Goal: Task Accomplishment & Management: Complete application form

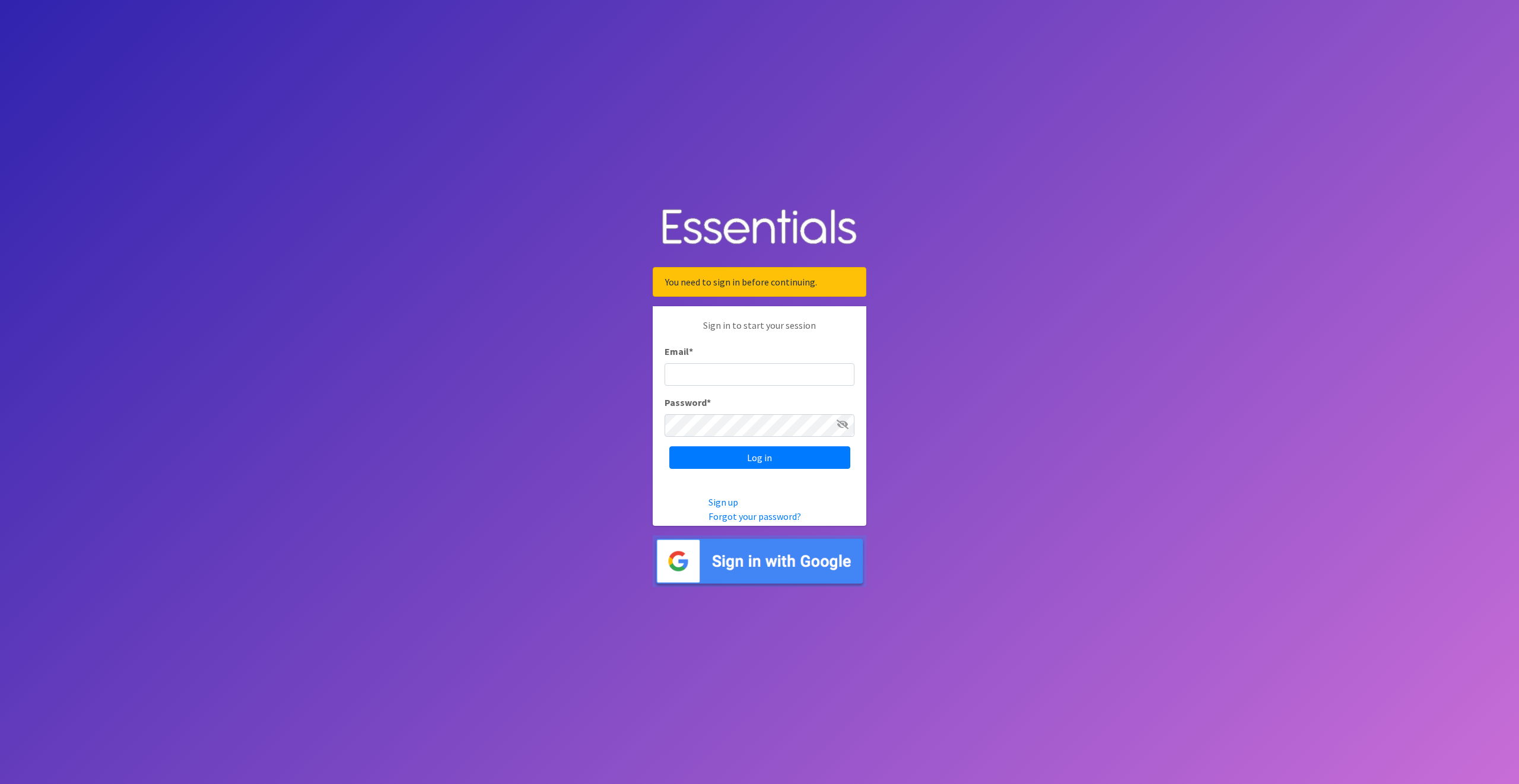
click at [681, 373] on input "Email *" at bounding box center [760, 374] width 190 height 23
type input "cpope@ccozarks.org"
click at [740, 458] on input "Log in" at bounding box center [760, 457] width 181 height 23
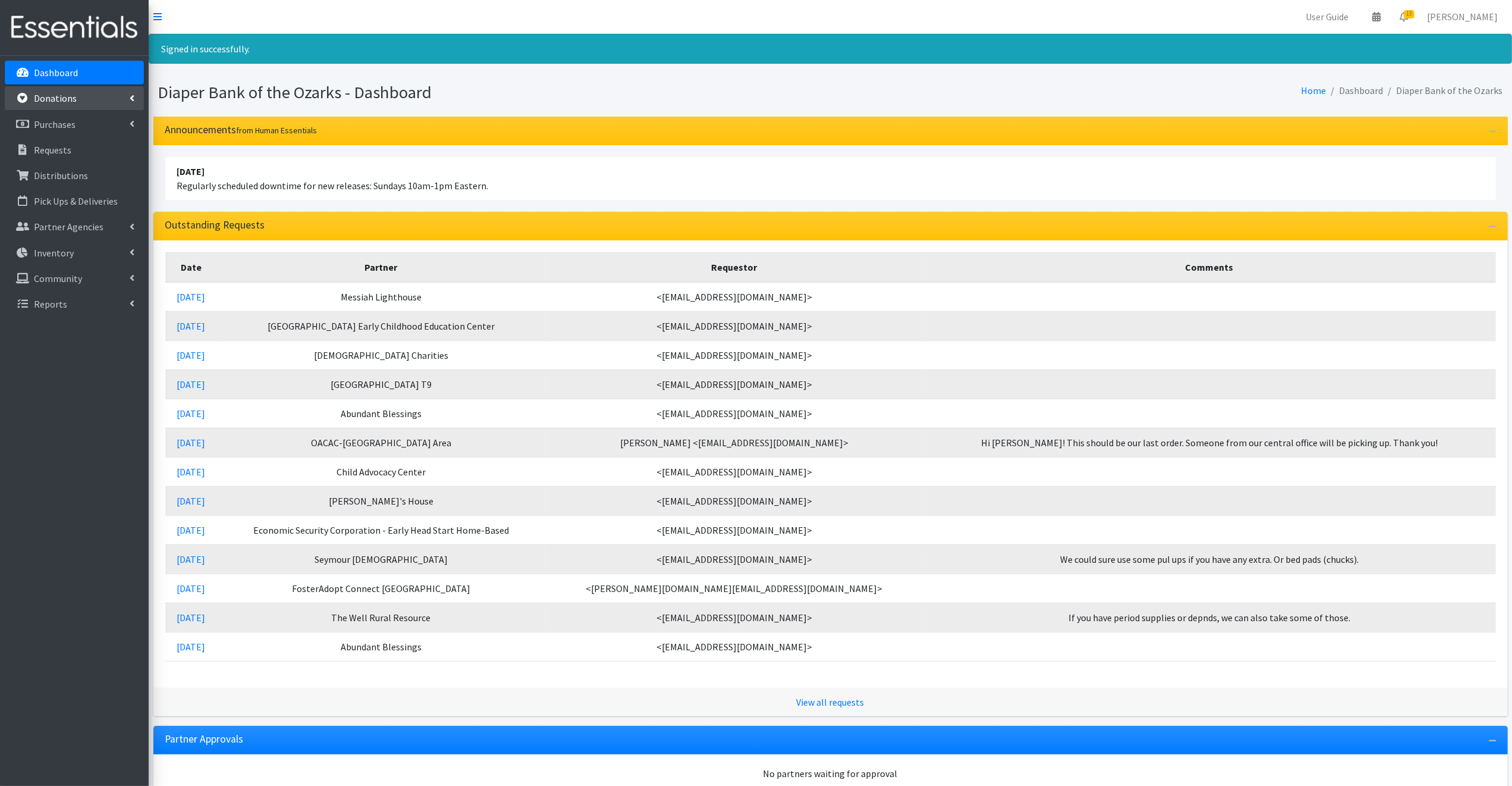
click at [50, 96] on p "Donations" at bounding box center [55, 98] width 42 height 12
click at [49, 122] on link "All Donations" at bounding box center [74, 124] width 139 height 24
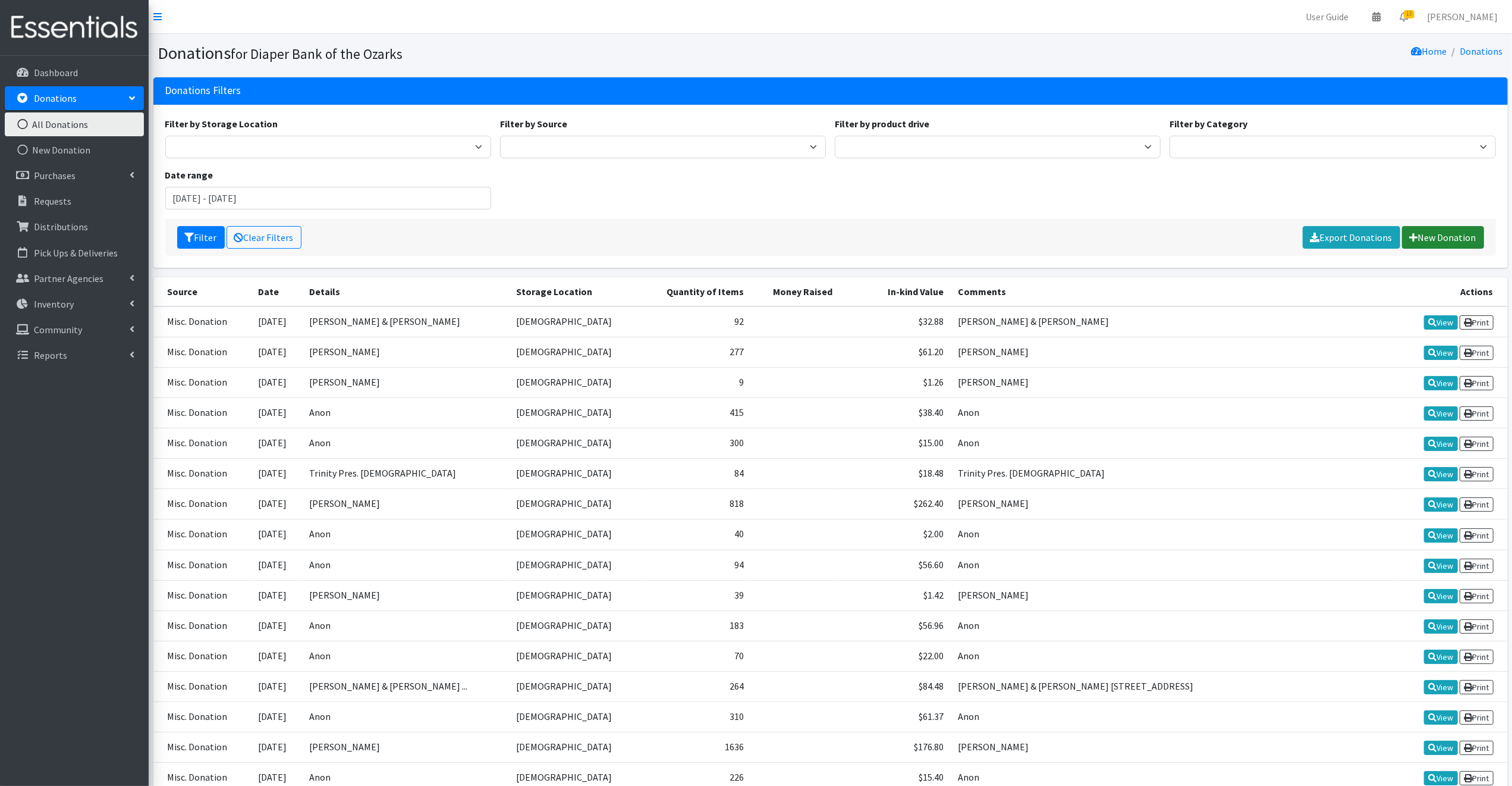
click at [1436, 235] on link "New Donation" at bounding box center [1443, 237] width 82 height 23
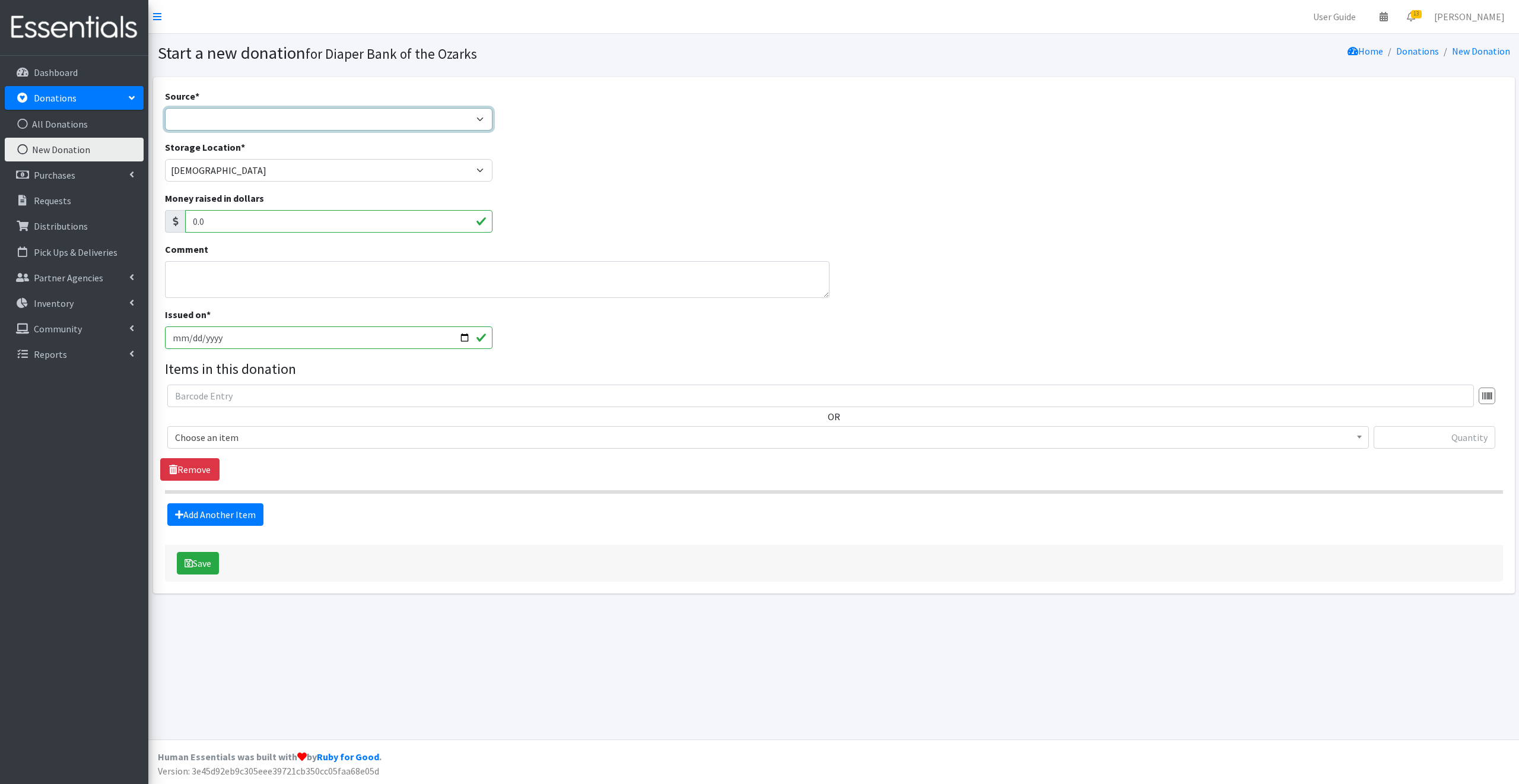
click at [184, 115] on select "Product Drive Manufacturer Donation Site Misc. Donation" at bounding box center [329, 119] width 328 height 23
select select "Misc. Donation"
click at [165, 108] on select "Product Drive Manufacturer Donation Site Misc. Donation" at bounding box center [329, 119] width 328 height 23
click at [180, 275] on textarea "Comment" at bounding box center [497, 279] width 665 height 37
type textarea "Trinity Presbyterian Church"
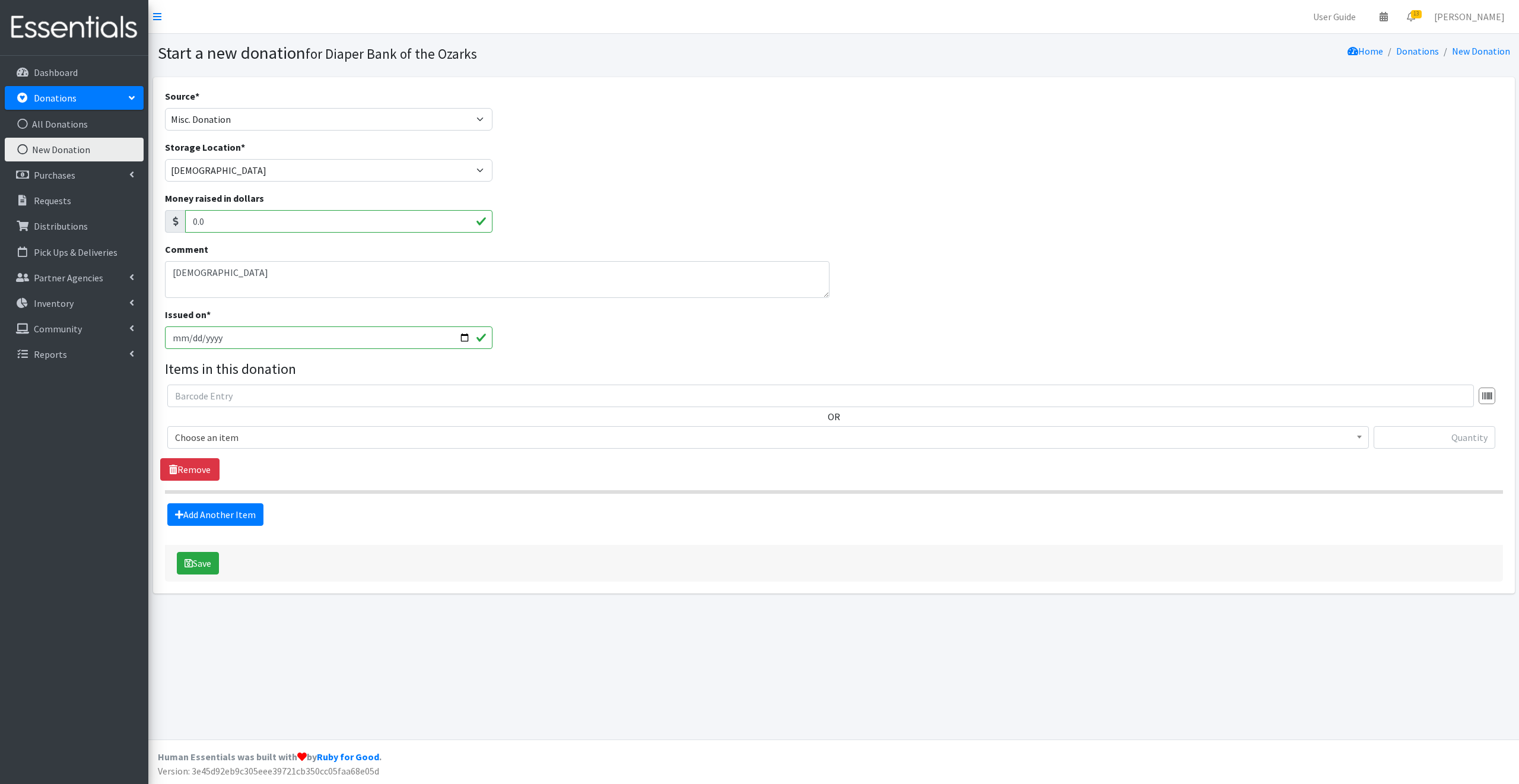
click at [463, 337] on input "[DATE]" at bounding box center [329, 337] width 328 height 23
type input "2025-09-11"
click at [265, 436] on span "Choose an item" at bounding box center [768, 437] width 1186 height 16
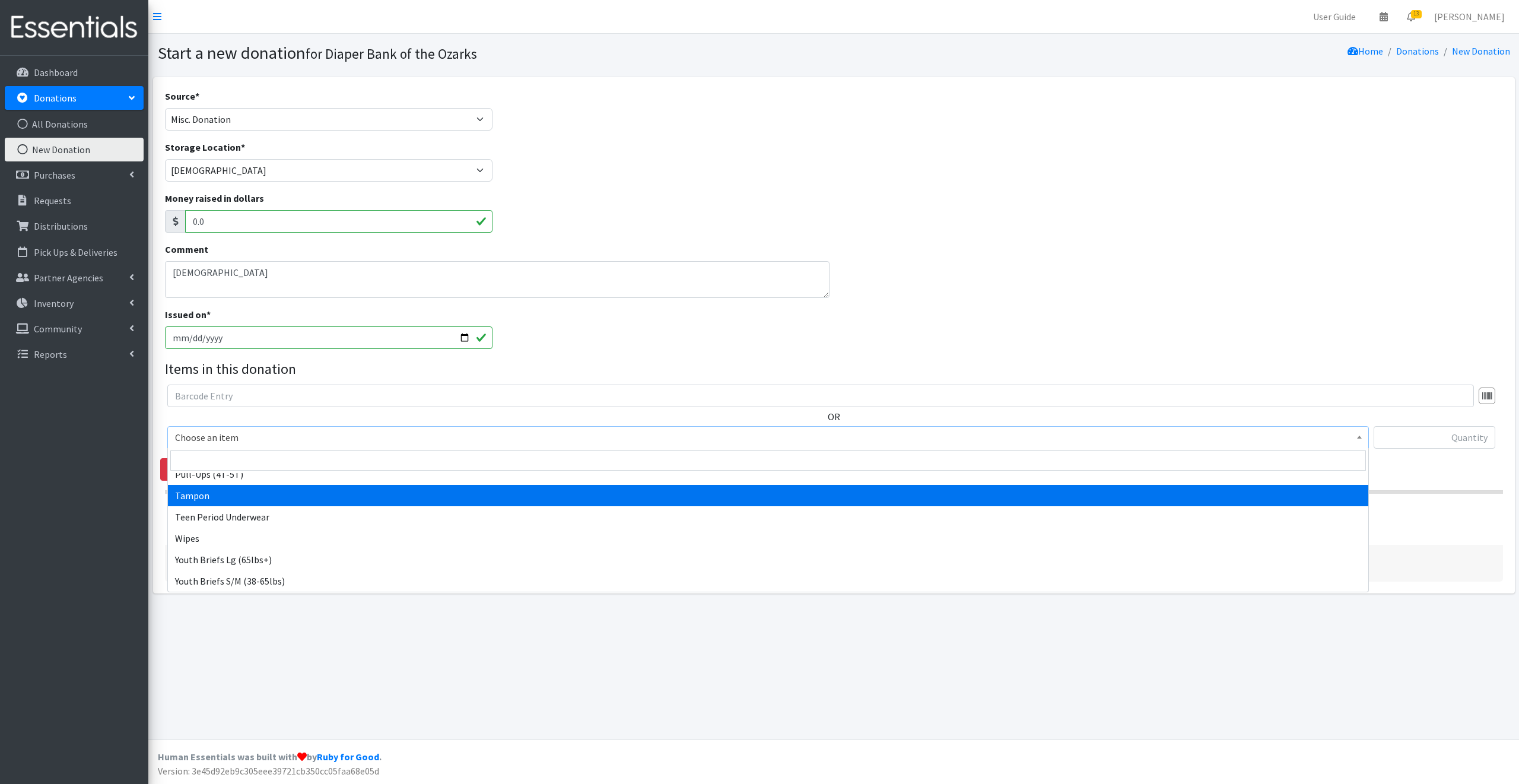
select select "13748"
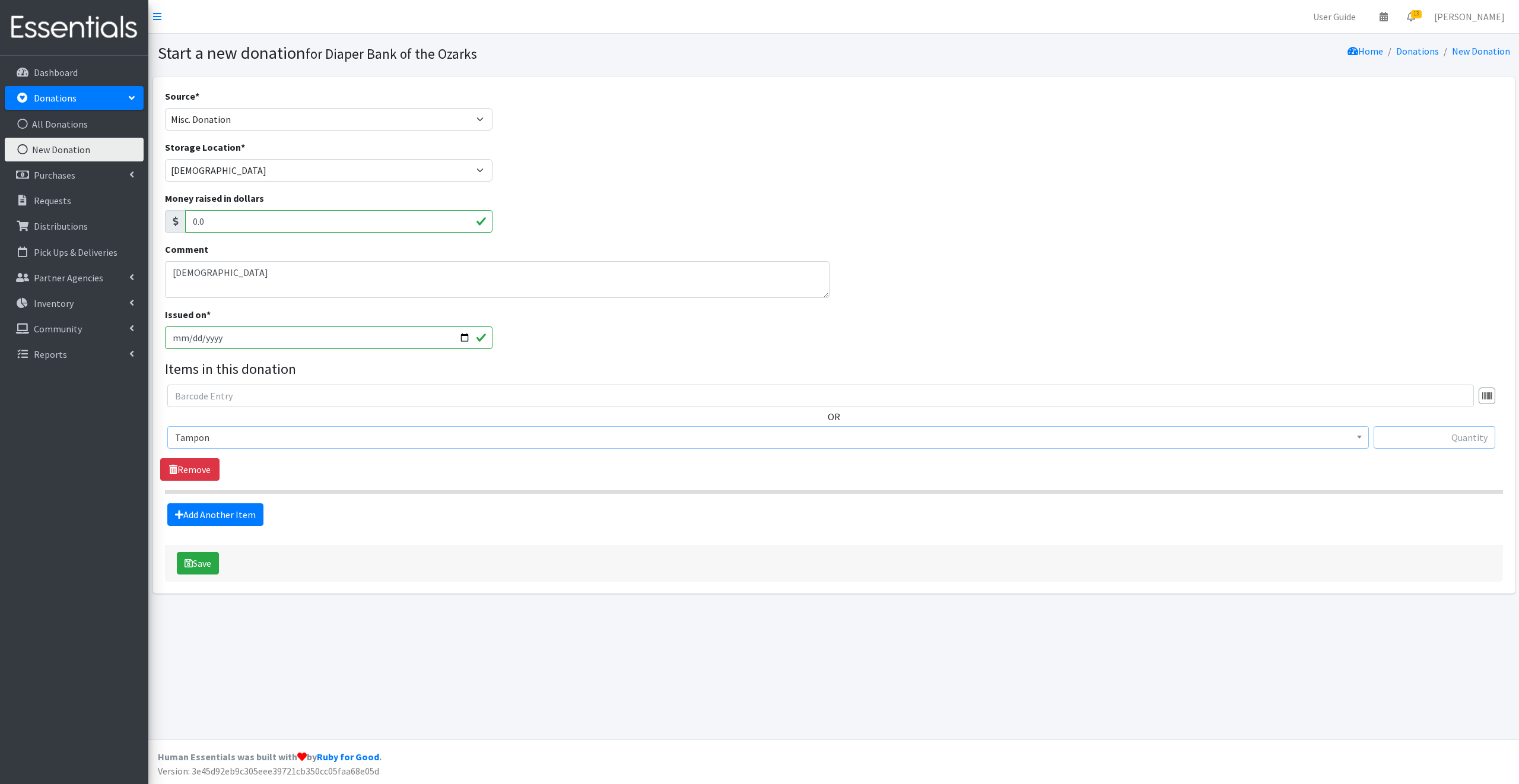
click at [1394, 434] on input "text" at bounding box center [1434, 437] width 122 height 23
type input "385"
click at [231, 513] on link "Add Another Item" at bounding box center [215, 514] width 96 height 23
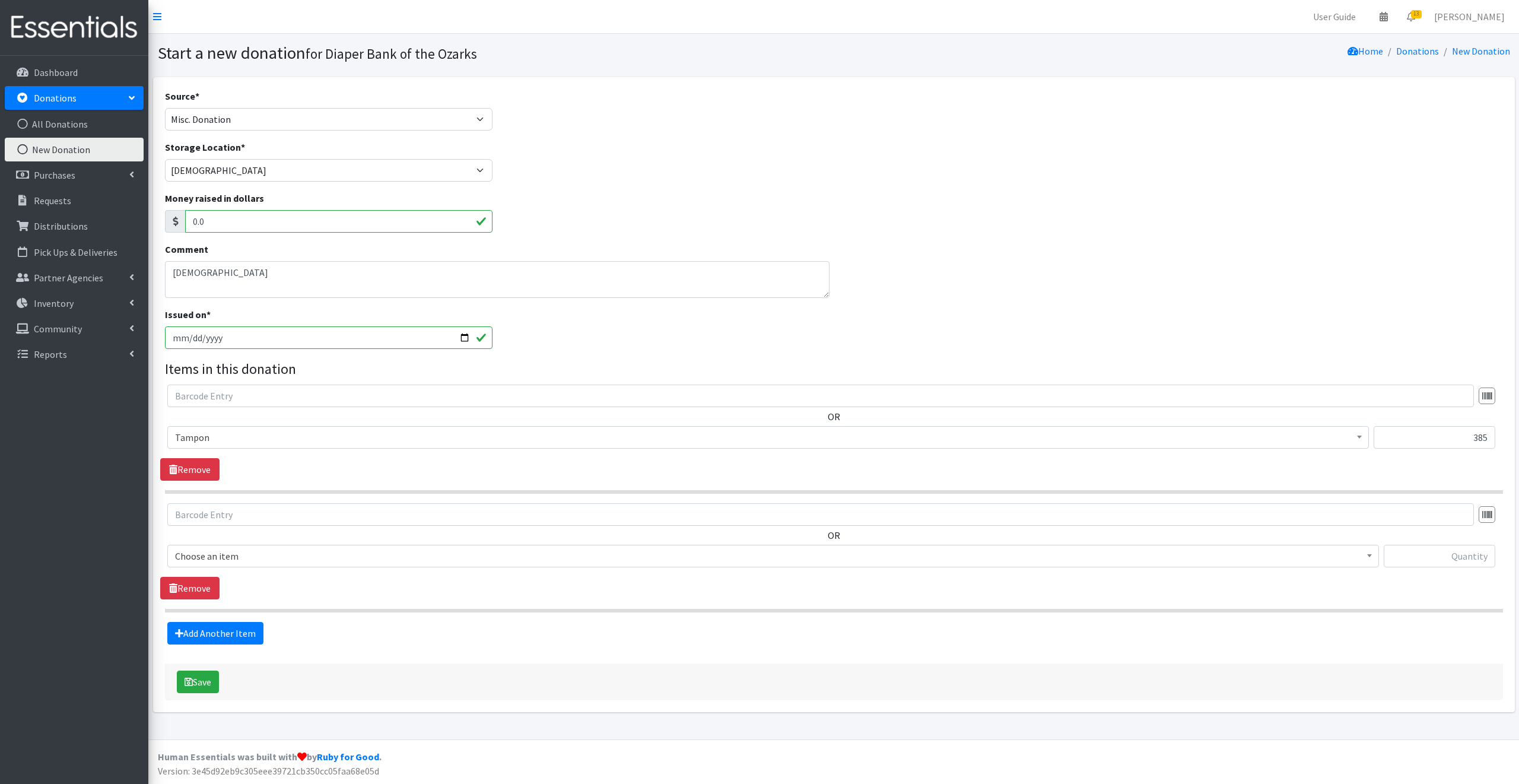
click at [252, 557] on span "Choose an item" at bounding box center [773, 556] width 1196 height 16
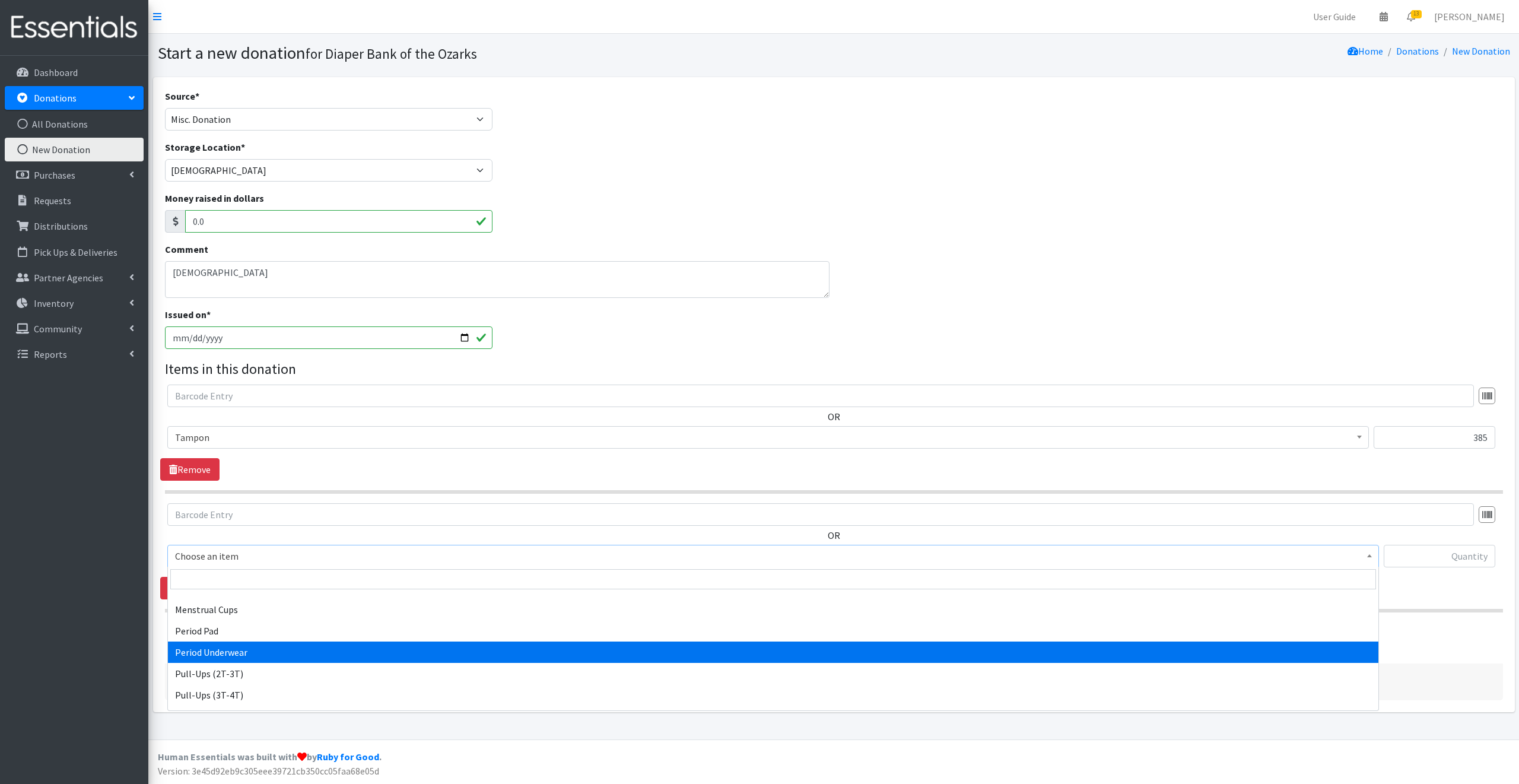
scroll to position [640, 0]
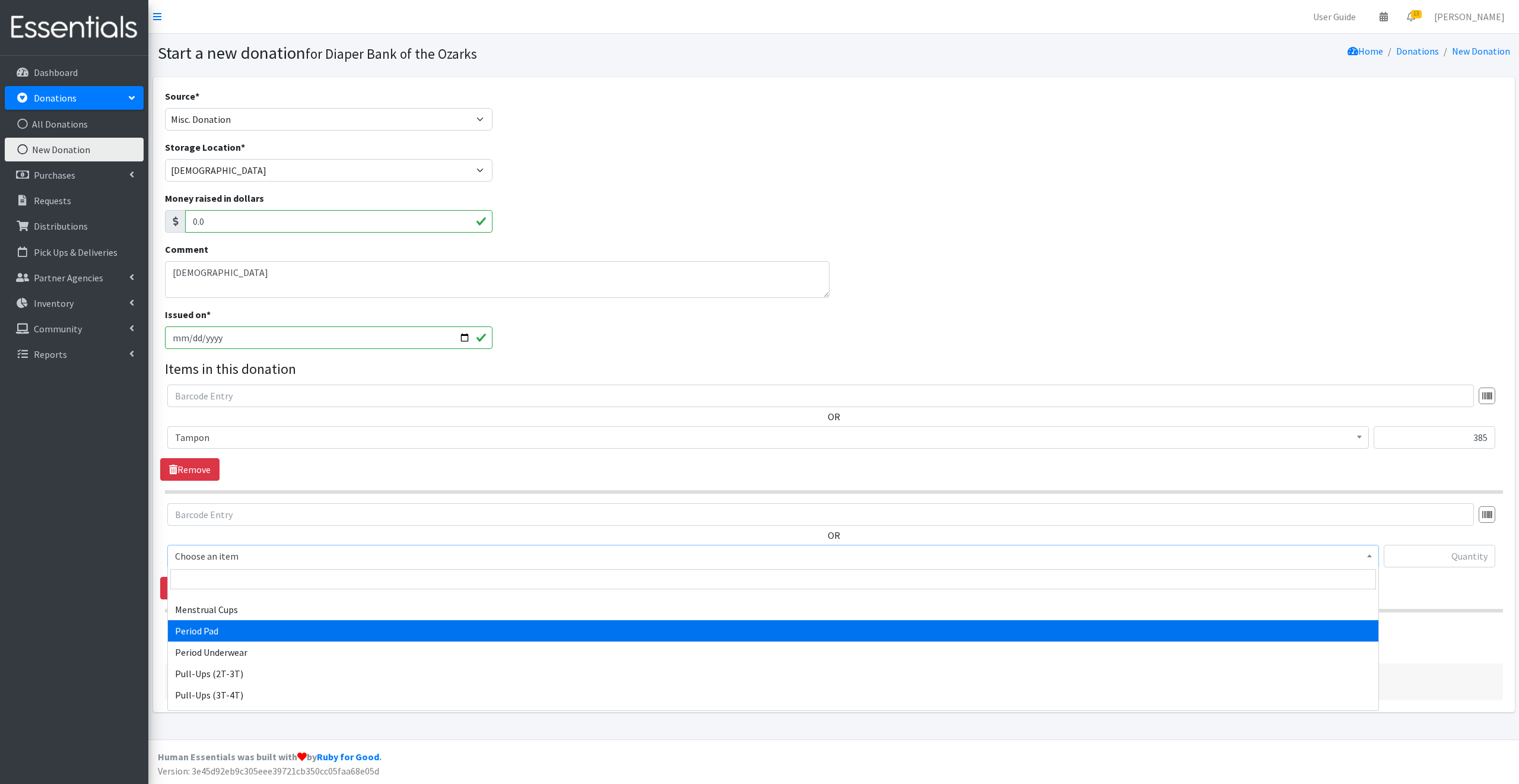
select select "11103"
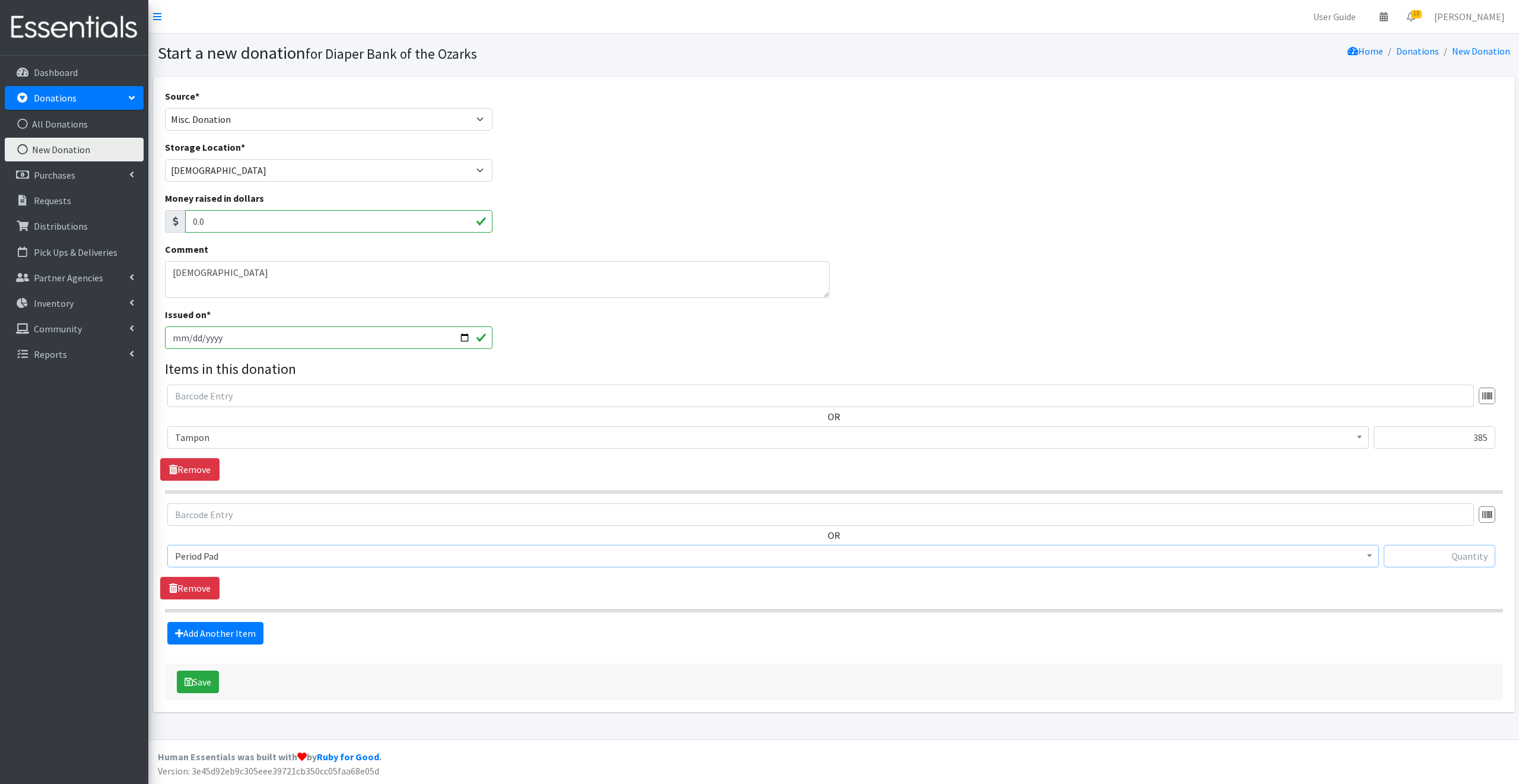
click at [1420, 556] on input "text" at bounding box center [1440, 556] width 111 height 23
type input "66"
click at [217, 632] on link "Add Another Item" at bounding box center [215, 633] width 96 height 23
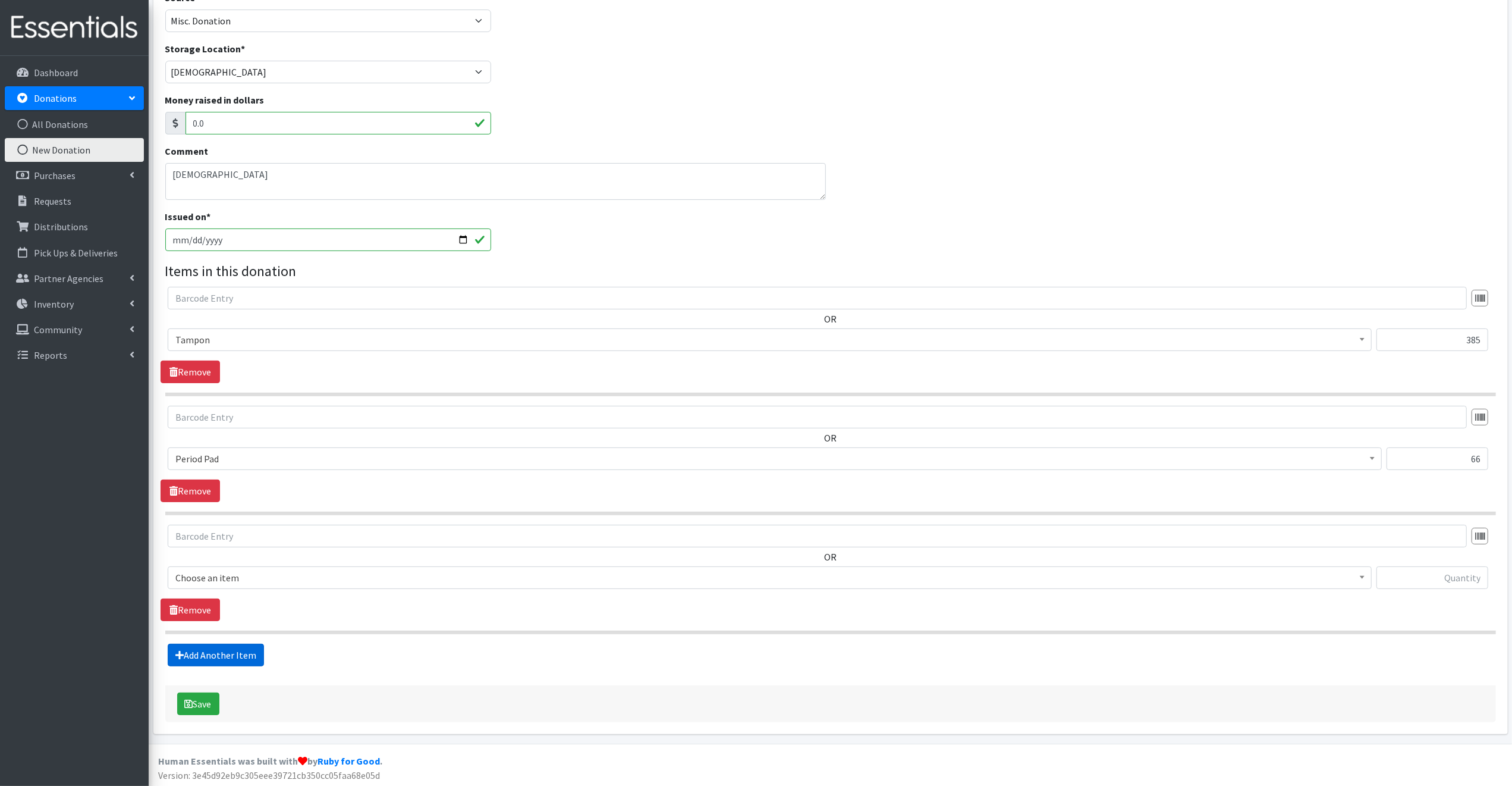
scroll to position [100, 0]
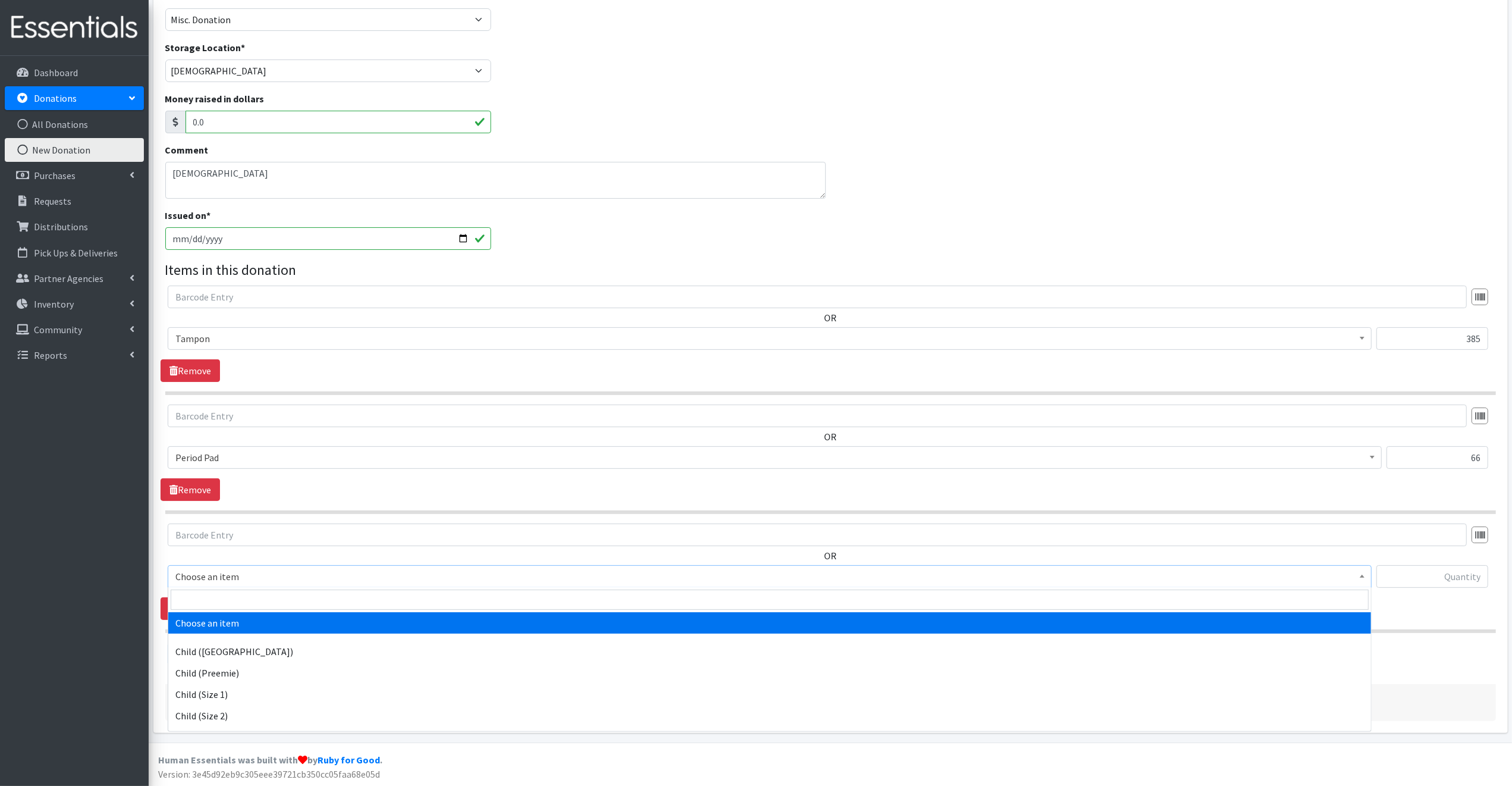
click at [256, 572] on span "Choose an item" at bounding box center [769, 576] width 1189 height 17
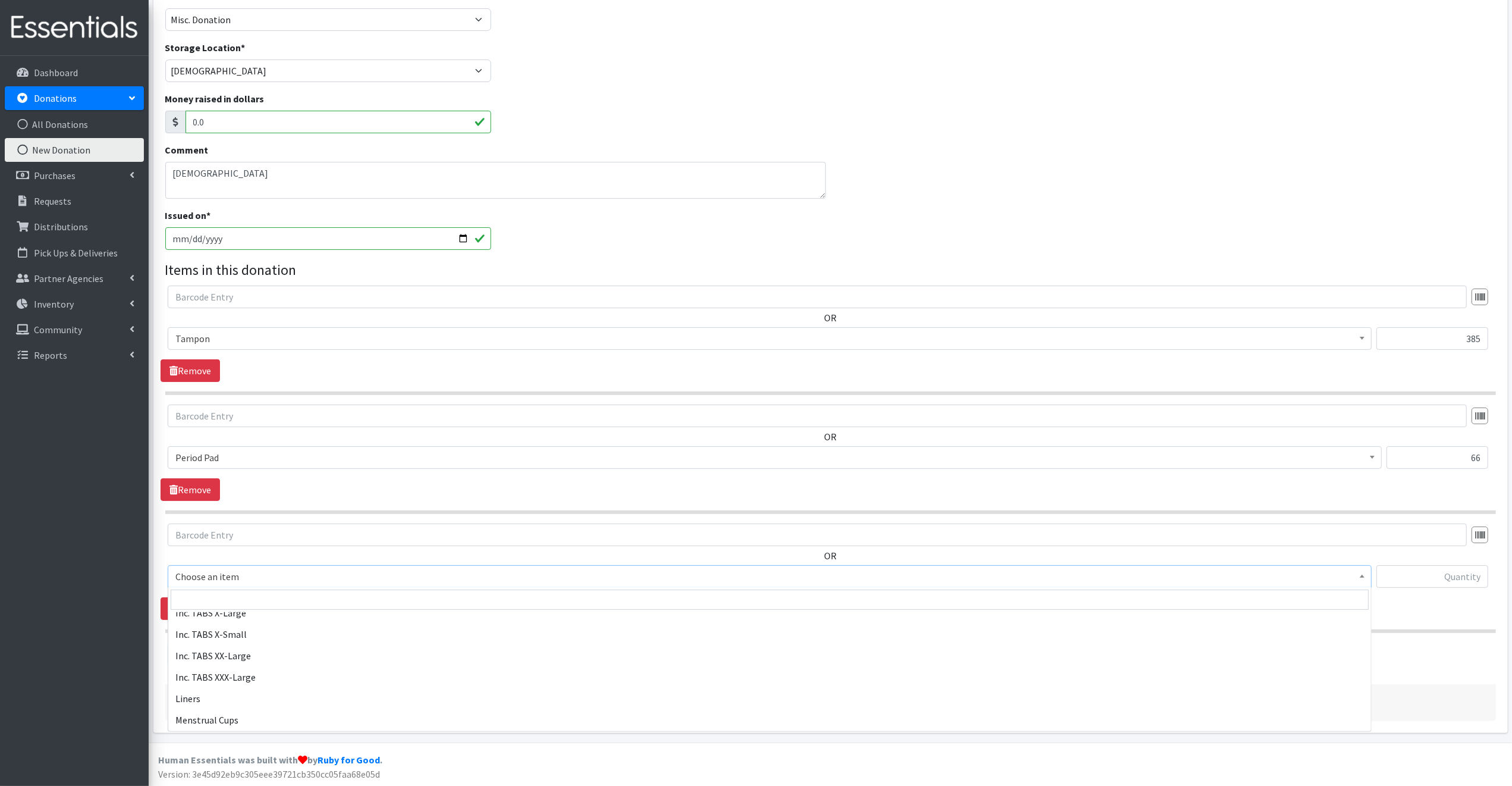
scroll to position [553, 0]
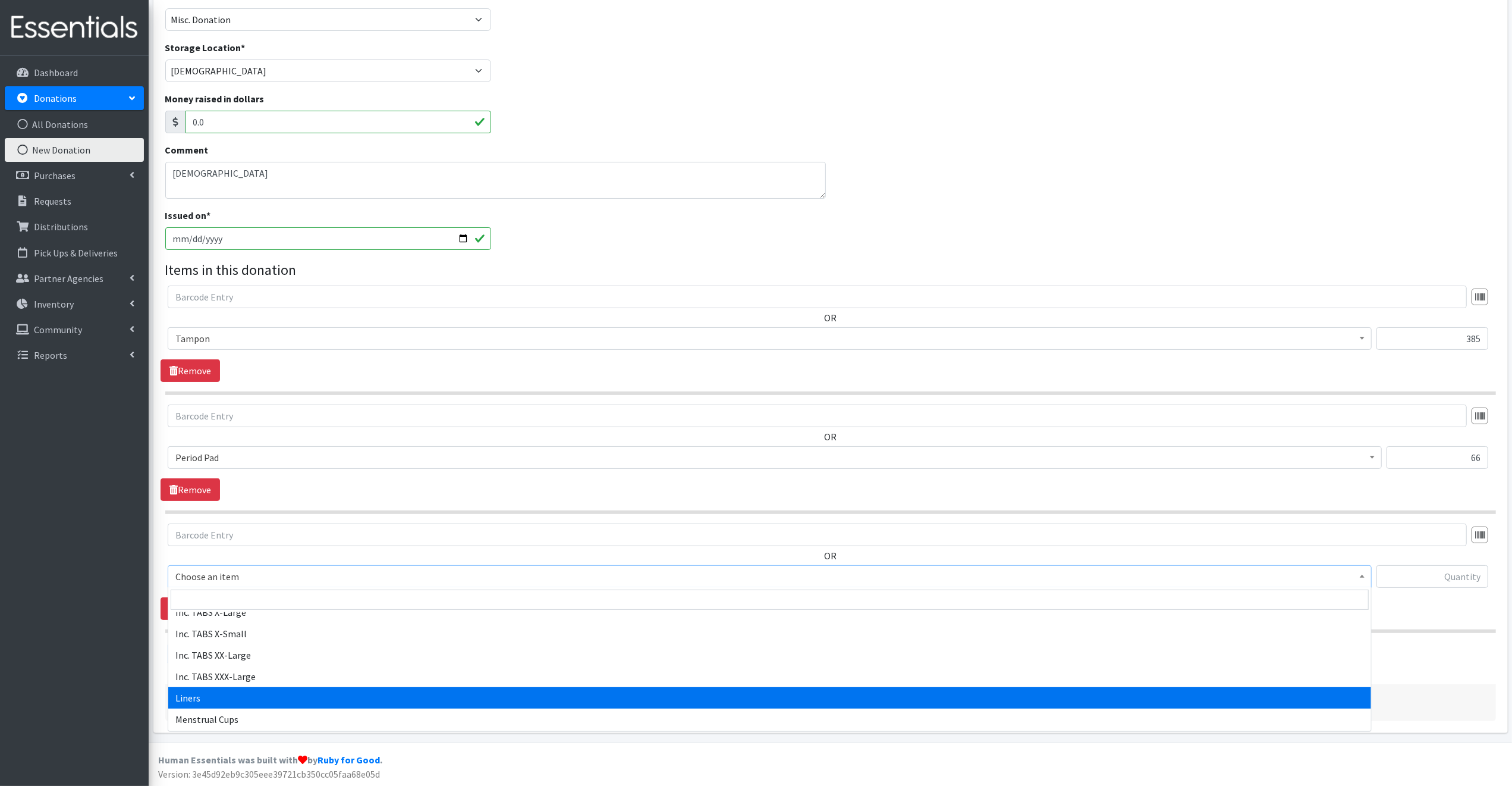
select select "10665"
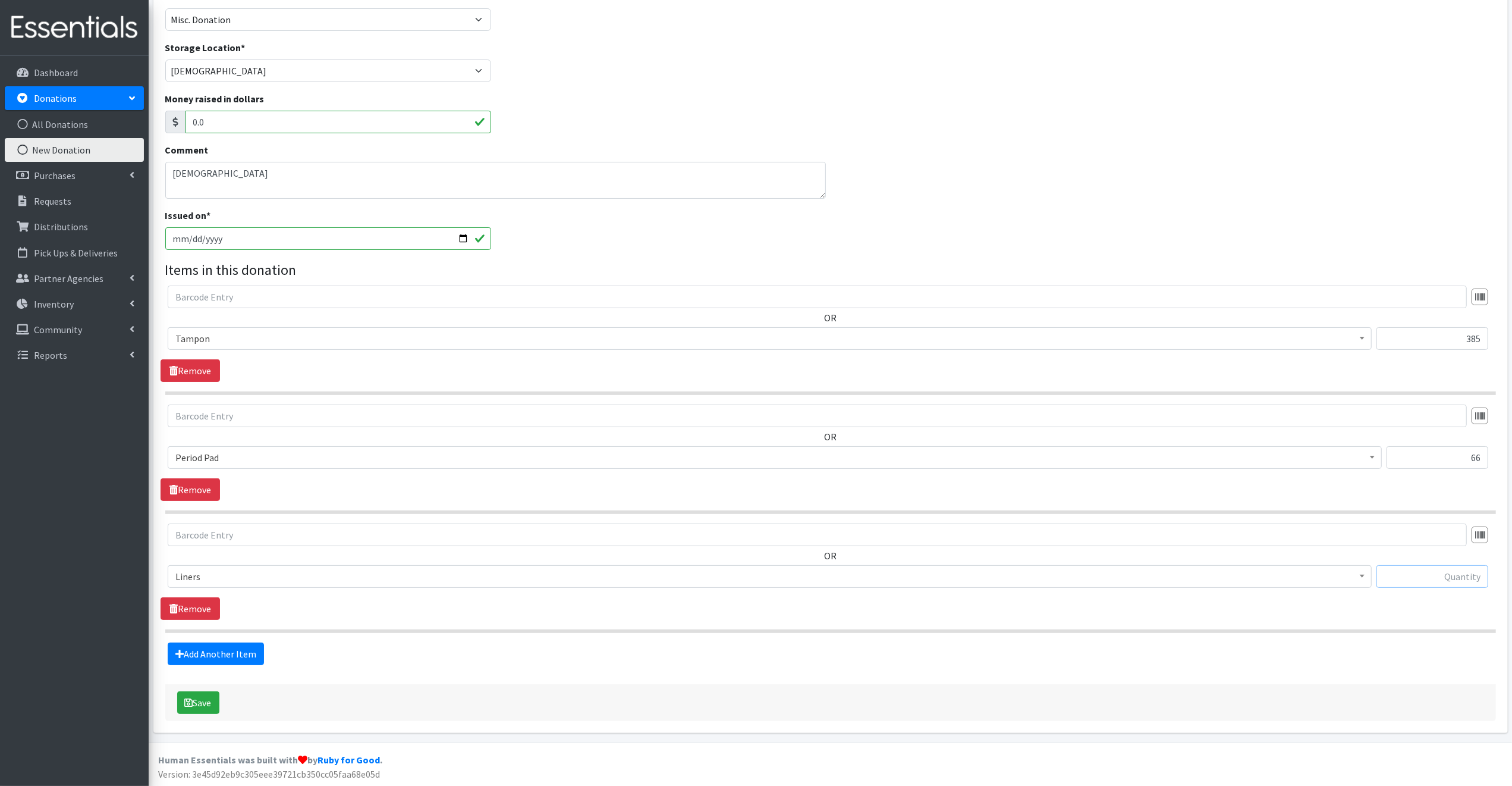
click at [1404, 575] on input "text" at bounding box center [1433, 576] width 112 height 23
type input "40"
click at [229, 652] on link "Add Another Item" at bounding box center [216, 653] width 96 height 23
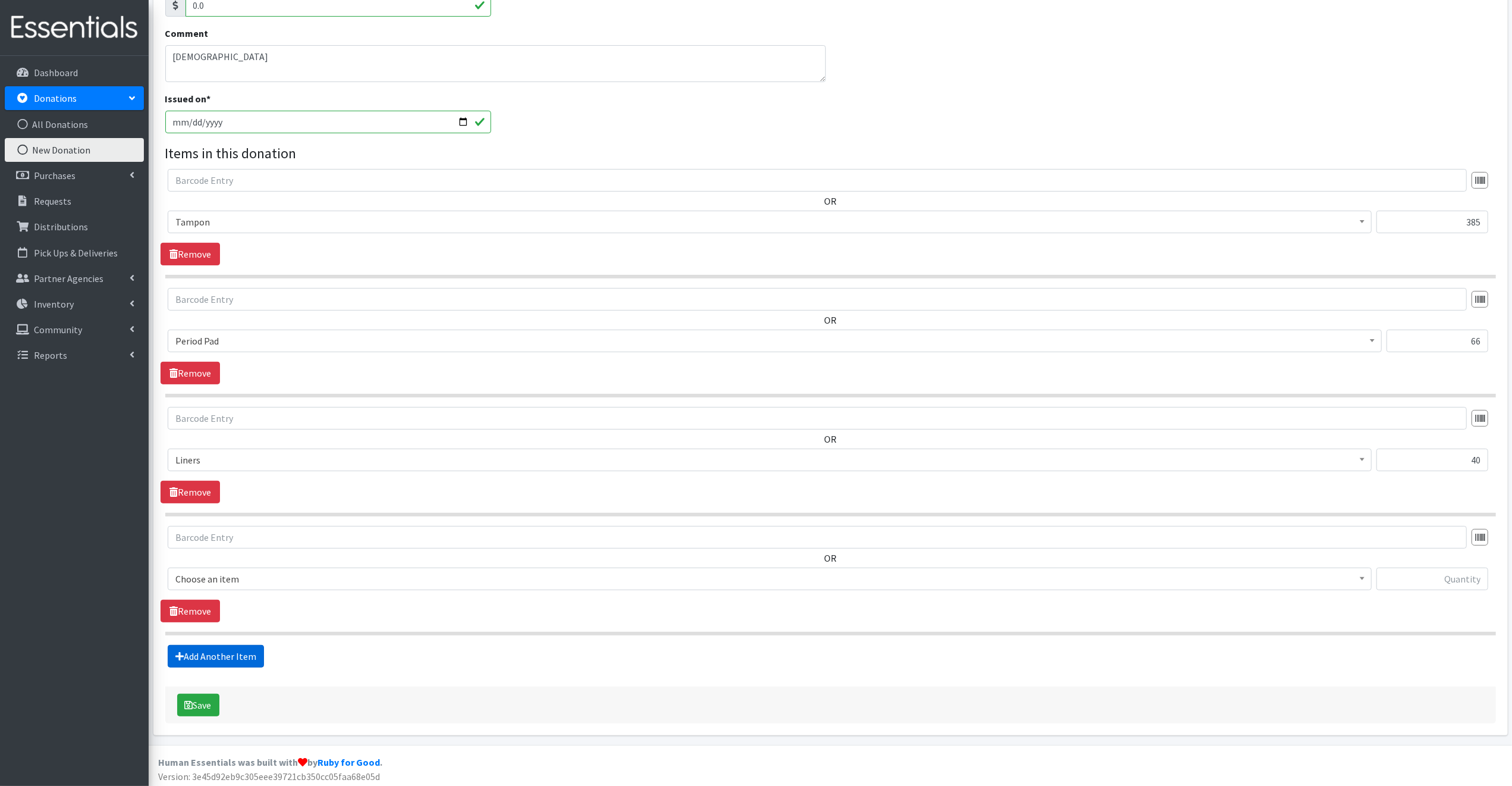
scroll to position [219, 0]
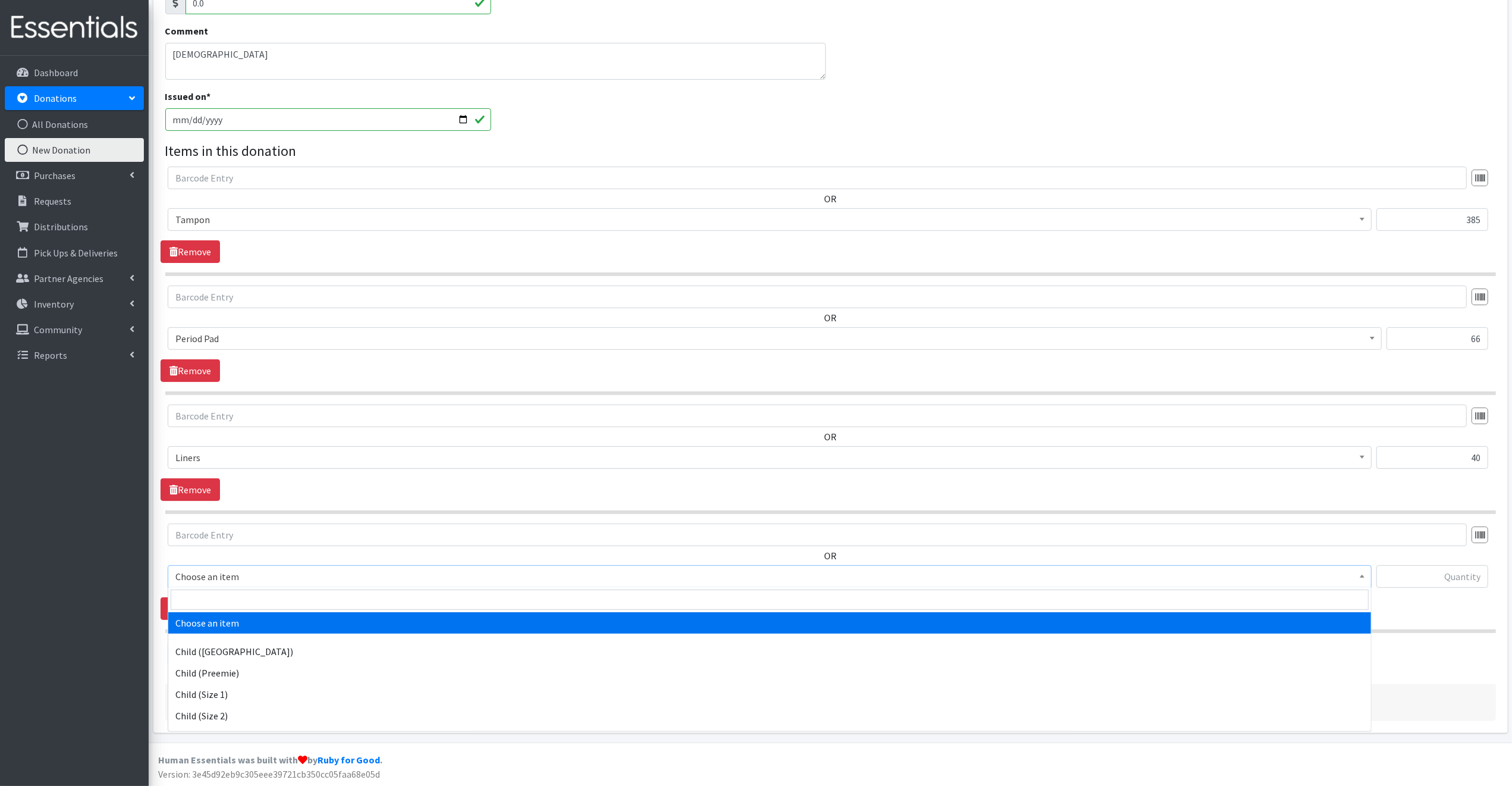
click at [256, 574] on span "Choose an item" at bounding box center [769, 576] width 1189 height 17
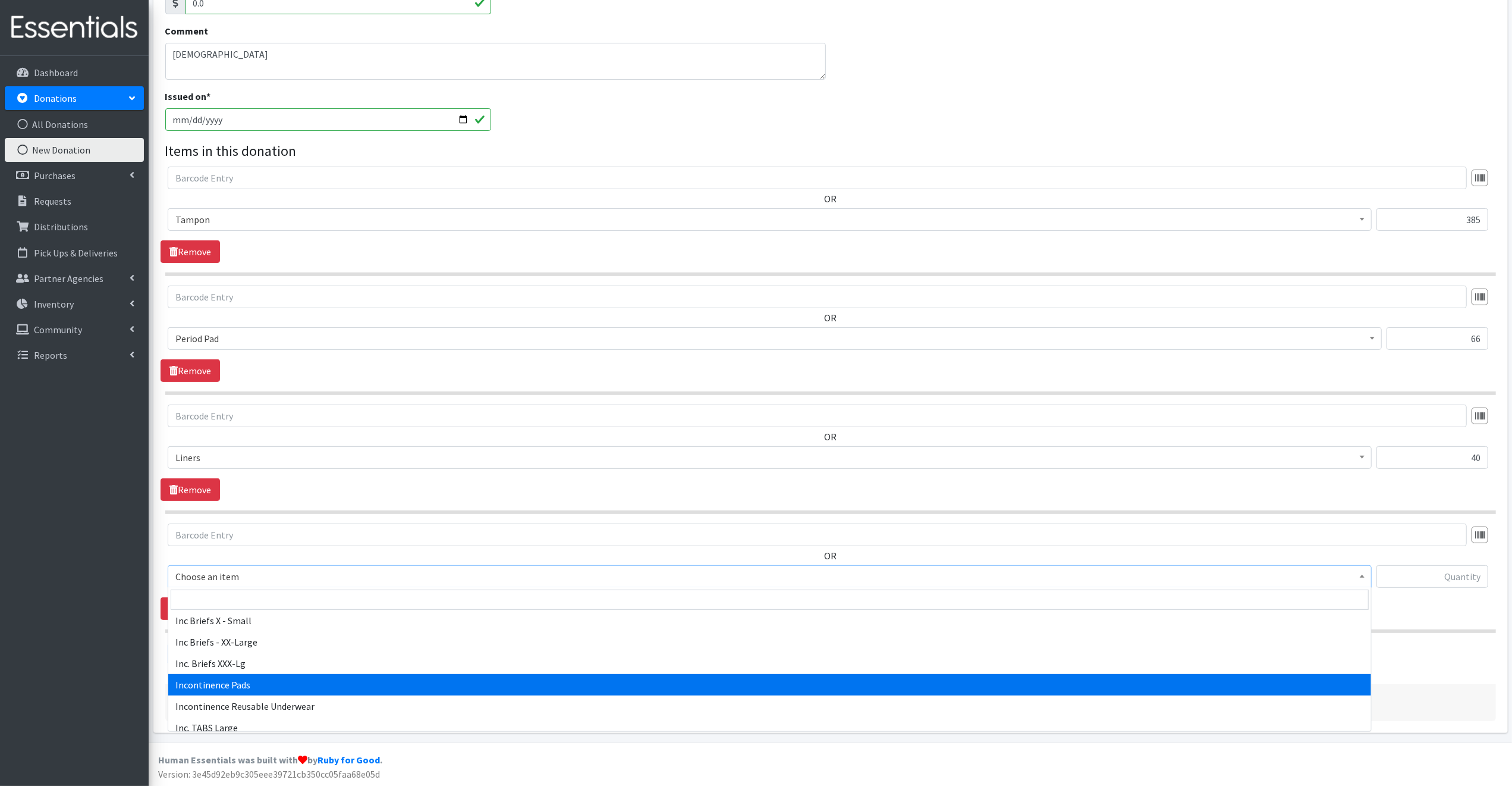
scroll to position [374, 0]
select select "12996"
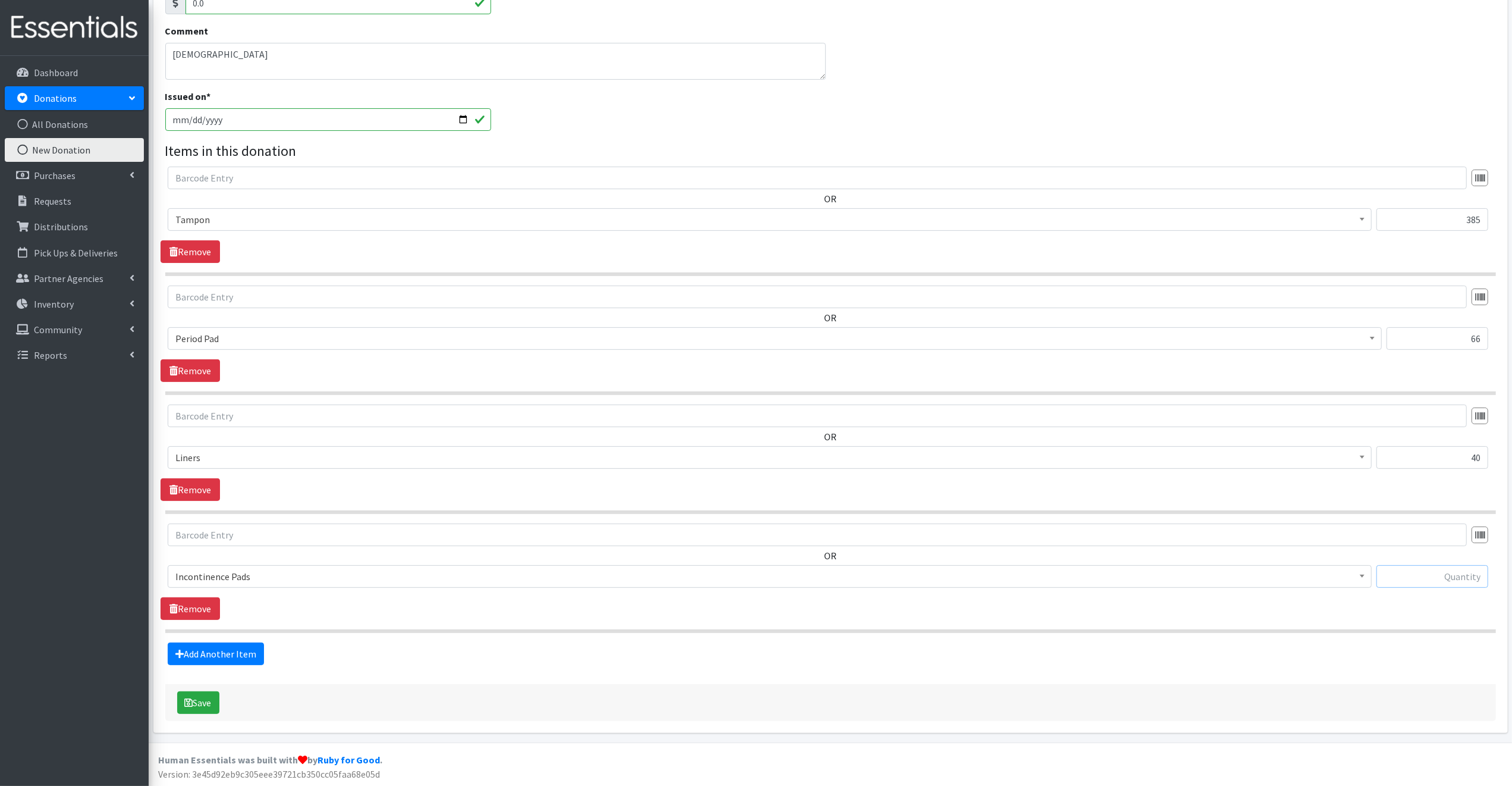
click at [1400, 575] on input "text" at bounding box center [1433, 576] width 112 height 23
type input "165"
click at [228, 651] on link "Add Another Item" at bounding box center [216, 653] width 96 height 23
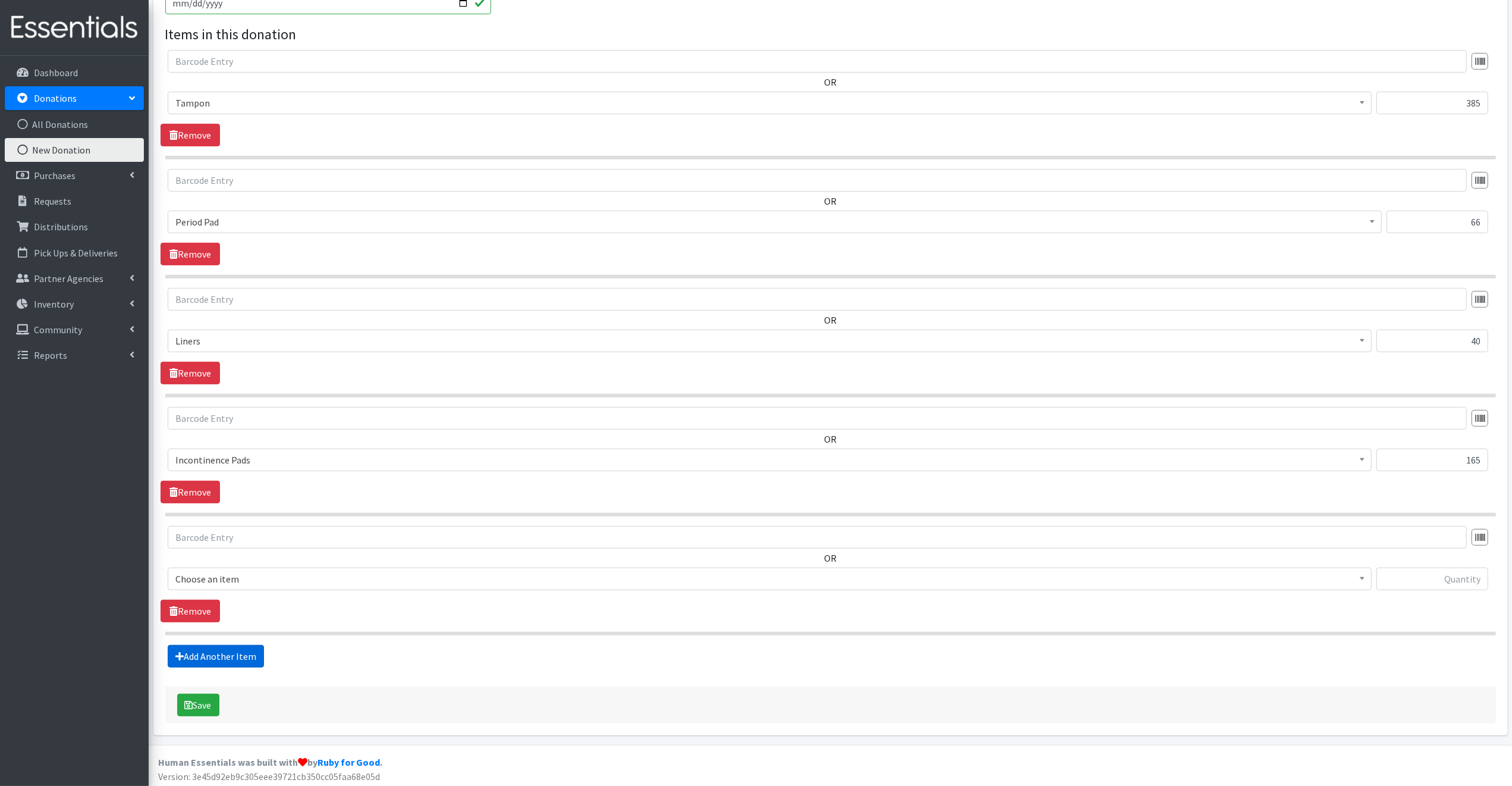
scroll to position [338, 0]
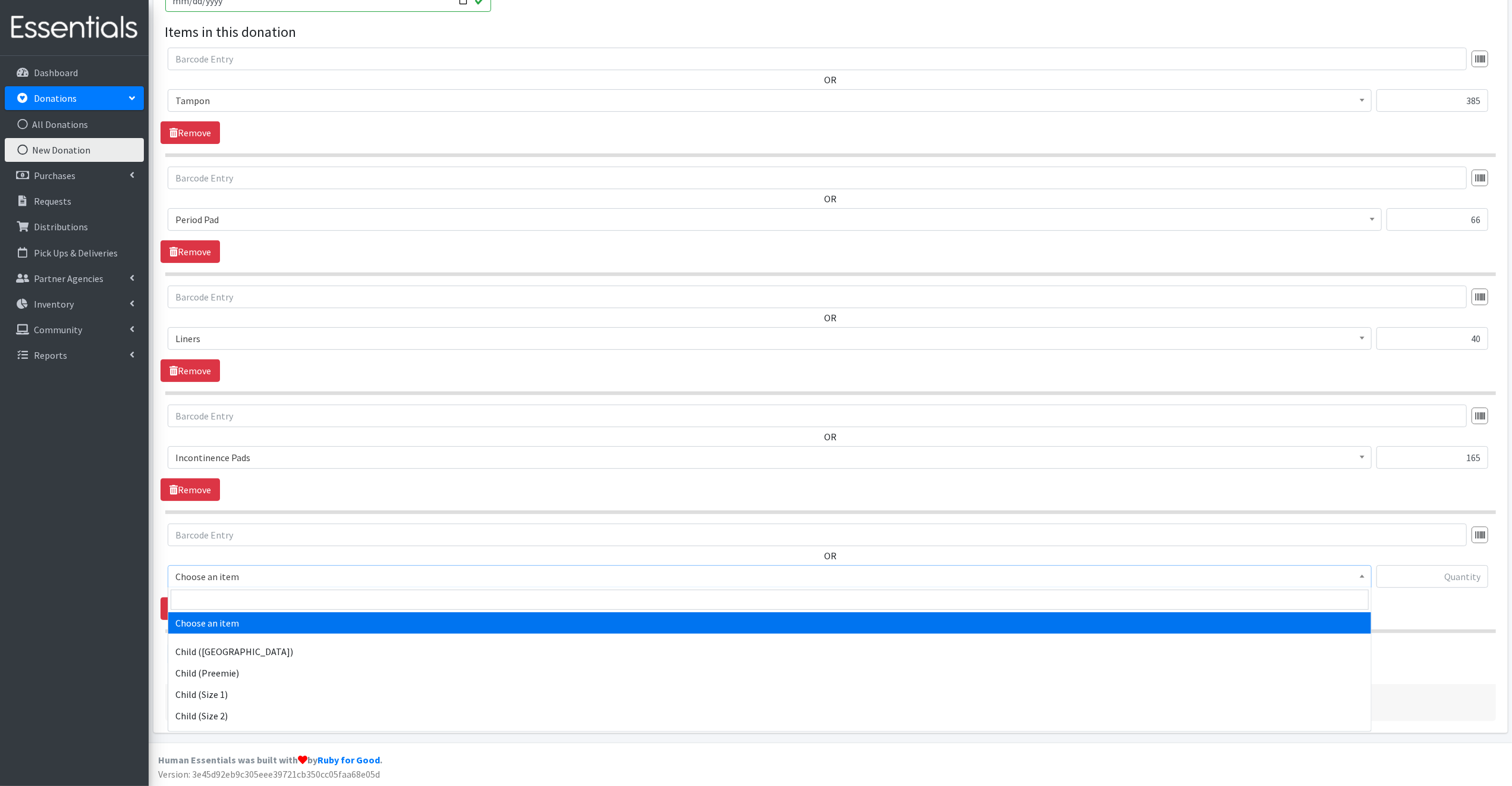
click at [257, 572] on span "Choose an item" at bounding box center [769, 576] width 1189 height 17
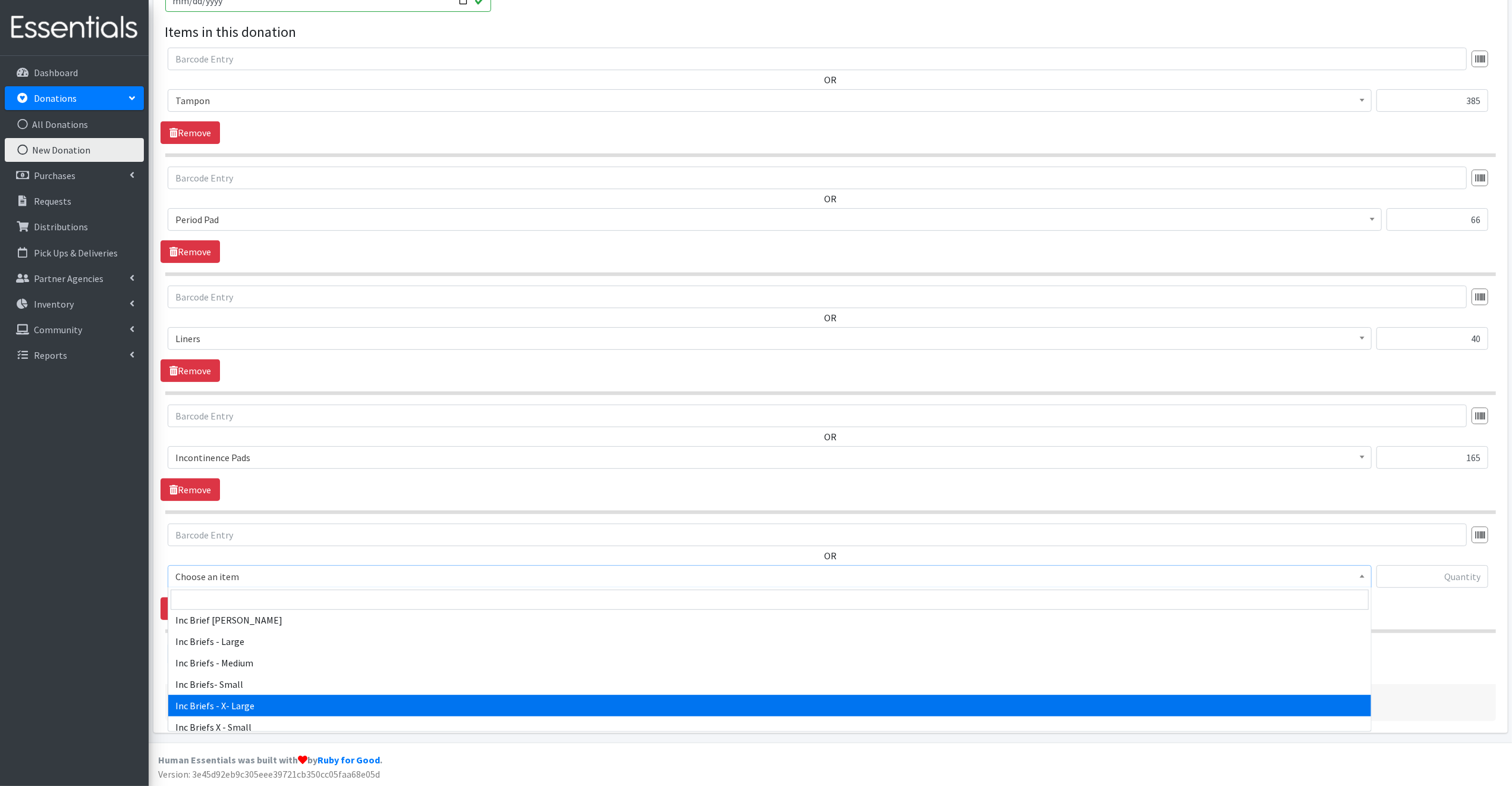
scroll to position [268, 0]
select select "12526"
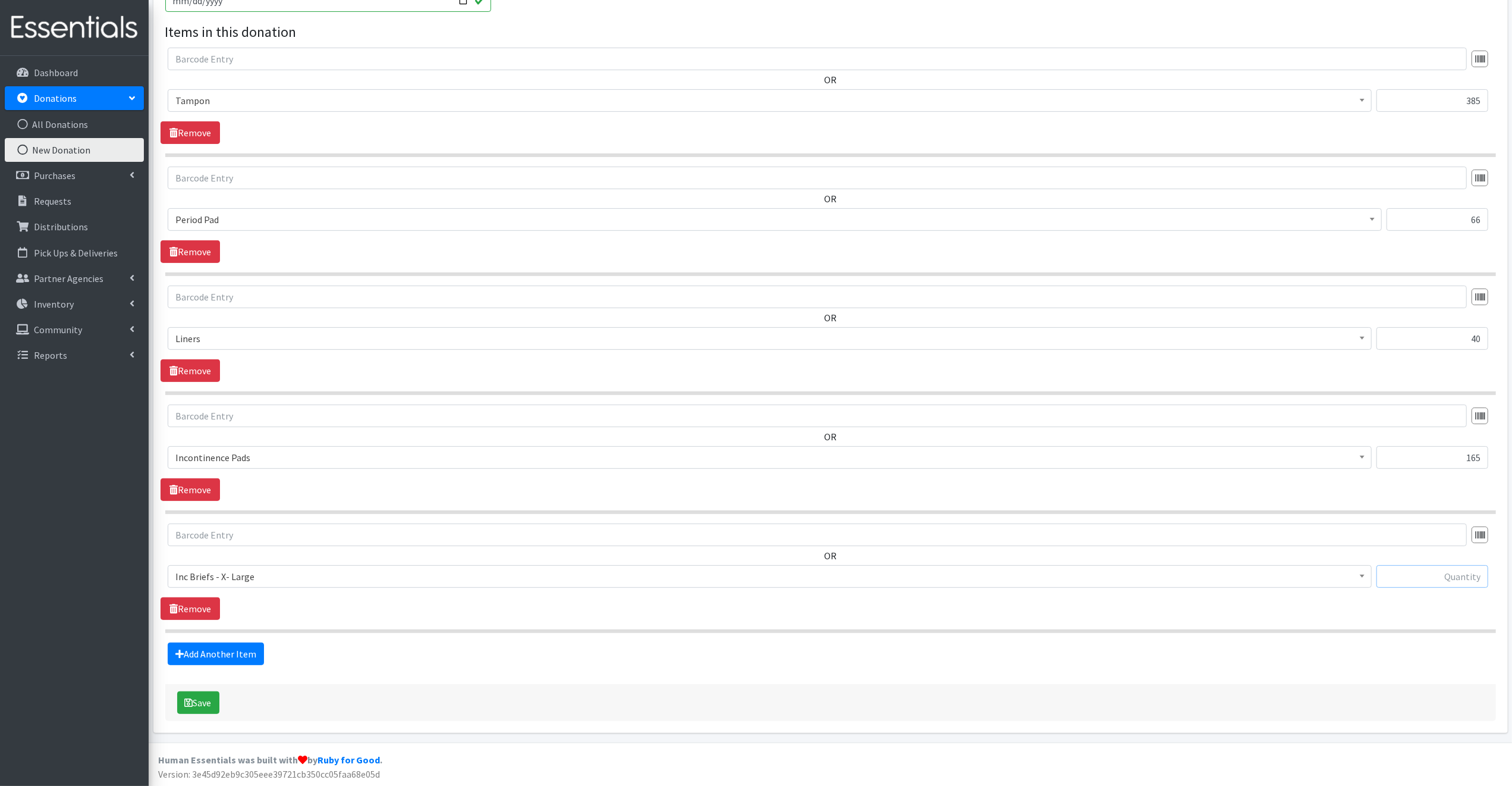
click at [1403, 576] on input "text" at bounding box center [1433, 576] width 112 height 23
type input "15"
click at [211, 702] on button "Save" at bounding box center [198, 702] width 42 height 23
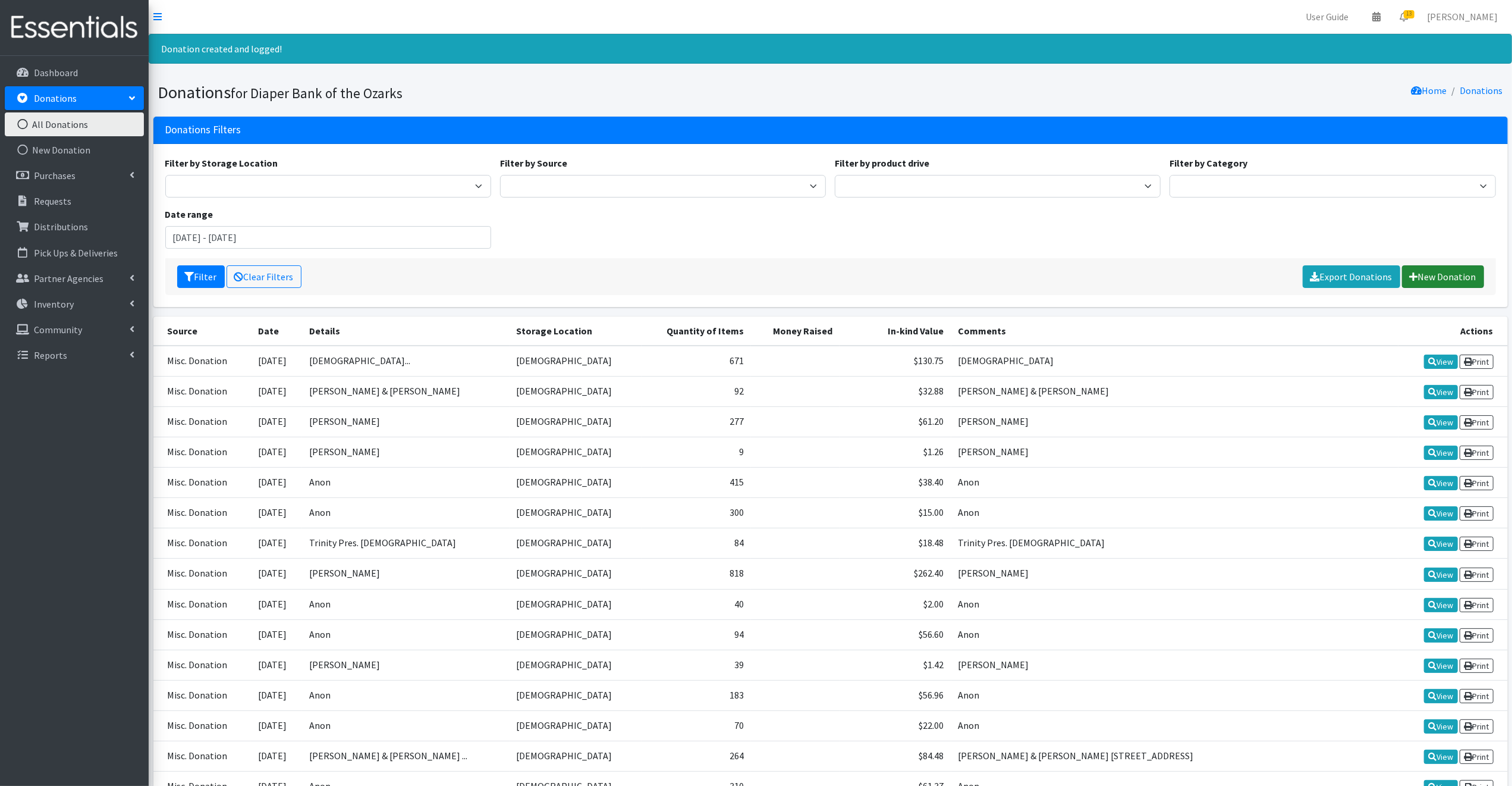
click at [1444, 275] on link "New Donation" at bounding box center [1443, 276] width 82 height 23
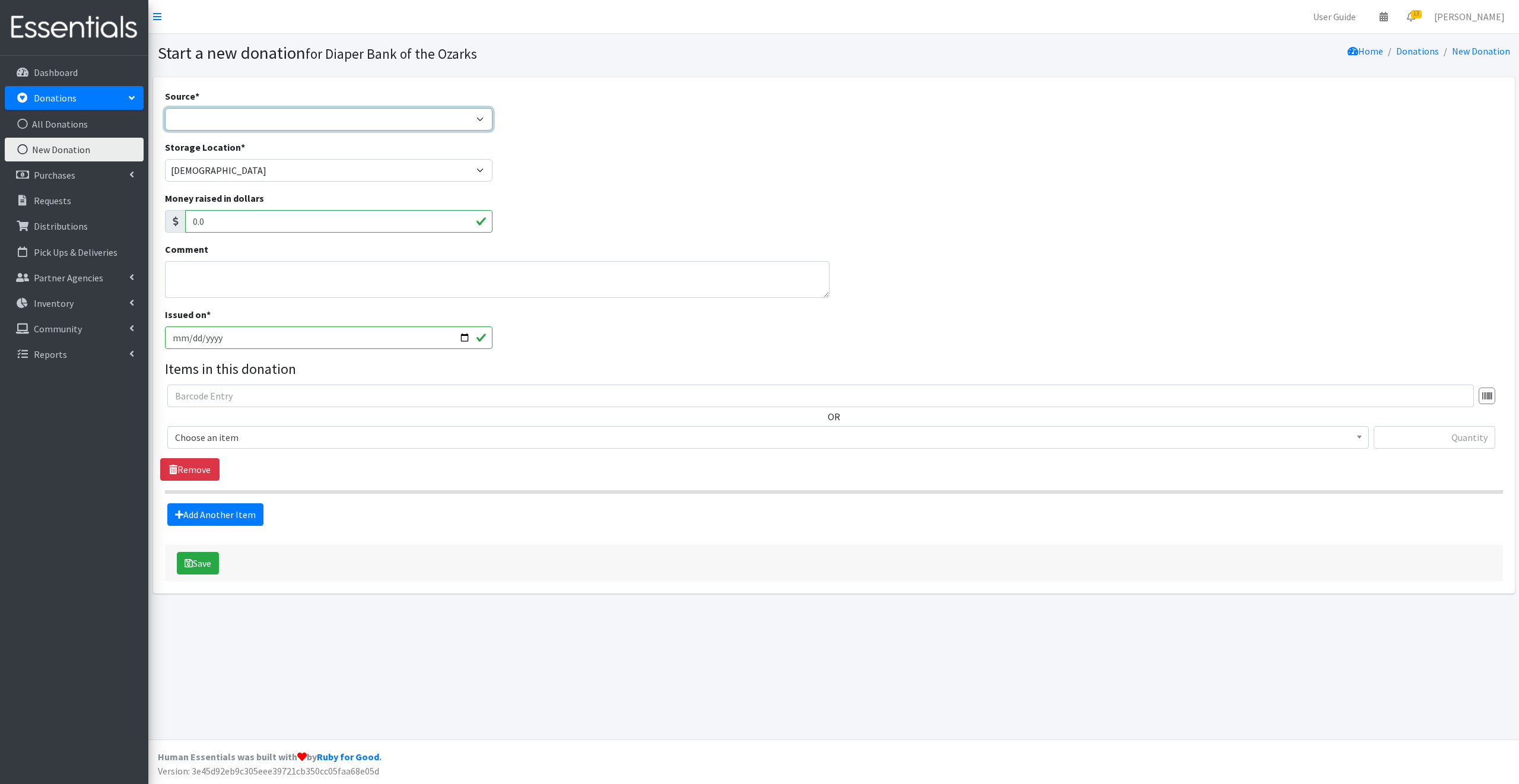
click at [186, 119] on select "Product Drive Manufacturer Donation Site Misc. Donation" at bounding box center [329, 119] width 328 height 23
select select "Misc. Donation"
click at [165, 108] on select "Product Drive Manufacturer Donation Site Misc. Donation" at bounding box center [329, 119] width 328 height 23
click at [183, 274] on textarea "Comment" at bounding box center [497, 279] width 665 height 37
type textarea "Anon"
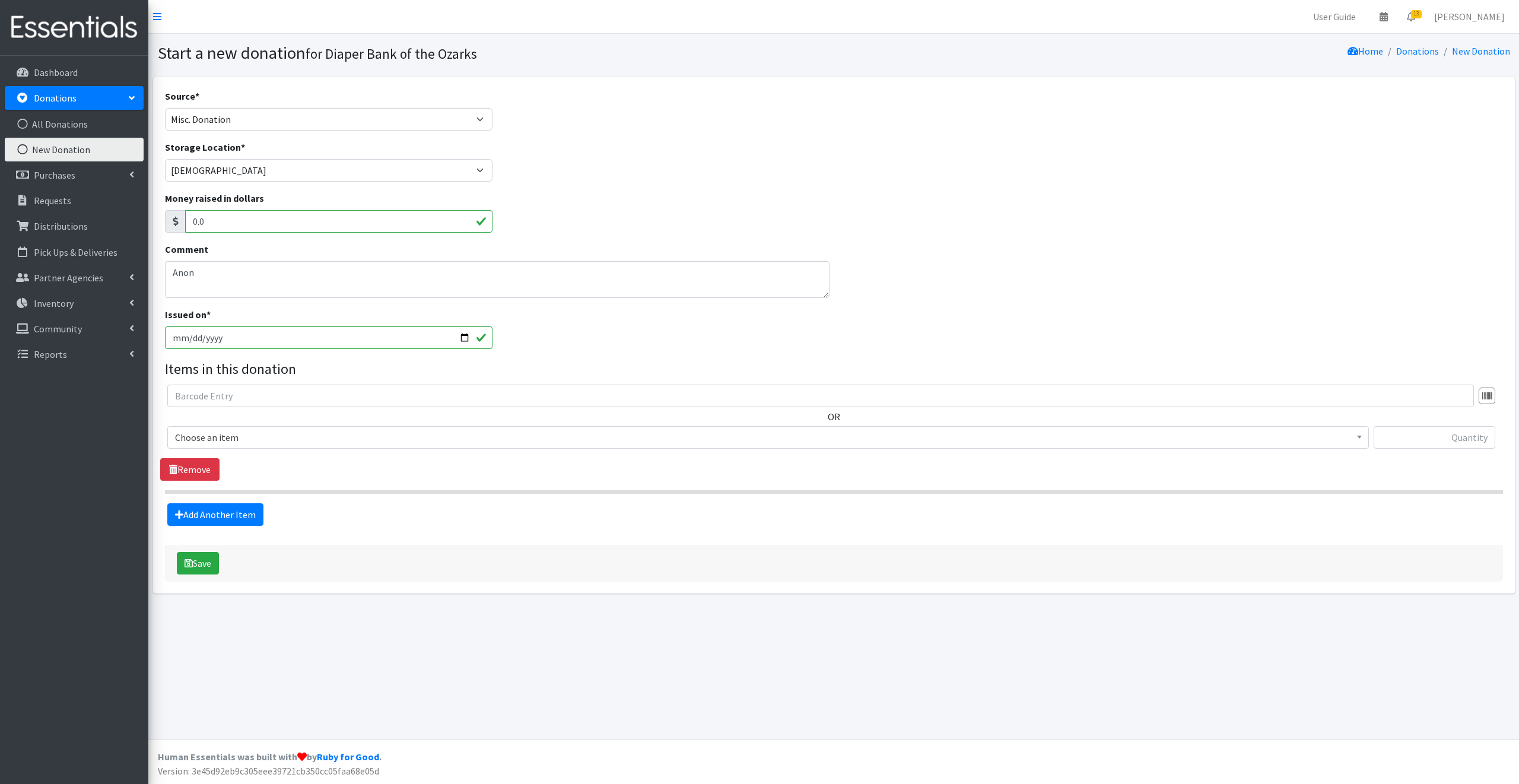
click at [251, 435] on span "Choose an item" at bounding box center [768, 437] width 1186 height 16
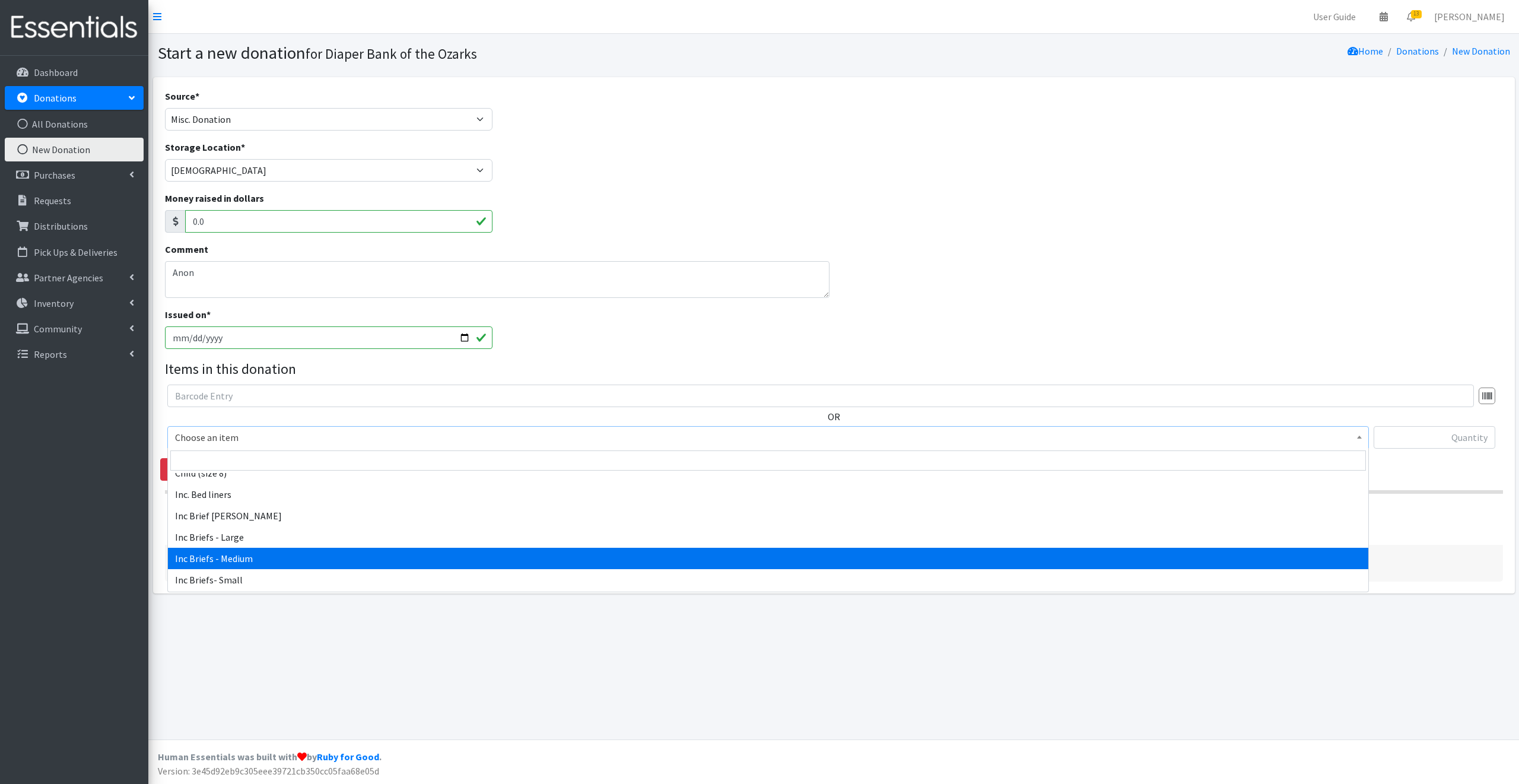
select select "12527"
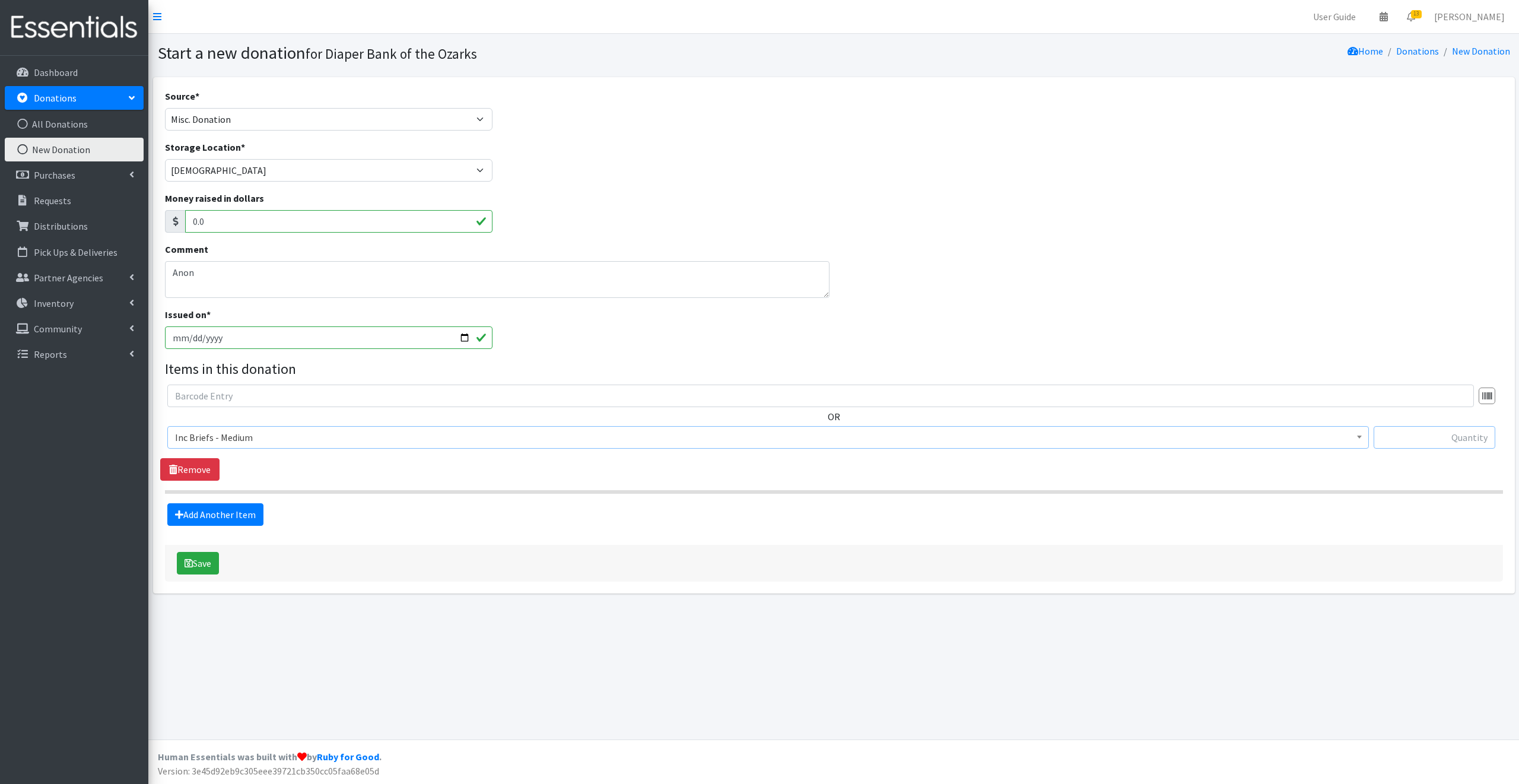
click at [1414, 436] on input "text" at bounding box center [1434, 437] width 122 height 23
type input "60"
click at [228, 512] on link "Add Another Item" at bounding box center [215, 514] width 96 height 23
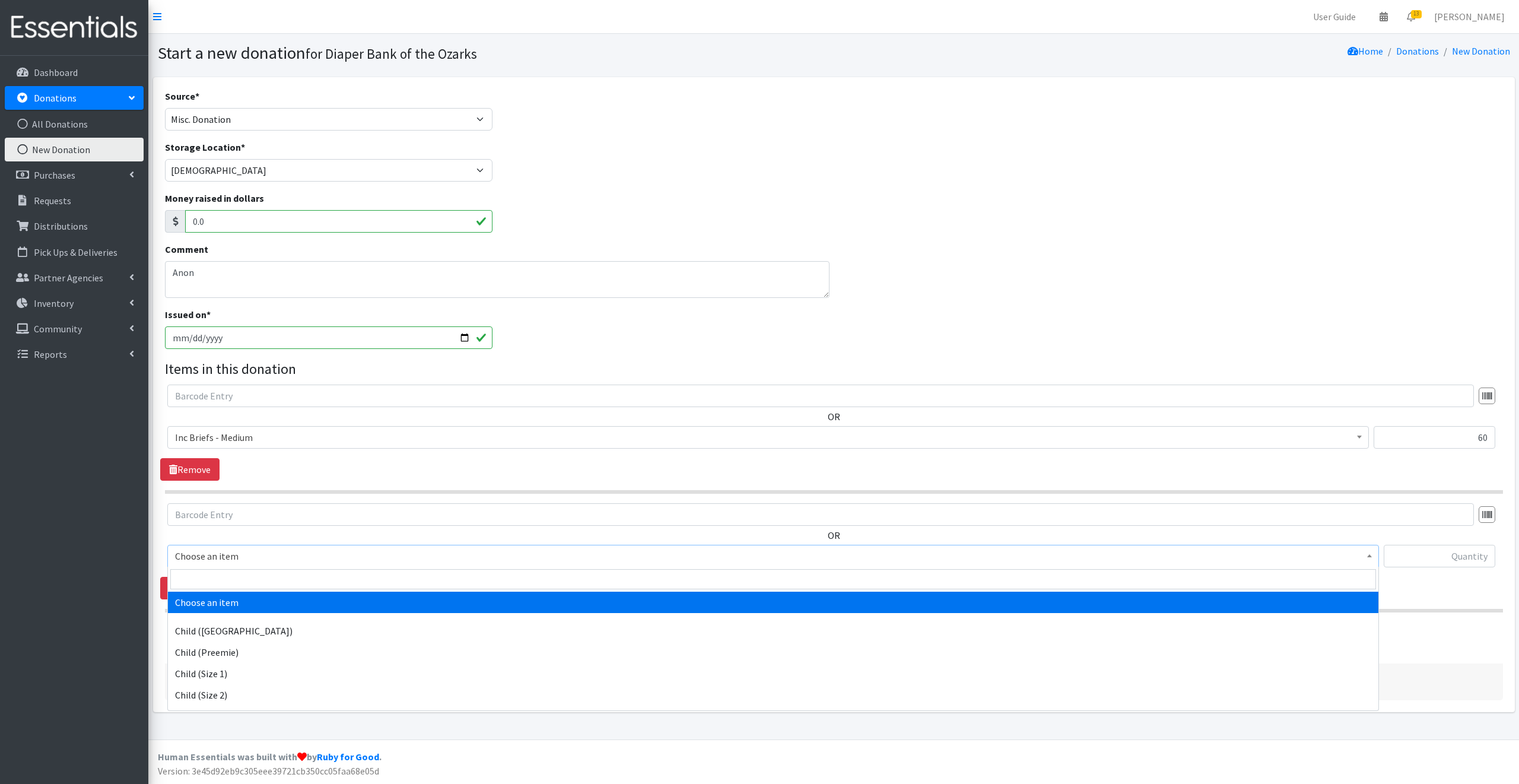
click at [257, 558] on span "Choose an item" at bounding box center [773, 556] width 1196 height 16
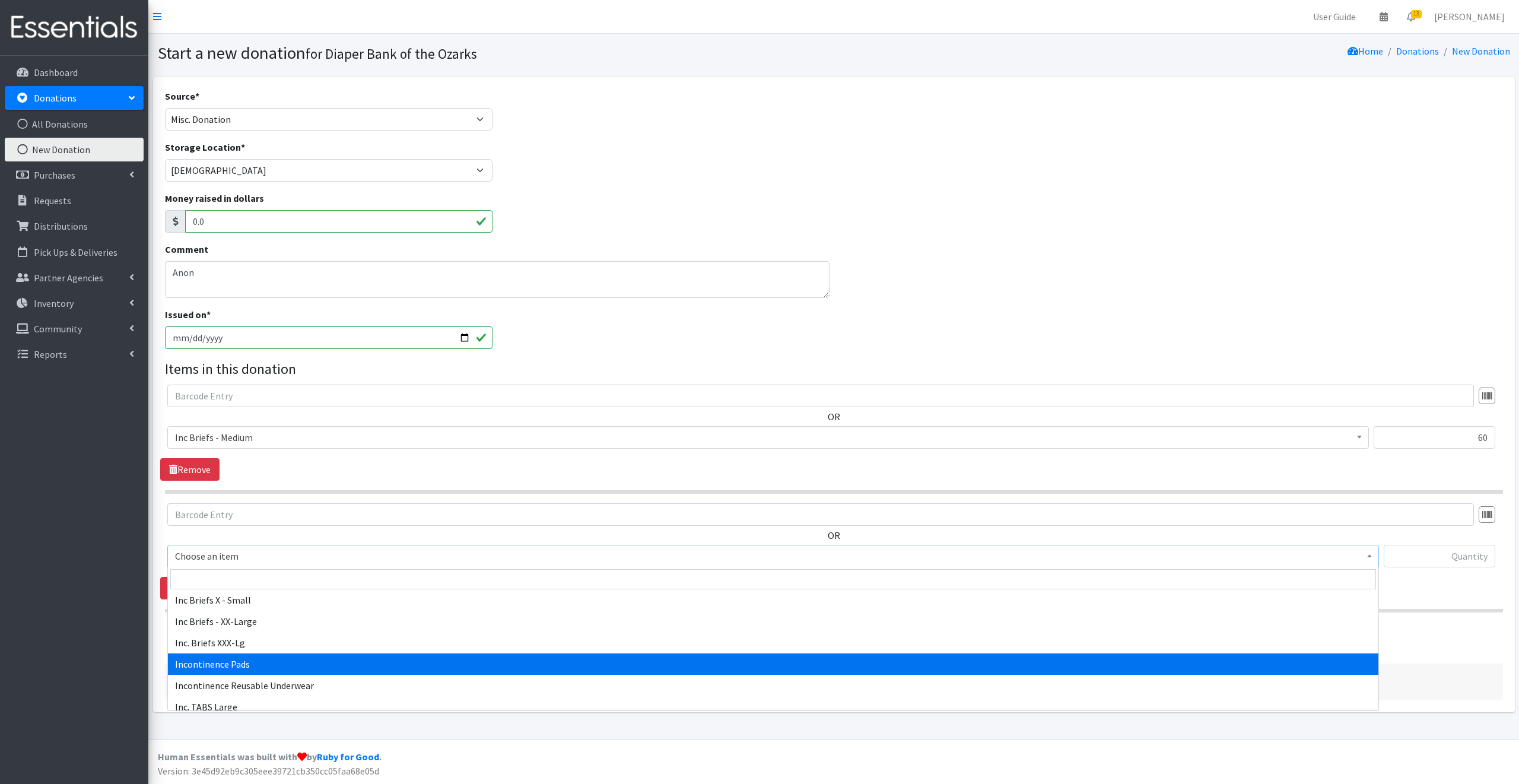
scroll to position [373, 0]
select select "12996"
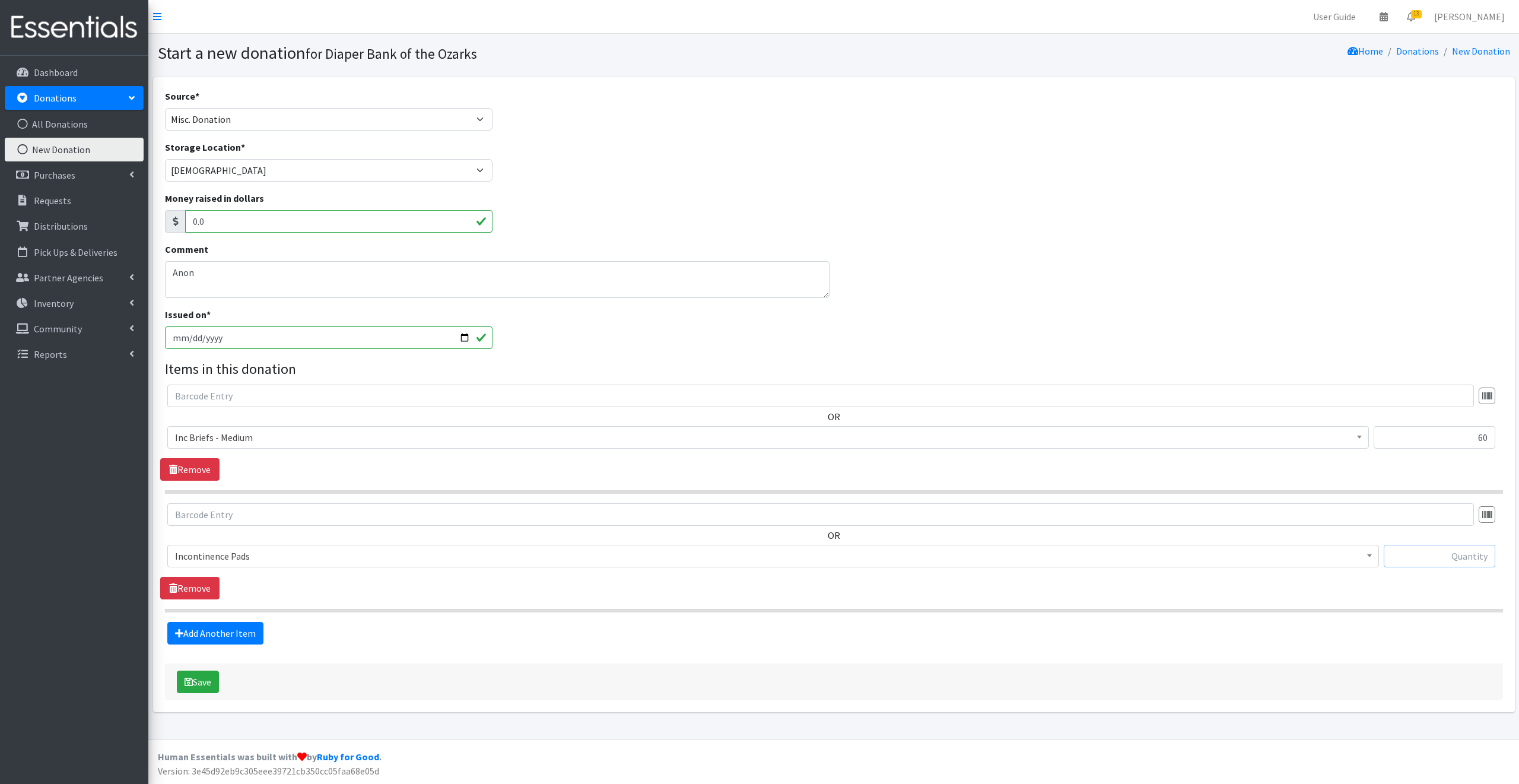
click at [1406, 556] on input "text" at bounding box center [1440, 556] width 111 height 23
type input "83"
click at [211, 627] on link "Add Another Item" at bounding box center [215, 633] width 96 height 23
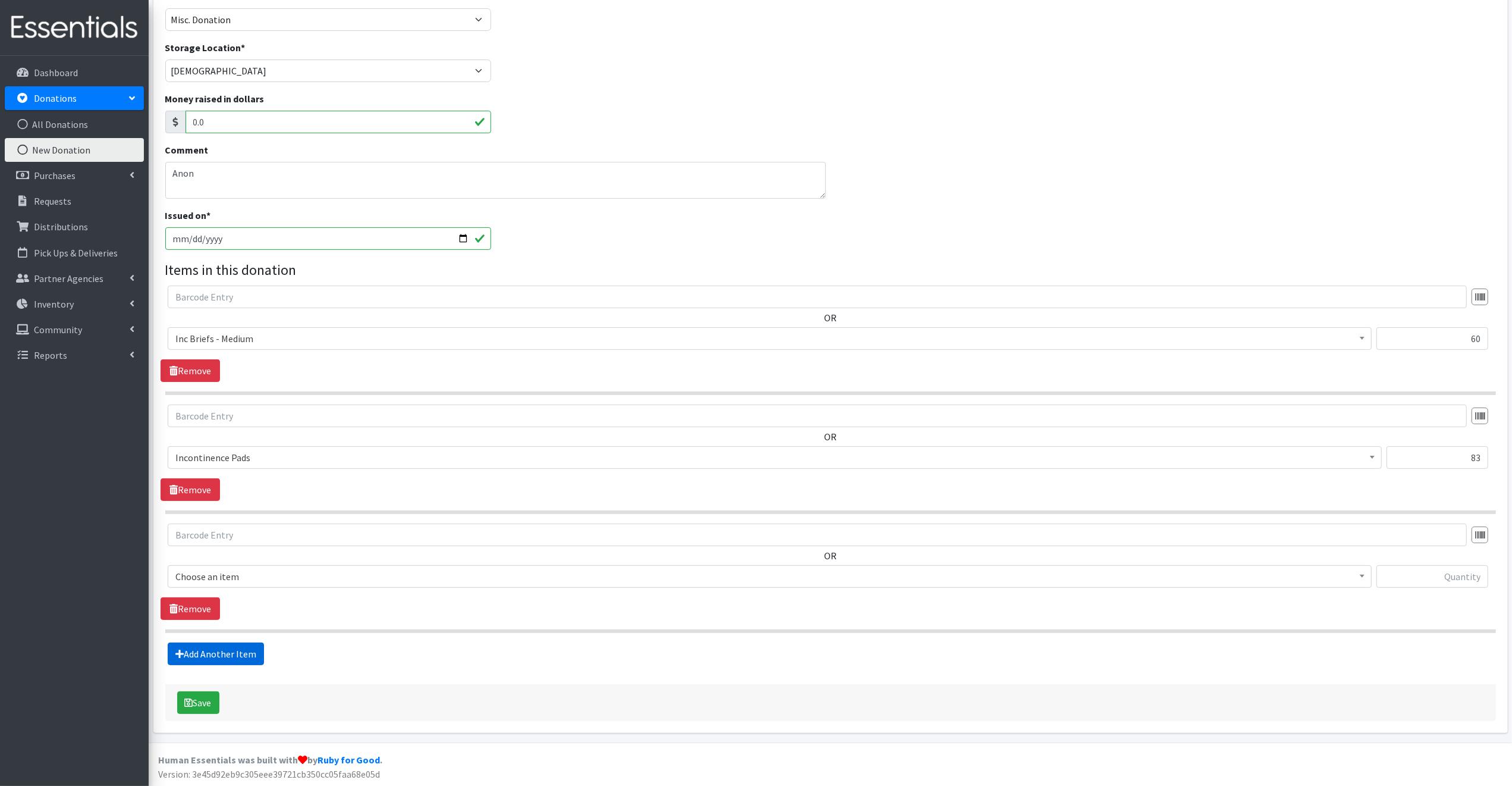
scroll to position [100, 0]
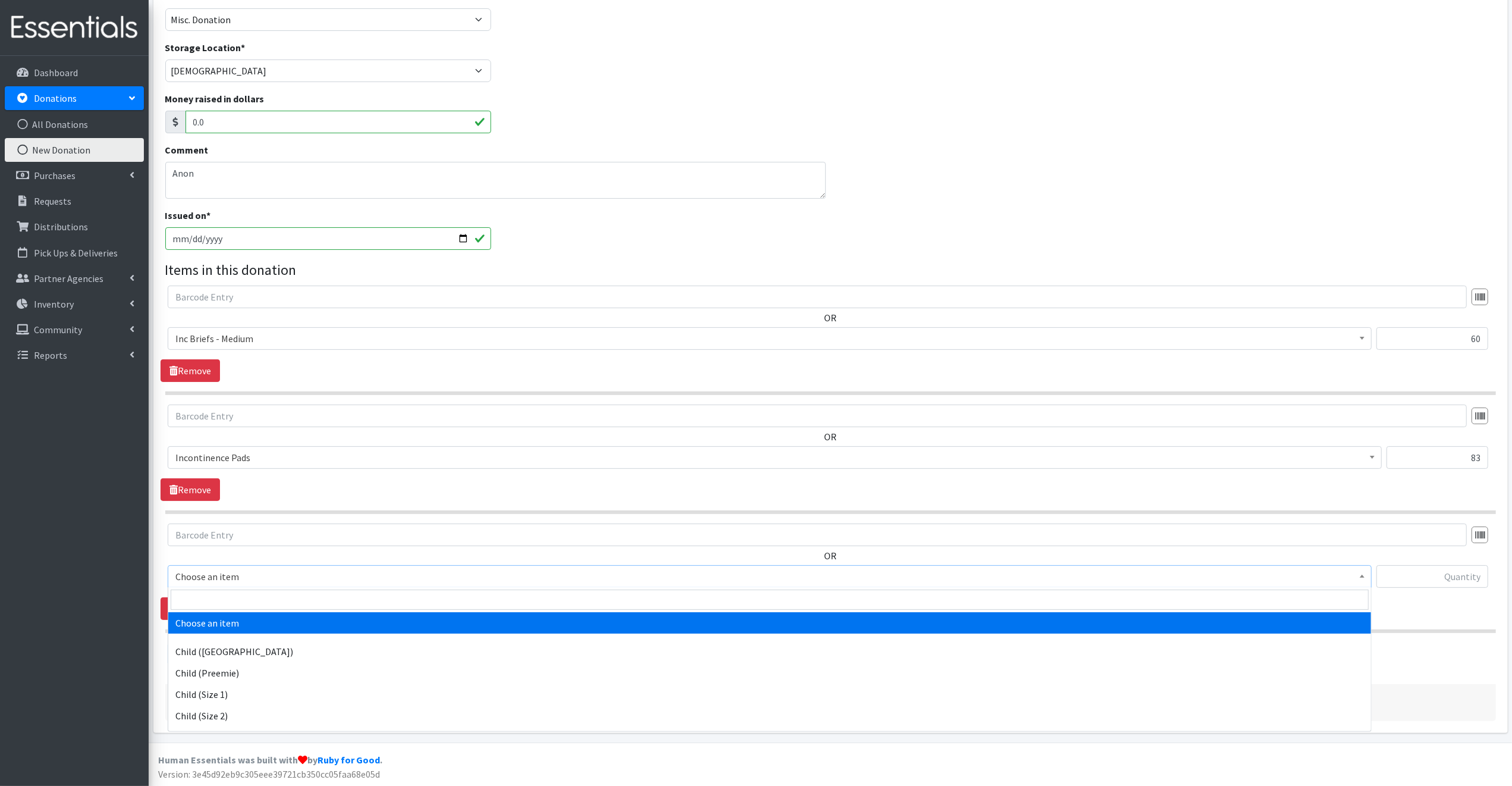
click at [265, 576] on span "Choose an item" at bounding box center [769, 576] width 1189 height 17
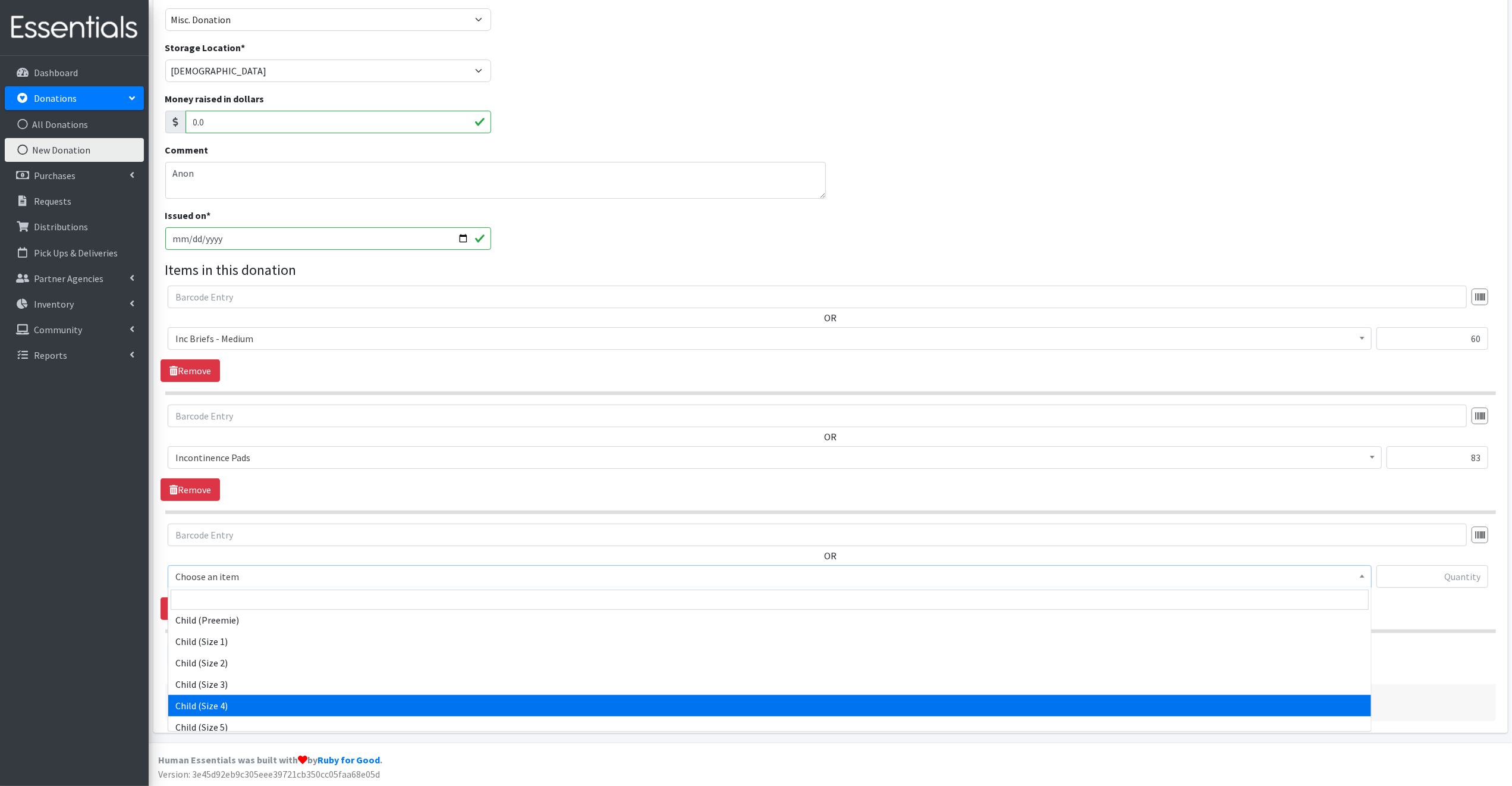
scroll to position [54, 0]
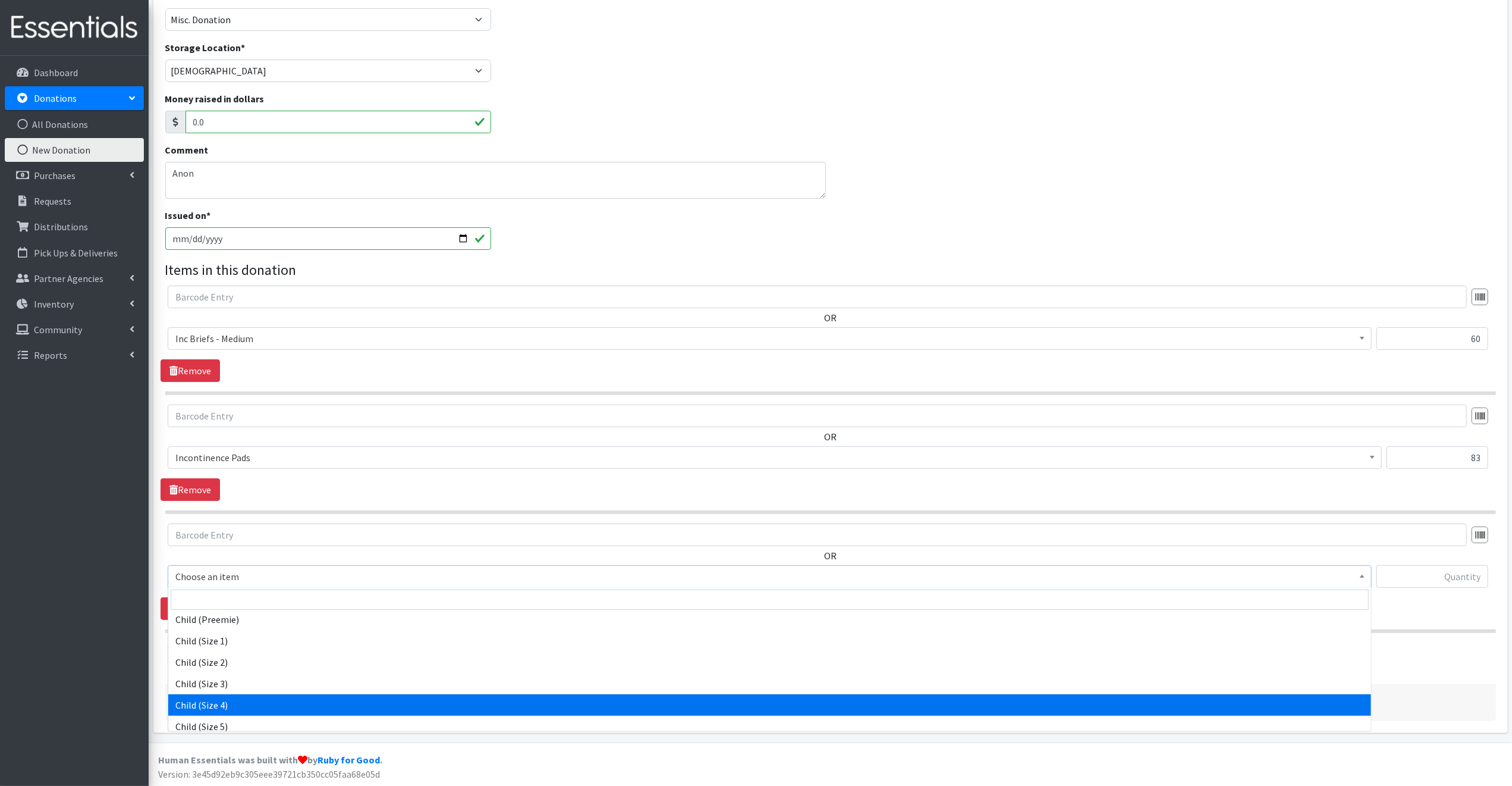
select select "3070"
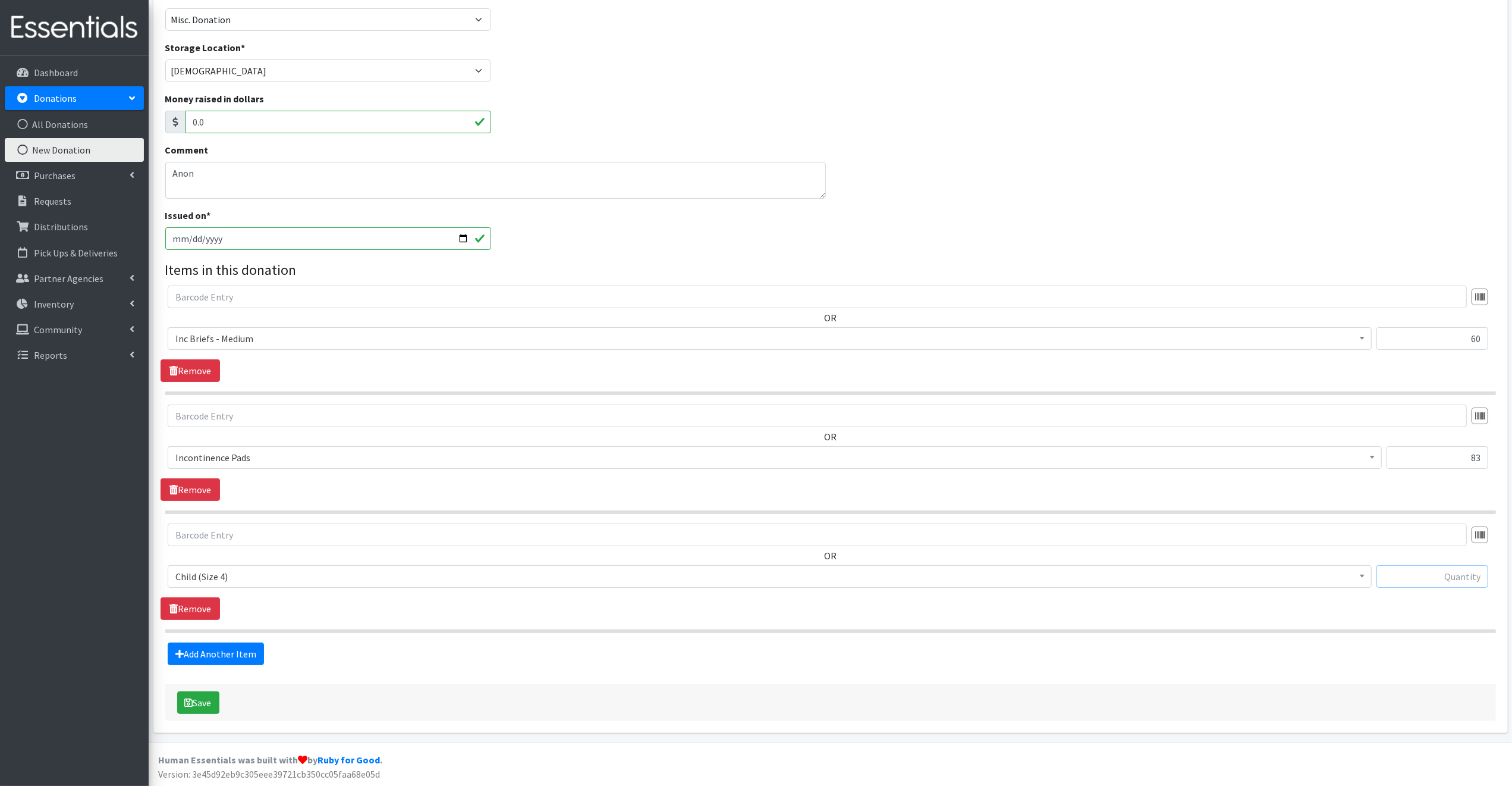
click at [1402, 575] on input "text" at bounding box center [1433, 576] width 112 height 23
type input "17"
click at [201, 653] on link "Add Another Item" at bounding box center [216, 653] width 96 height 23
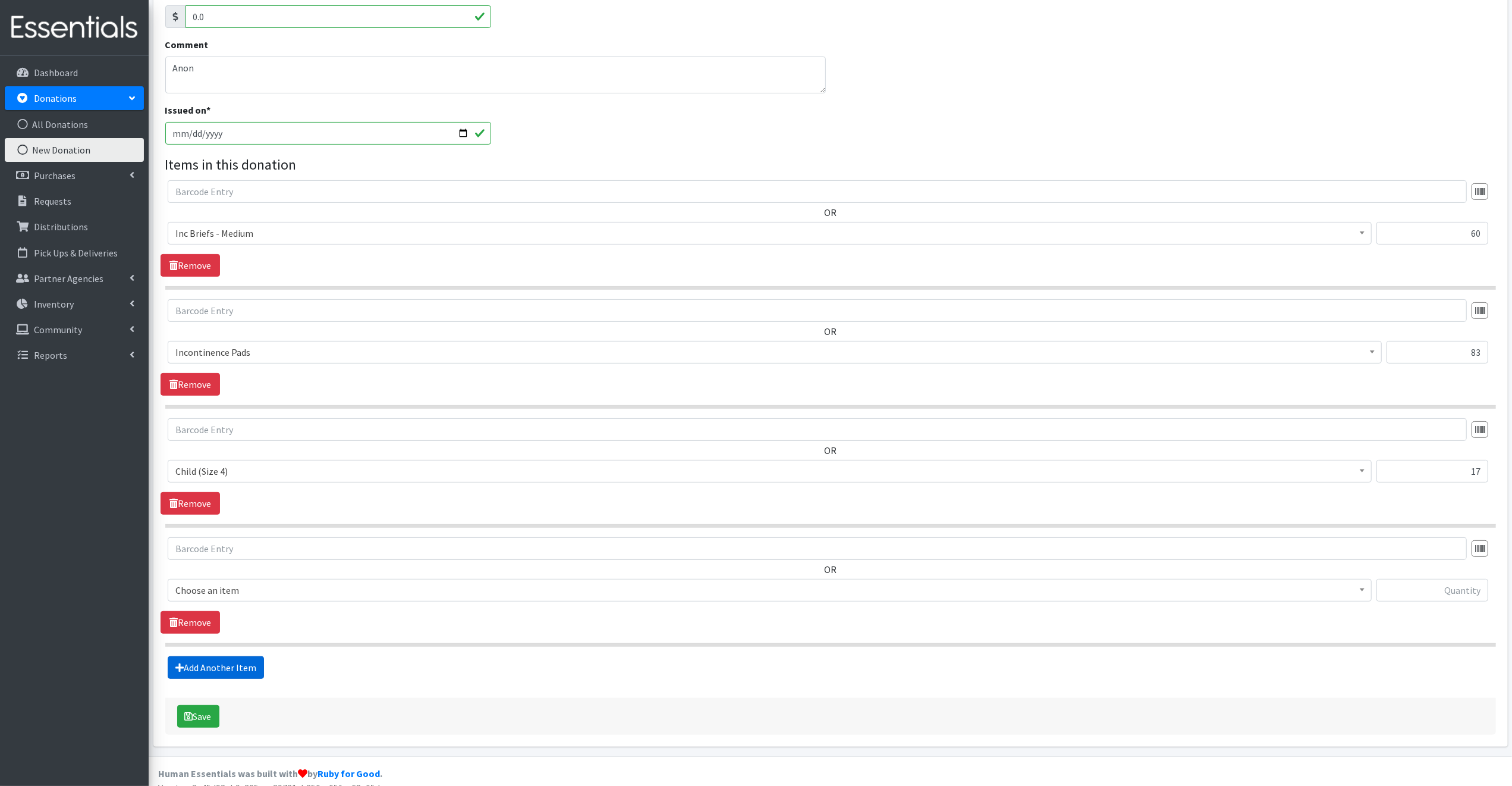
scroll to position [219, 0]
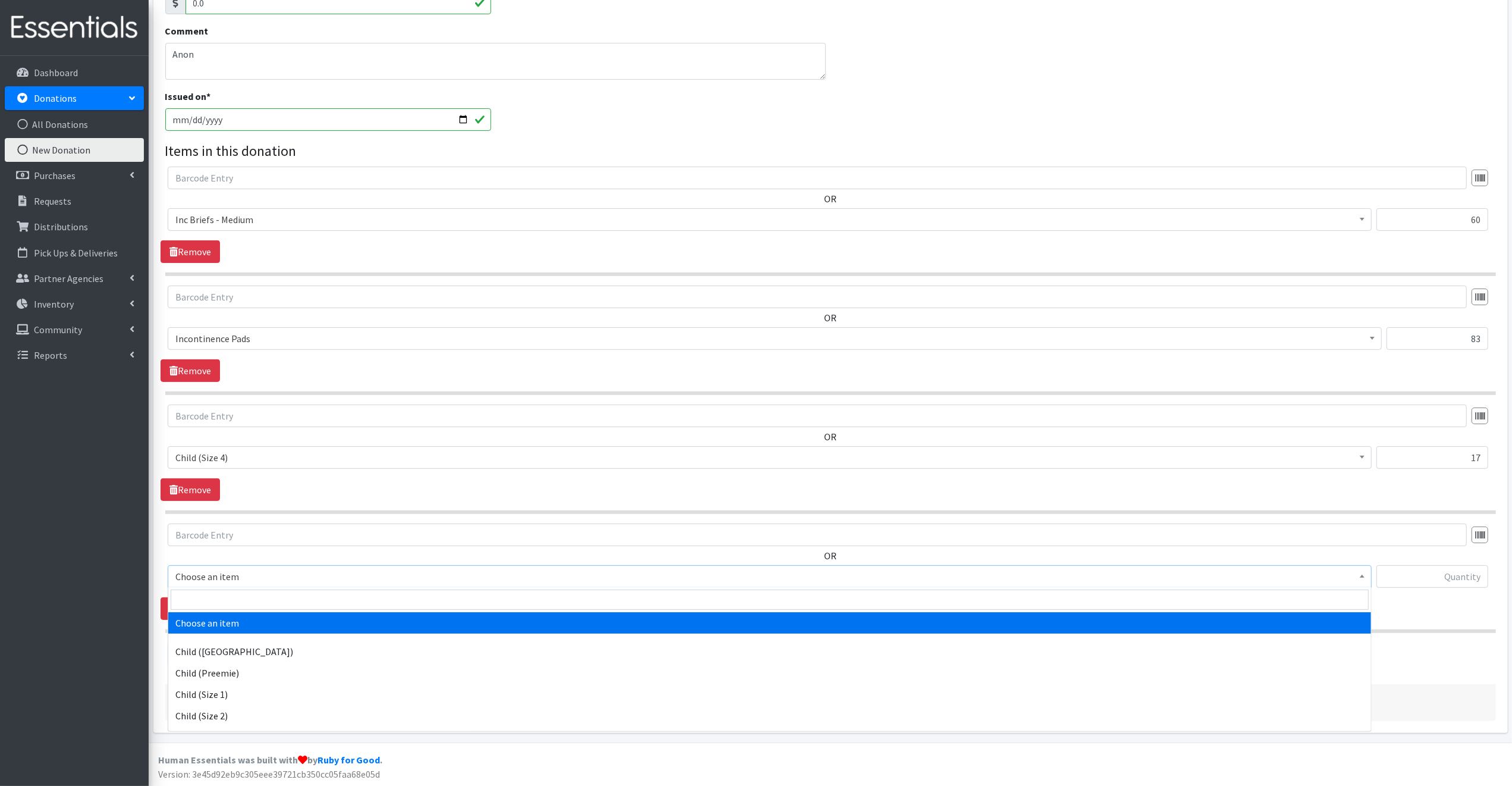
click at [271, 576] on span "Choose an item" at bounding box center [769, 576] width 1189 height 17
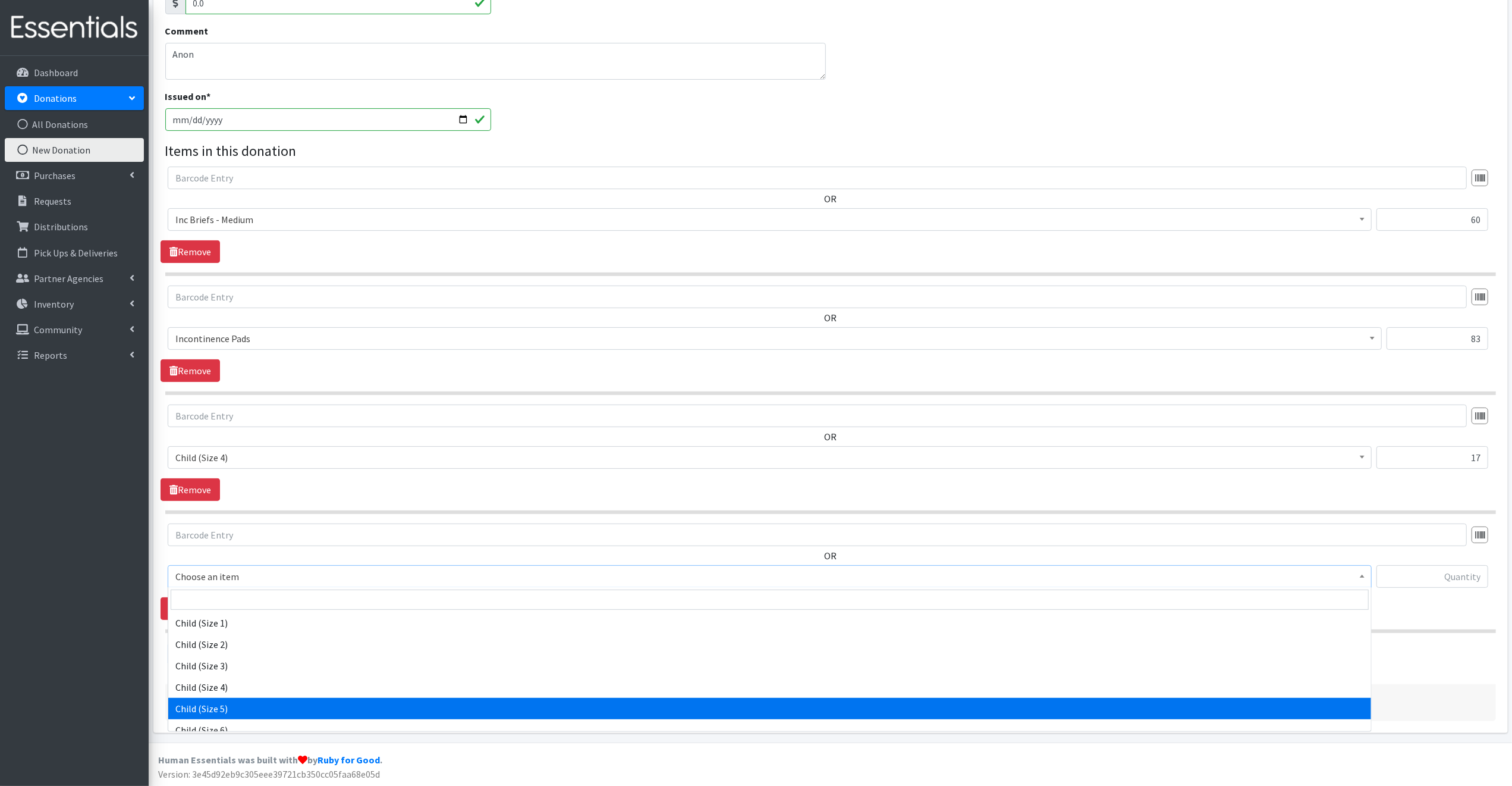
scroll to position [72, 0]
select select "3068"
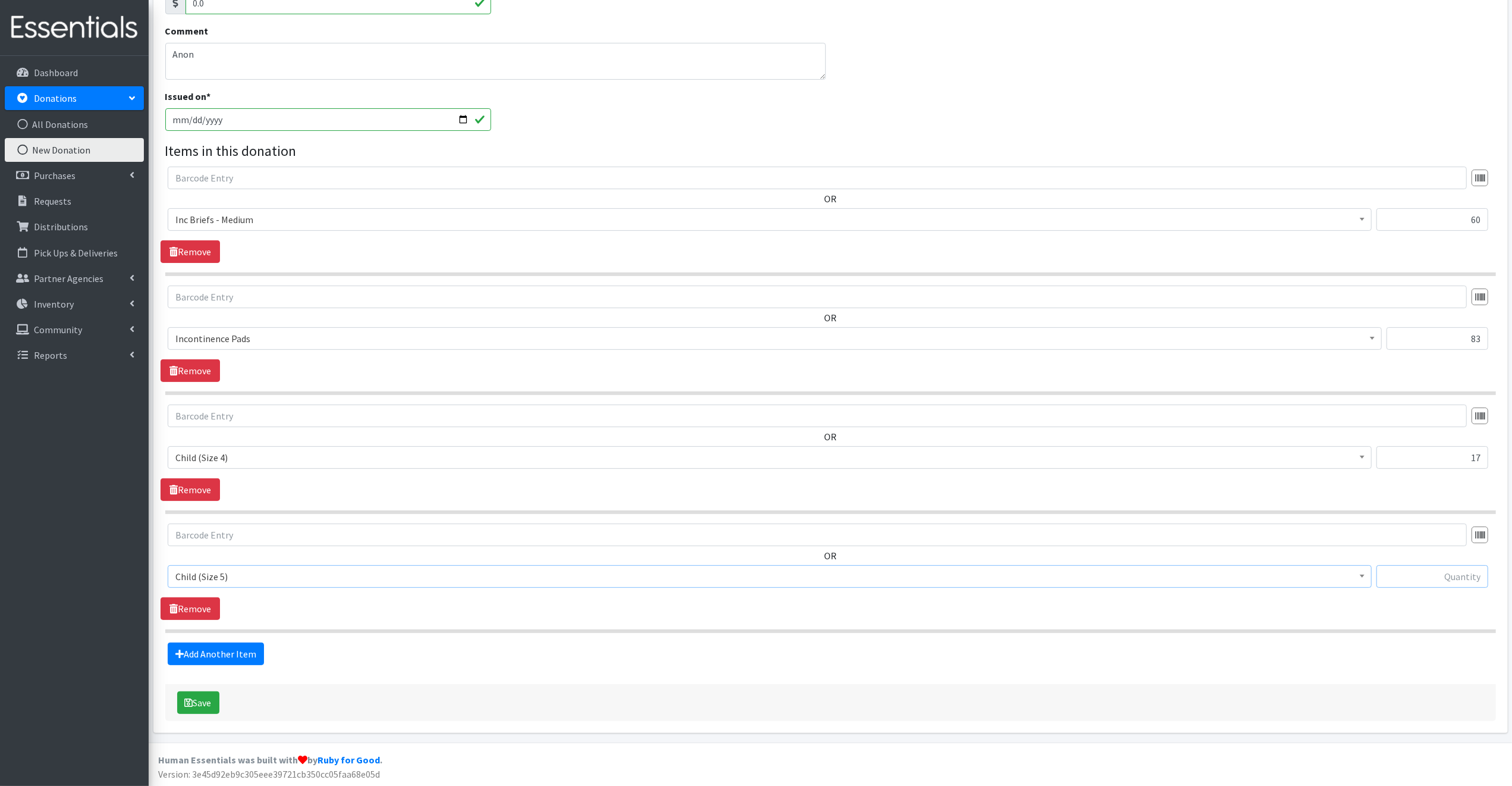
click at [1396, 573] on input "text" at bounding box center [1433, 576] width 112 height 23
type input "7"
click at [232, 651] on link "Add Another Item" at bounding box center [216, 653] width 96 height 23
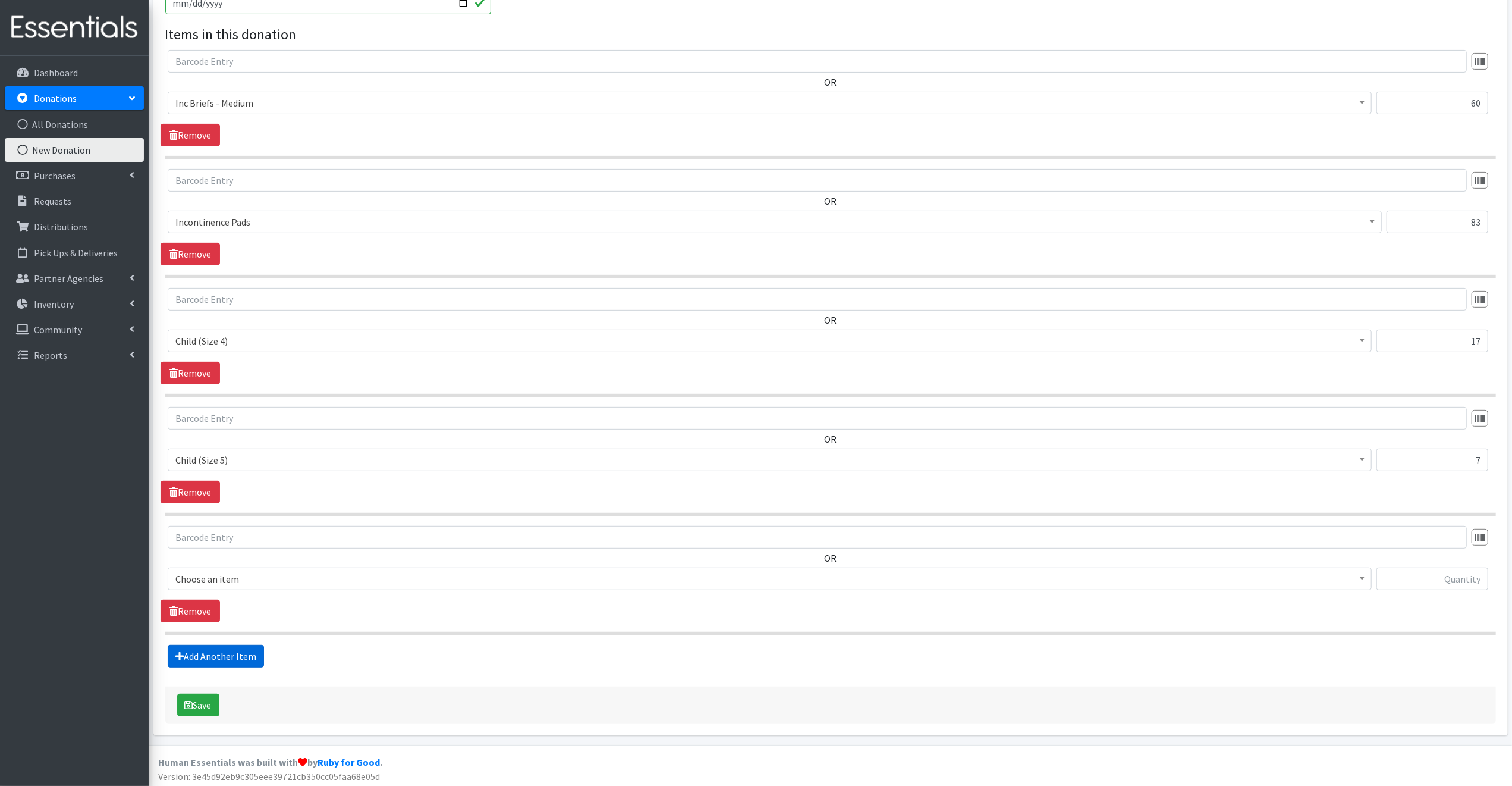
scroll to position [338, 0]
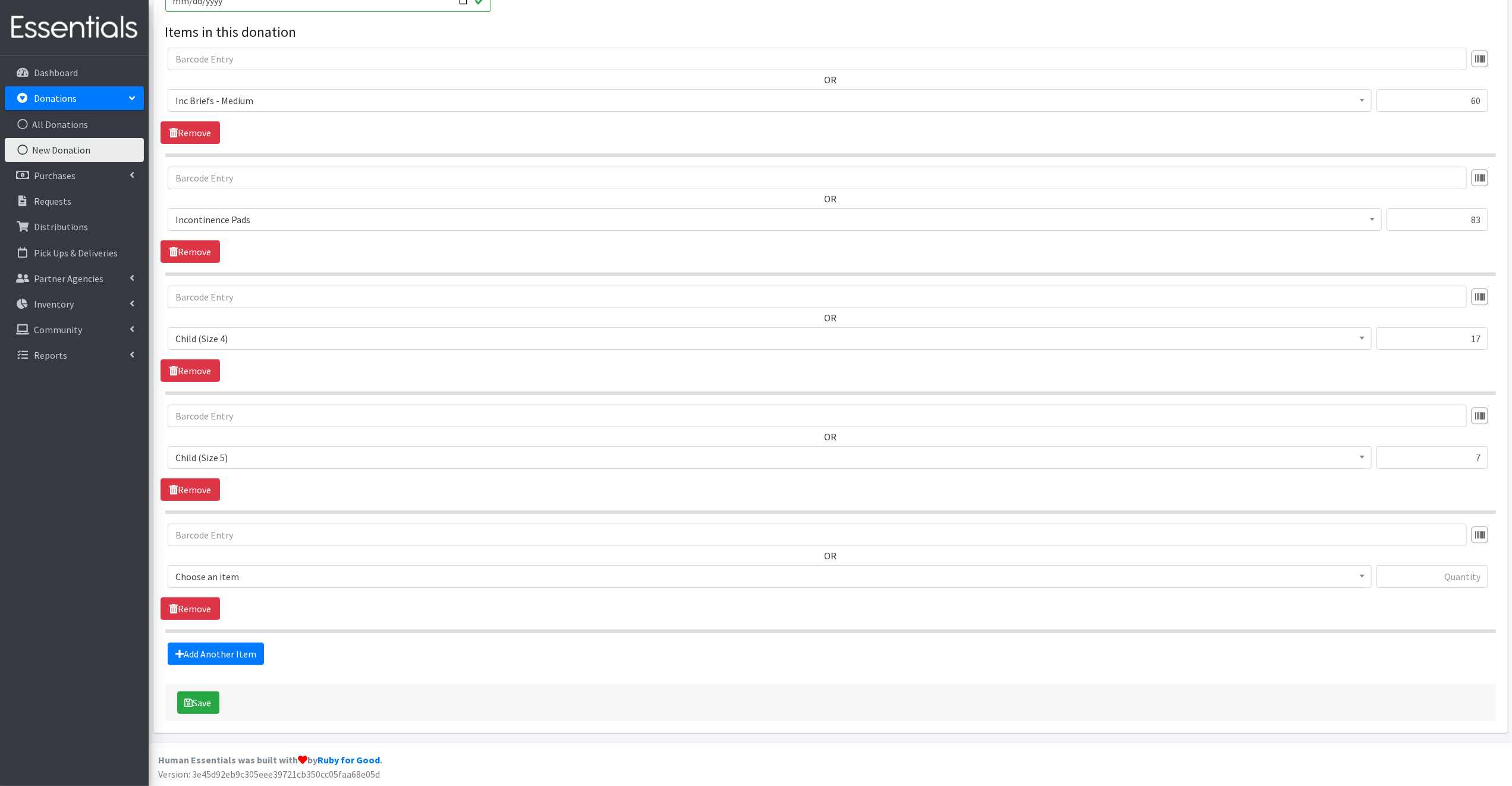
click at [245, 573] on span "Choose an item" at bounding box center [769, 576] width 1189 height 17
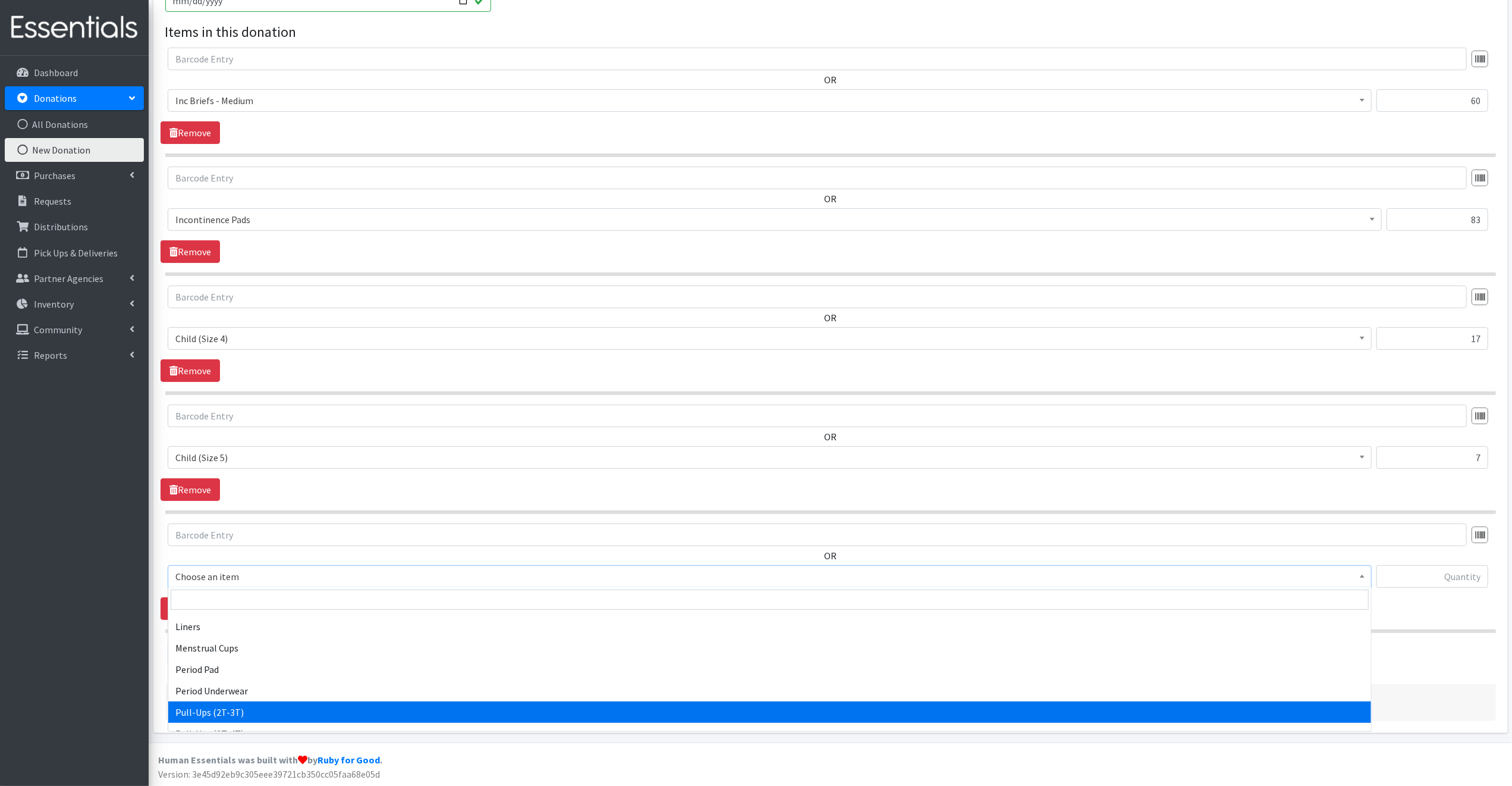
select select "3058"
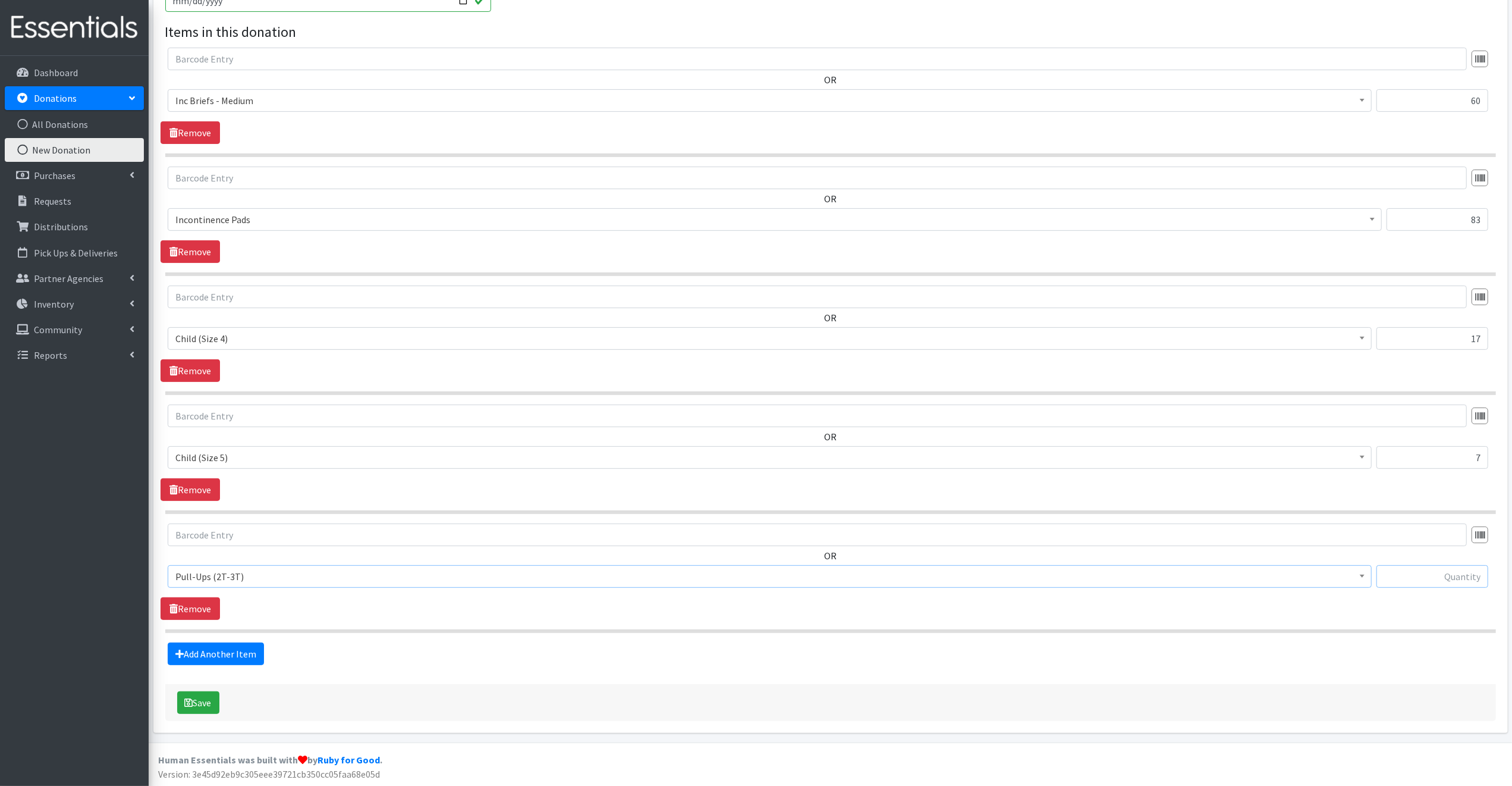
click at [1417, 576] on input "text" at bounding box center [1433, 576] width 112 height 23
type input "10"
click at [205, 700] on button "Save" at bounding box center [198, 702] width 42 height 23
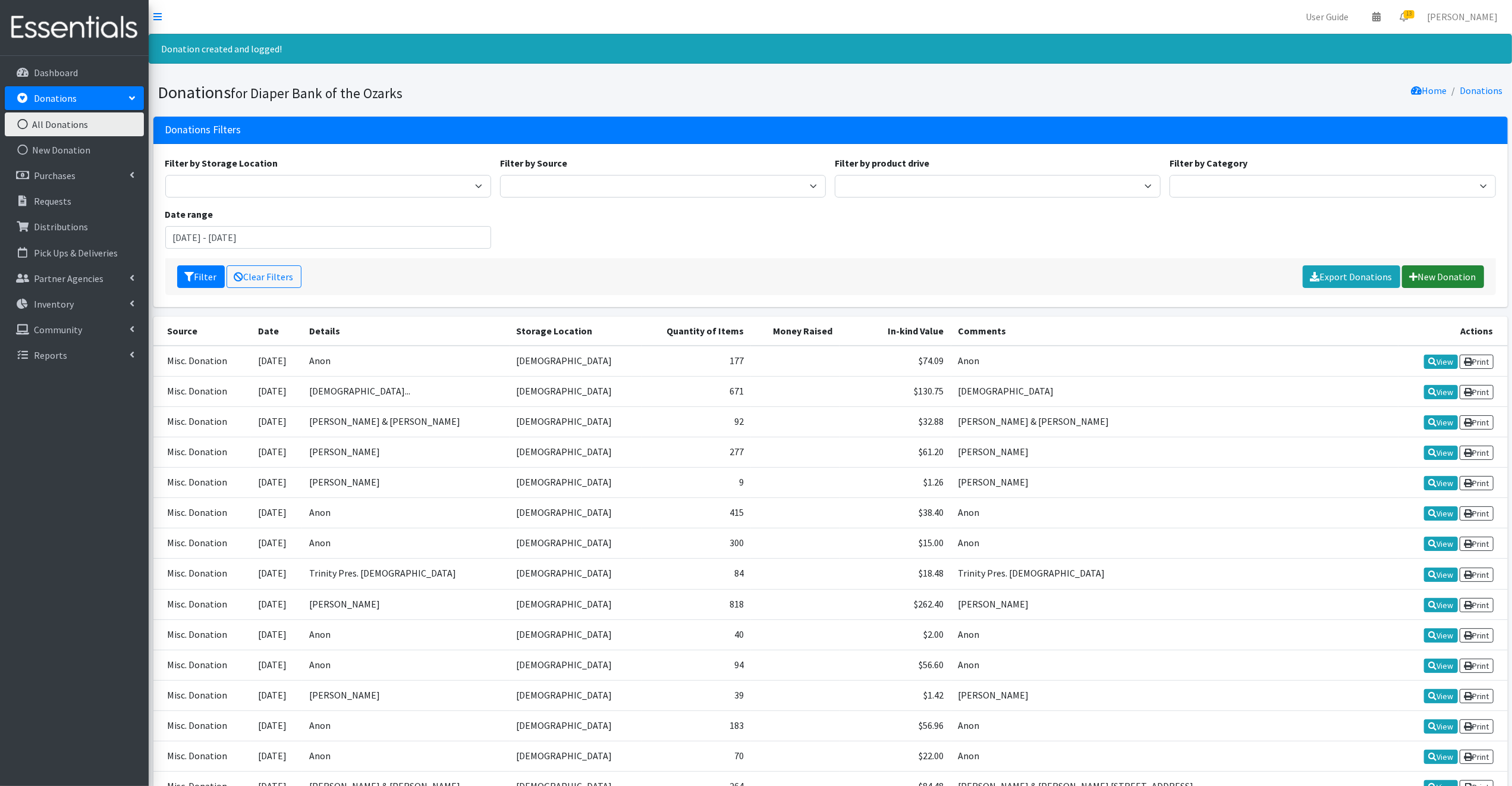
click at [1435, 274] on link "New Donation" at bounding box center [1443, 276] width 82 height 23
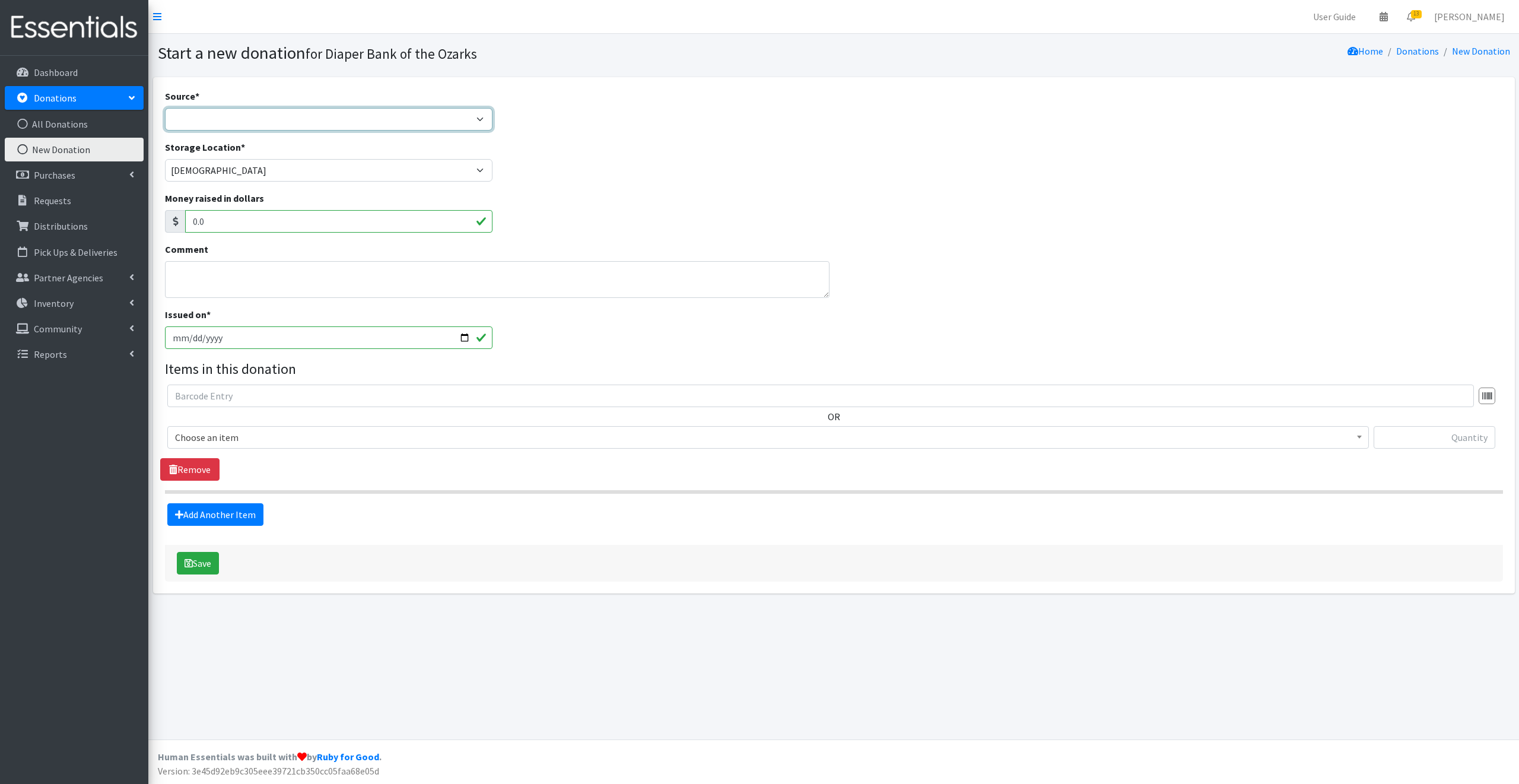
click at [177, 117] on select "Product Drive Manufacturer Donation Site Misc. Donation" at bounding box center [329, 119] width 328 height 23
select select "Misc. Donation"
click at [165, 108] on select "Product Drive Manufacturer Donation Site Misc. Donation" at bounding box center [329, 119] width 328 height 23
click at [188, 274] on textarea "Comment" at bounding box center [497, 279] width 665 height 37
type textarea "Anon"
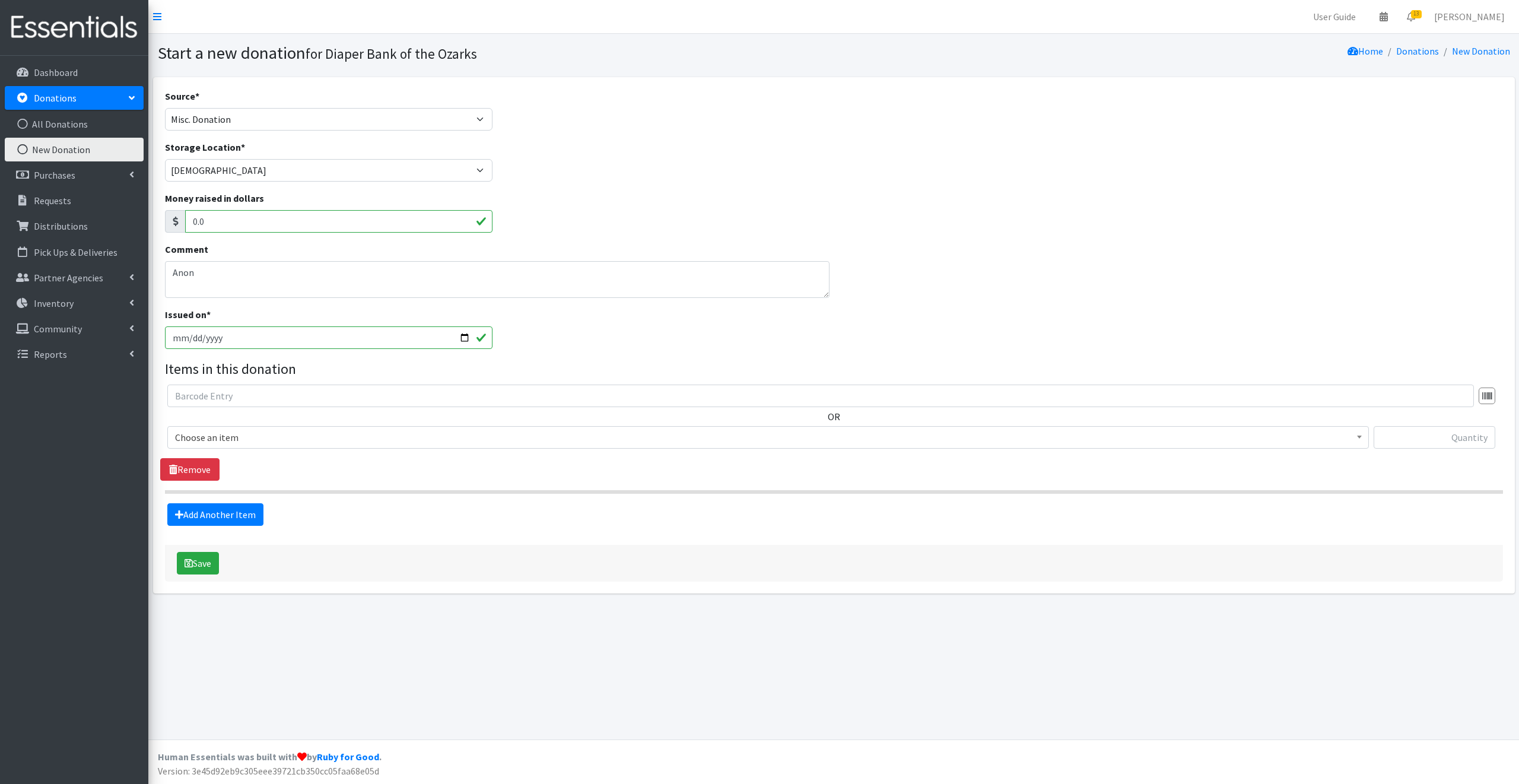
click at [257, 434] on span "Choose an item" at bounding box center [768, 437] width 1186 height 16
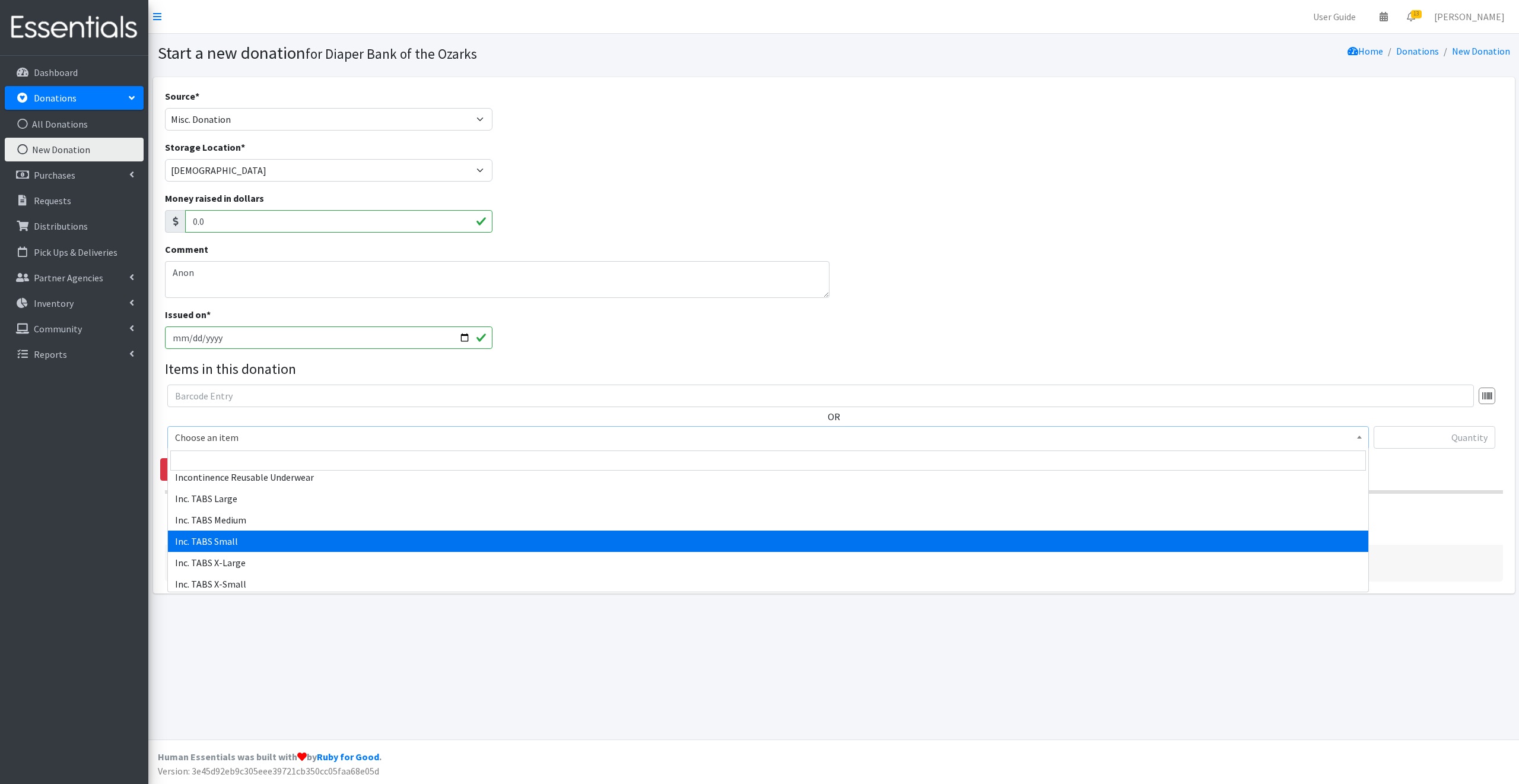
scroll to position [463, 0]
select select "15237"
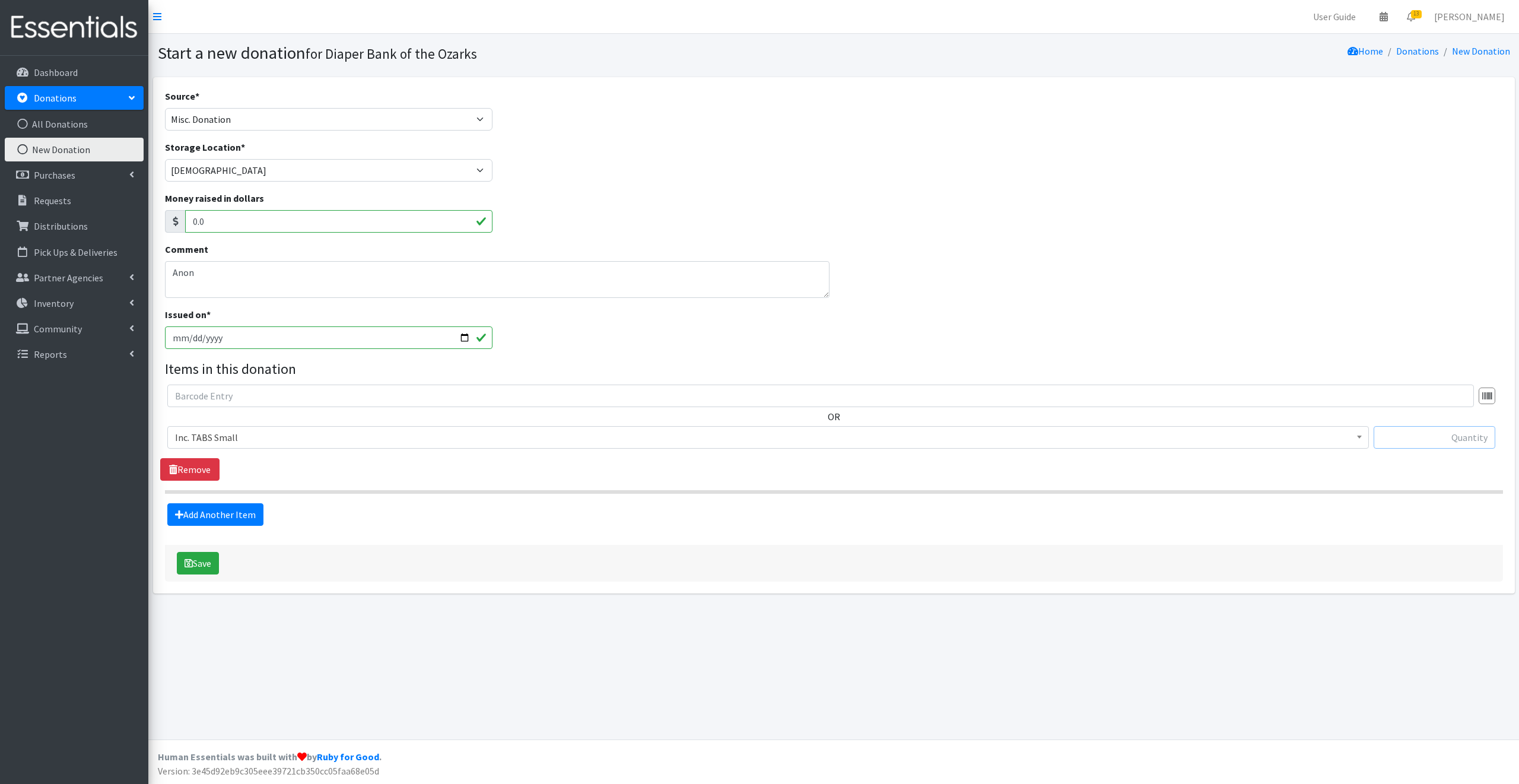
click at [1411, 436] on input "text" at bounding box center [1434, 437] width 122 height 23
type input "192"
click at [203, 560] on button "Save" at bounding box center [198, 563] width 42 height 23
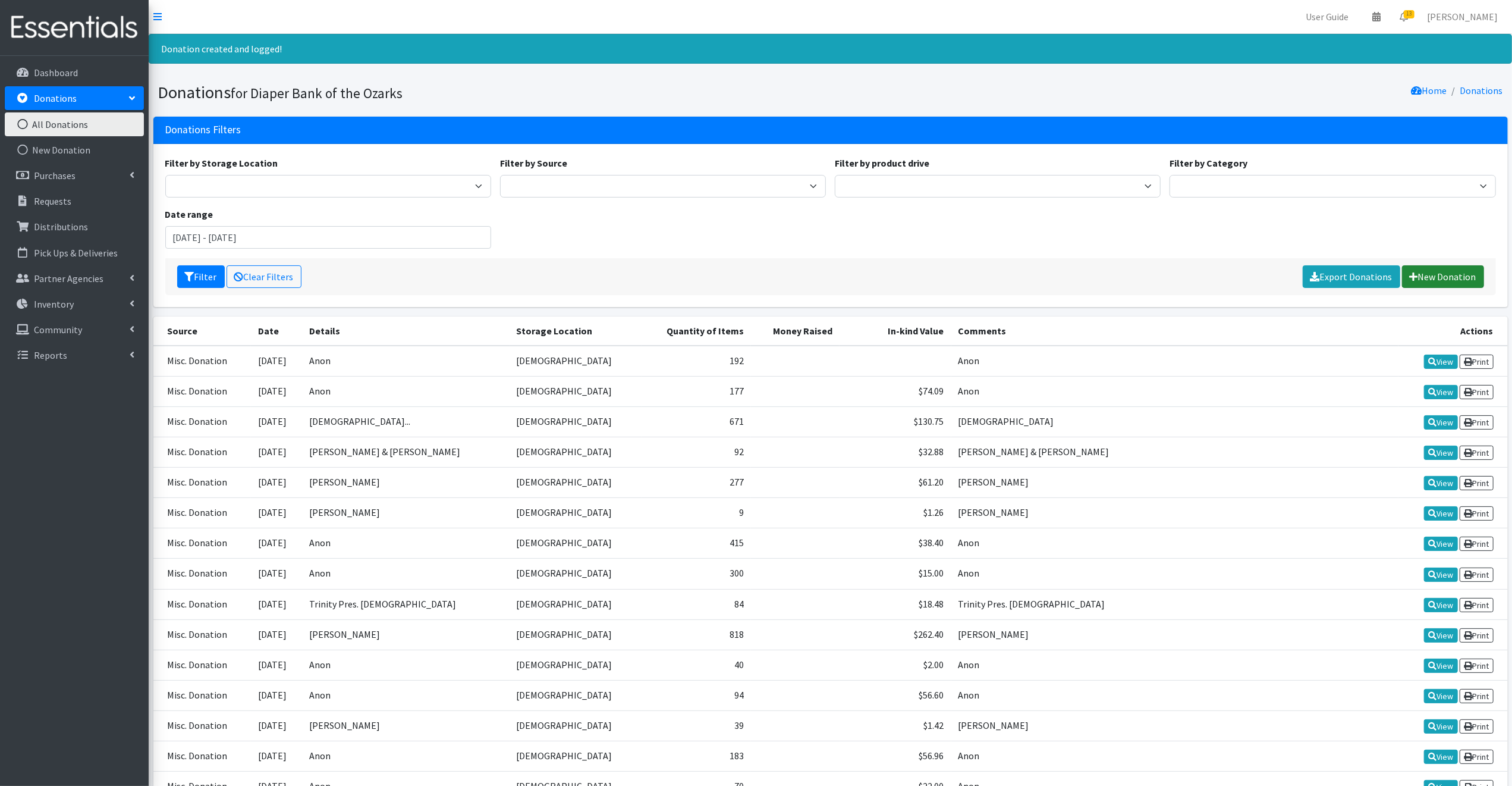
click at [1448, 275] on link "New Donation" at bounding box center [1443, 276] width 82 height 23
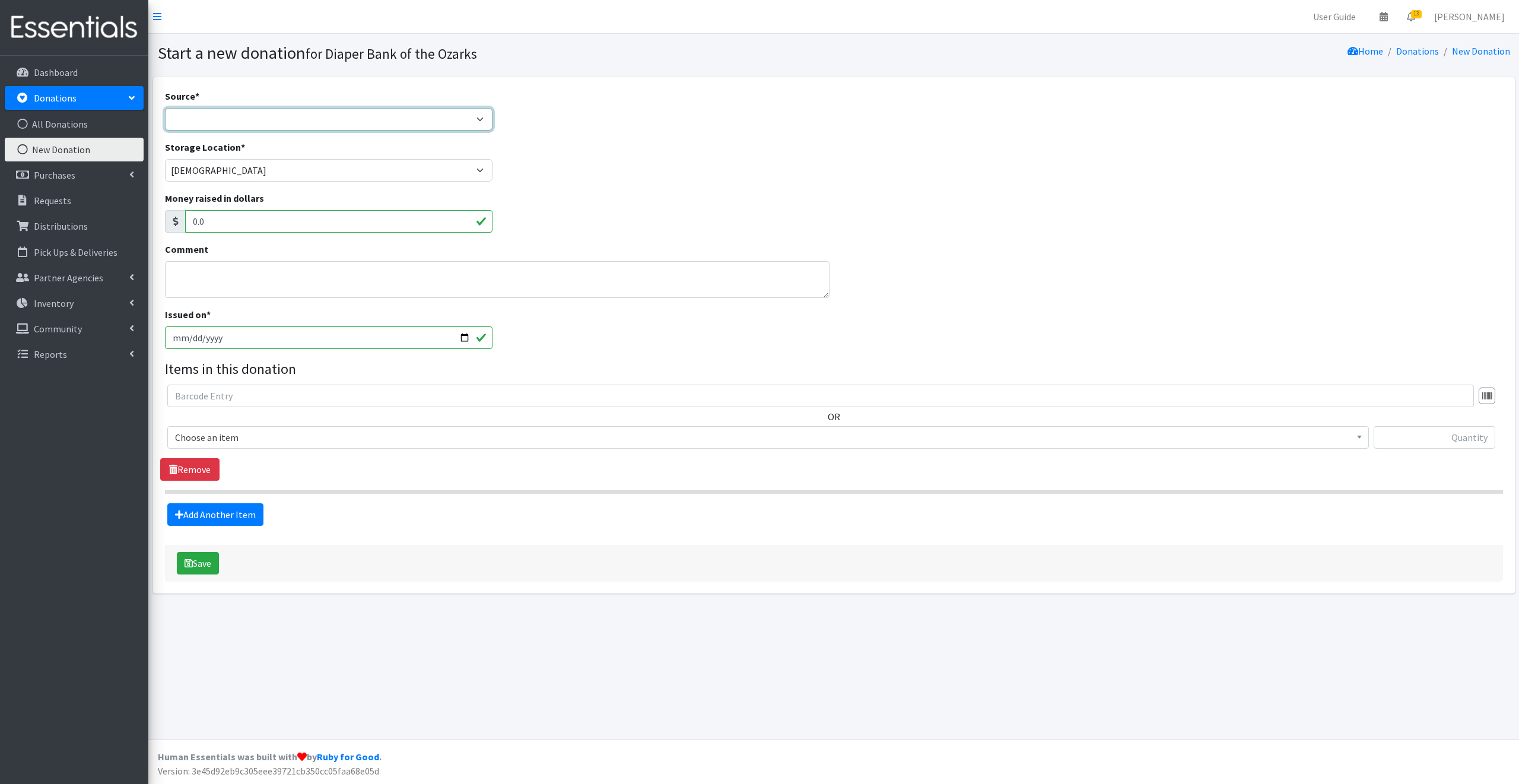
click at [180, 115] on select "Product Drive Manufacturer Donation Site Misc. Donation" at bounding box center [329, 119] width 328 height 23
select select "Misc. Donation"
click at [165, 108] on select "Product Drive Manufacturer Donation Site Misc. Donation" at bounding box center [329, 119] width 328 height 23
click at [184, 272] on textarea "Comment" at bounding box center [497, 279] width 665 height 37
type textarea "[GEOGRAPHIC_DATA]"
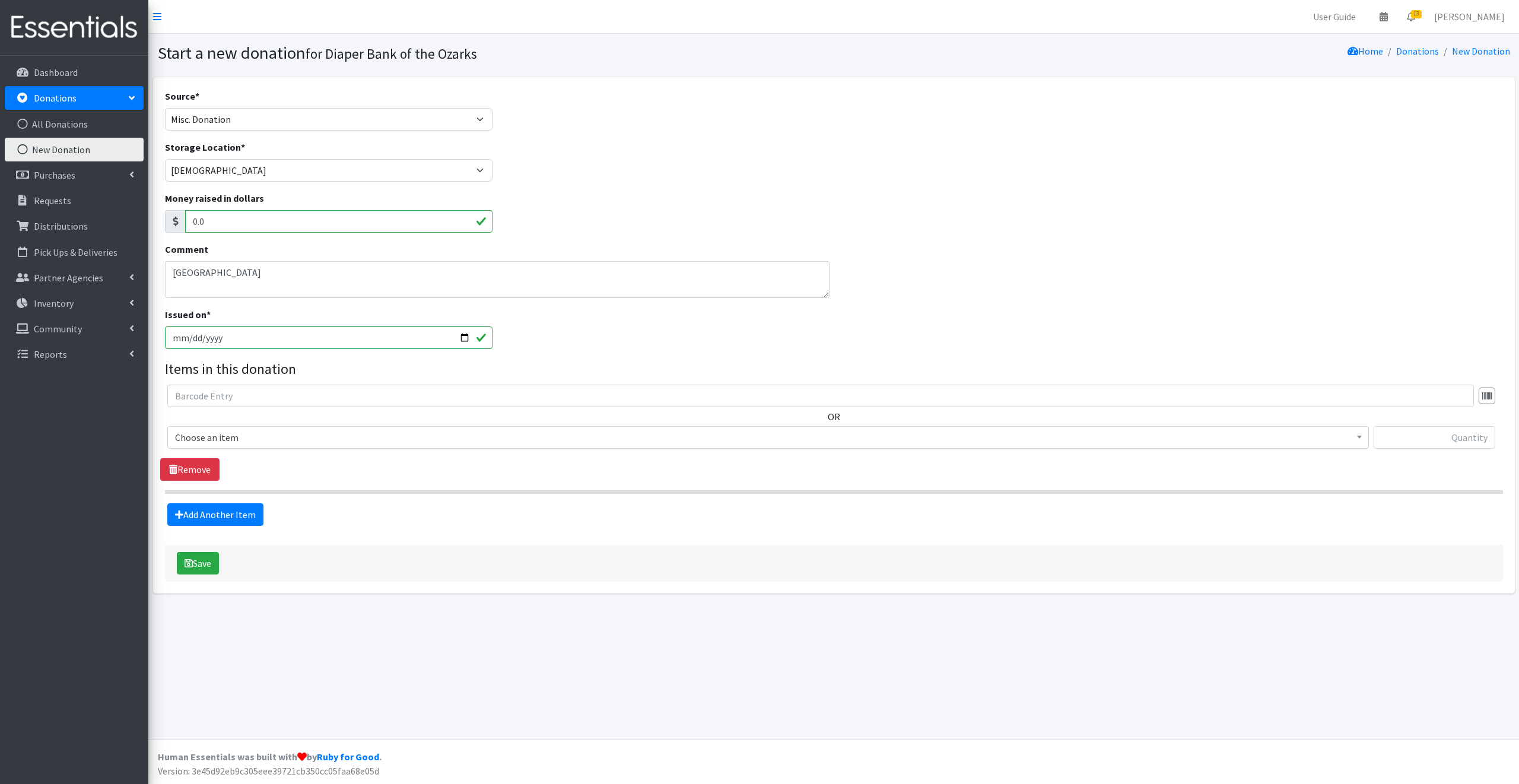
click at [250, 439] on span "Choose an item" at bounding box center [768, 437] width 1186 height 16
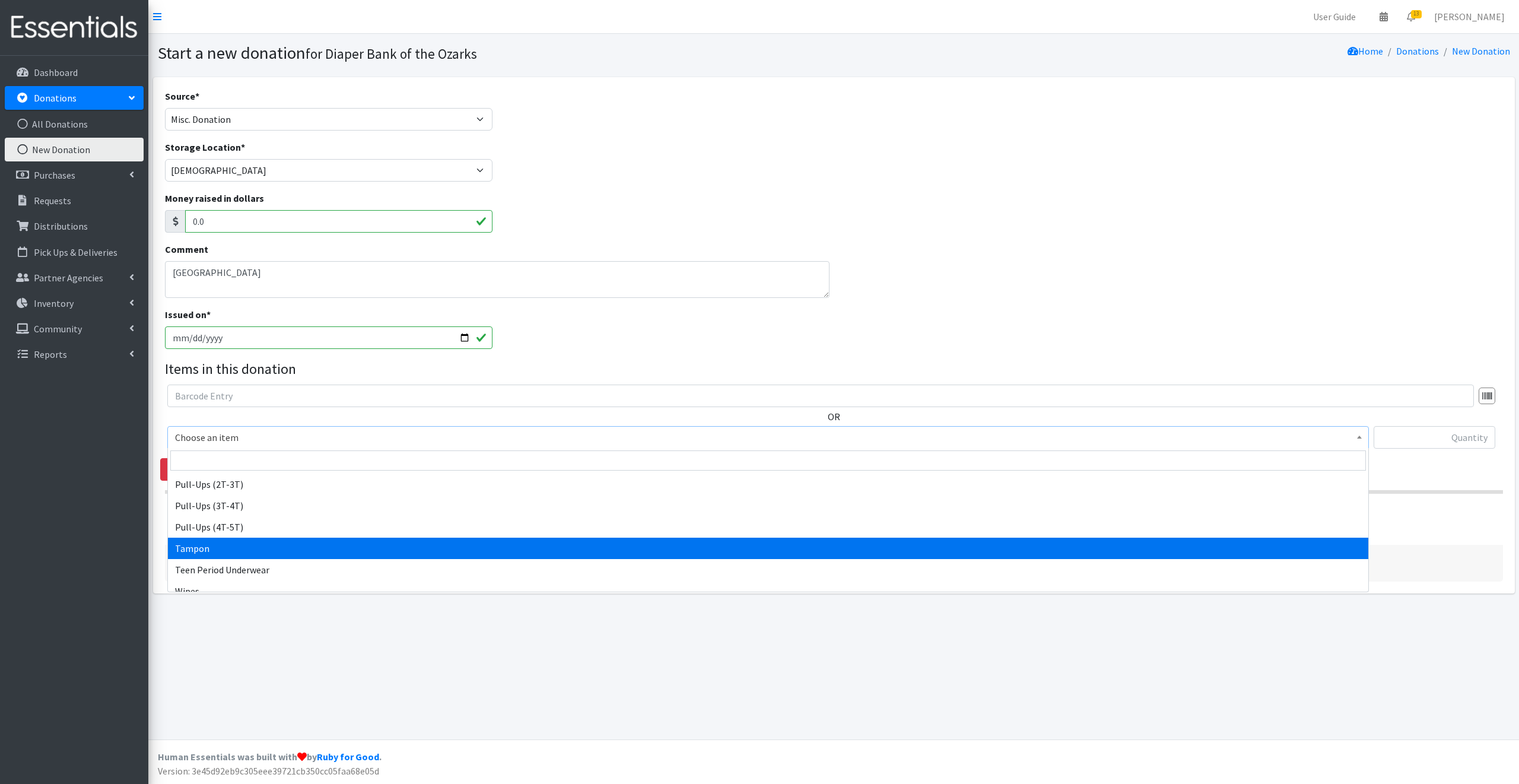
scroll to position [712, 0]
select select "13748"
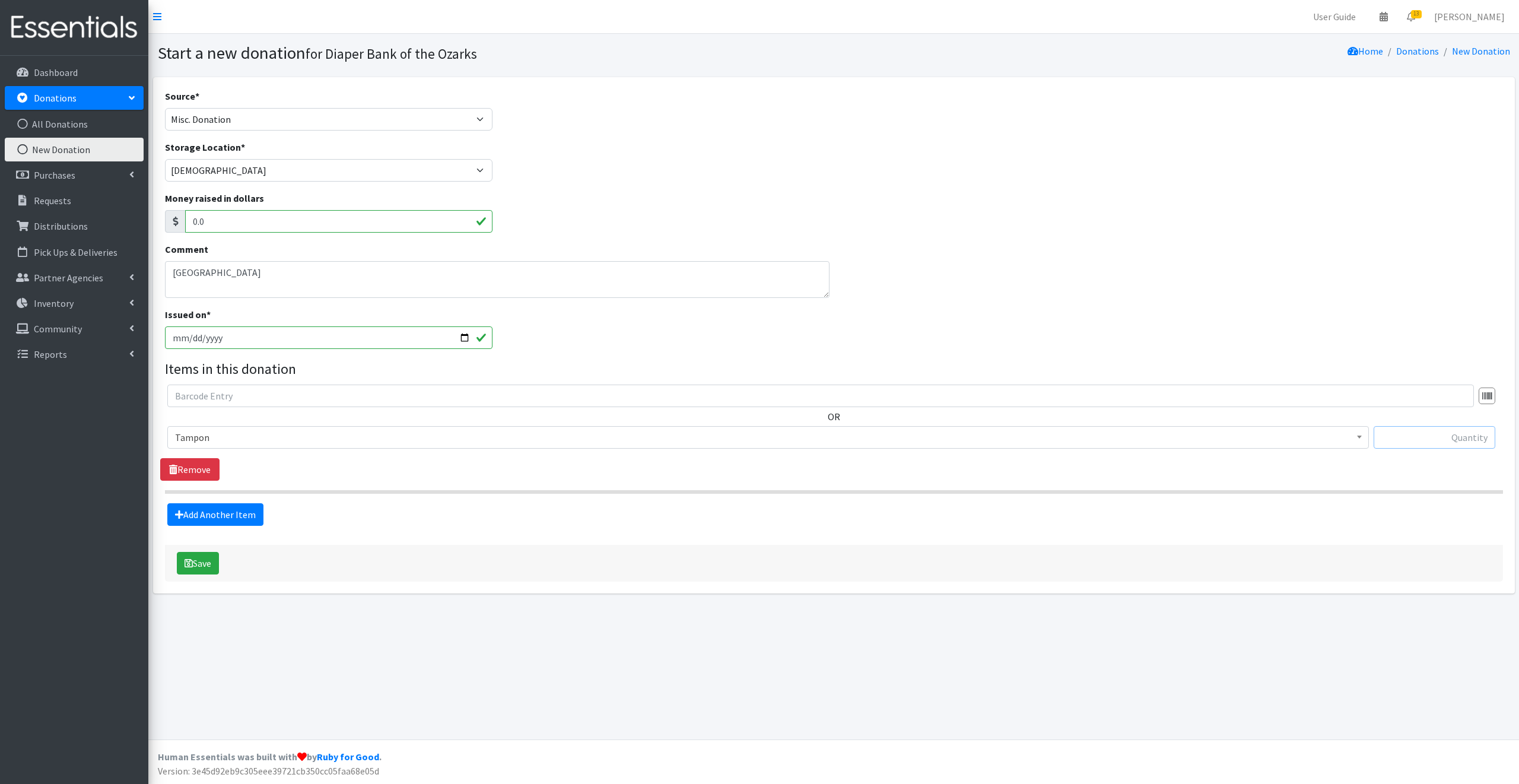
click at [1416, 437] on input "text" at bounding box center [1434, 437] width 122 height 23
type input "392"
click at [242, 512] on link "Add Another Item" at bounding box center [215, 514] width 96 height 23
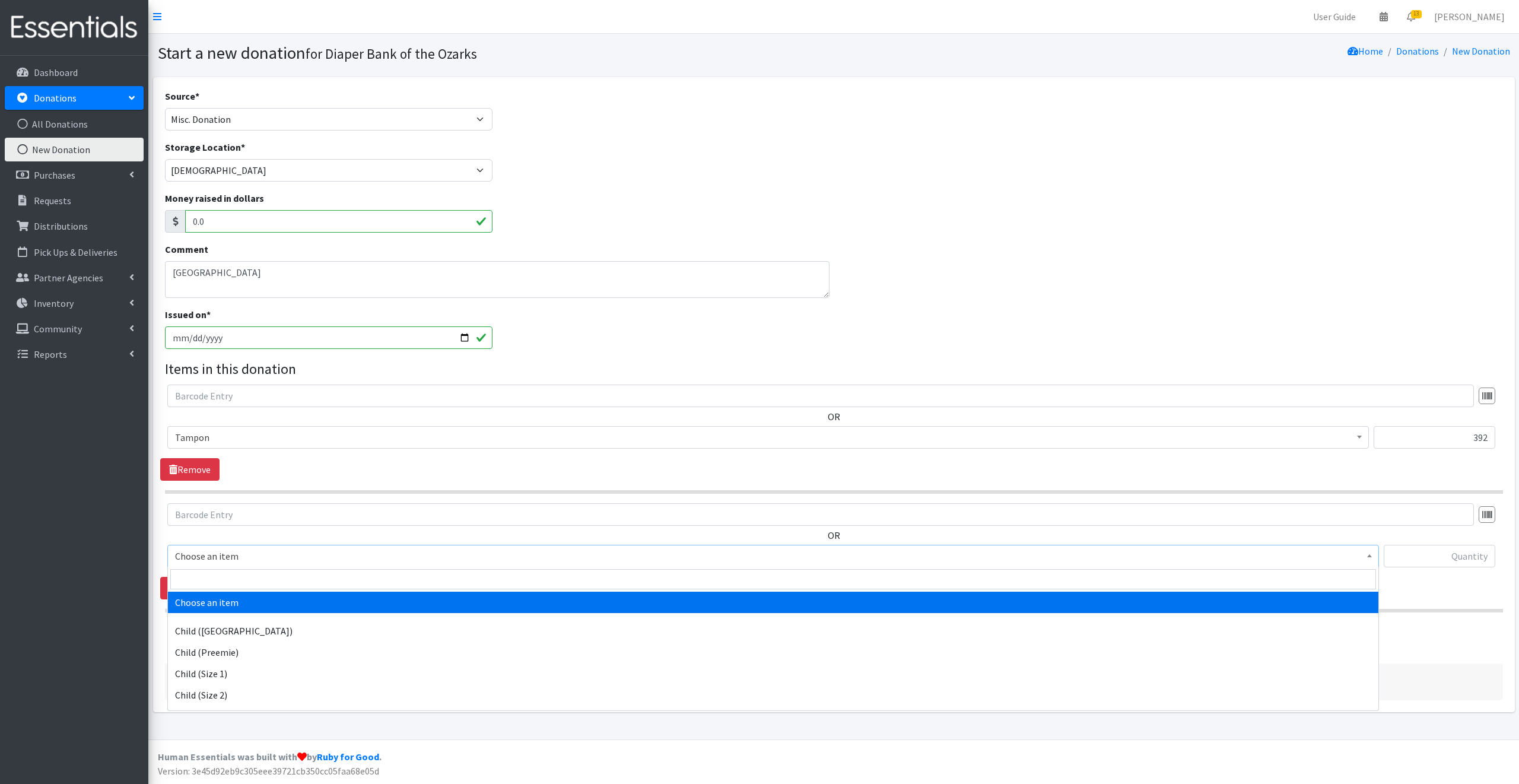
click at [255, 557] on span "Choose an item" at bounding box center [773, 556] width 1196 height 16
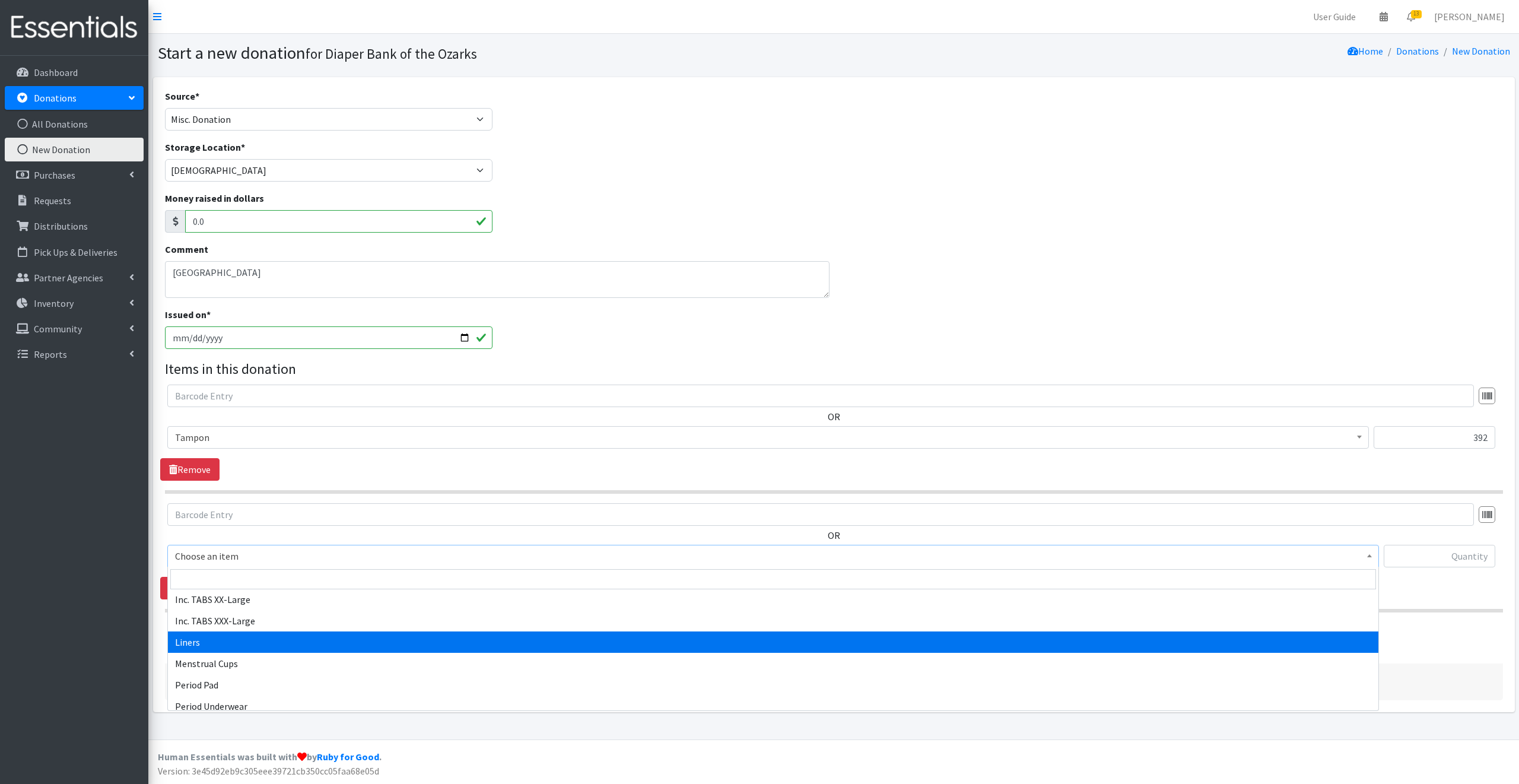
scroll to position [587, 0]
select select "10665"
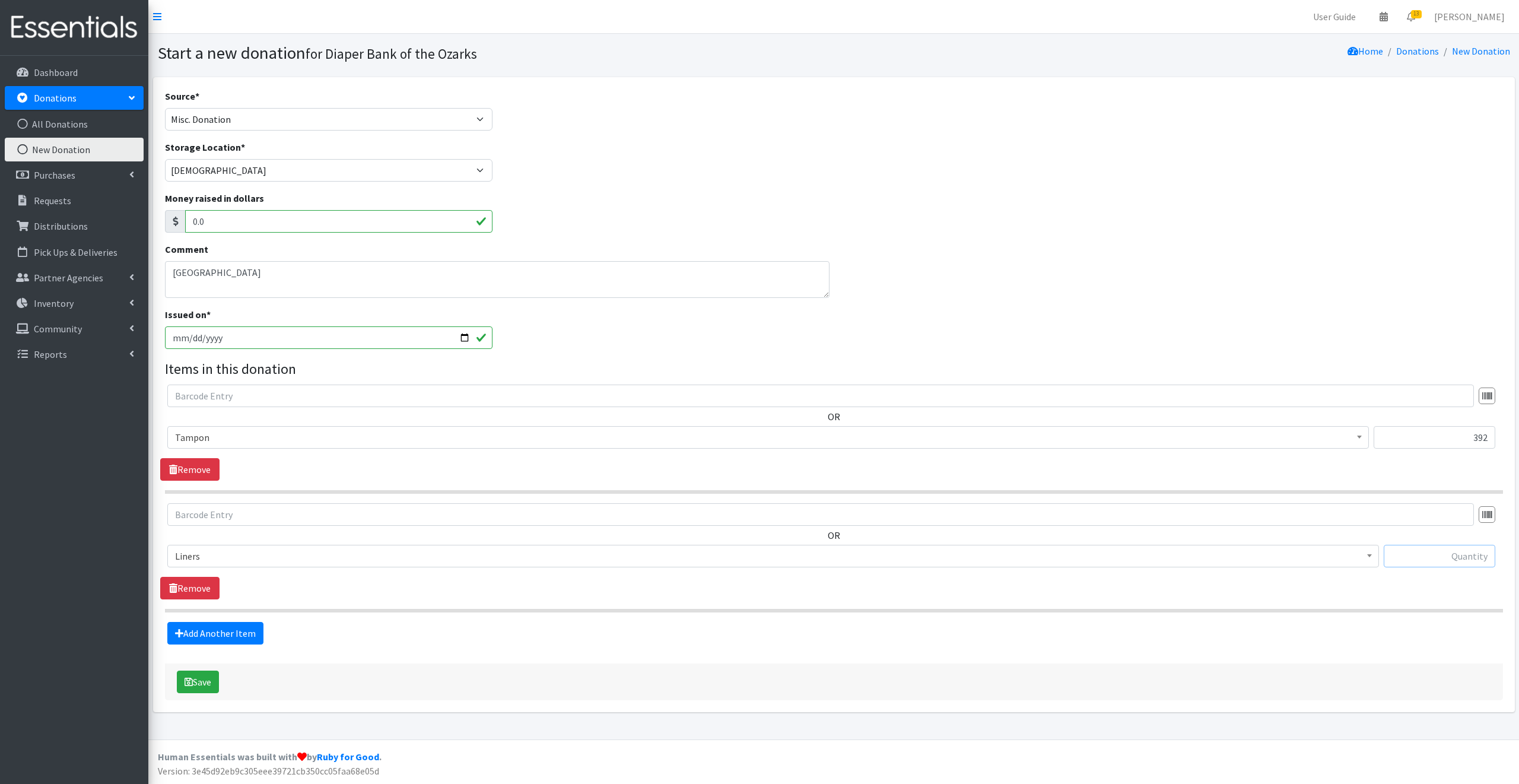
click at [1414, 556] on input "text" at bounding box center [1440, 556] width 111 height 23
type input "548"
click at [223, 632] on link "Add Another Item" at bounding box center [215, 633] width 96 height 23
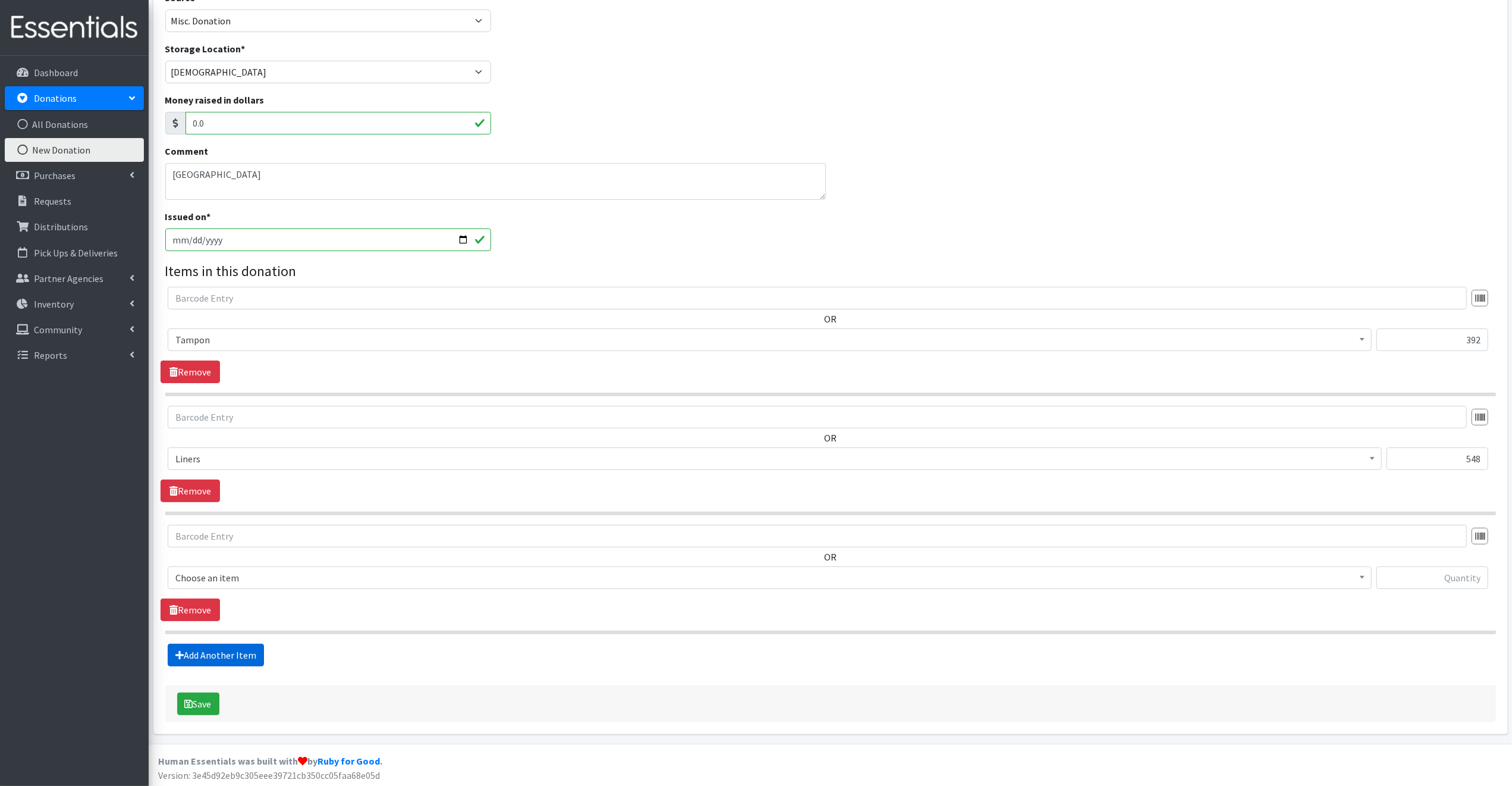
scroll to position [100, 0]
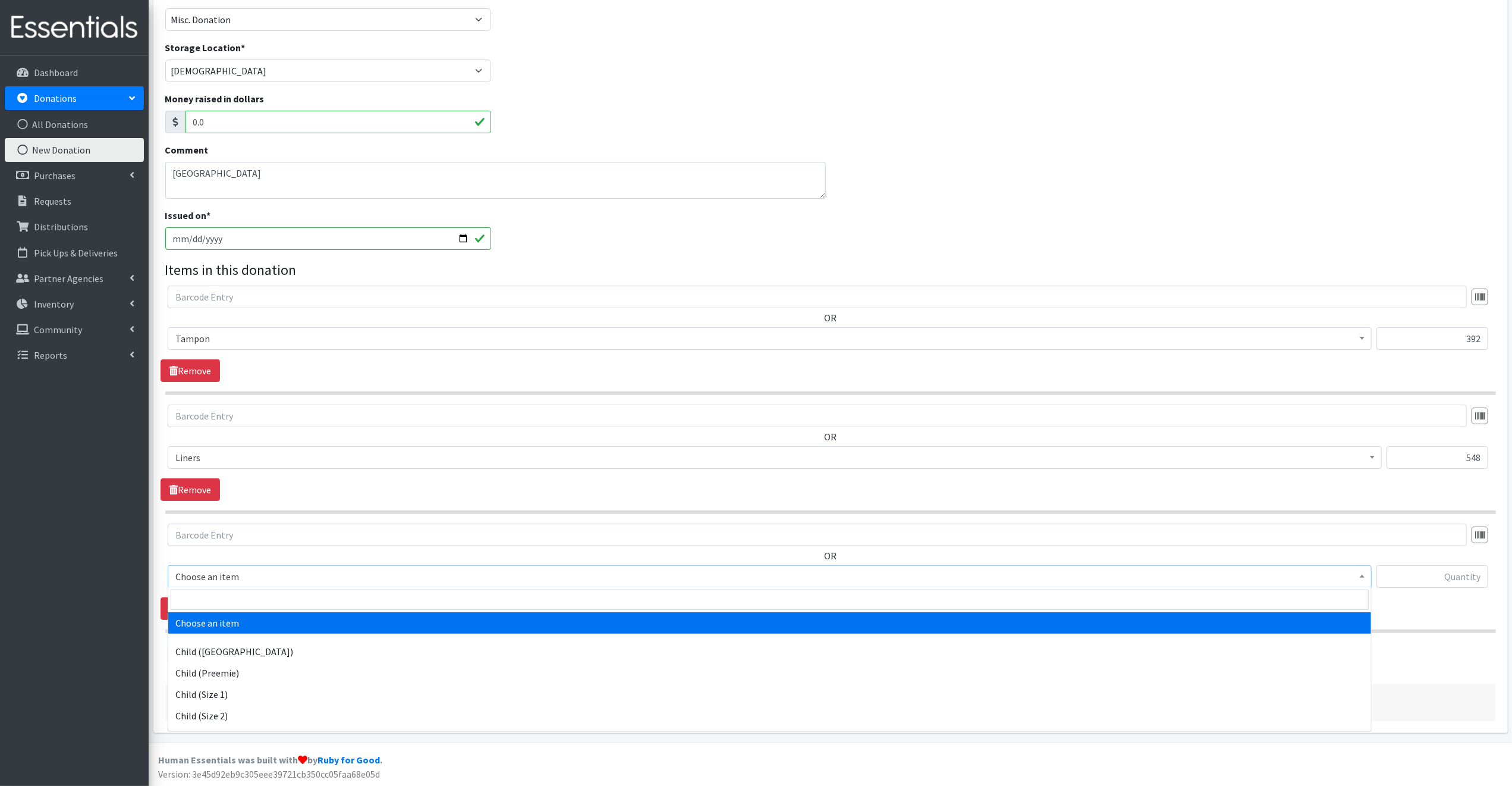
click at [245, 573] on span "Choose an item" at bounding box center [769, 576] width 1189 height 17
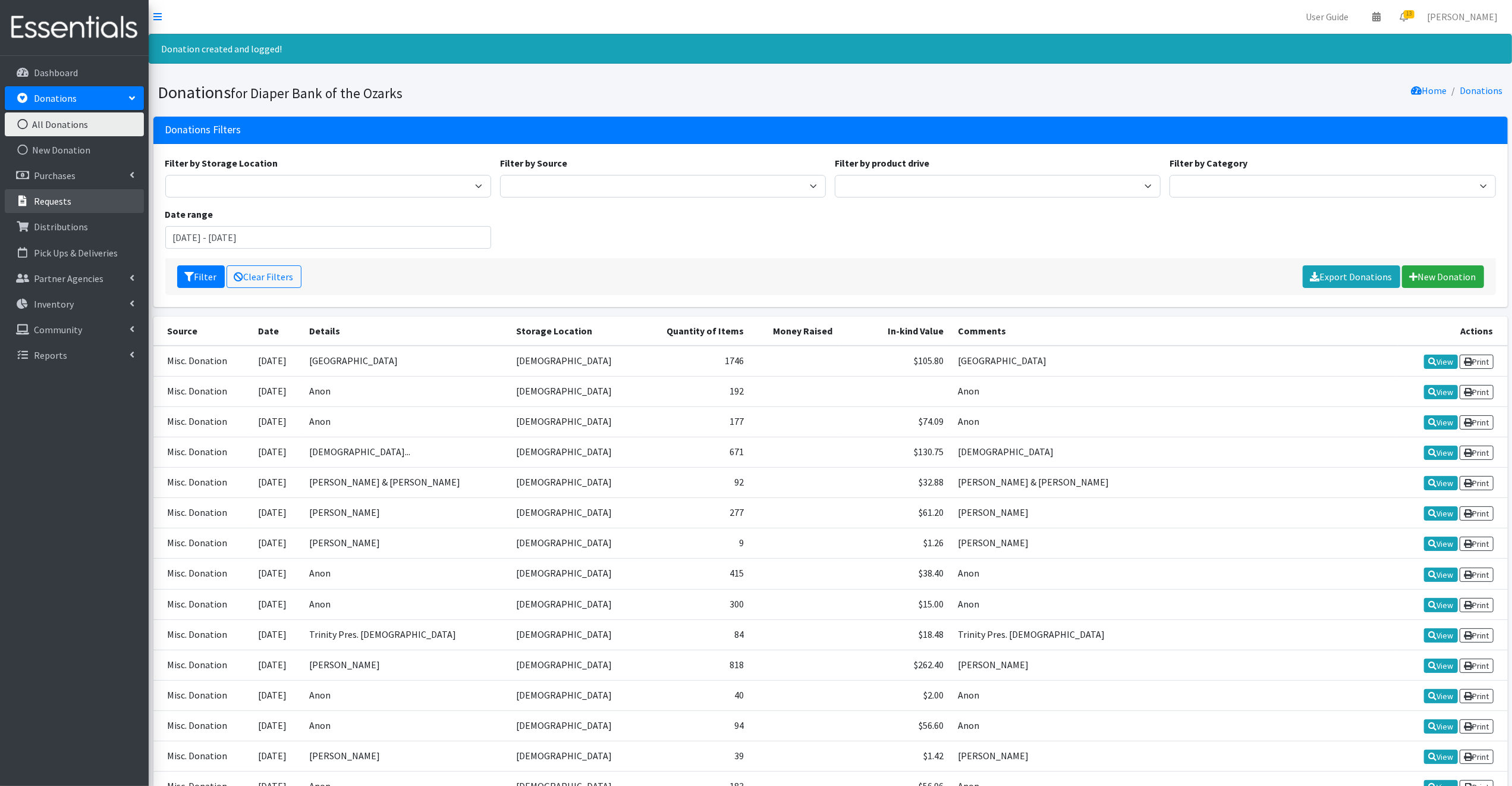
click at [53, 198] on p "Requests" at bounding box center [53, 201] width 38 height 12
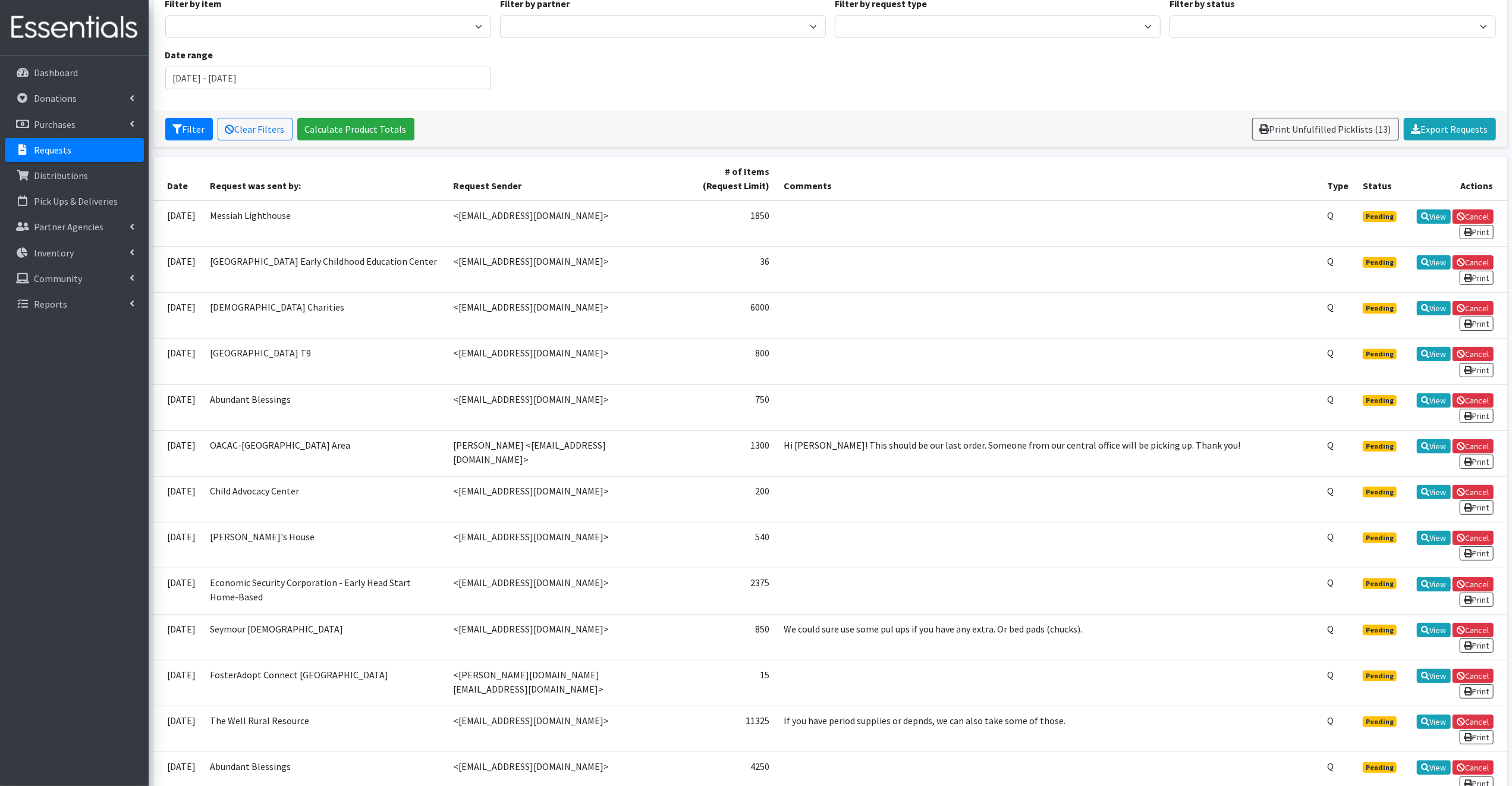
scroll to position [119, 0]
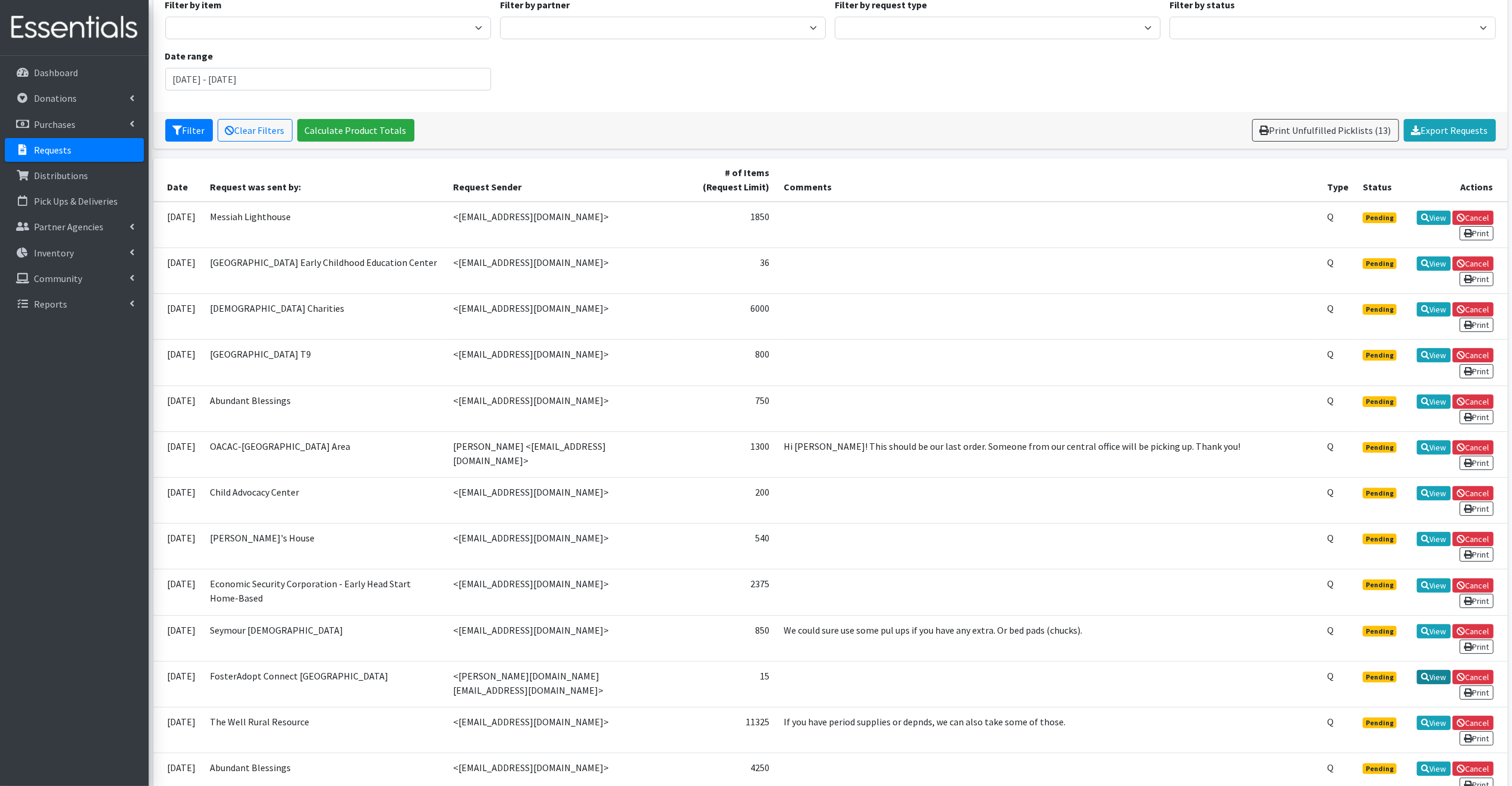
click at [1433, 670] on link "View" at bounding box center [1433, 677] width 34 height 14
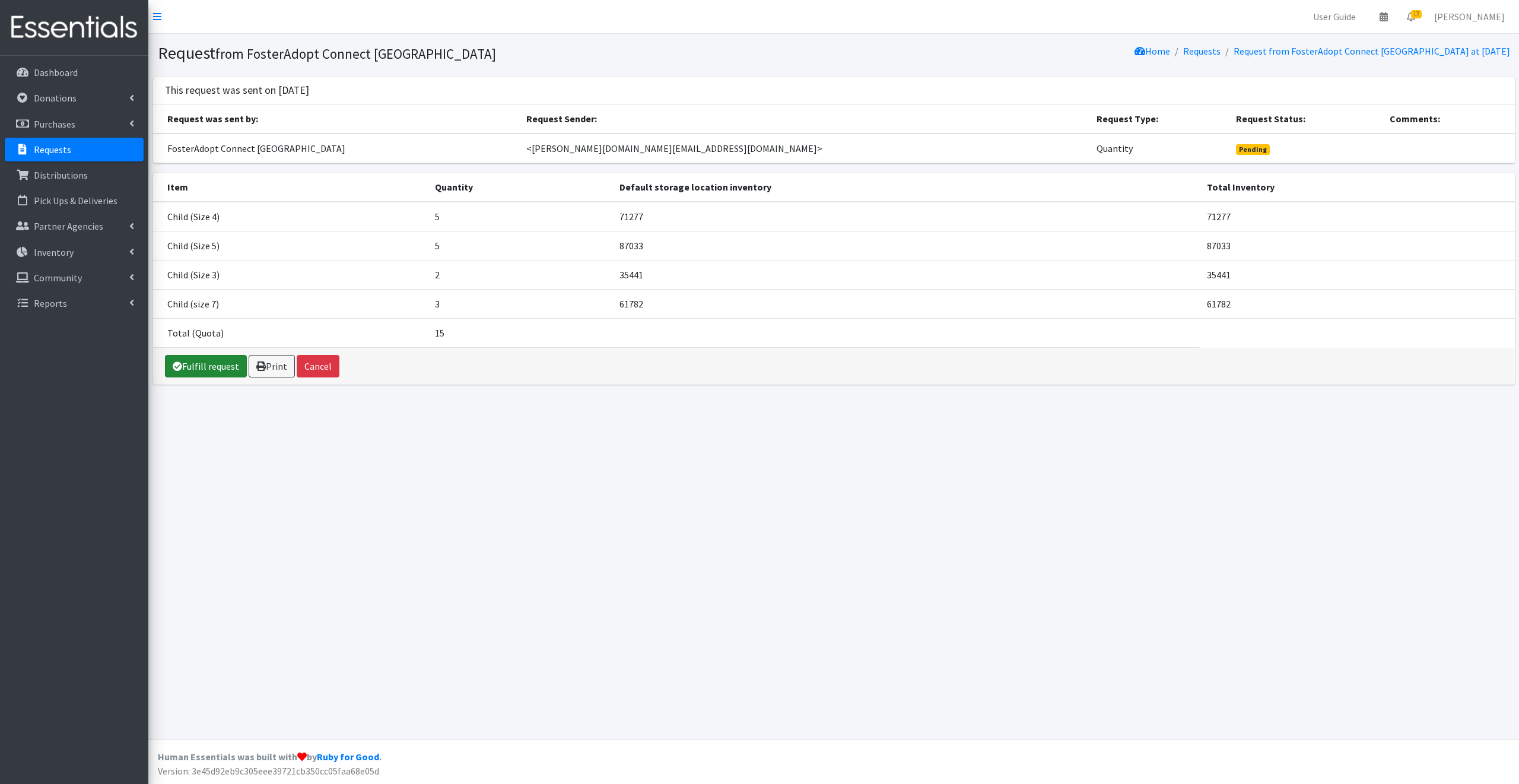
click at [200, 363] on link "Fulfill request" at bounding box center [206, 366] width 82 height 23
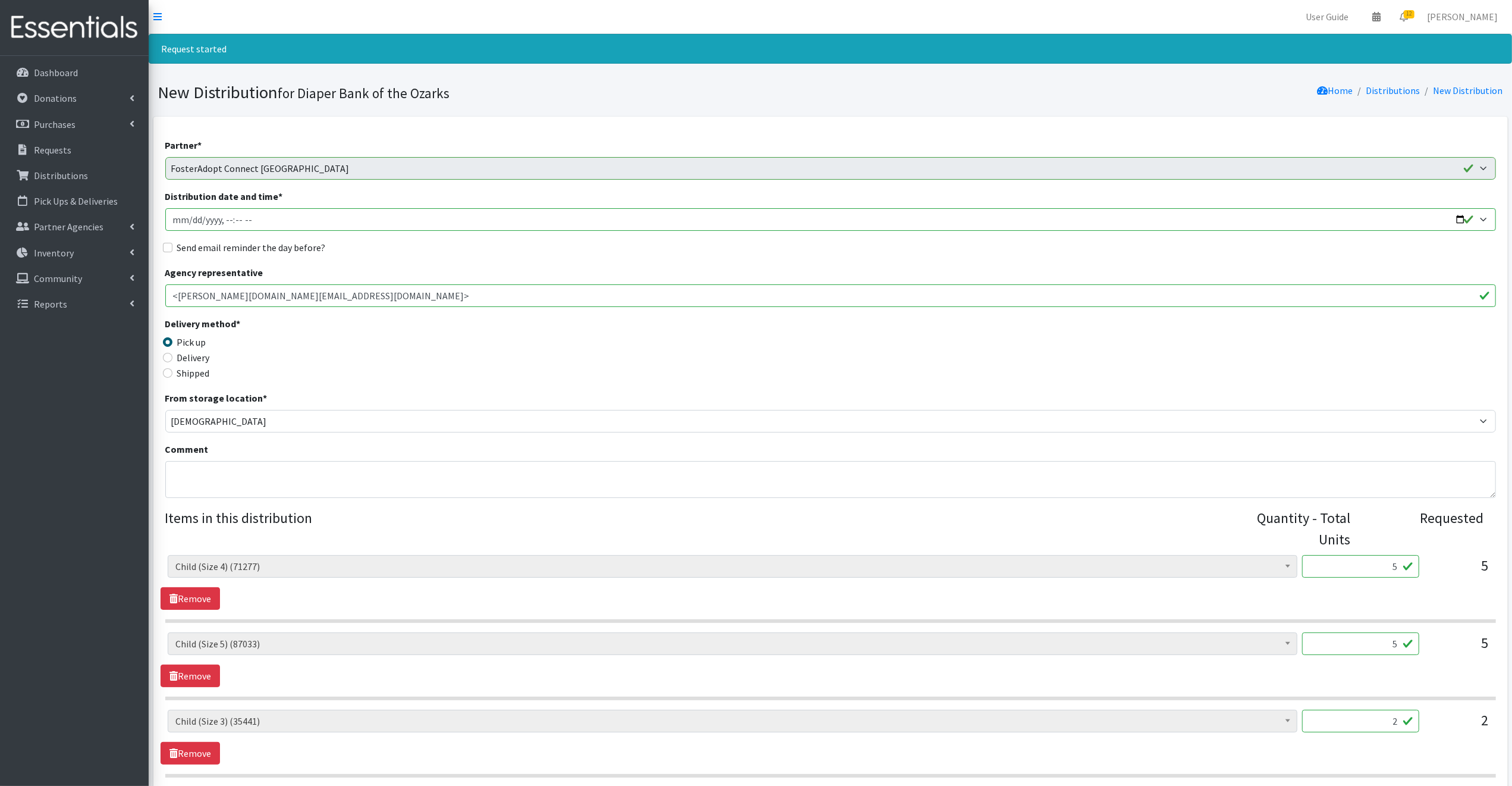
click at [1458, 220] on input "Distribution date and time *" at bounding box center [831, 220] width 1331 height 23
type input "[DATE]T09:00"
click at [426, 319] on legend "Delivery method *" at bounding box center [331, 325] width 333 height 18
click at [168, 248] on input "Send email reminder the day before?" at bounding box center [168, 247] width 9 height 9
checkbox input "true"
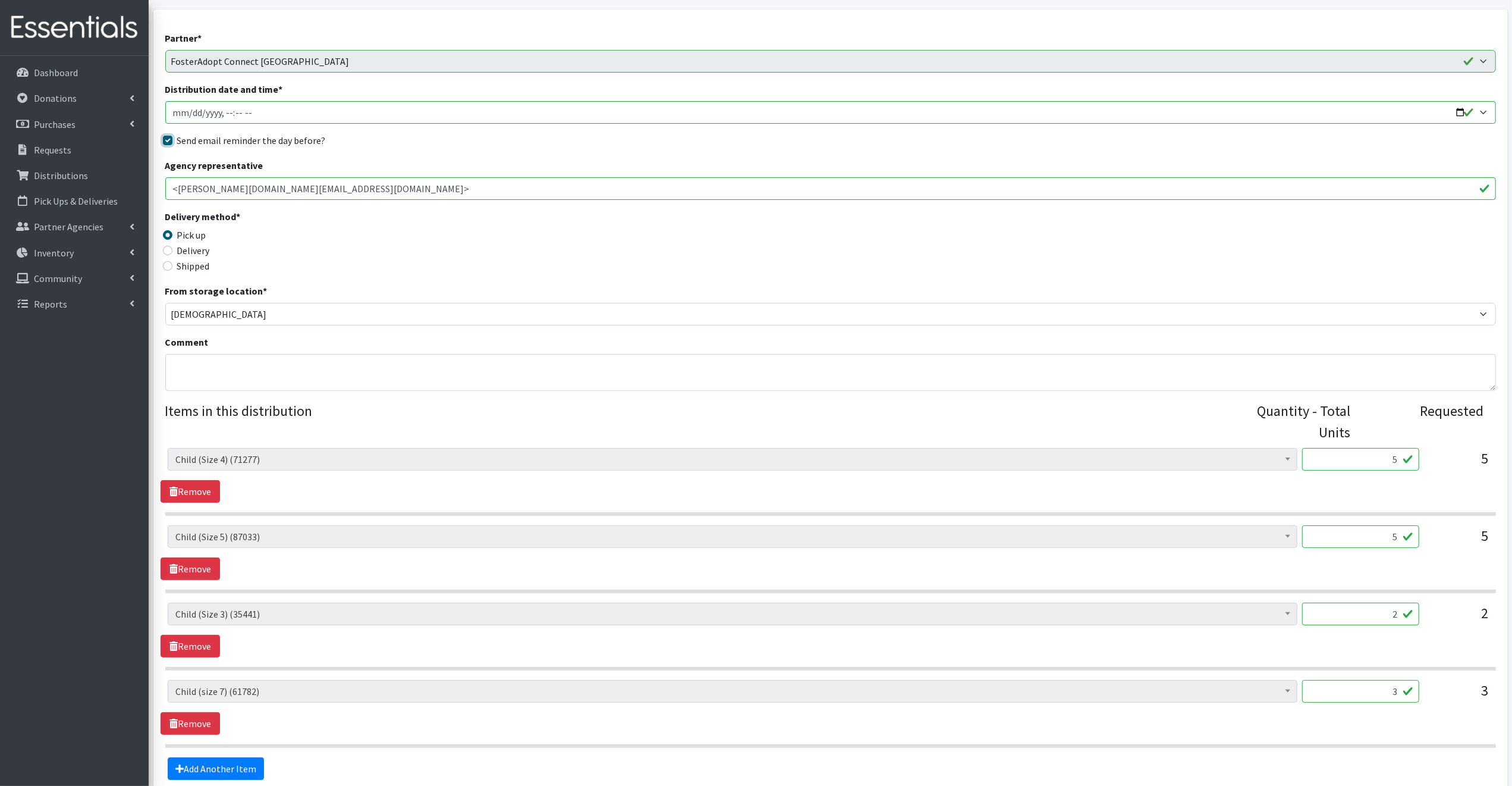
scroll to position [106, 0]
click at [1402, 459] on input "5" at bounding box center [1360, 459] width 117 height 23
type input "125"
click at [1403, 536] on input "5" at bounding box center [1360, 537] width 117 height 23
click at [1403, 536] on input "5" at bounding box center [1360, 537] width 117 height 23
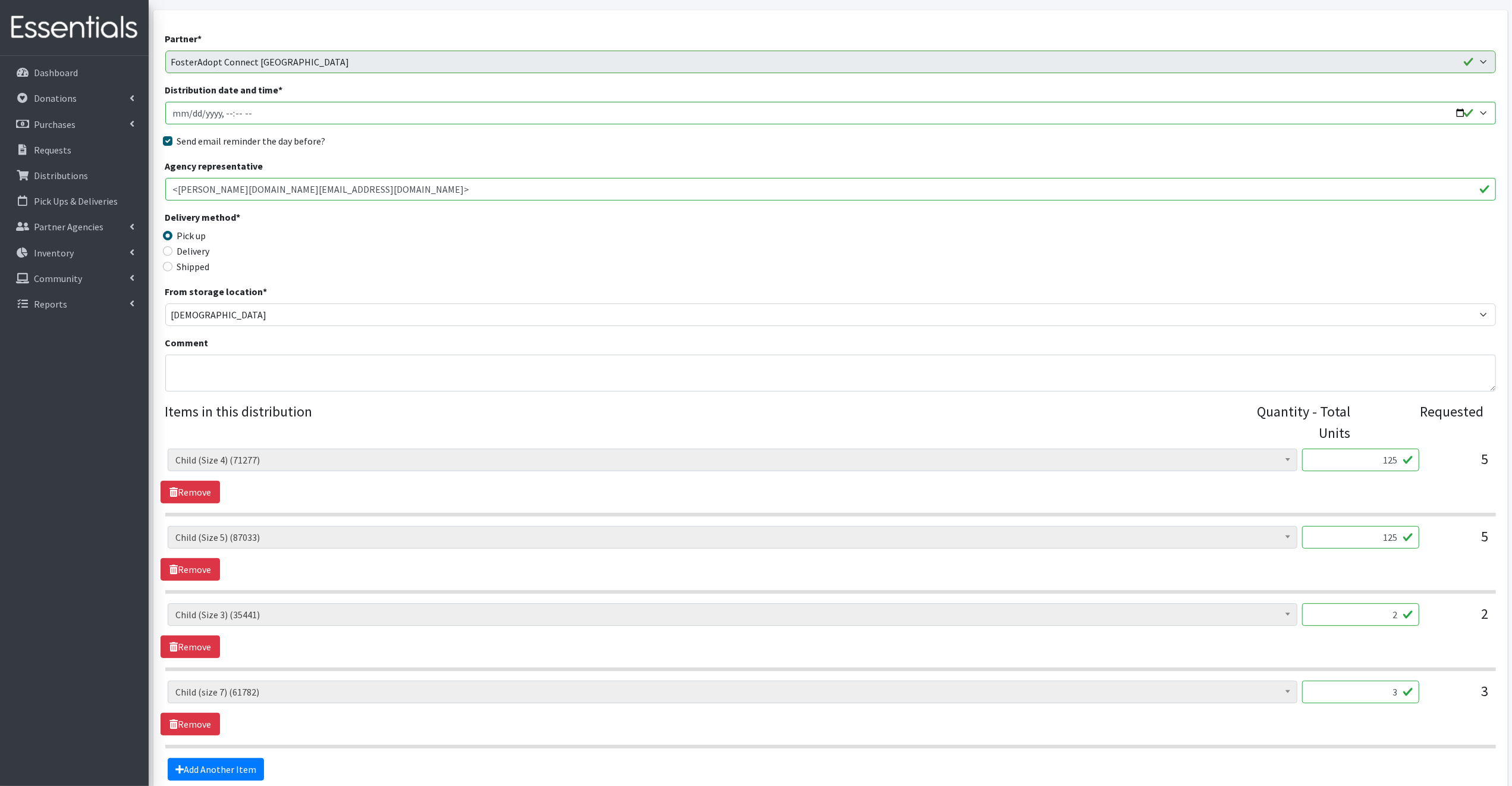
type input "125"
click at [1403, 613] on input "2" at bounding box center [1360, 614] width 117 height 23
type input "50"
click at [1401, 689] on input "3" at bounding box center [1360, 692] width 117 height 23
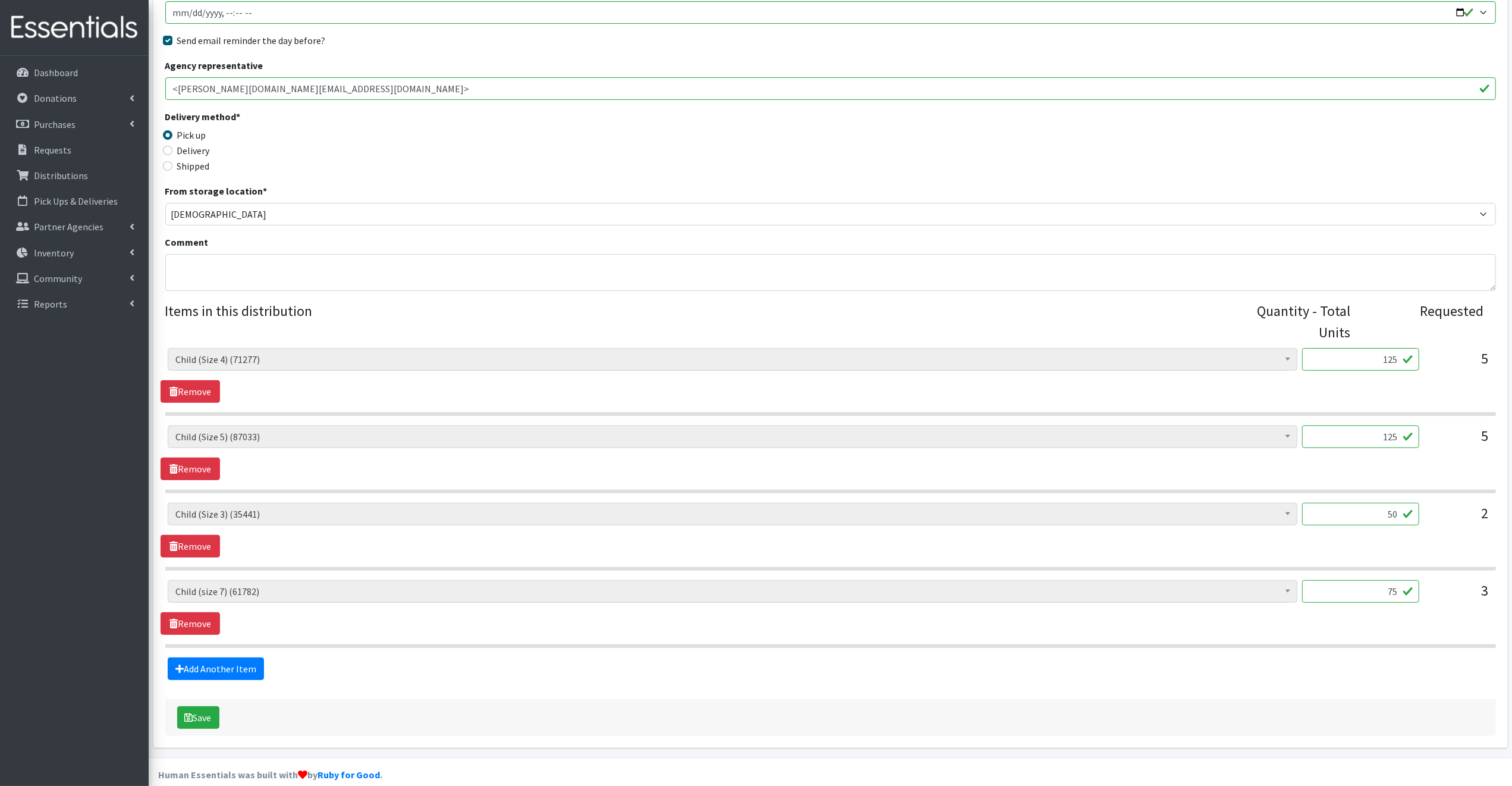
scroll to position [223, 0]
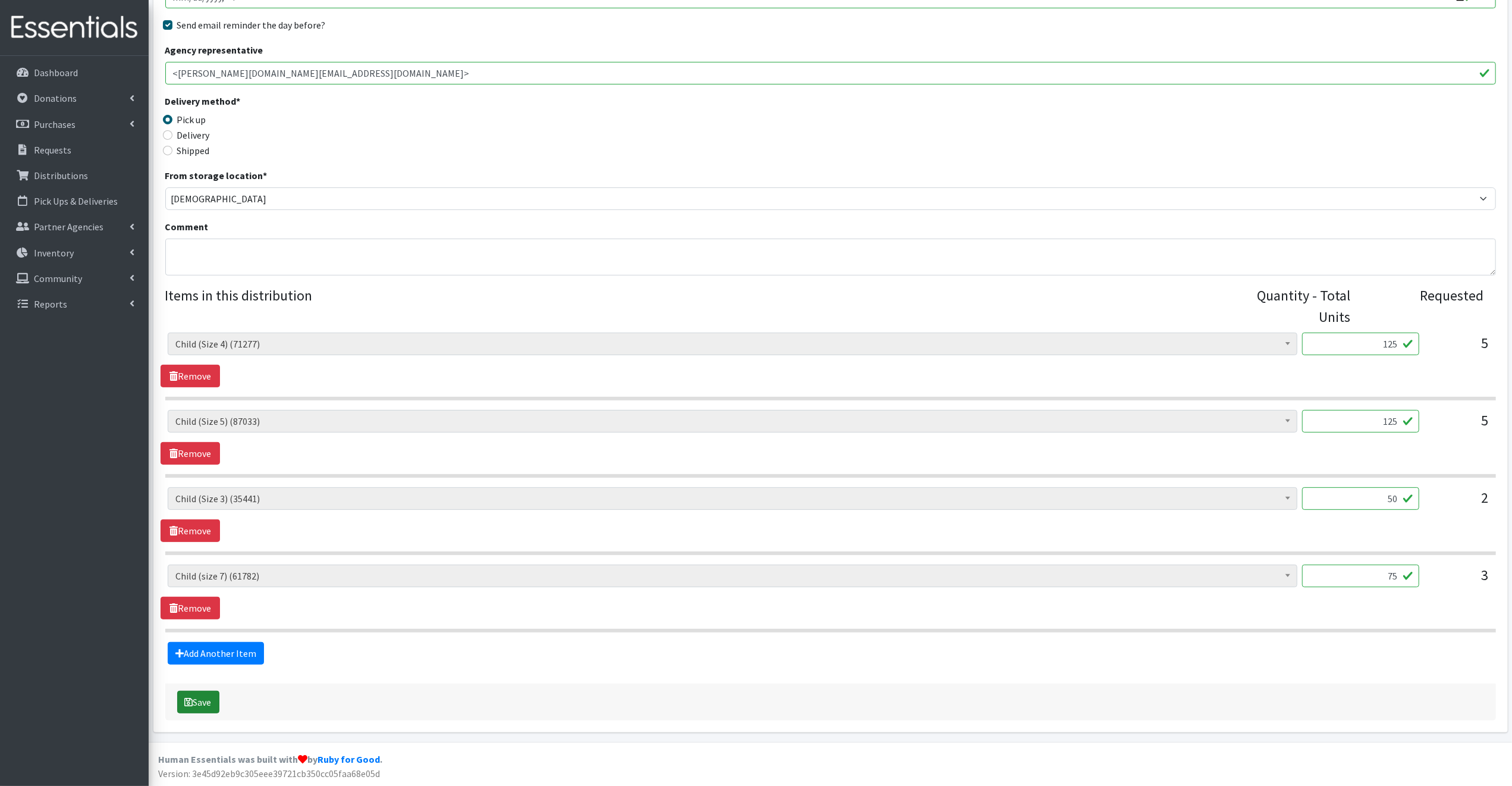
type input "75"
click at [206, 699] on button "Save" at bounding box center [198, 702] width 42 height 23
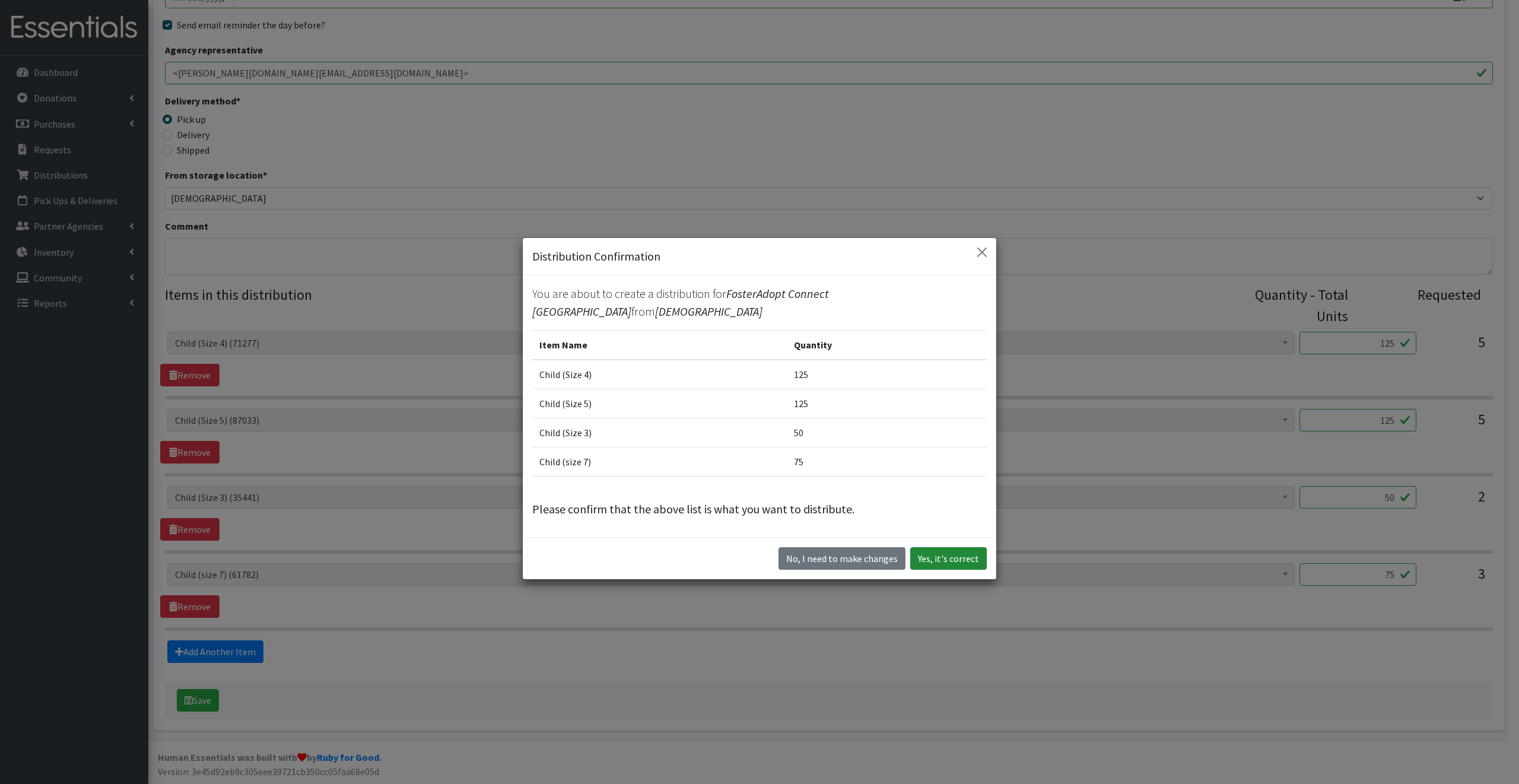
click at [938, 556] on button "Yes, it's correct" at bounding box center [949, 558] width 77 height 23
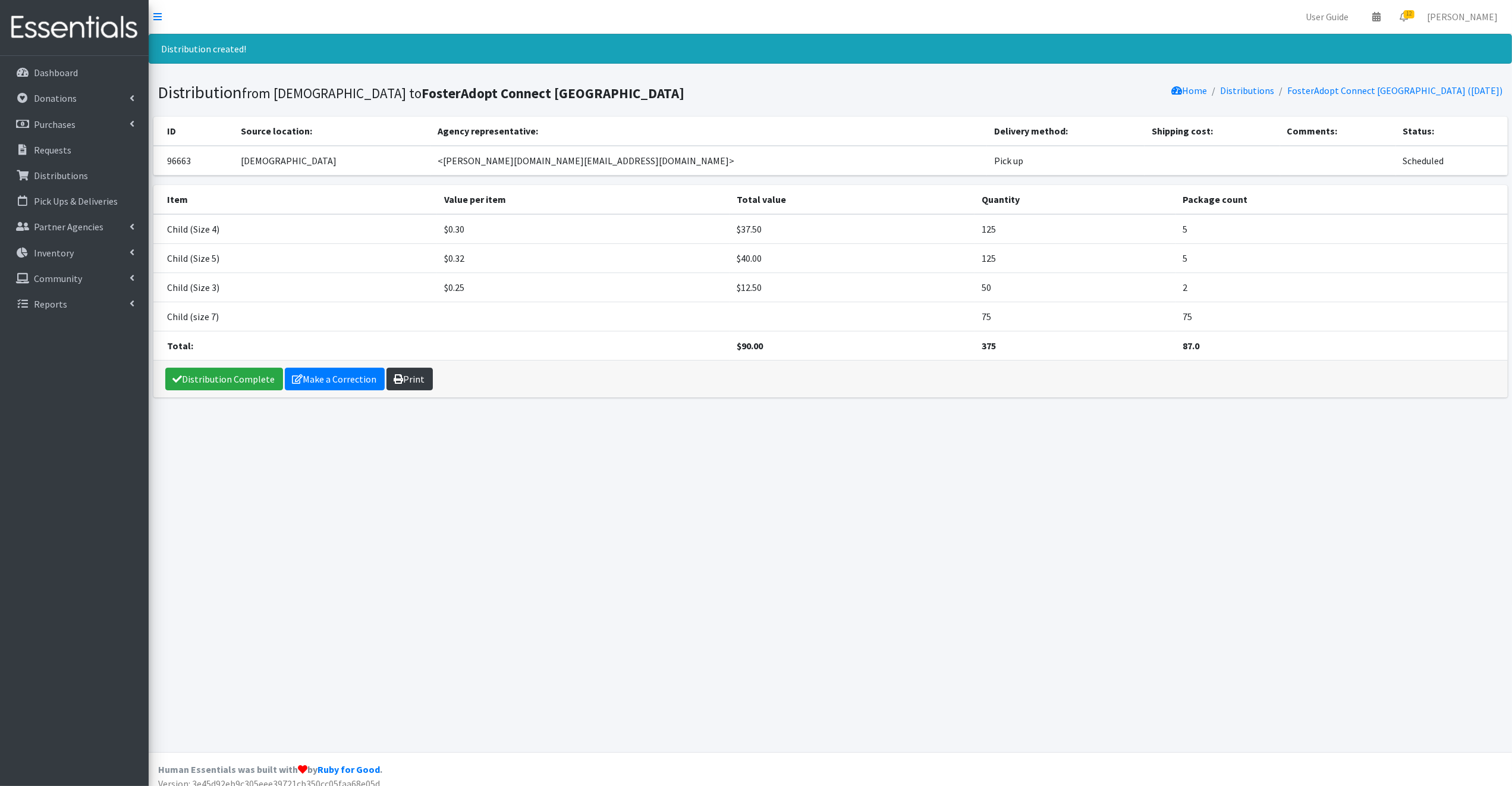
click at [418, 380] on link "Print" at bounding box center [409, 378] width 46 height 23
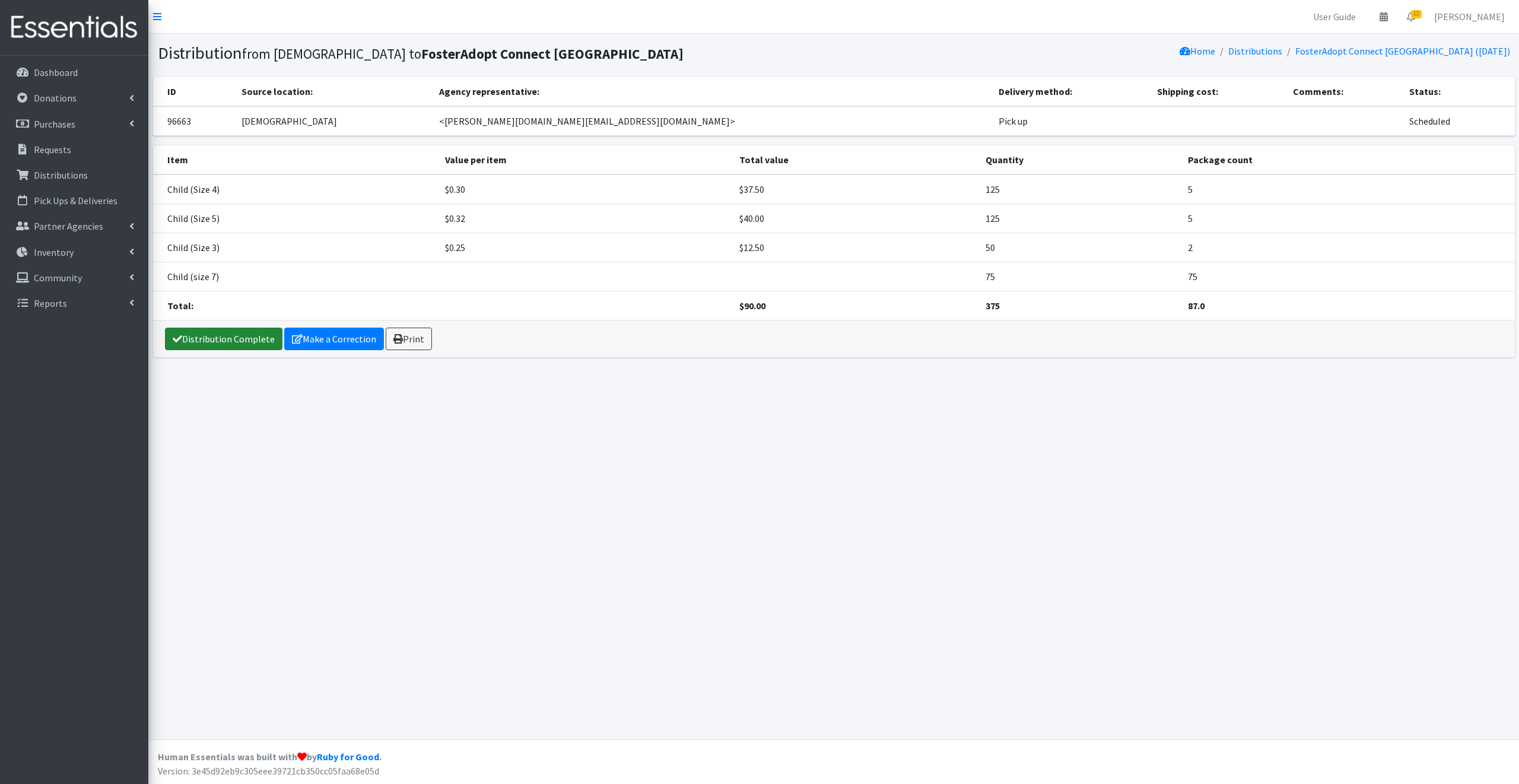
click at [232, 339] on link "Distribution Complete" at bounding box center [224, 338] width 118 height 23
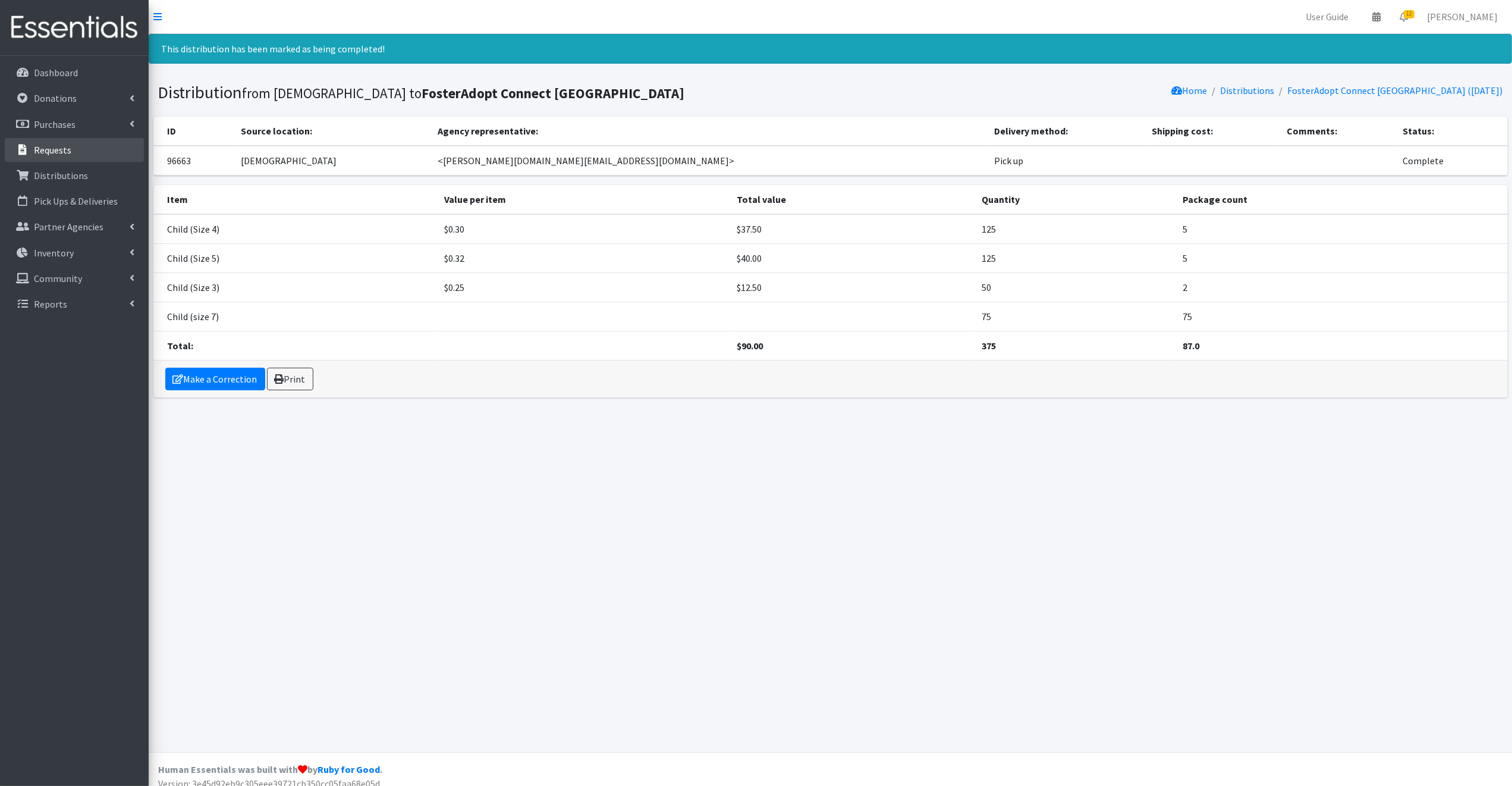
click at [50, 151] on p "Requests" at bounding box center [53, 149] width 38 height 12
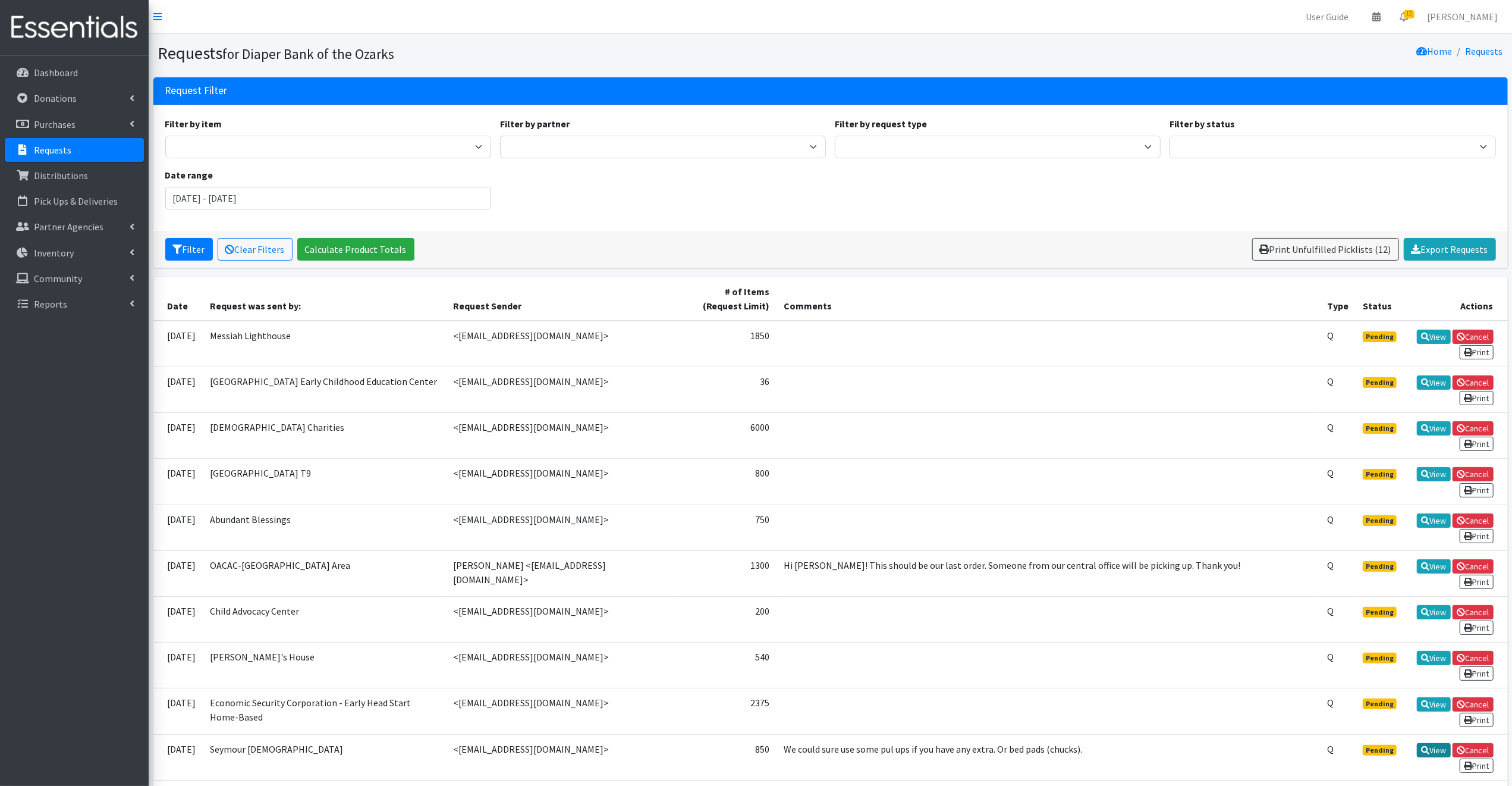
click at [1426, 746] on icon at bounding box center [1425, 750] width 9 height 9
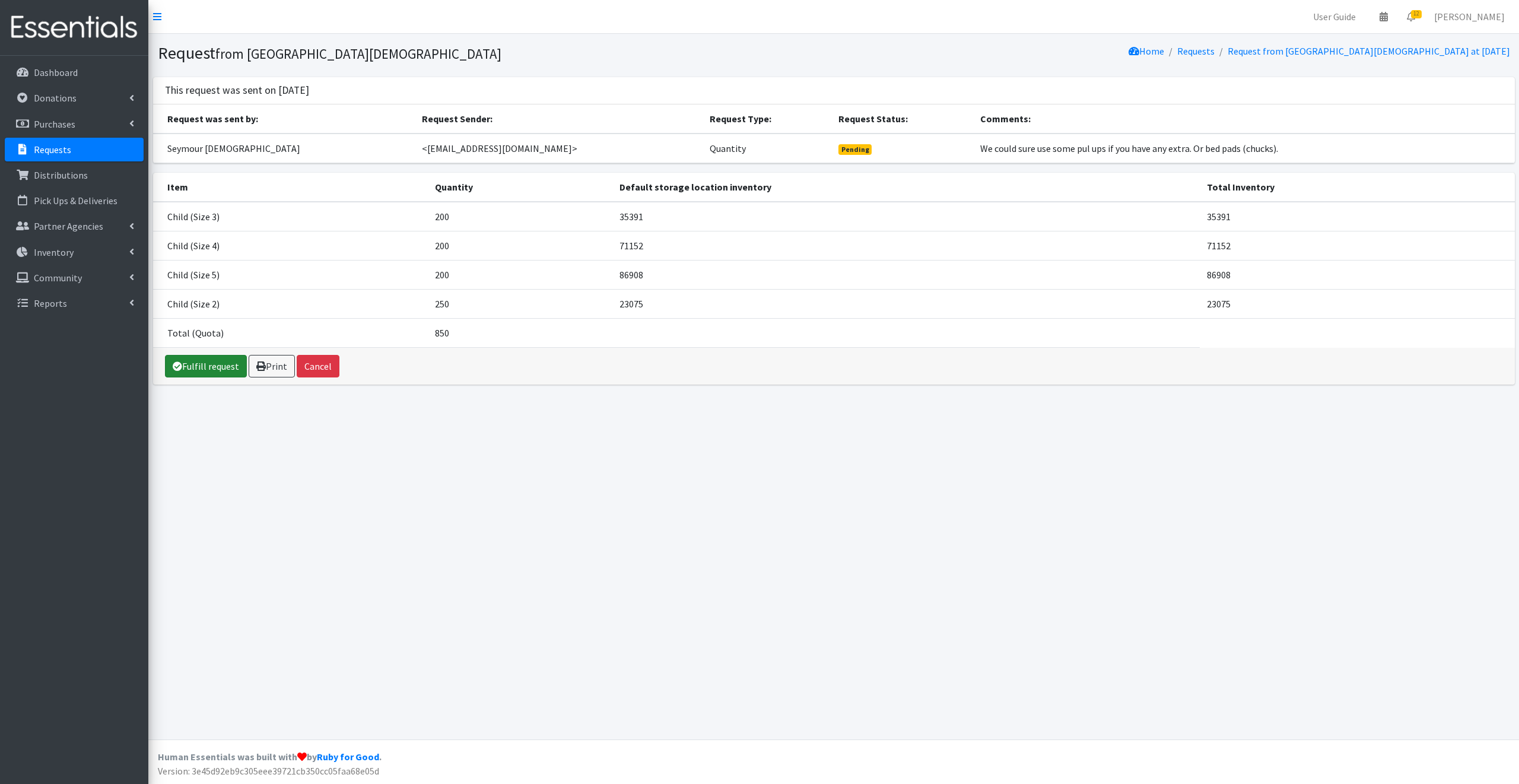
click at [213, 361] on link "Fulfill request" at bounding box center [206, 366] width 82 height 23
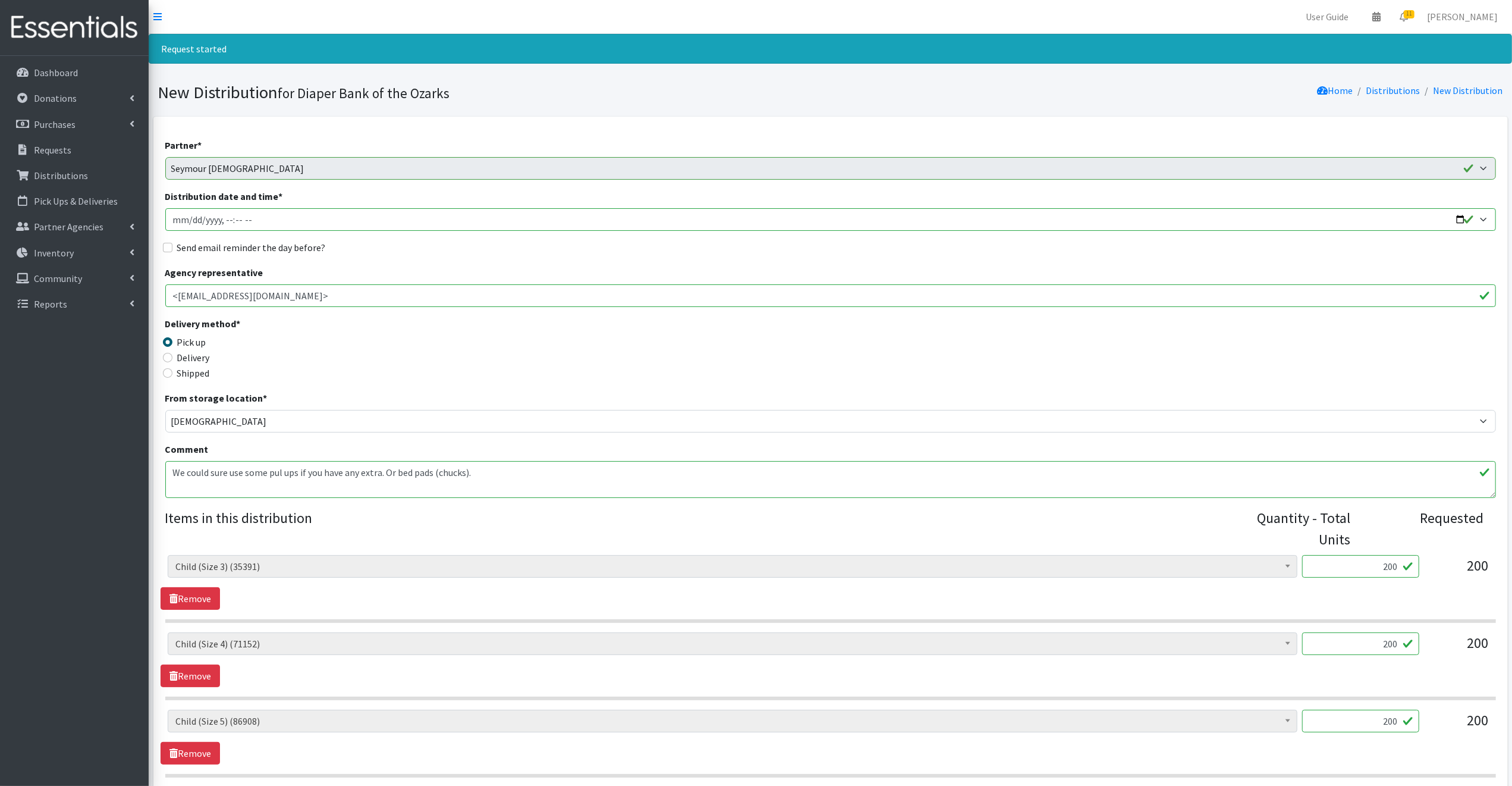
click at [1457, 218] on input "Distribution date and time *" at bounding box center [831, 220] width 1331 height 23
type input "[DATE]T09:00"
drag, startPoint x: 440, startPoint y: 329, endPoint x: 448, endPoint y: 317, distance: 14.4
click at [444, 324] on legend "Delivery method *" at bounding box center [331, 325] width 333 height 18
click at [166, 245] on input "Send email reminder the day before?" at bounding box center [168, 247] width 9 height 9
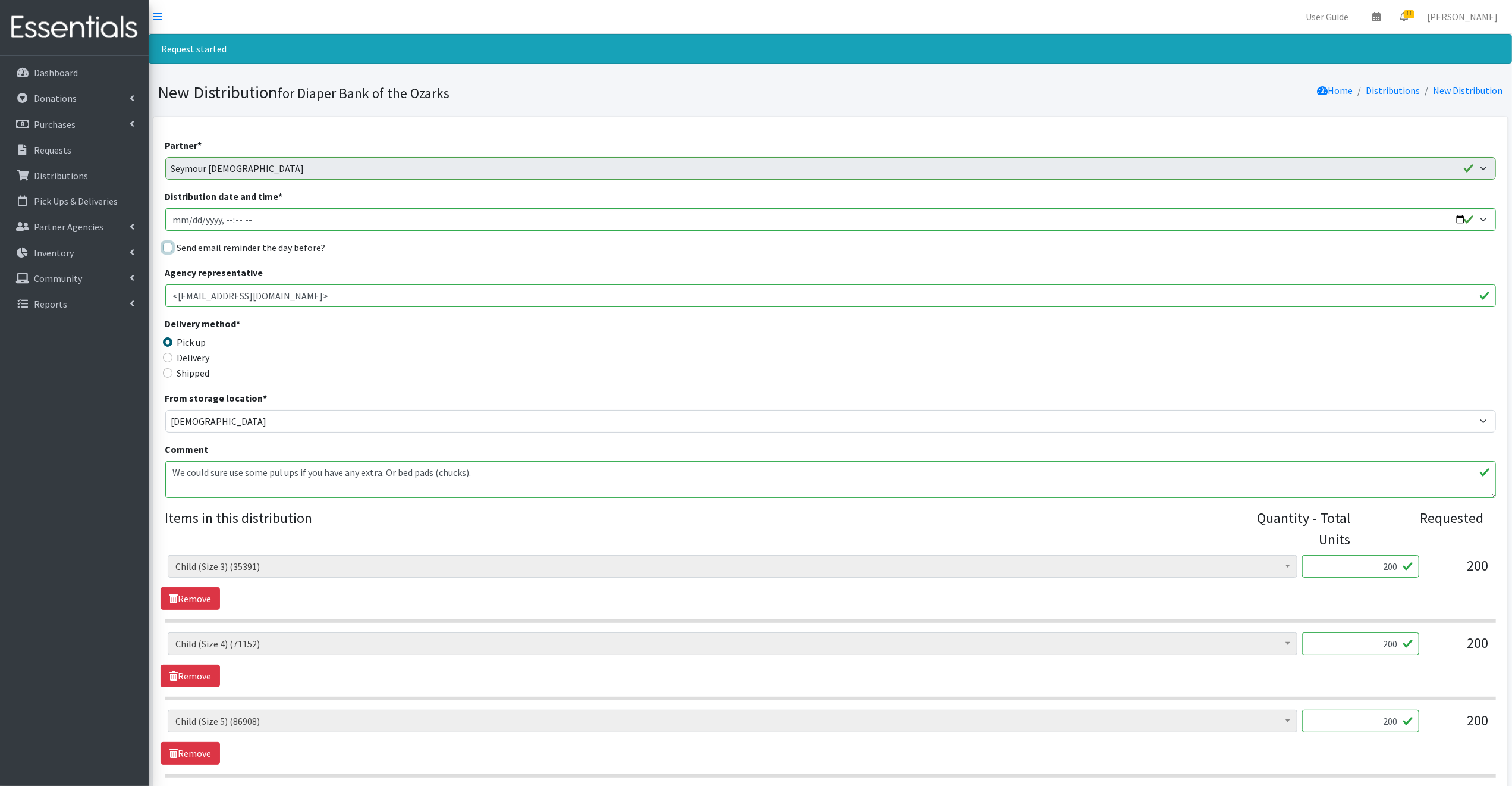
checkbox input "true"
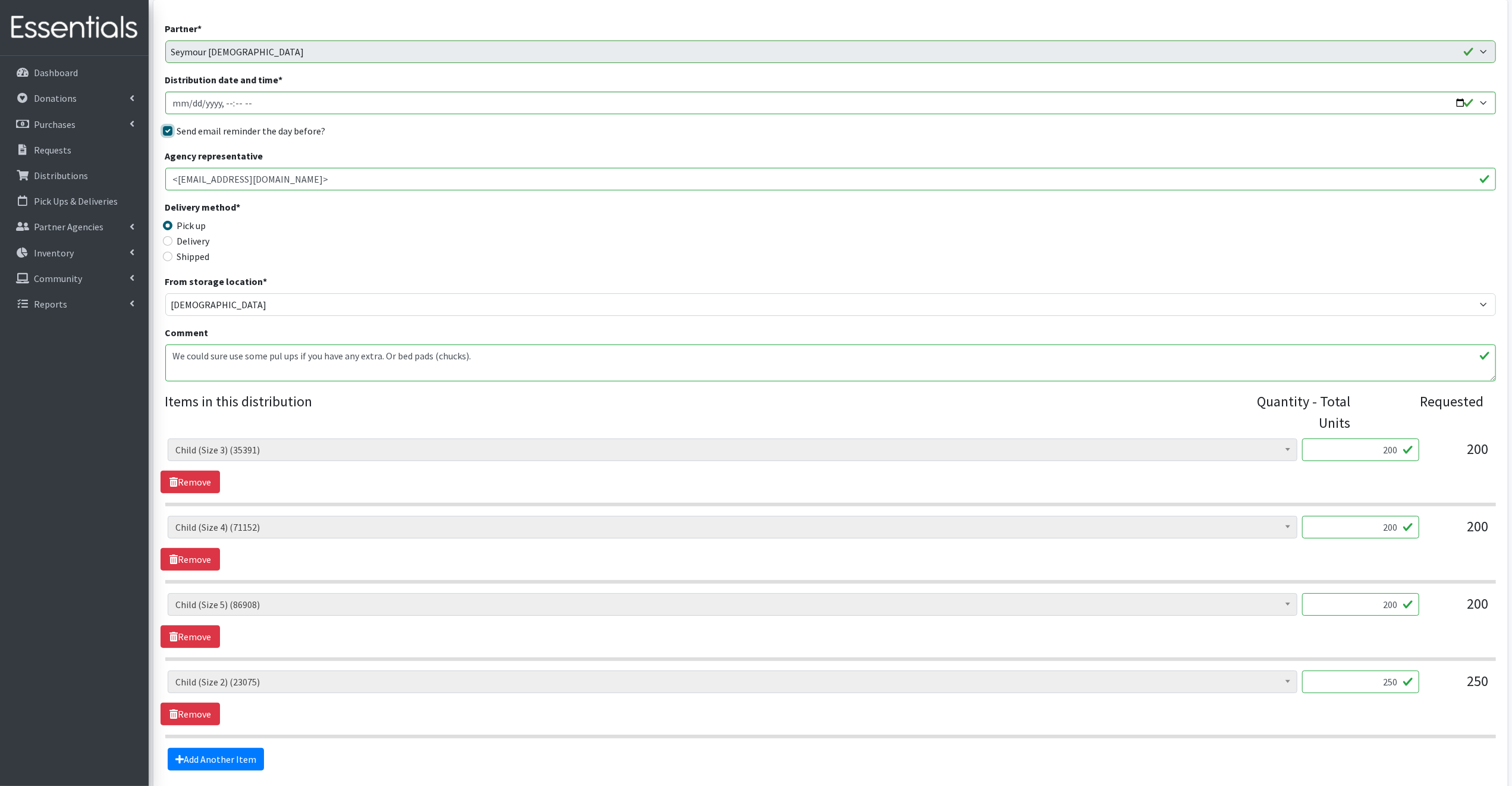
scroll to position [118, 0]
click at [1403, 603] on input "200" at bounding box center [1360, 603] width 117 height 23
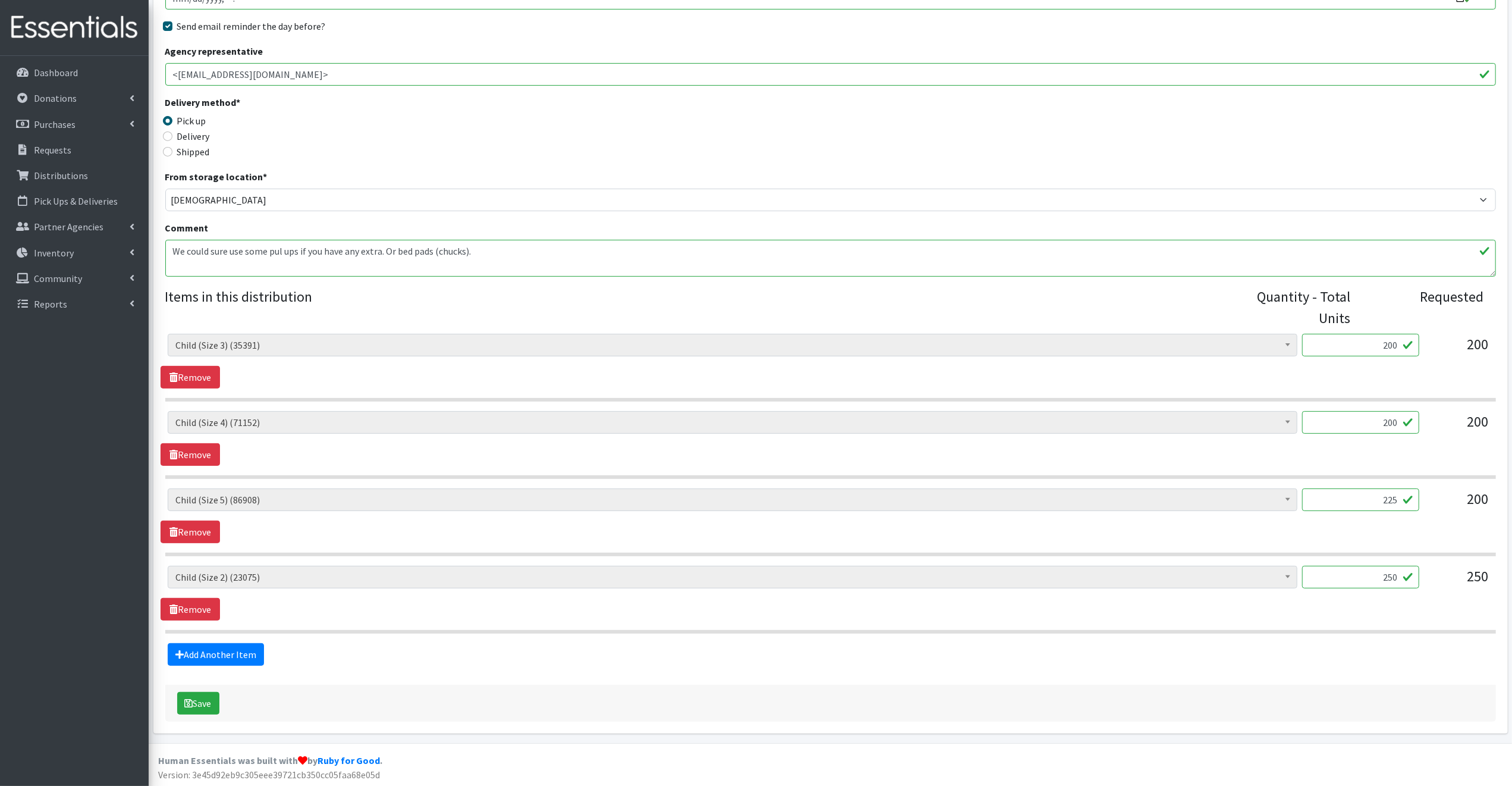
scroll to position [223, 0]
type input "225"
click at [202, 698] on button "Save" at bounding box center [198, 702] width 42 height 23
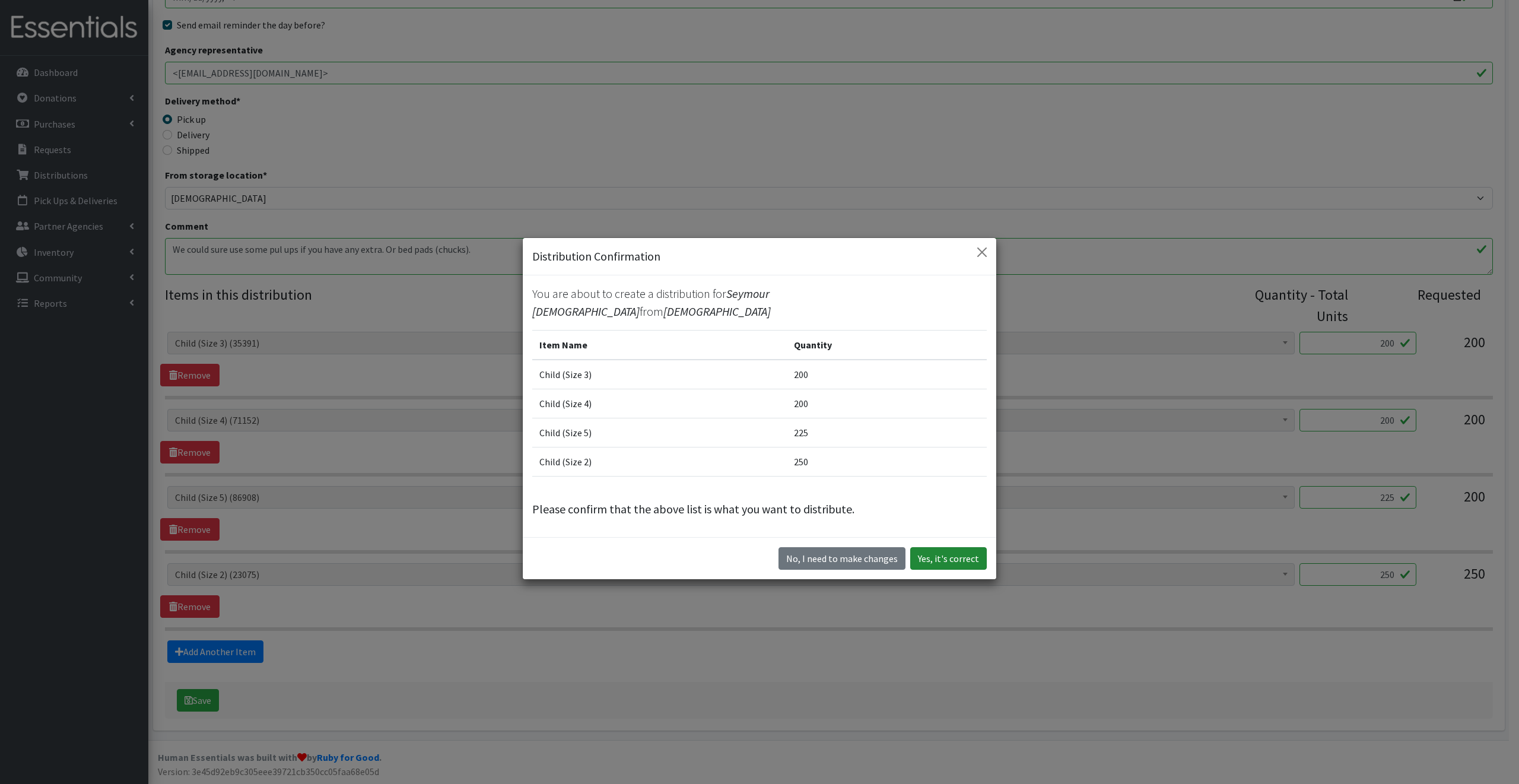
click at [962, 558] on button "Yes, it's correct" at bounding box center [949, 558] width 77 height 23
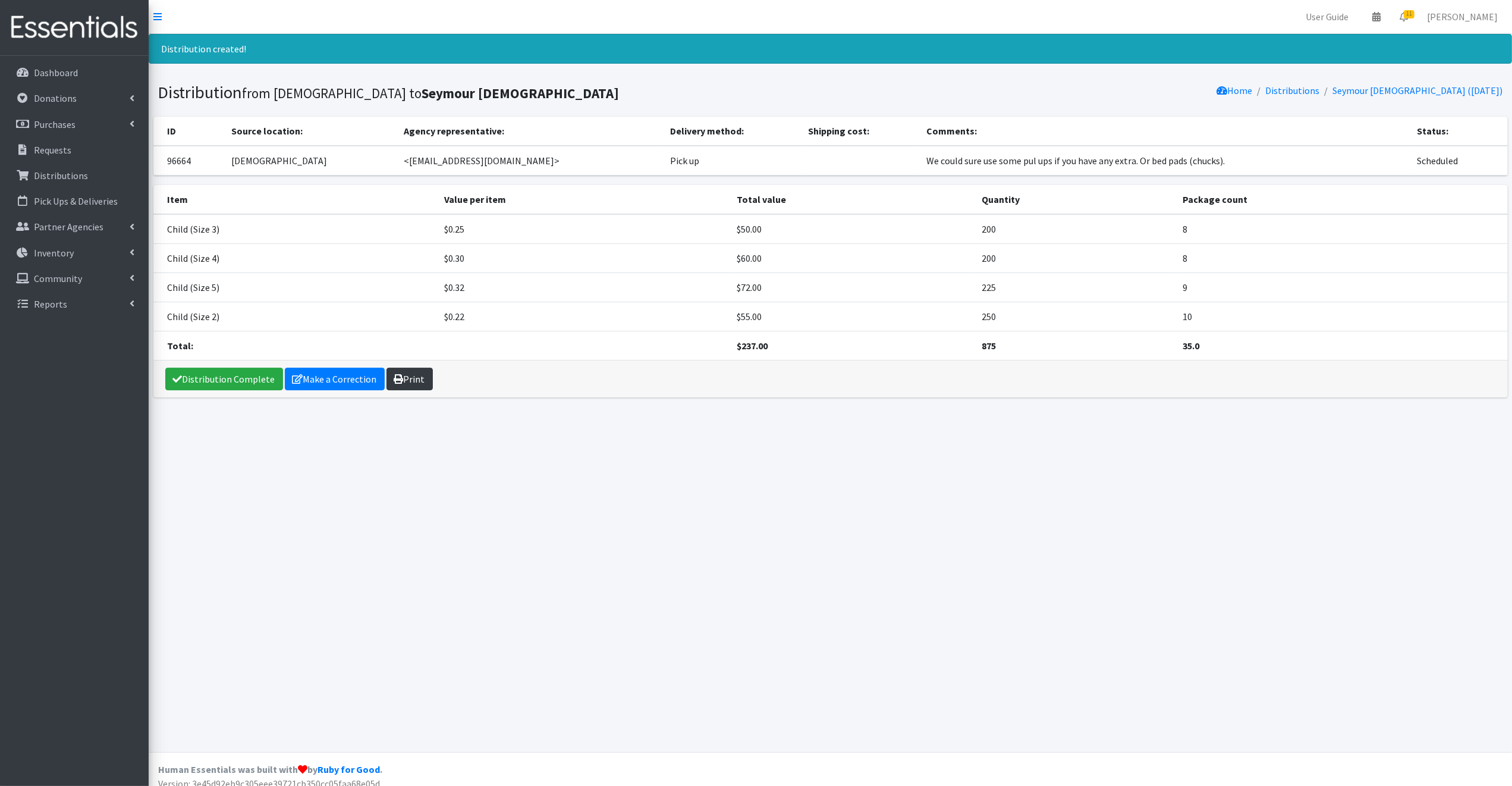
click at [408, 375] on link "Print" at bounding box center [409, 378] width 46 height 23
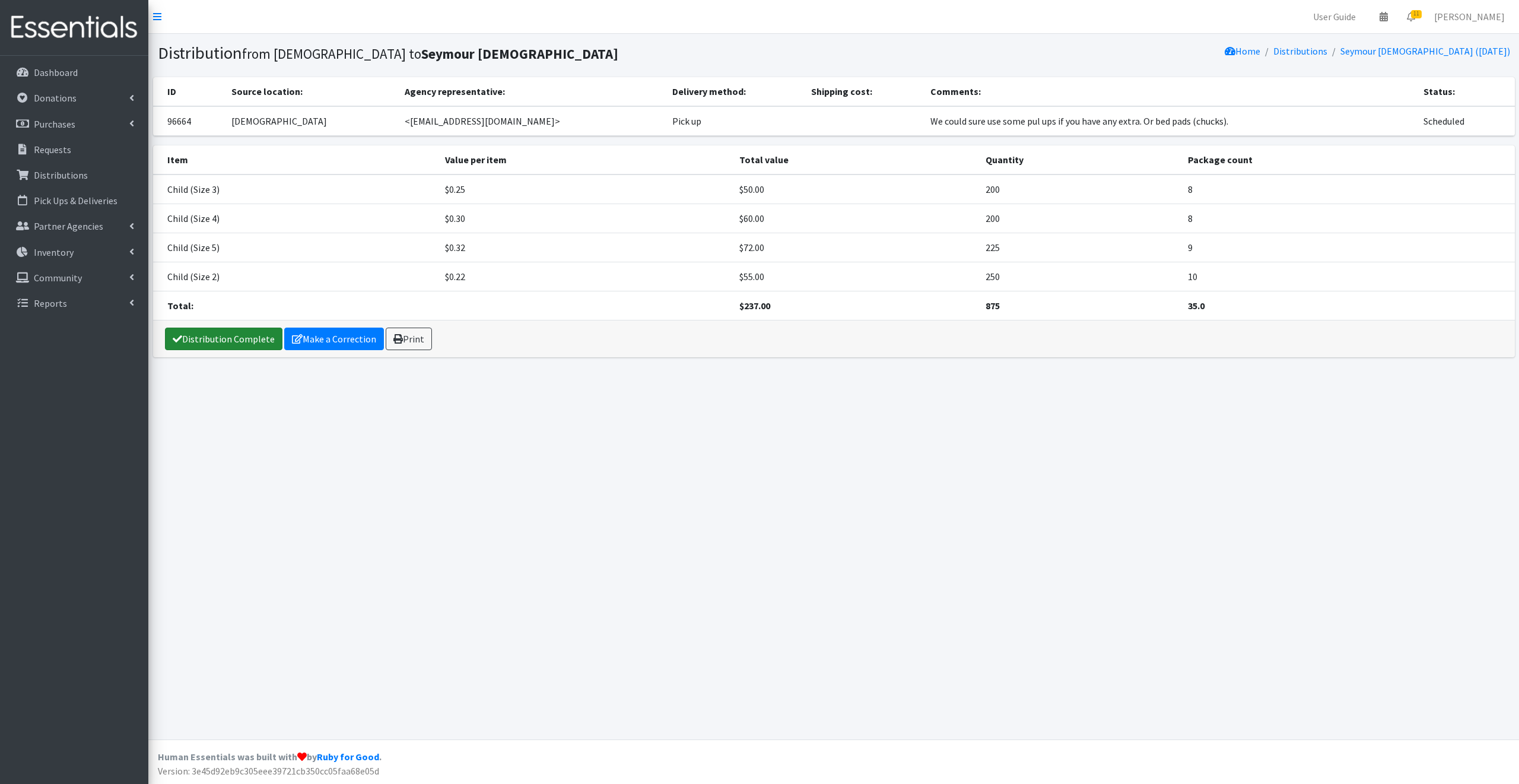
click at [215, 339] on link "Distribution Complete" at bounding box center [224, 338] width 118 height 23
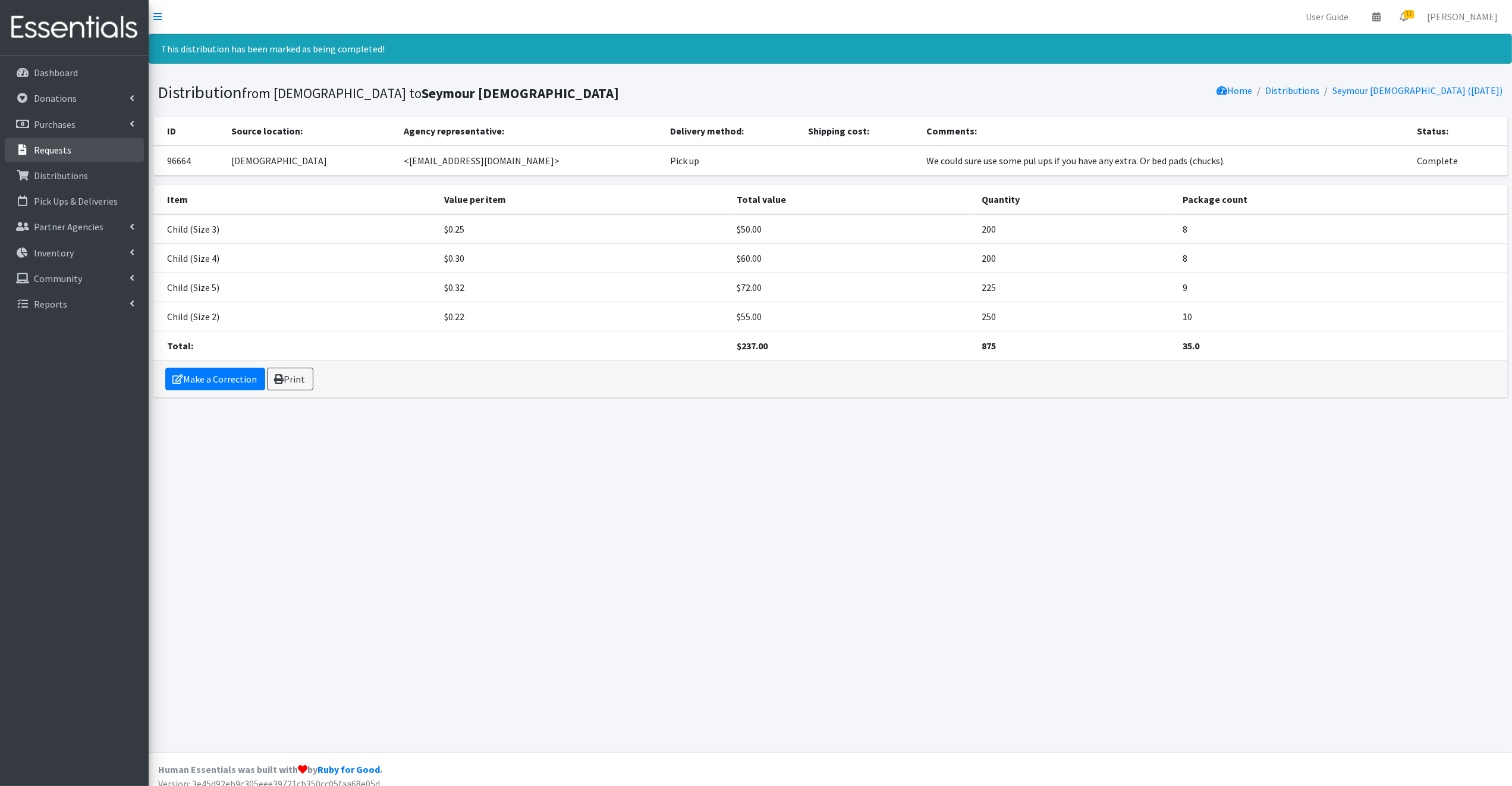
click at [57, 149] on p "Requests" at bounding box center [53, 149] width 38 height 12
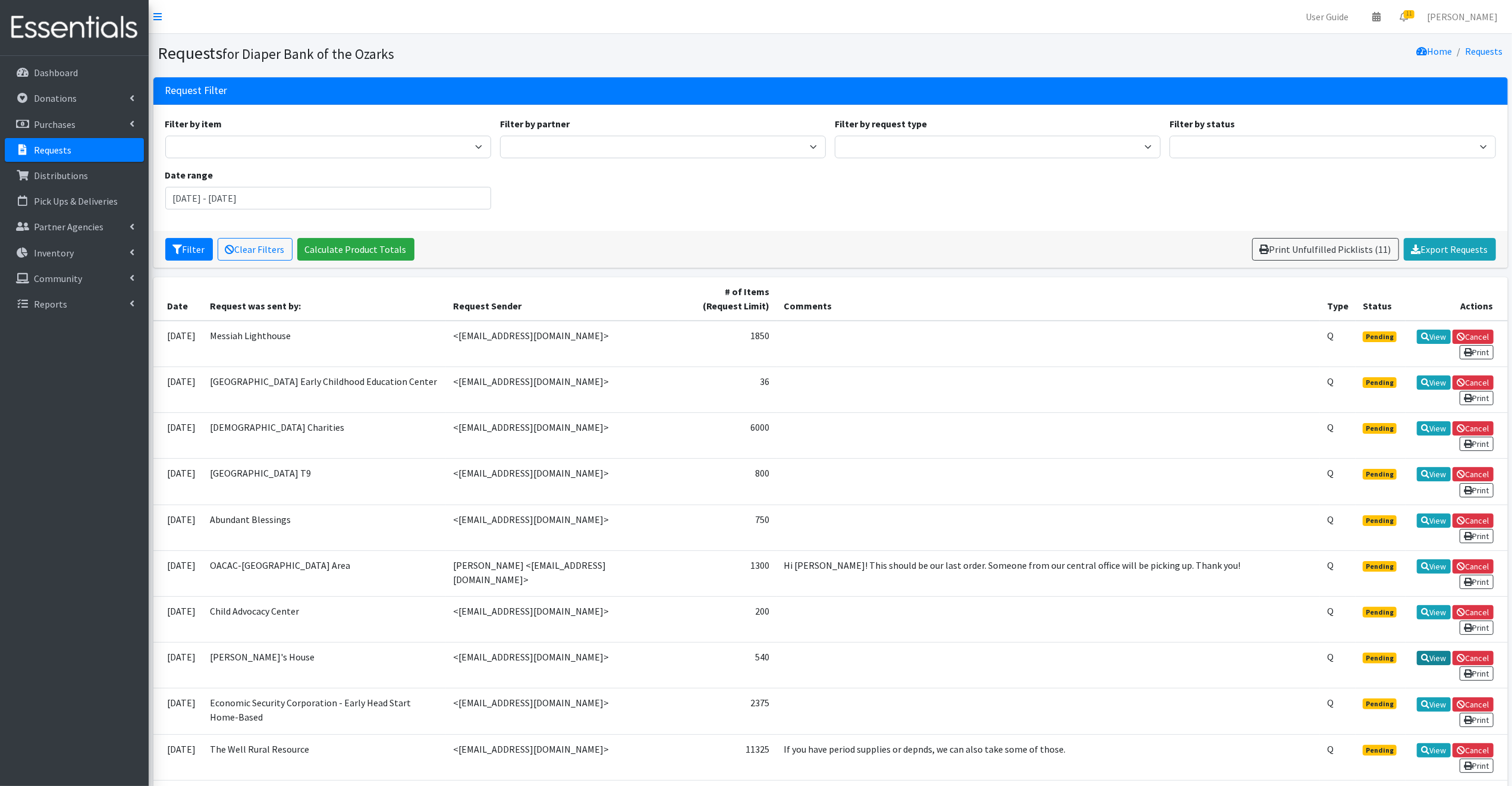
click at [1432, 651] on link "View" at bounding box center [1433, 658] width 34 height 14
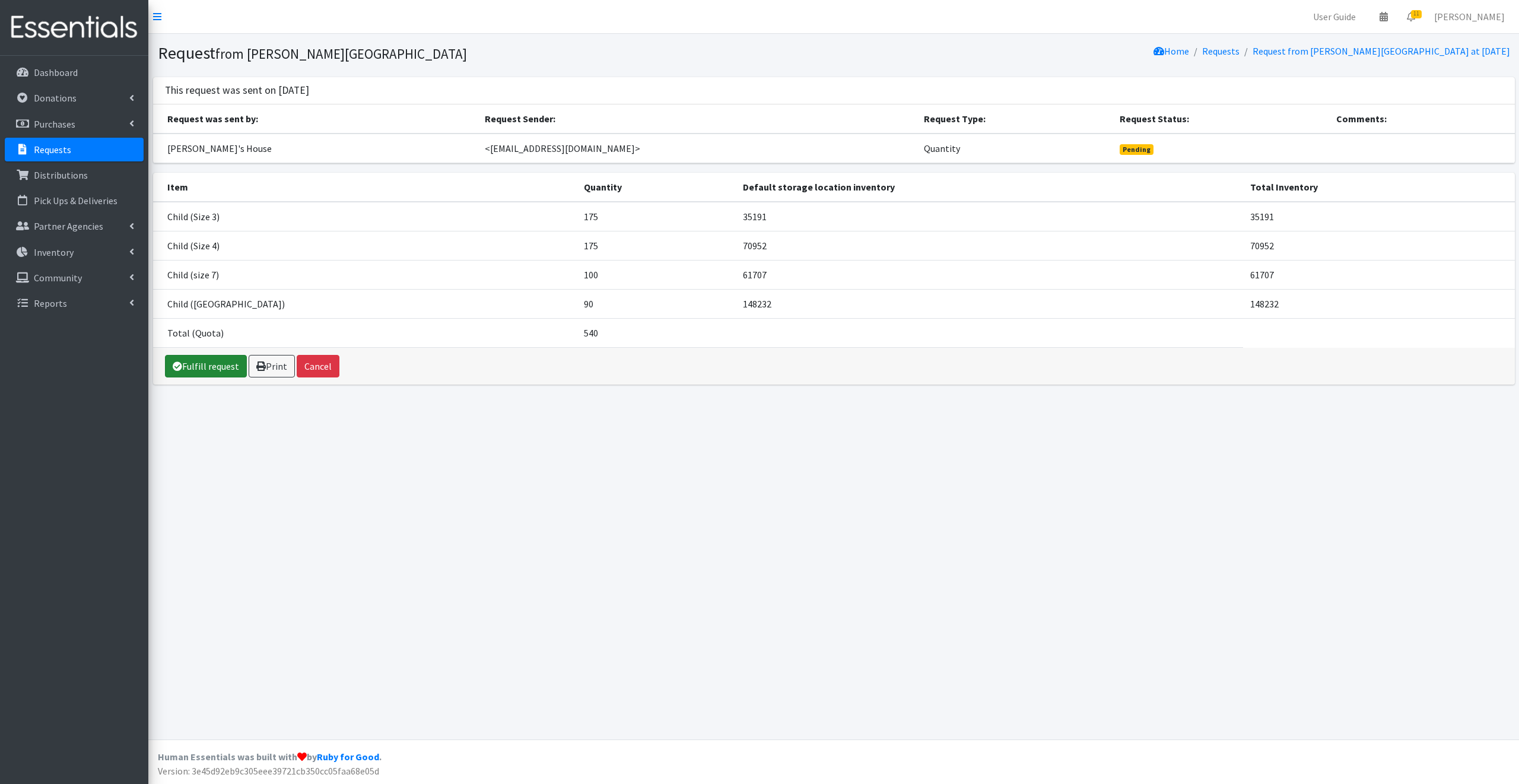
click at [211, 363] on link "Fulfill request" at bounding box center [206, 366] width 82 height 23
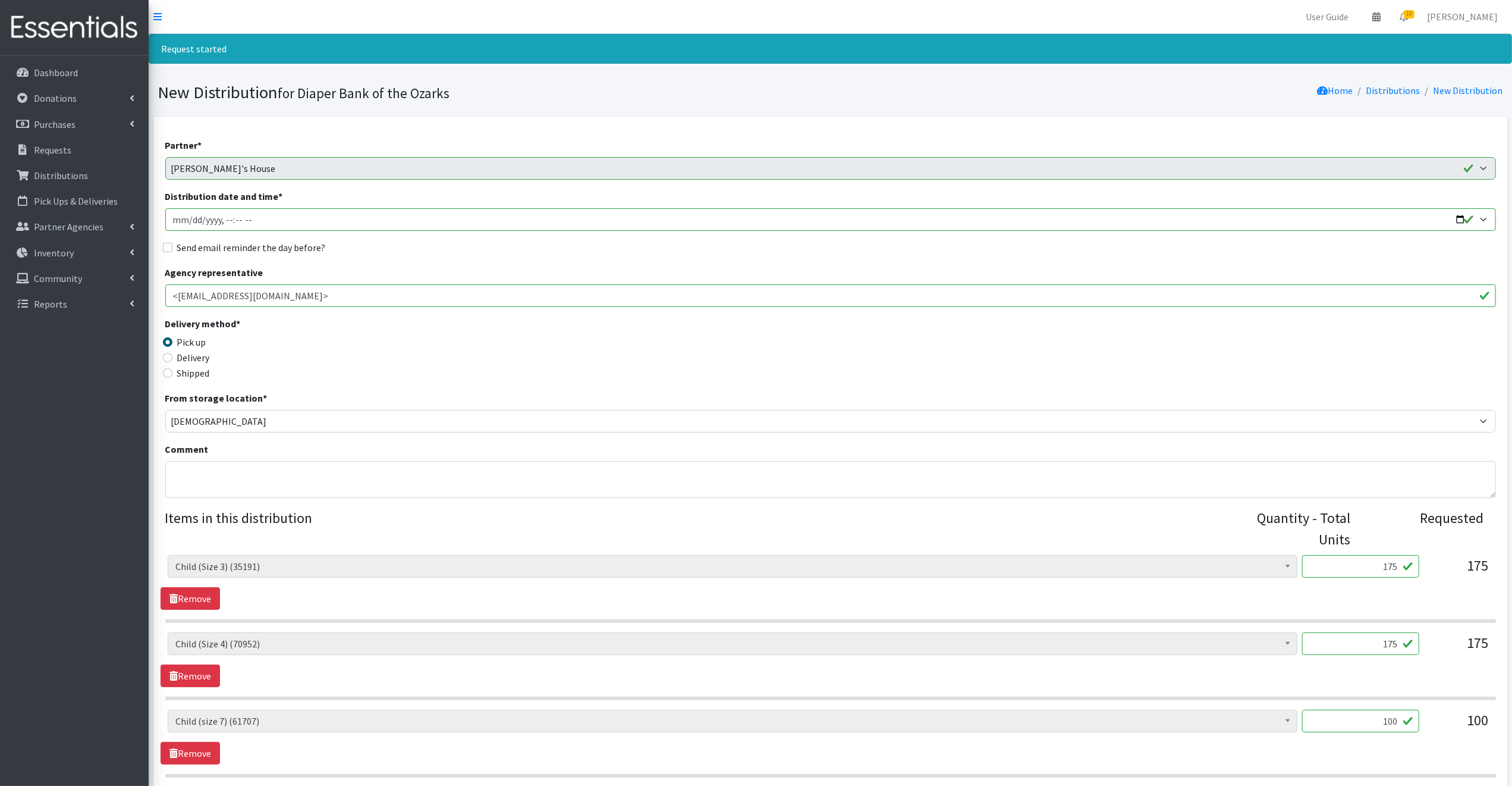
click at [1459, 219] on input "Distribution date and time *" at bounding box center [831, 220] width 1331 height 23
type input "2025-09-25T09:00"
click at [461, 332] on legend "Delivery method *" at bounding box center [331, 325] width 333 height 18
click at [166, 247] on input "Send email reminder the day before?" at bounding box center [168, 247] width 9 height 9
checkbox input "true"
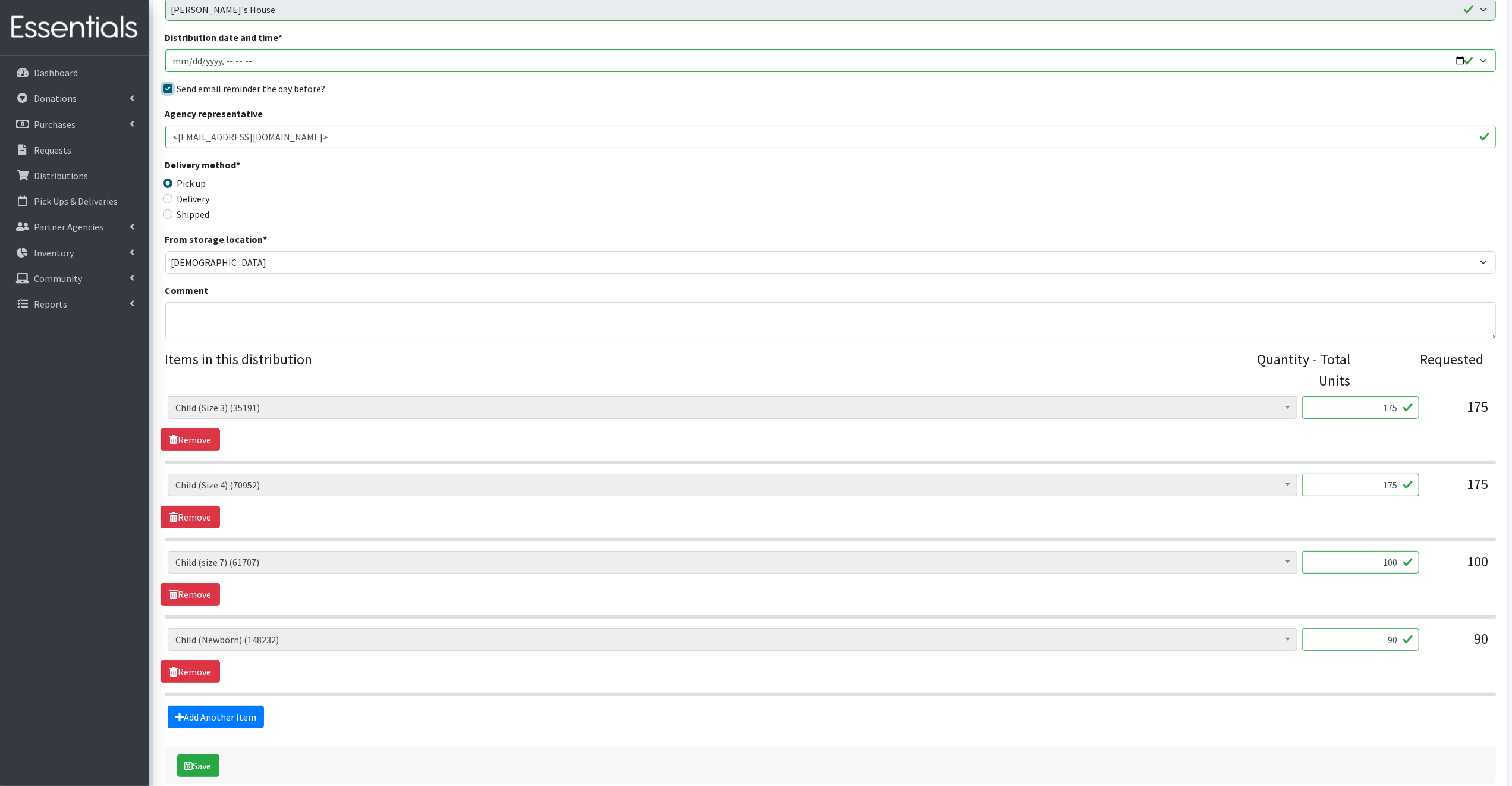
scroll to position [223, 0]
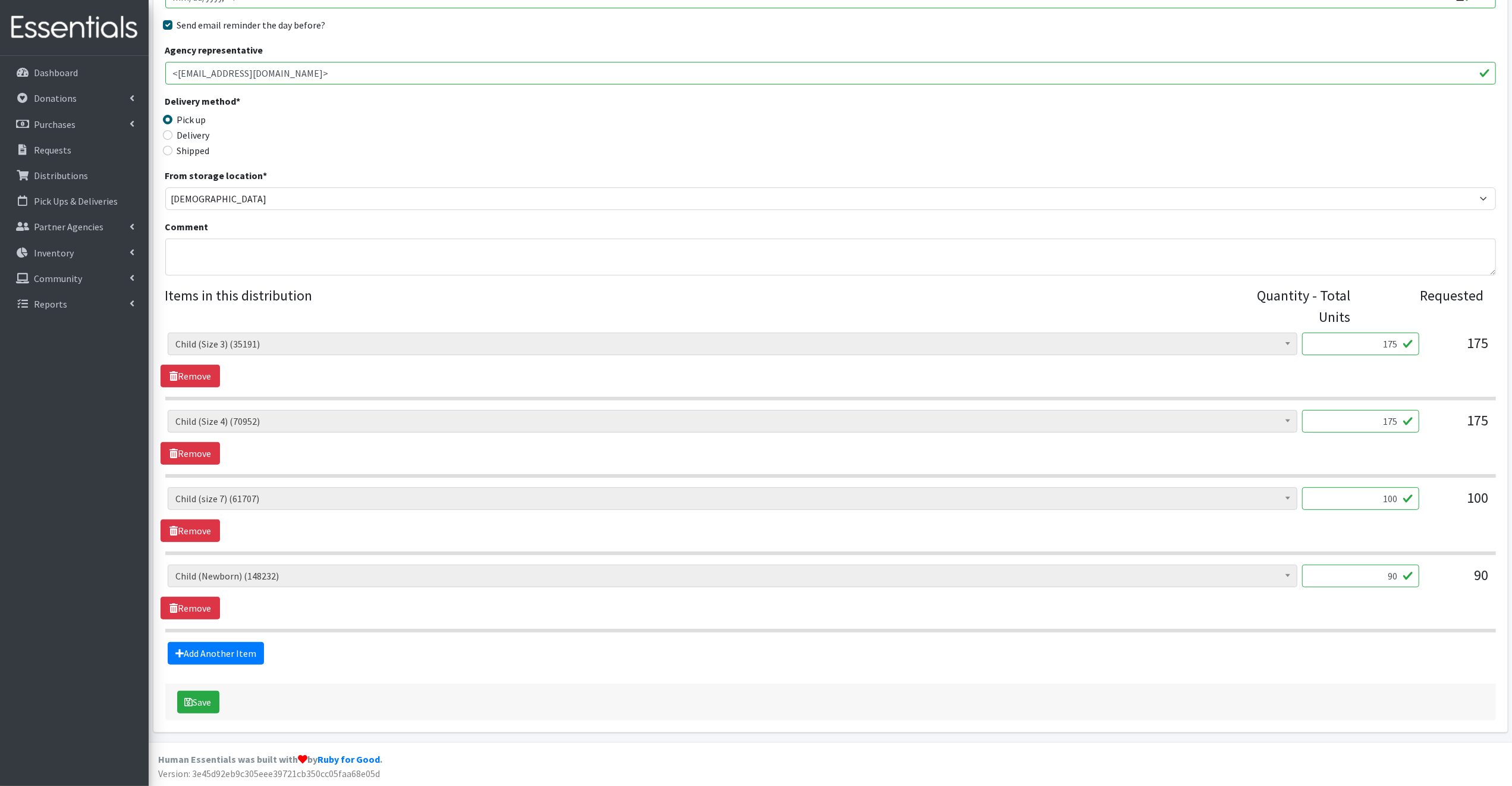
click at [1401, 576] on input "90" at bounding box center [1360, 575] width 117 height 23
type input "9"
type input "75"
click at [202, 699] on button "Save" at bounding box center [198, 702] width 42 height 23
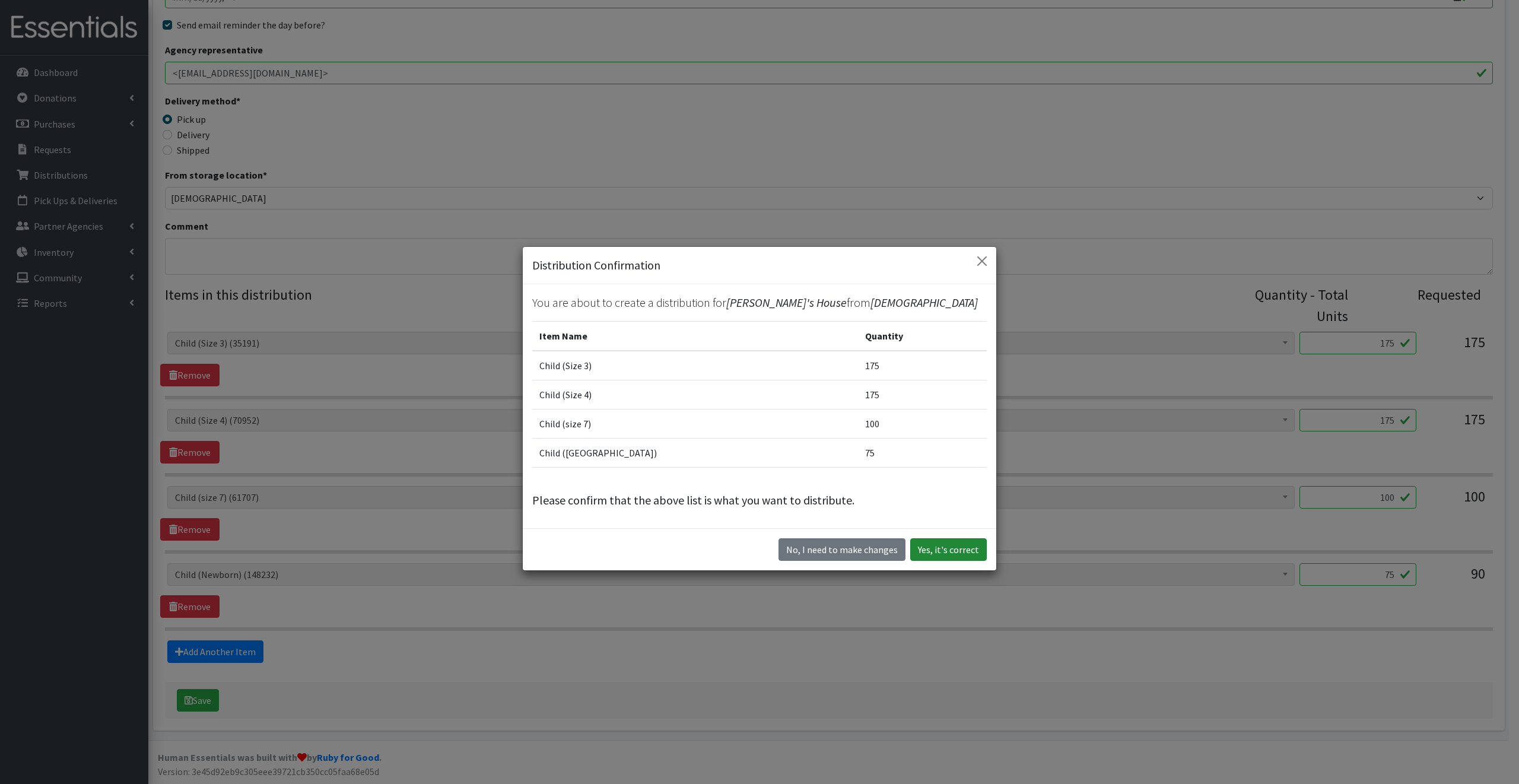
click at [955, 548] on button "Yes, it's correct" at bounding box center [949, 549] width 77 height 23
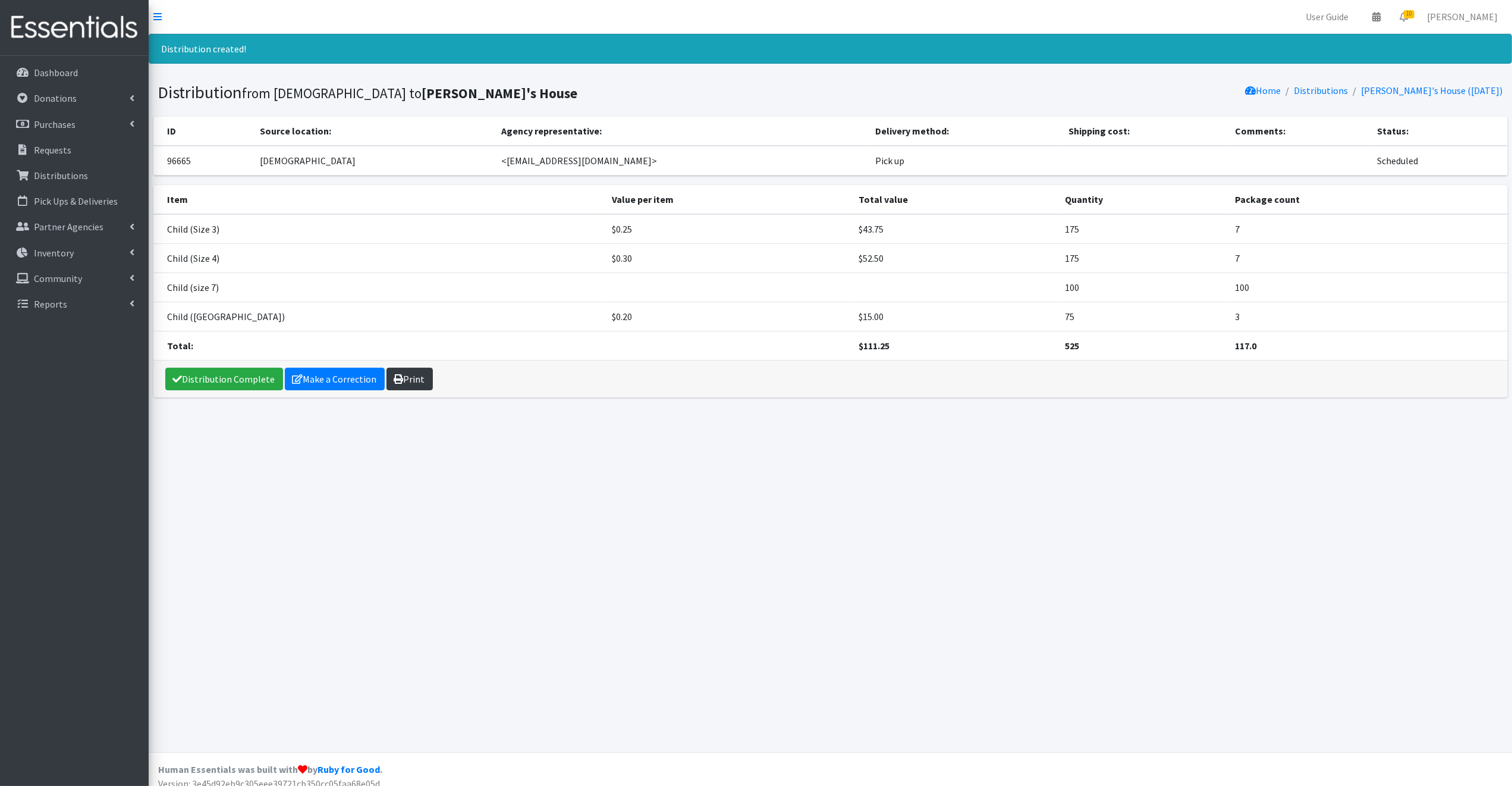
click at [411, 378] on link "Print" at bounding box center [409, 378] width 46 height 23
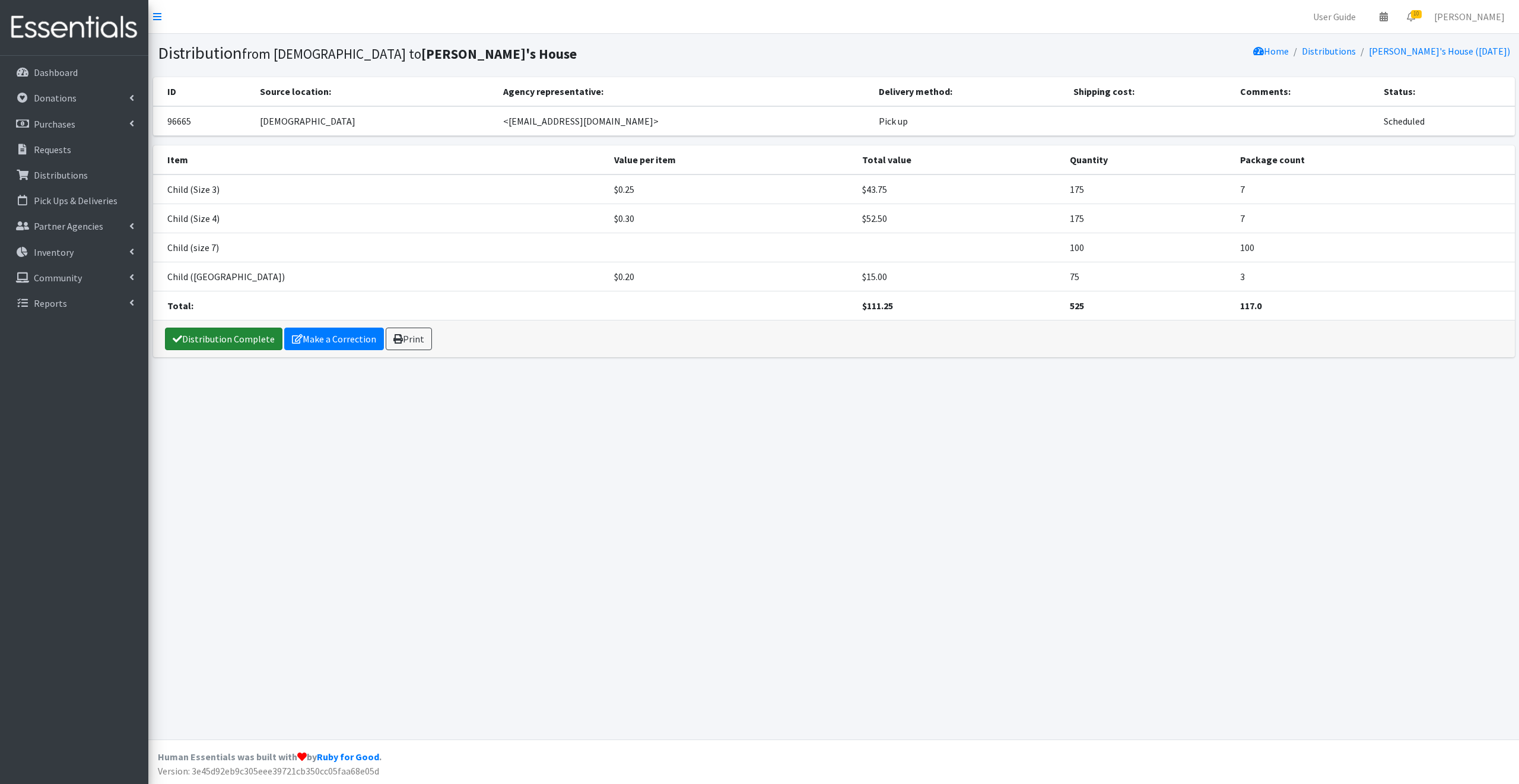
click at [213, 336] on link "Distribution Complete" at bounding box center [224, 338] width 118 height 23
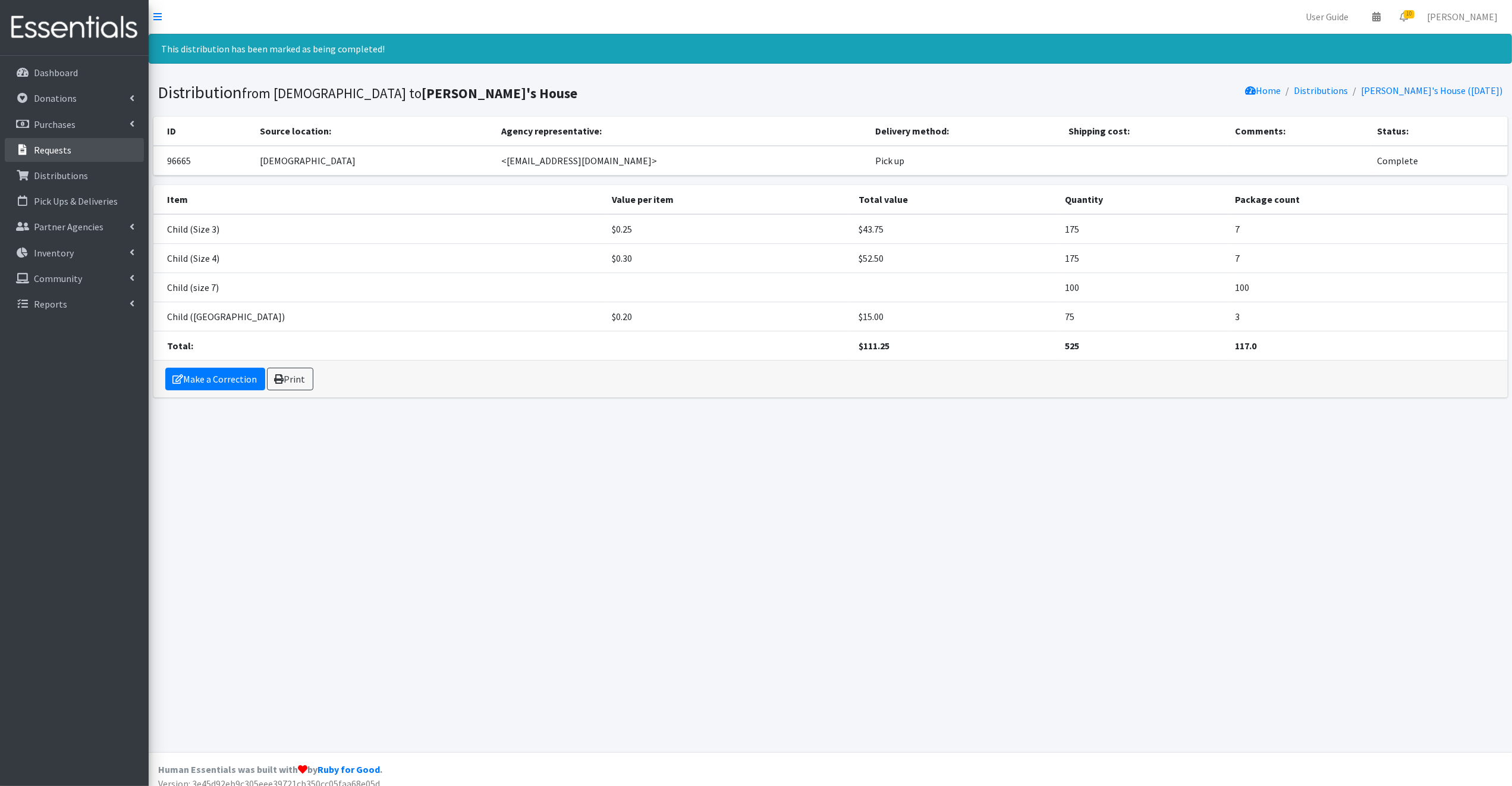
click at [50, 148] on p "Requests" at bounding box center [53, 149] width 38 height 12
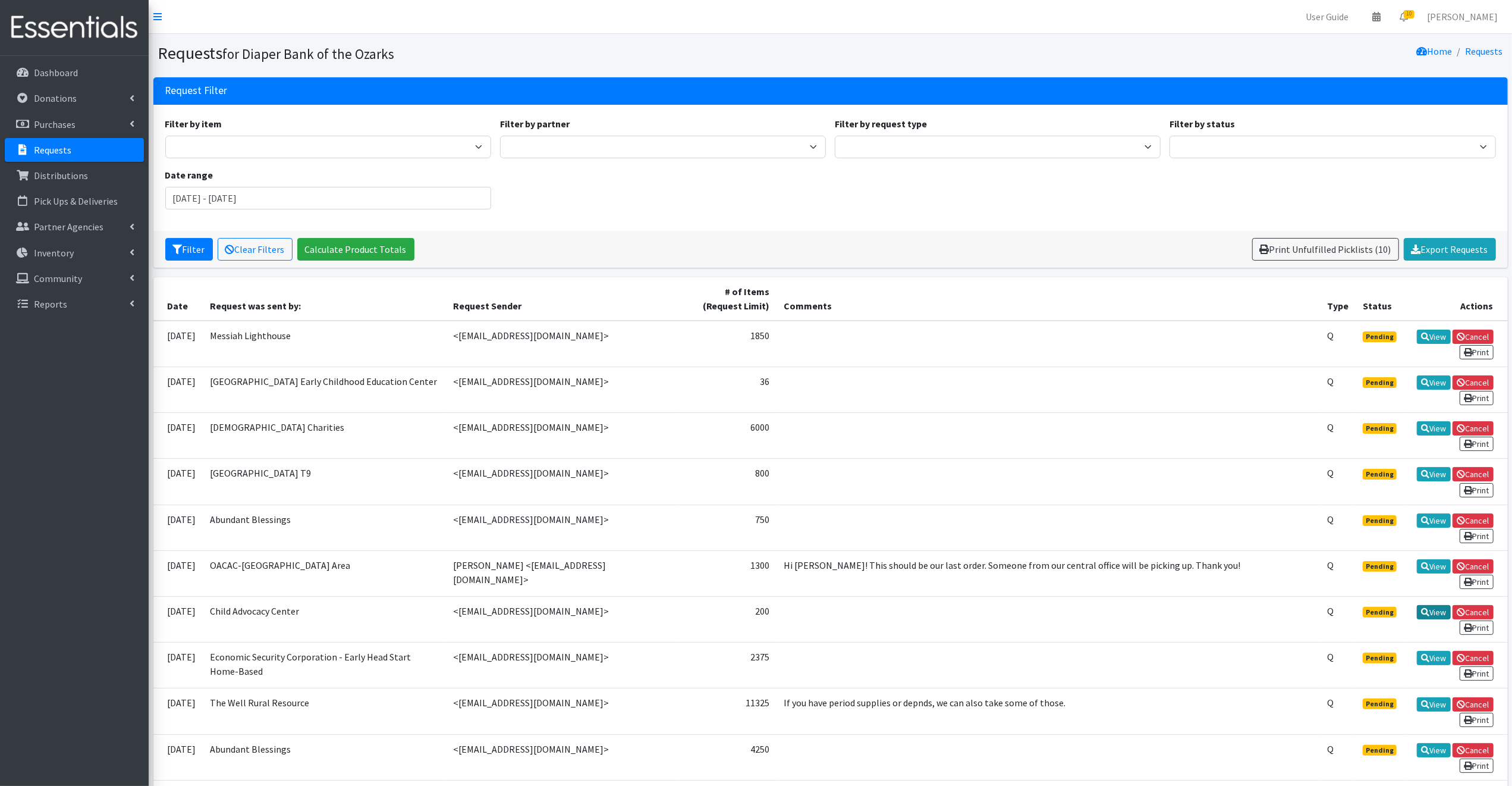
click at [1438, 605] on link "View" at bounding box center [1433, 612] width 34 height 14
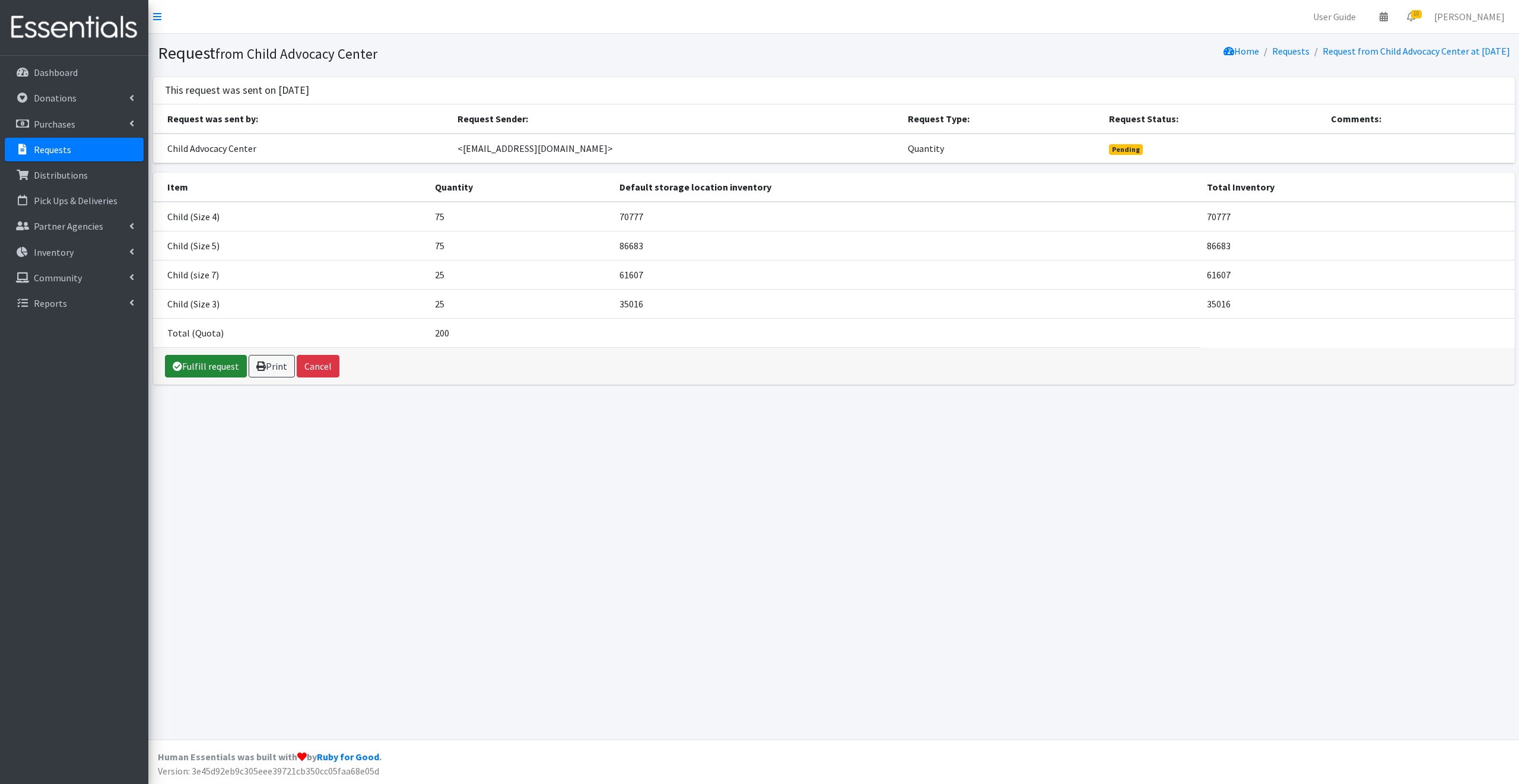
click at [213, 364] on link "Fulfill request" at bounding box center [206, 366] width 82 height 23
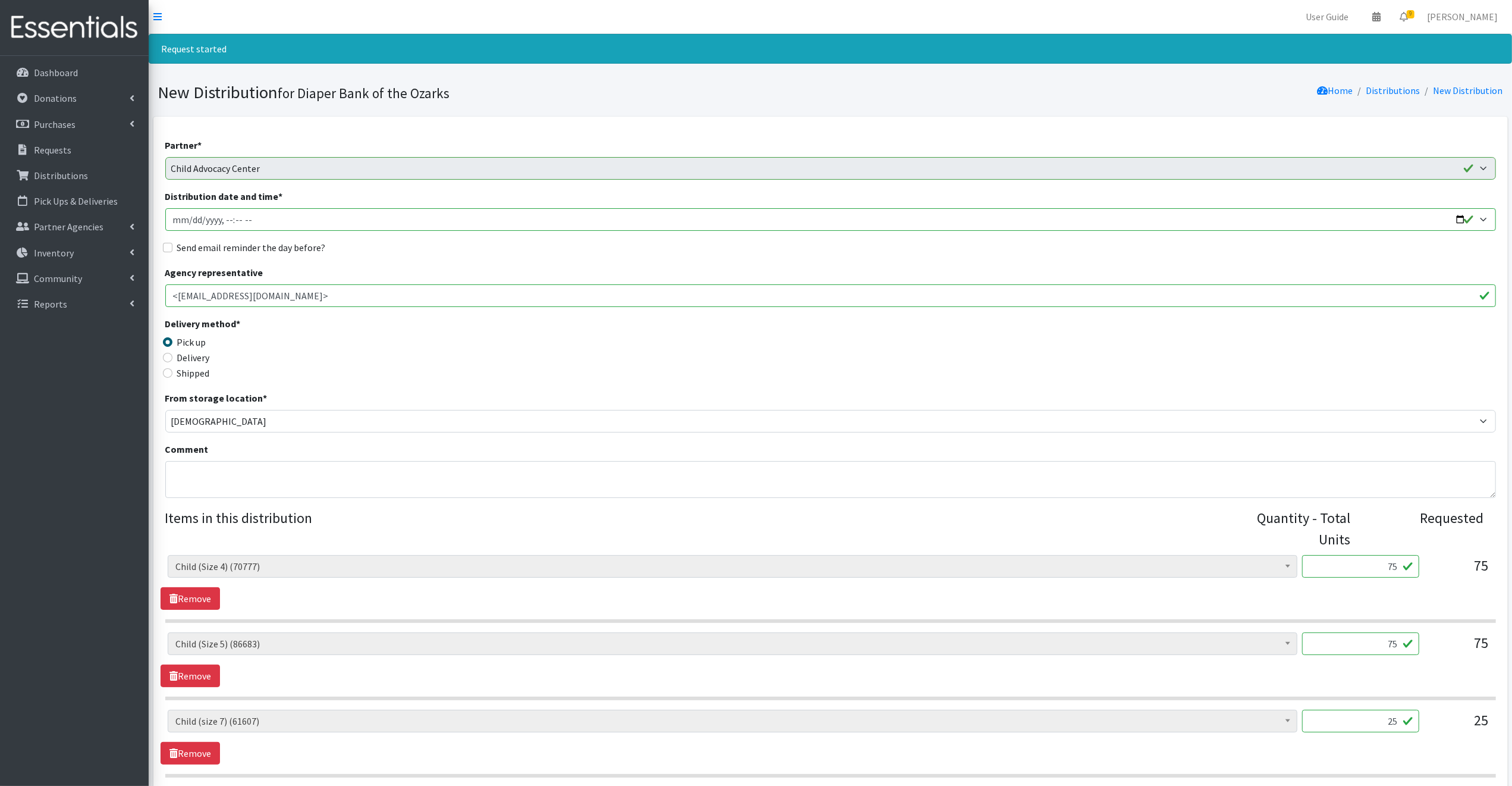
click at [1459, 218] on input "Distribution date and time *" at bounding box center [831, 220] width 1331 height 23
type input "[DATE]T09:00"
click at [439, 331] on legend "Delivery method *" at bounding box center [331, 325] width 333 height 18
click at [166, 247] on input "Send email reminder the day before?" at bounding box center [168, 247] width 9 height 9
checkbox input "true"
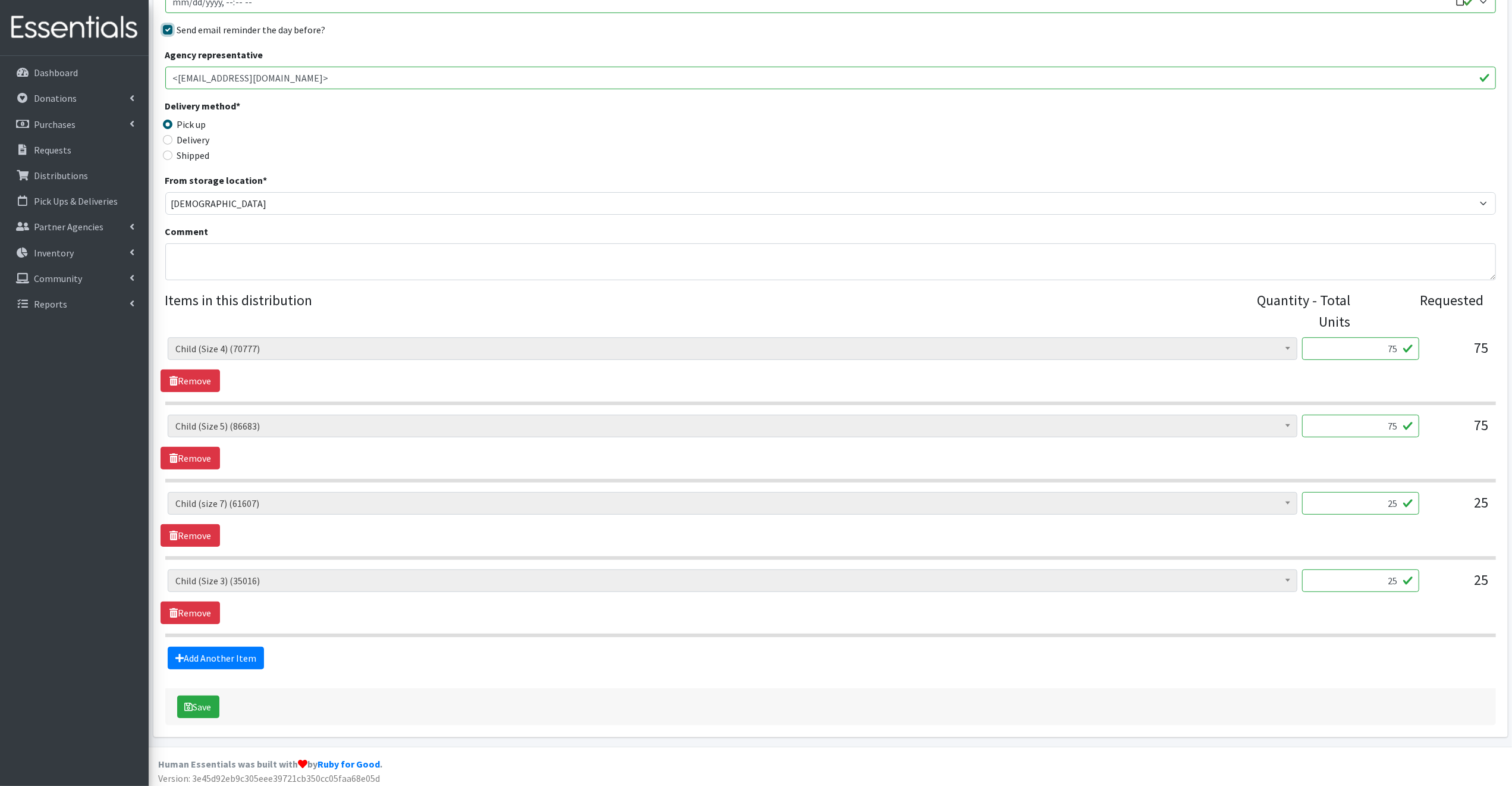
scroll to position [223, 0]
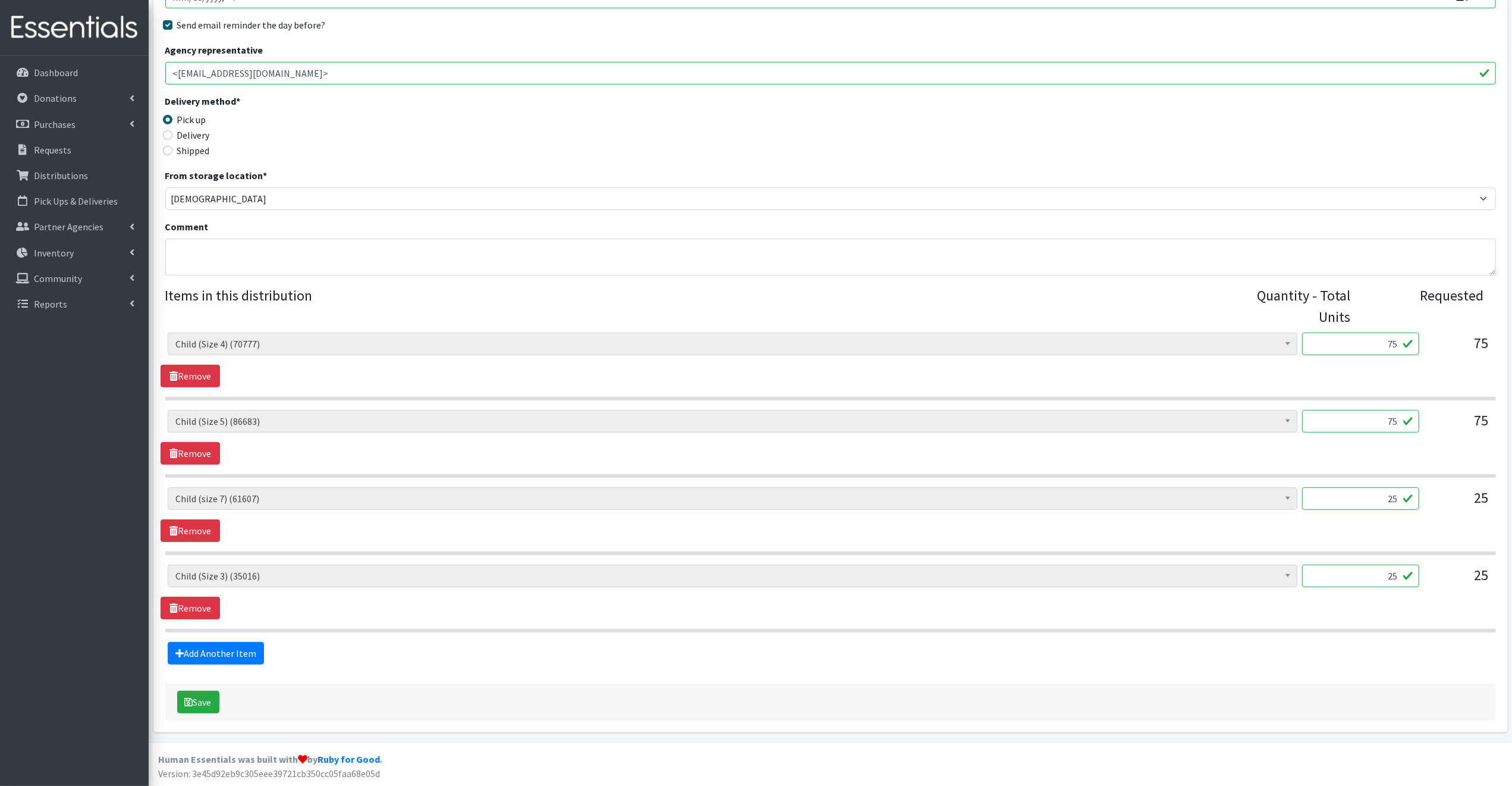
click at [1401, 419] on input "75" at bounding box center [1360, 421] width 117 height 23
type input "7"
type input "50"
click at [206, 699] on button "Save" at bounding box center [198, 702] width 42 height 23
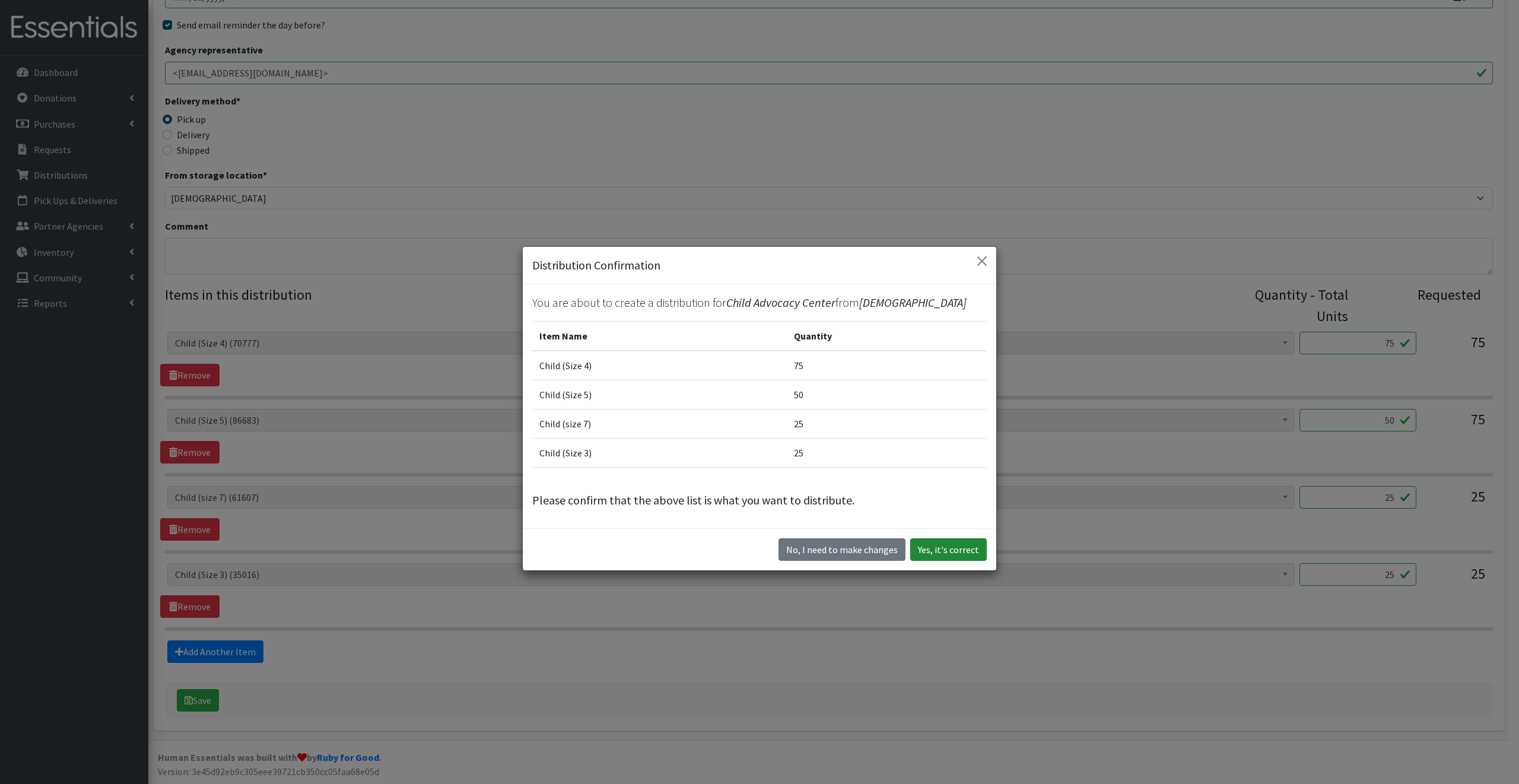
click at [972, 550] on button "Yes, it's correct" at bounding box center [949, 549] width 77 height 23
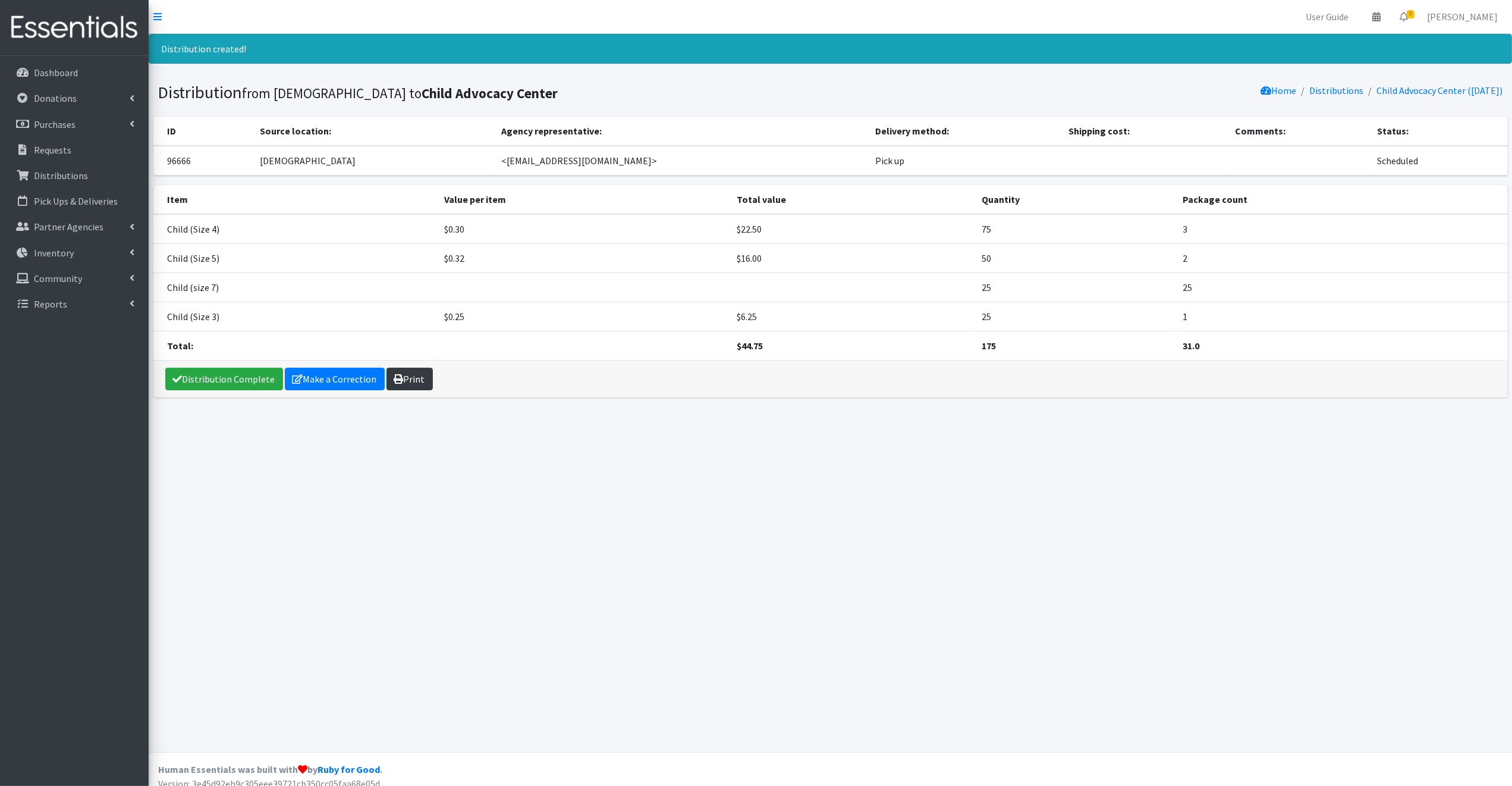
click at [405, 376] on link "Print" at bounding box center [409, 378] width 46 height 23
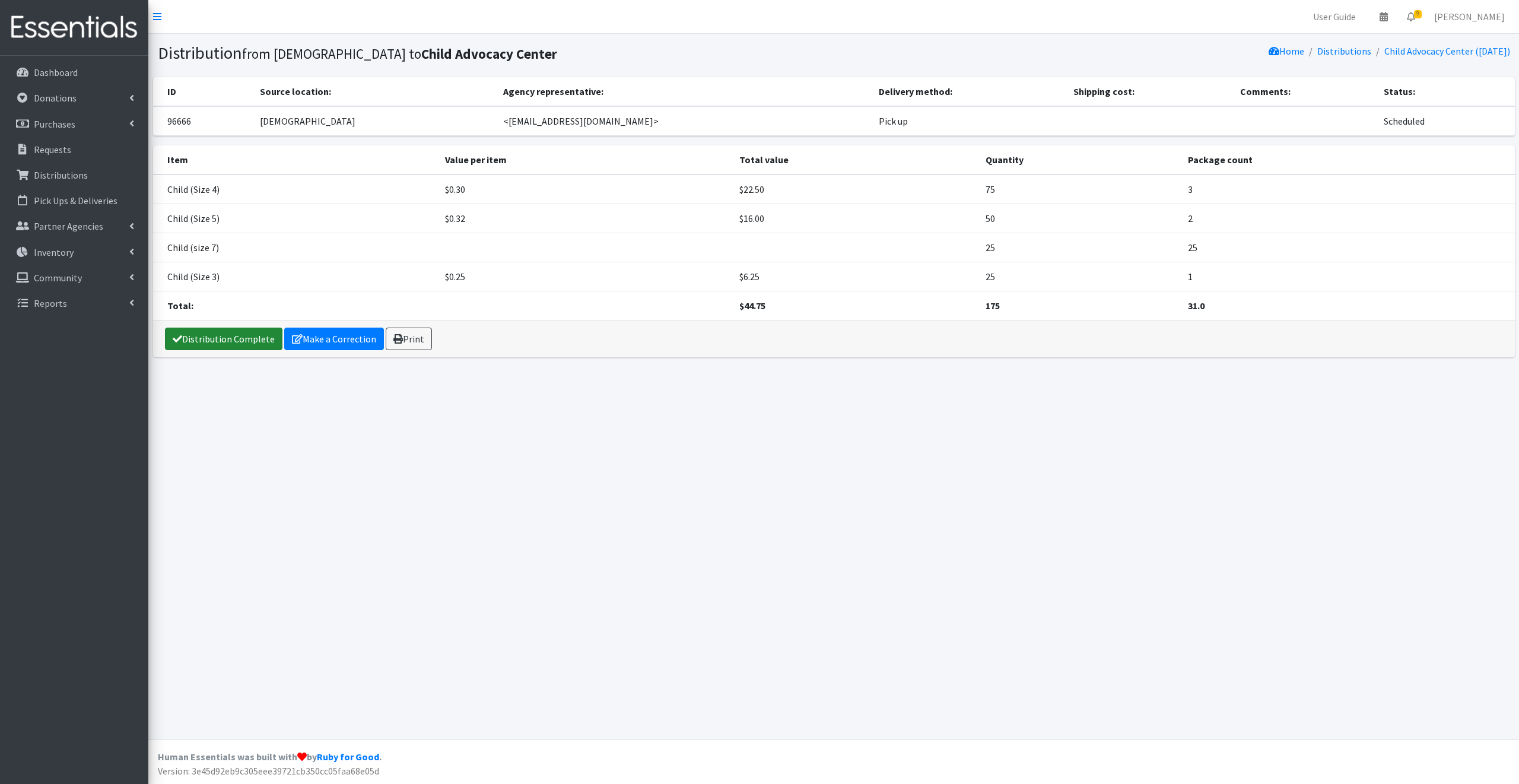
click at [208, 336] on link "Distribution Complete" at bounding box center [224, 338] width 118 height 23
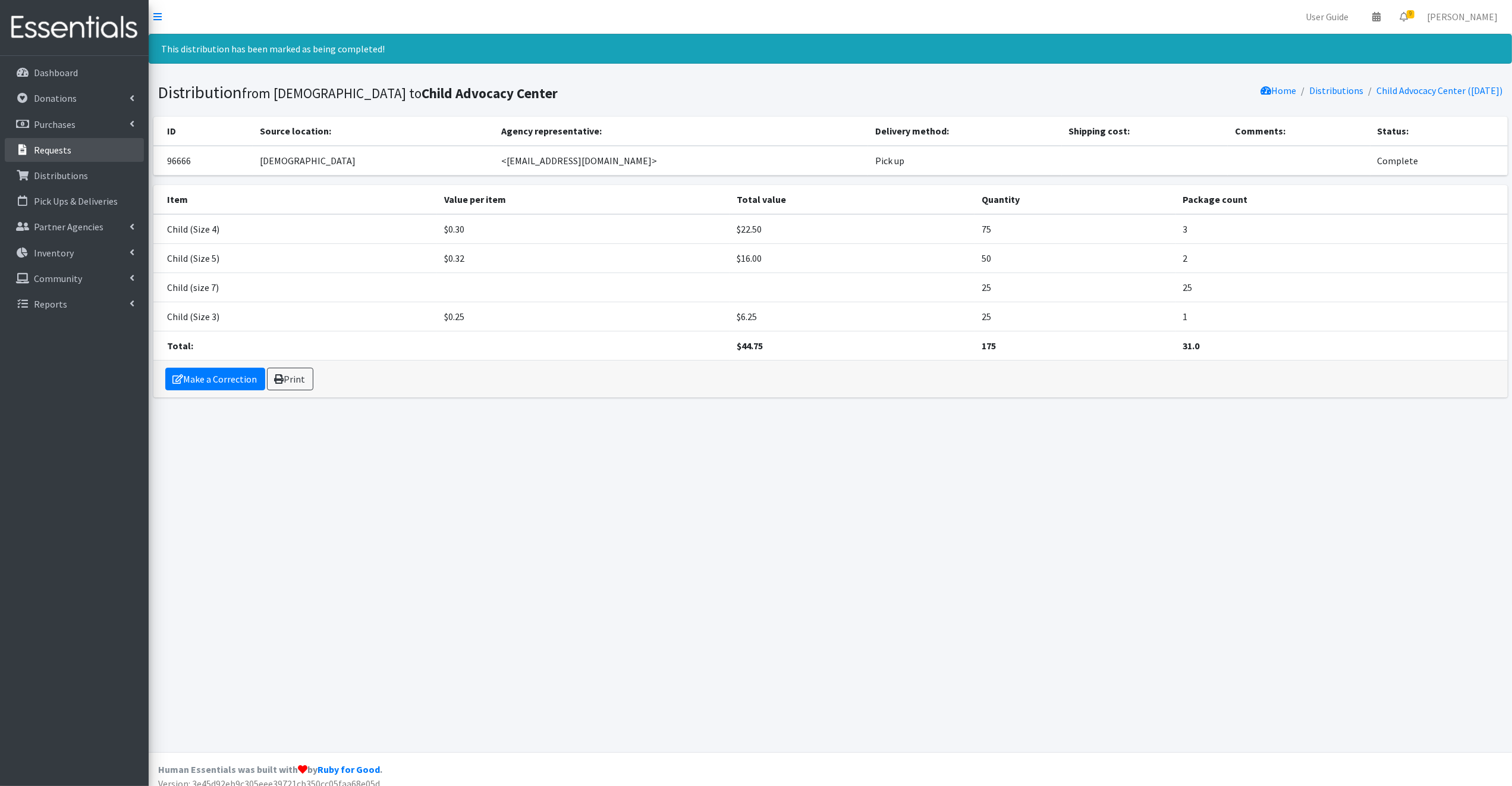
click at [48, 147] on p "Requests" at bounding box center [53, 149] width 38 height 12
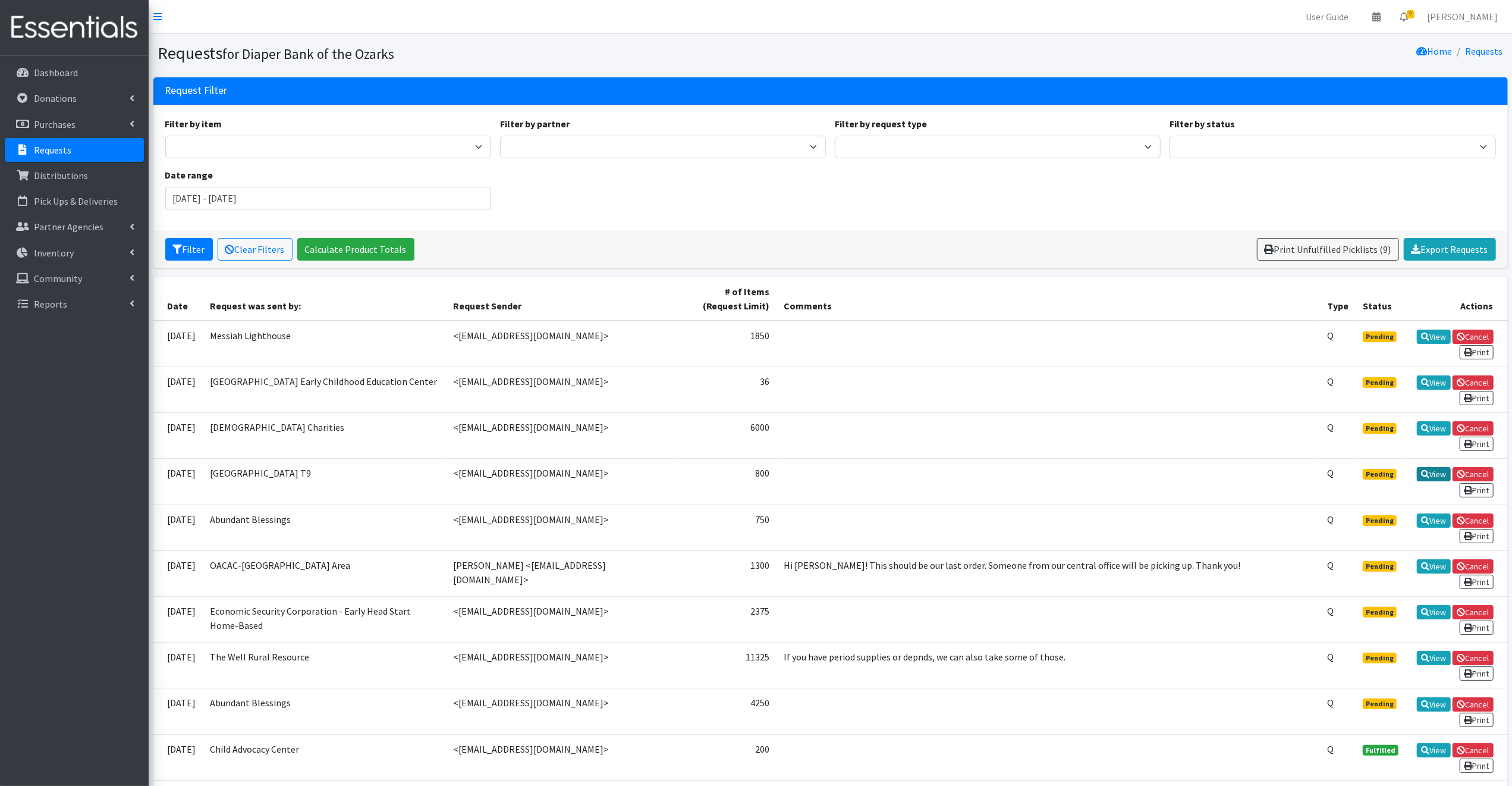
click at [1433, 469] on link "View" at bounding box center [1433, 474] width 34 height 14
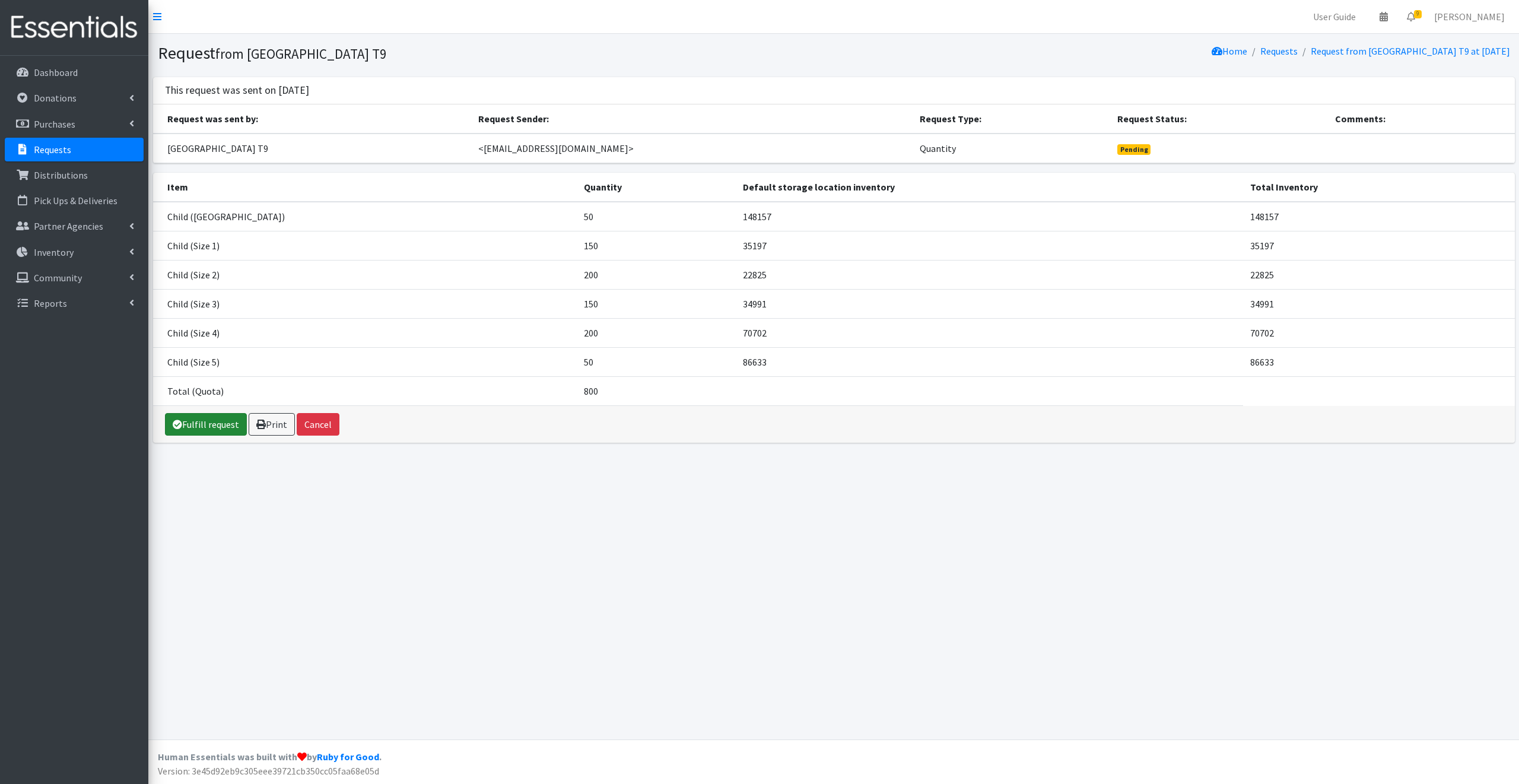
click at [222, 417] on link "Fulfill request" at bounding box center [206, 424] width 82 height 23
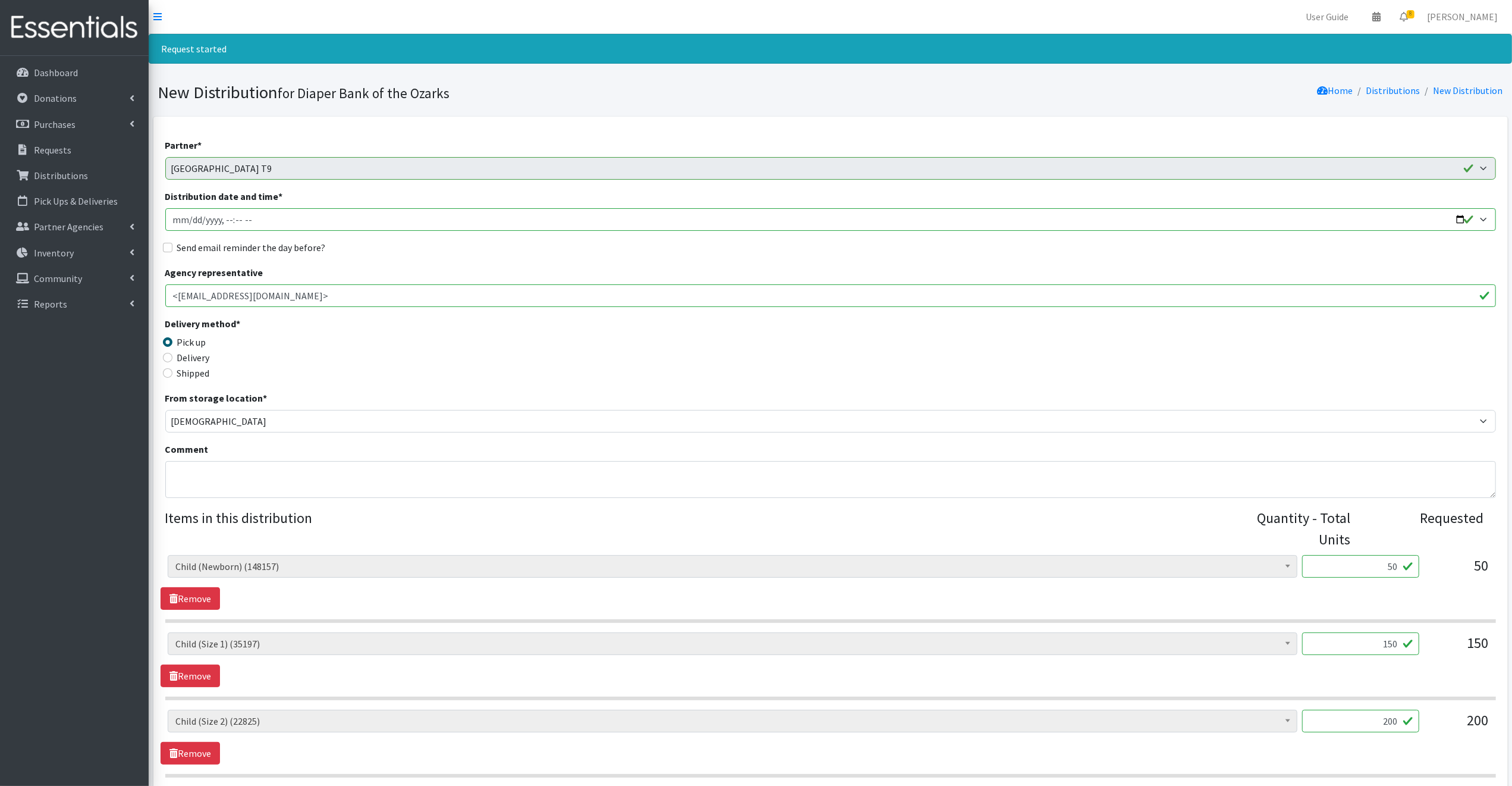
click at [1457, 218] on input "Distribution date and time *" at bounding box center [831, 220] width 1331 height 23
type input "[DATE]T09:00"
click at [469, 354] on div "Delivery" at bounding box center [331, 357] width 333 height 14
click at [168, 246] on input "Send email reminder the day before?" at bounding box center [168, 247] width 9 height 9
checkbox input "true"
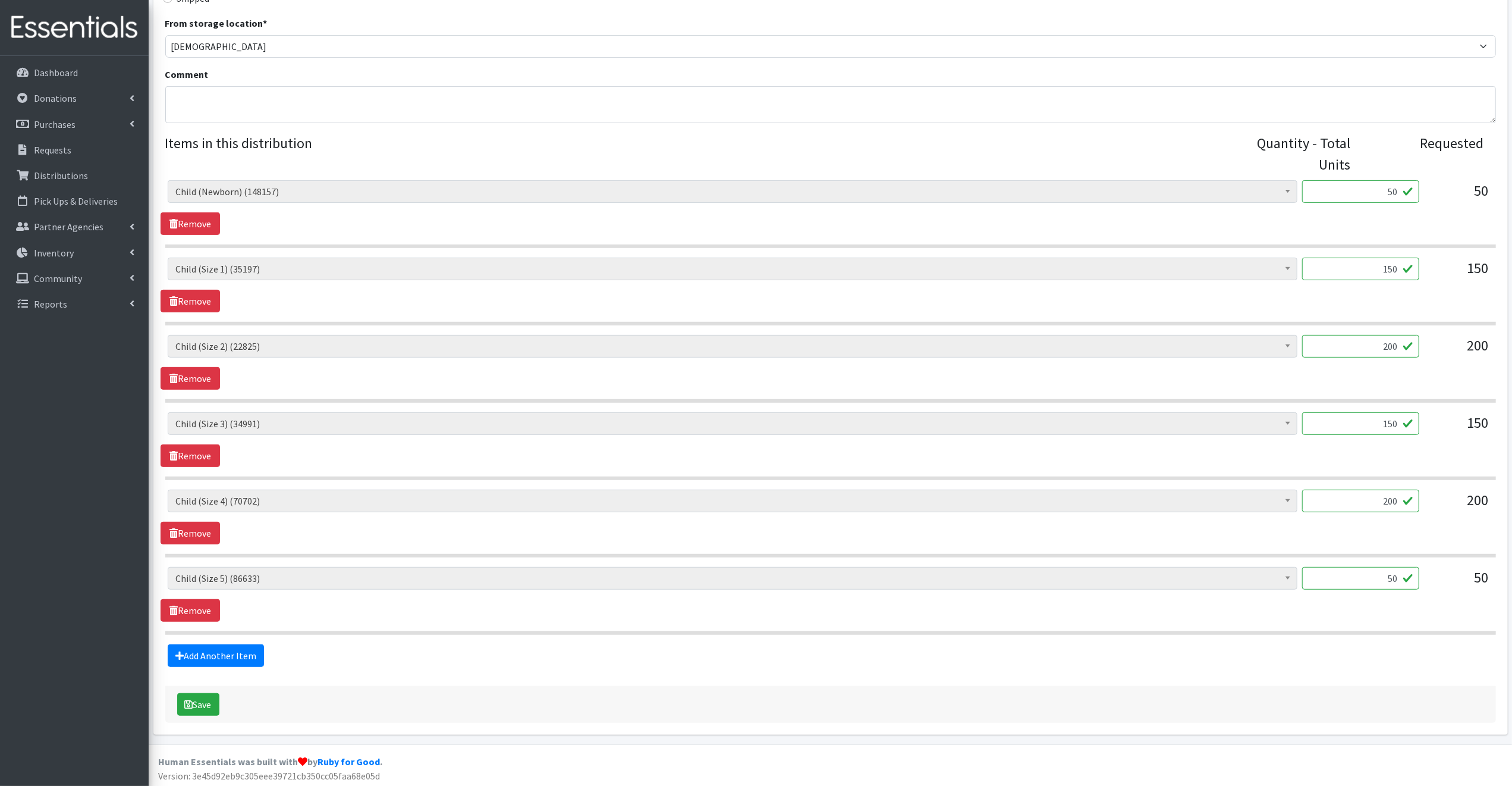
scroll to position [377, 0]
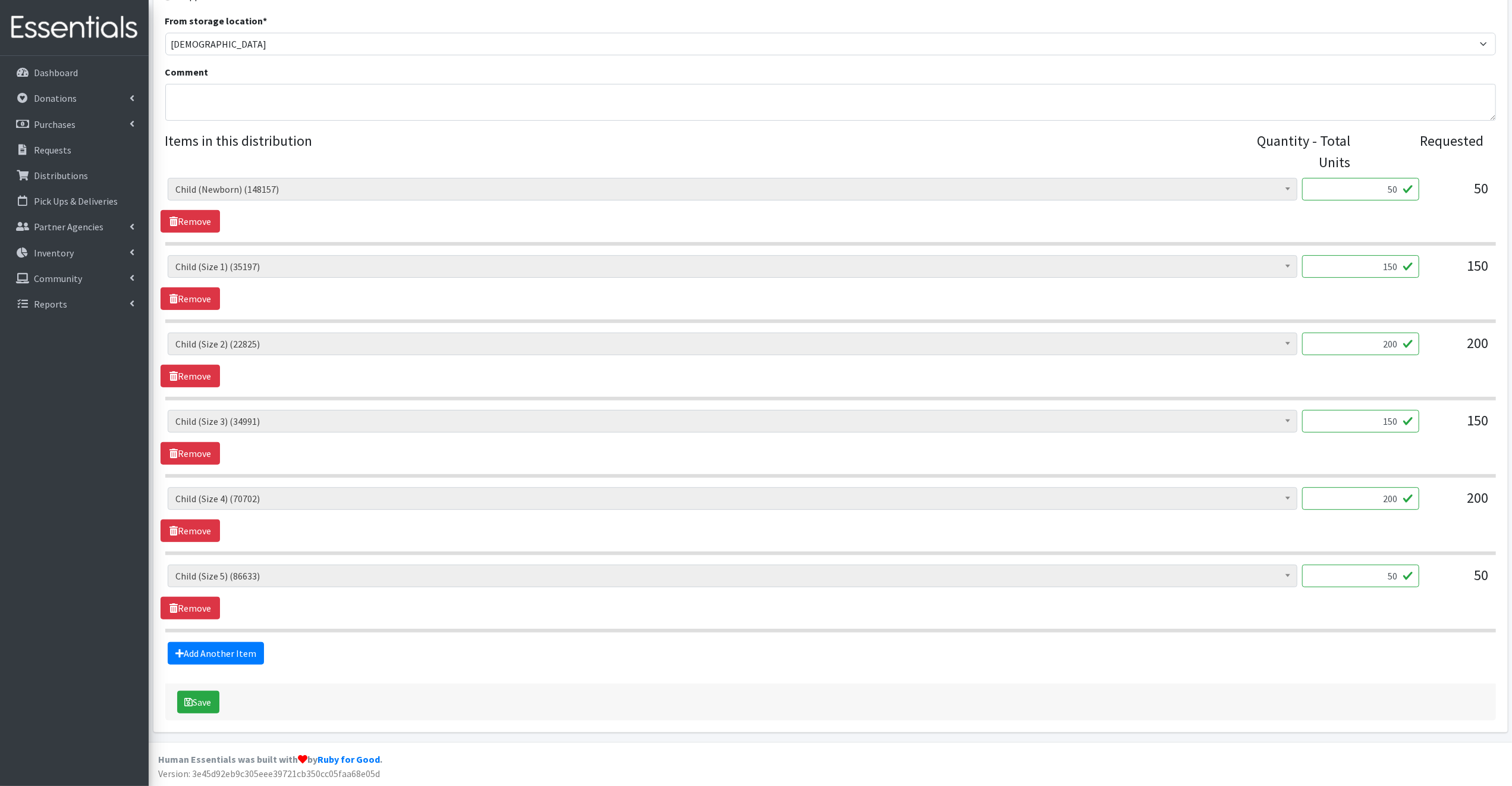
click at [1401, 499] on input "200" at bounding box center [1360, 498] width 117 height 23
type input "2"
type input "175"
click at [207, 698] on button "Save" at bounding box center [198, 702] width 42 height 23
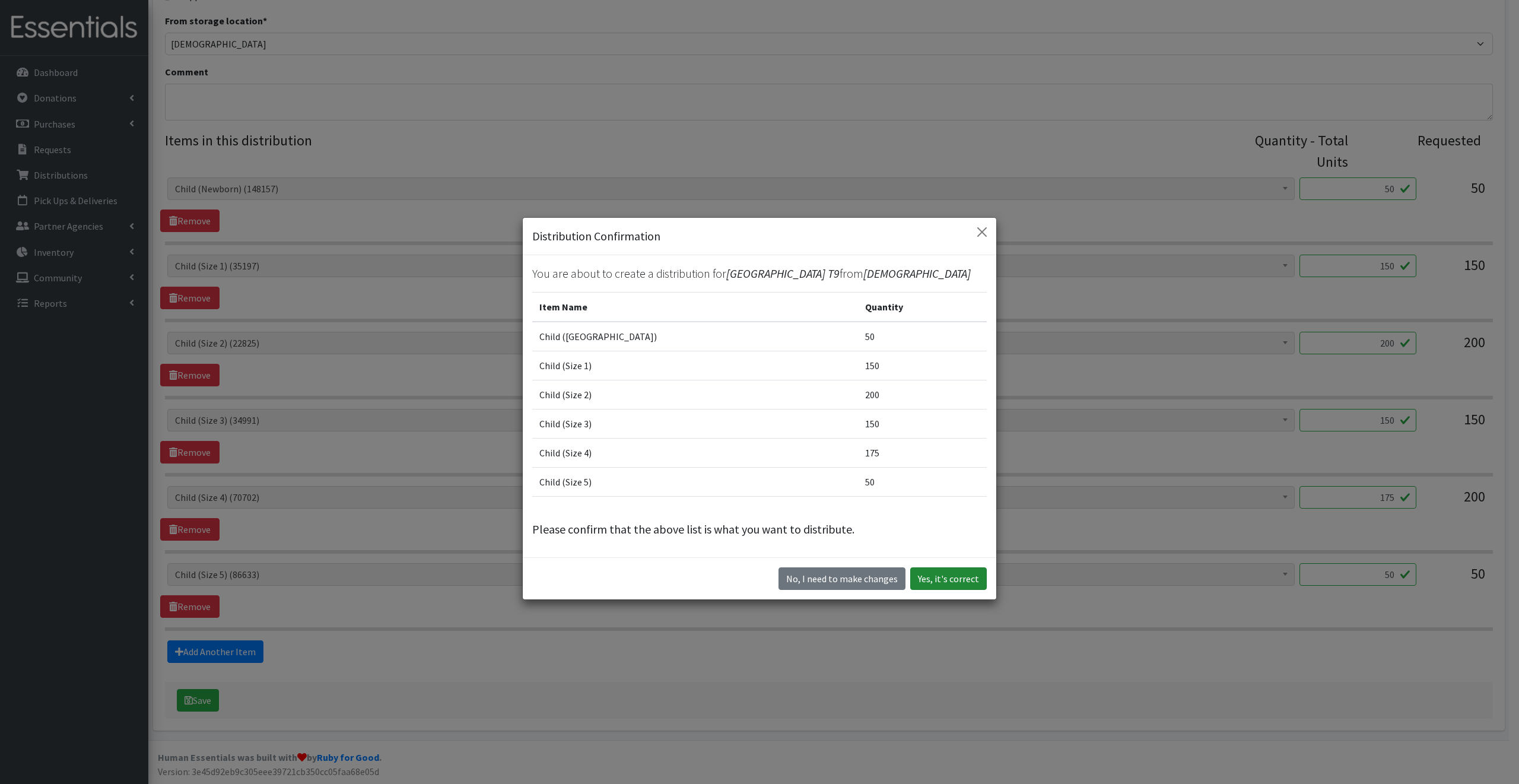
click at [948, 587] on button "Yes, it's correct" at bounding box center [949, 578] width 77 height 23
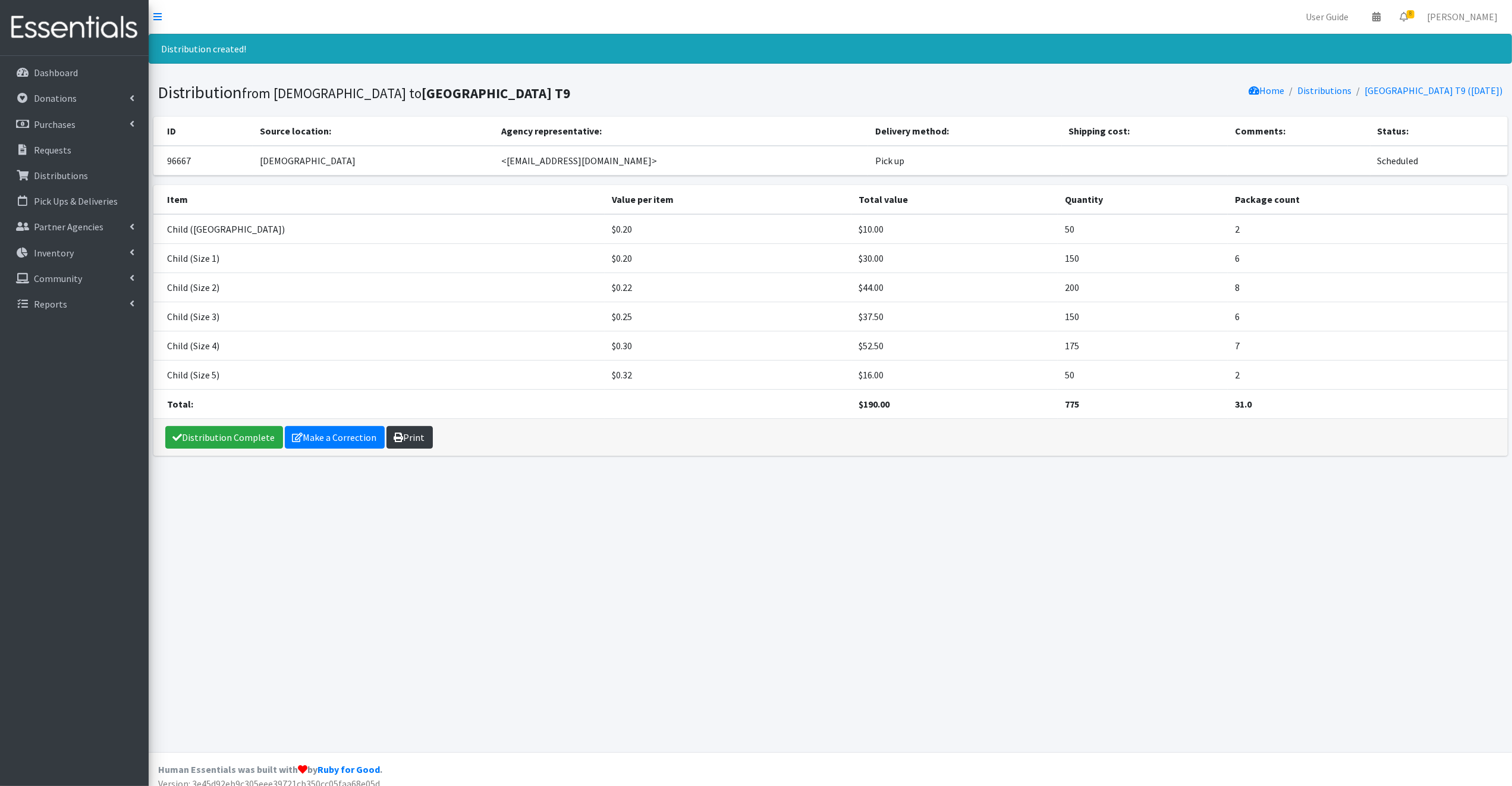
click at [404, 435] on link "Print" at bounding box center [409, 437] width 46 height 23
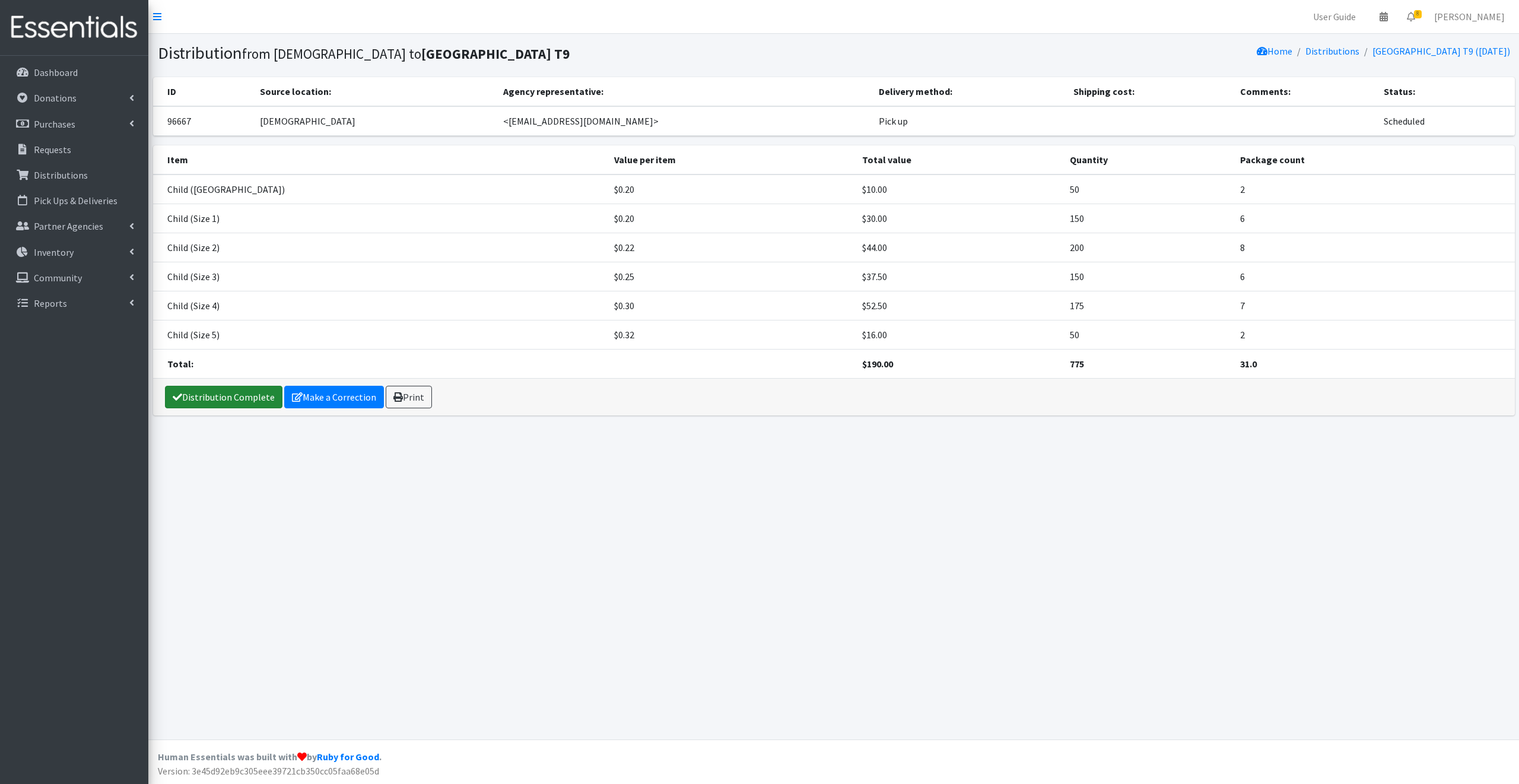
click at [242, 395] on link "Distribution Complete" at bounding box center [224, 396] width 118 height 23
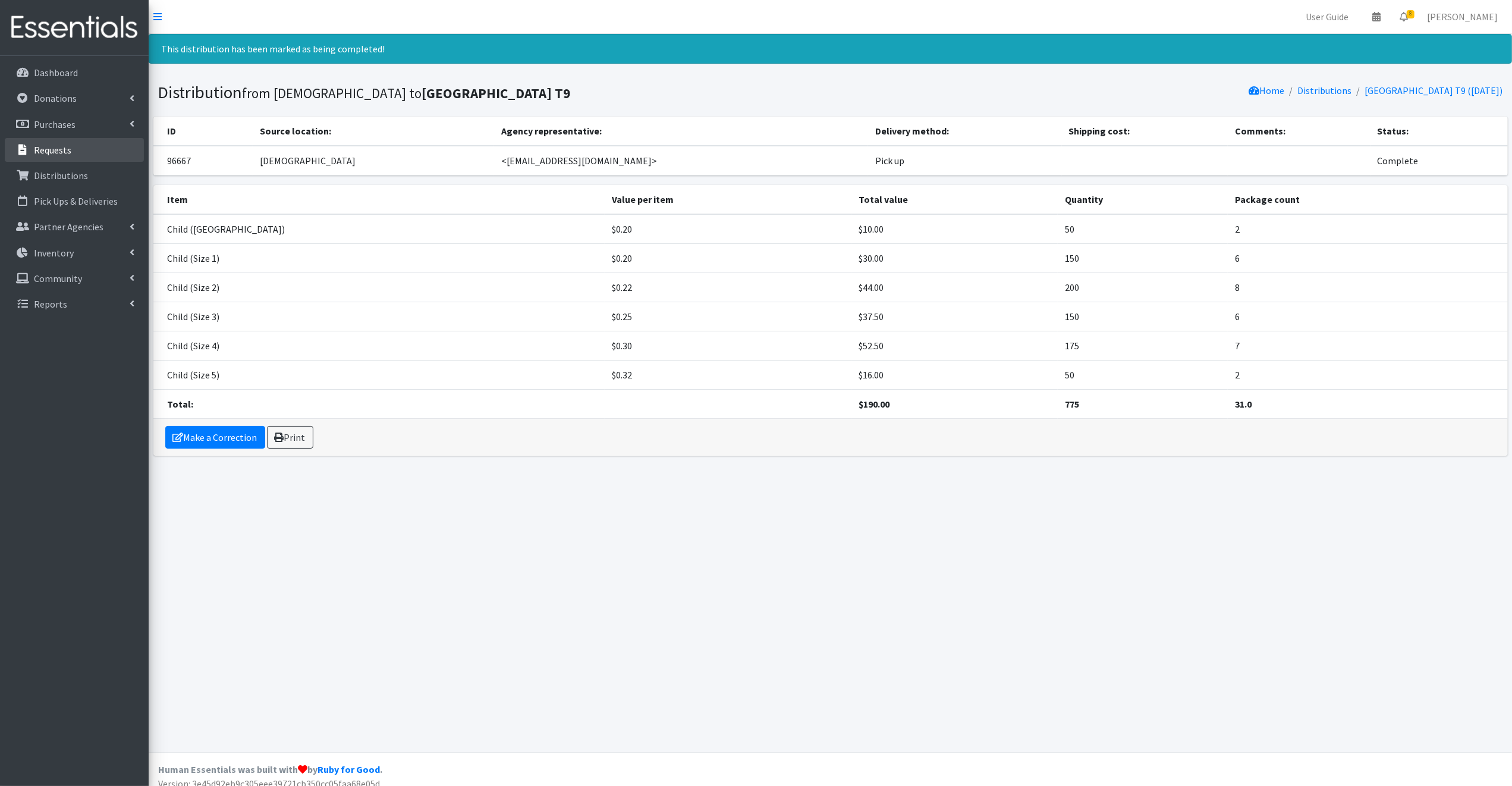
click at [42, 148] on p "Requests" at bounding box center [53, 149] width 38 height 12
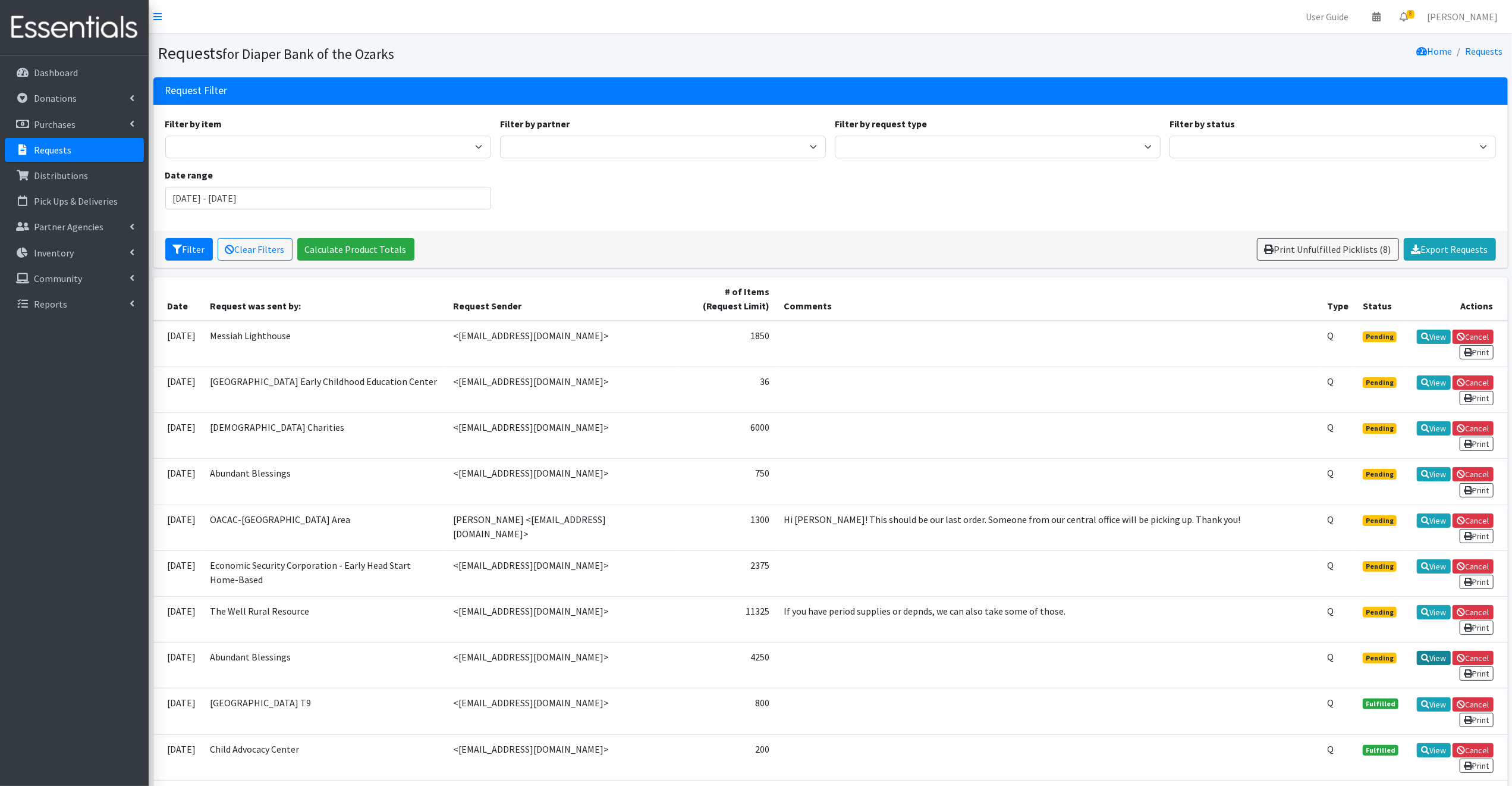
click at [1433, 651] on link "View" at bounding box center [1433, 658] width 34 height 14
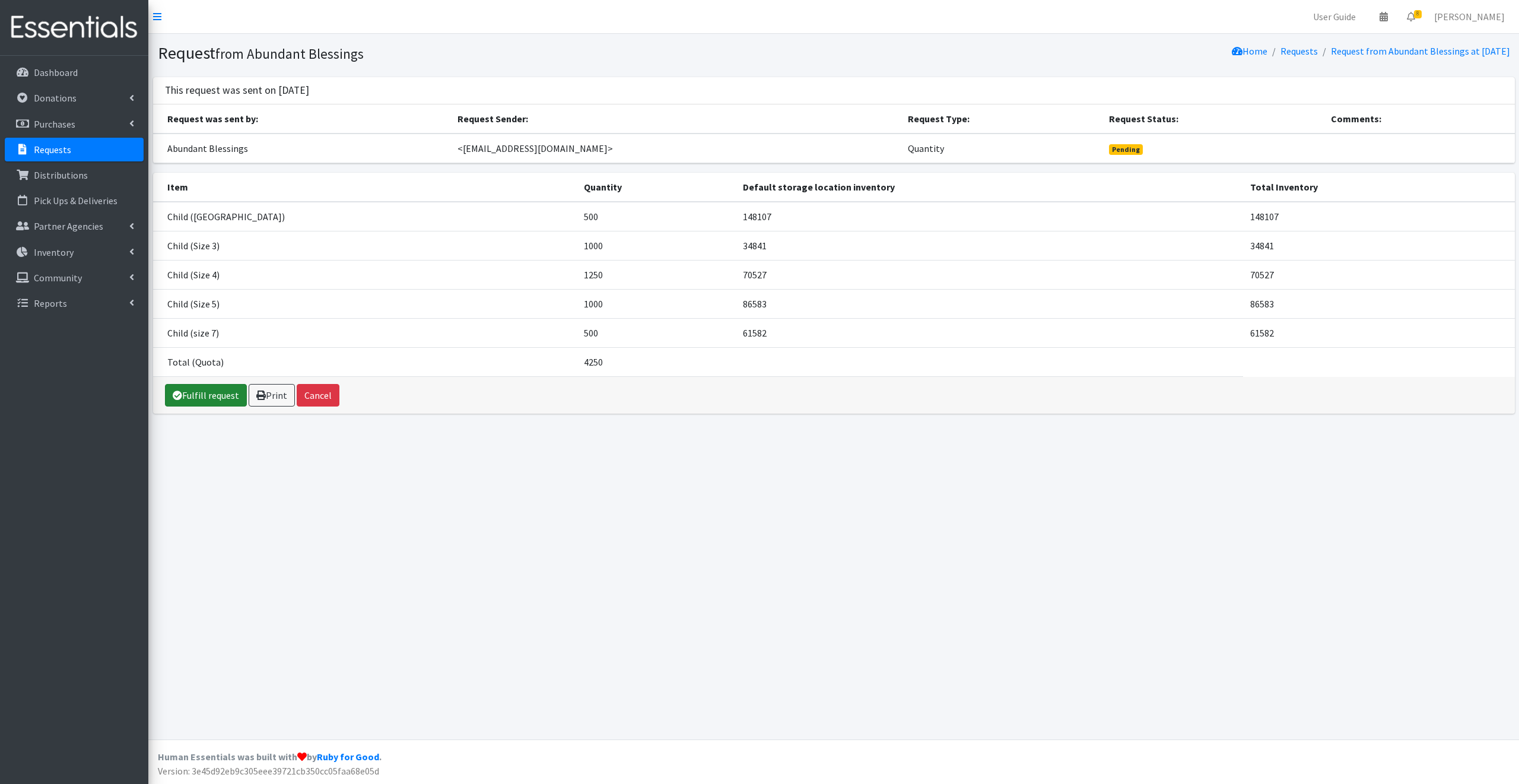
click at [208, 392] on link "Fulfill request" at bounding box center [206, 395] width 82 height 23
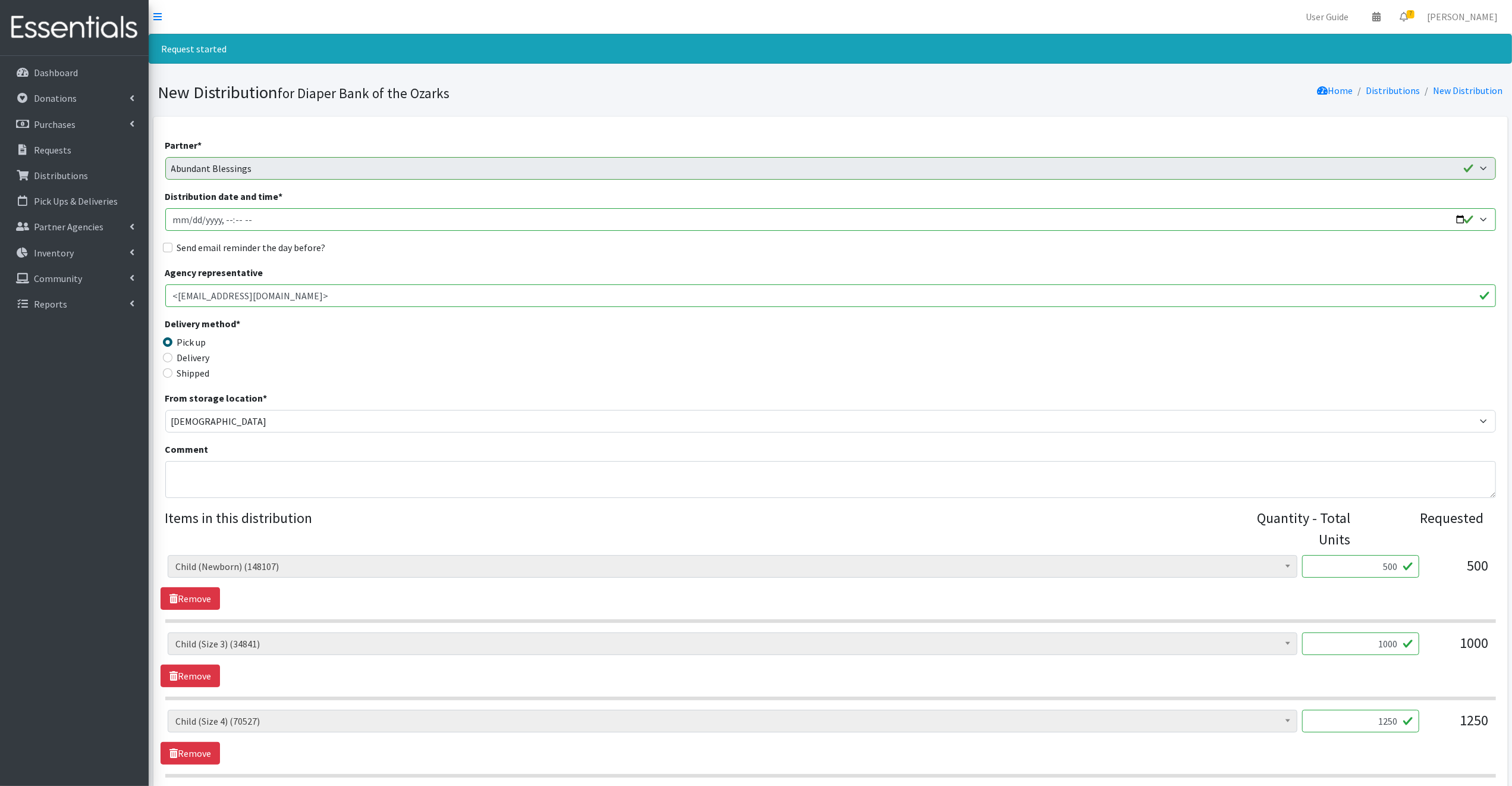
click at [1455, 218] on input "Distribution date and time *" at bounding box center [831, 220] width 1331 height 23
type input "2025-09-25T09:00"
click at [437, 320] on legend "Delivery method *" at bounding box center [331, 325] width 333 height 18
click at [169, 247] on input "Send email reminder the day before?" at bounding box center [168, 247] width 9 height 9
checkbox input "true"
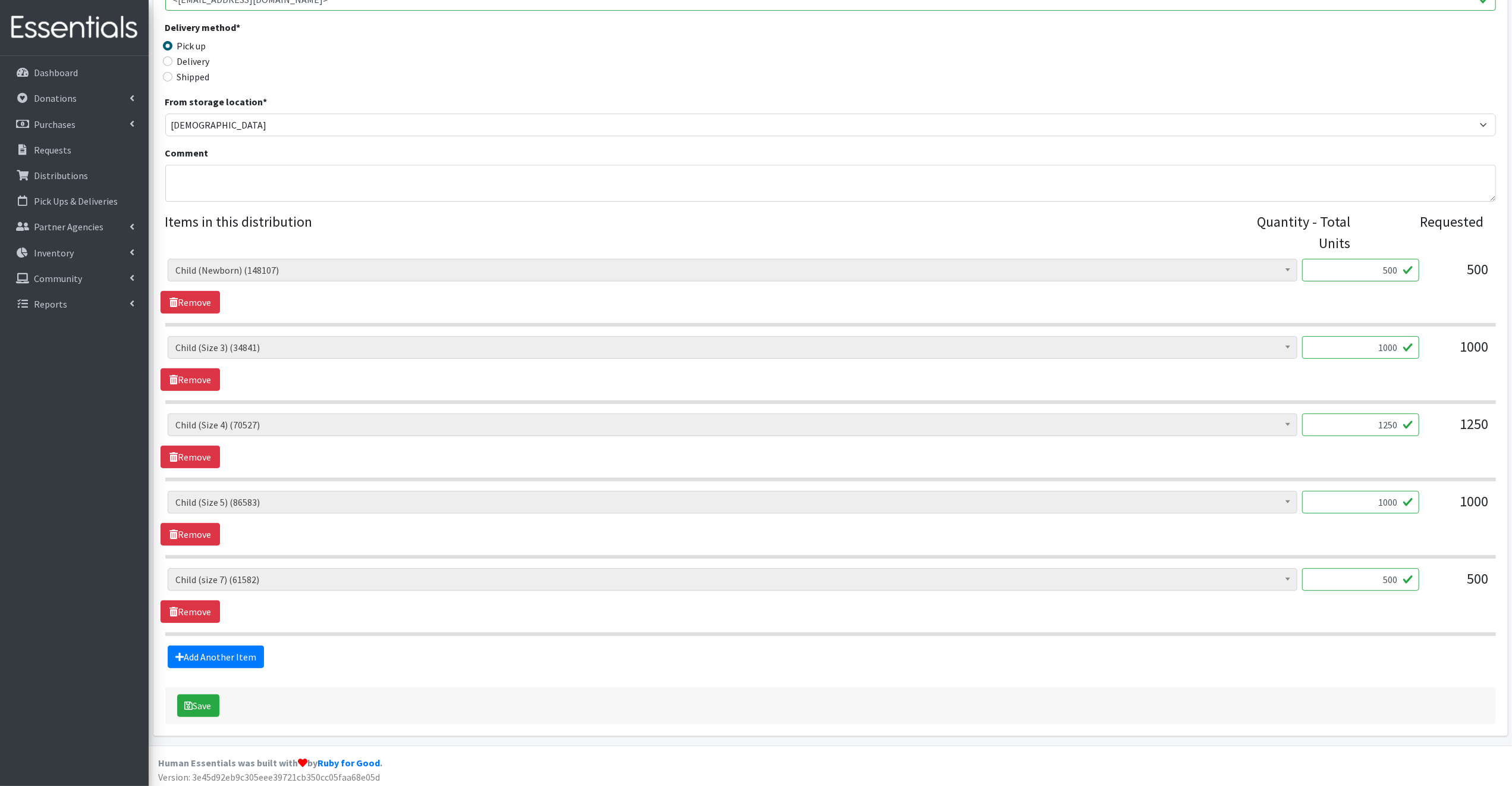
scroll to position [300, 0]
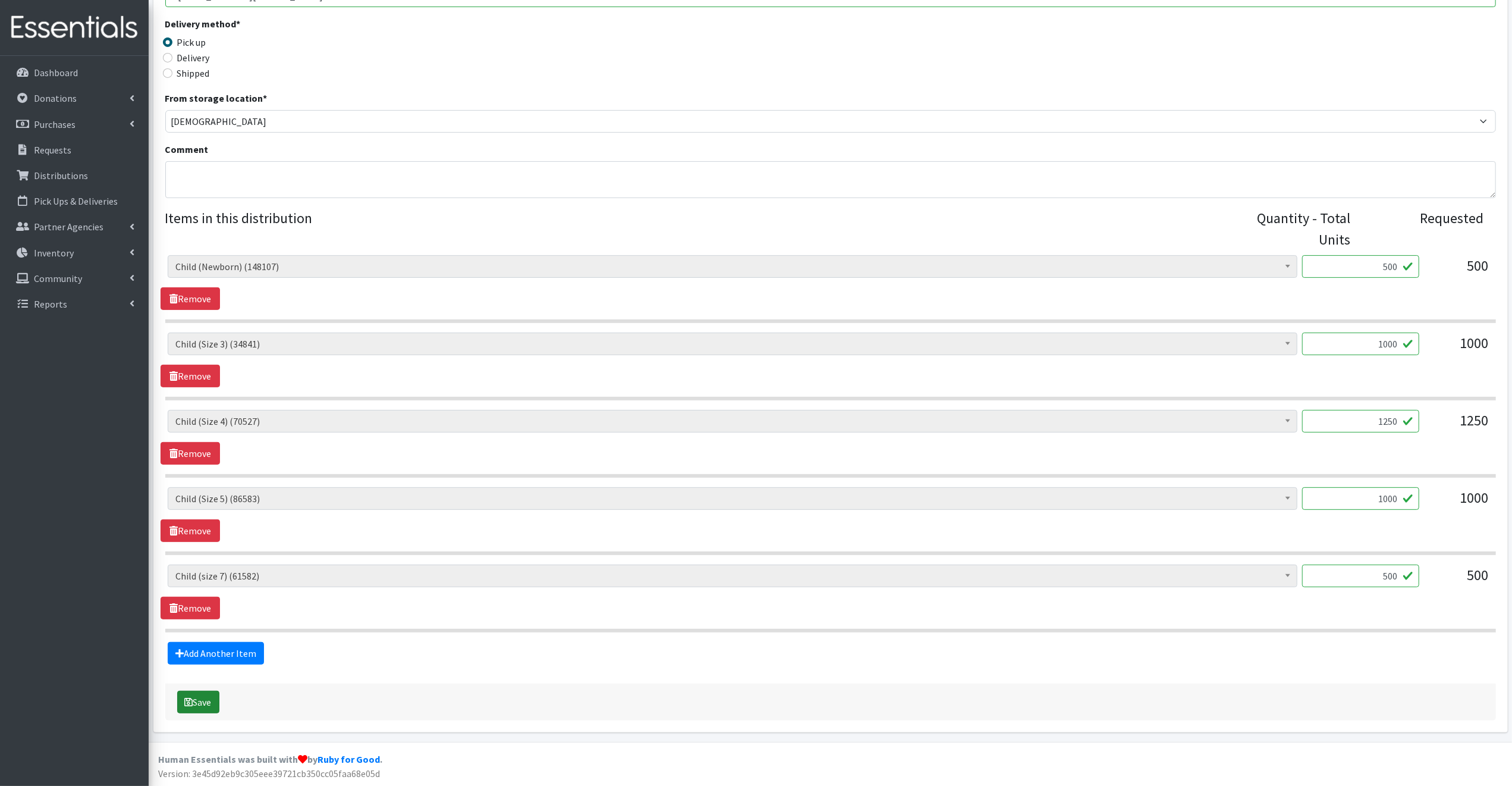
click at [207, 699] on button "Save" at bounding box center [198, 702] width 42 height 23
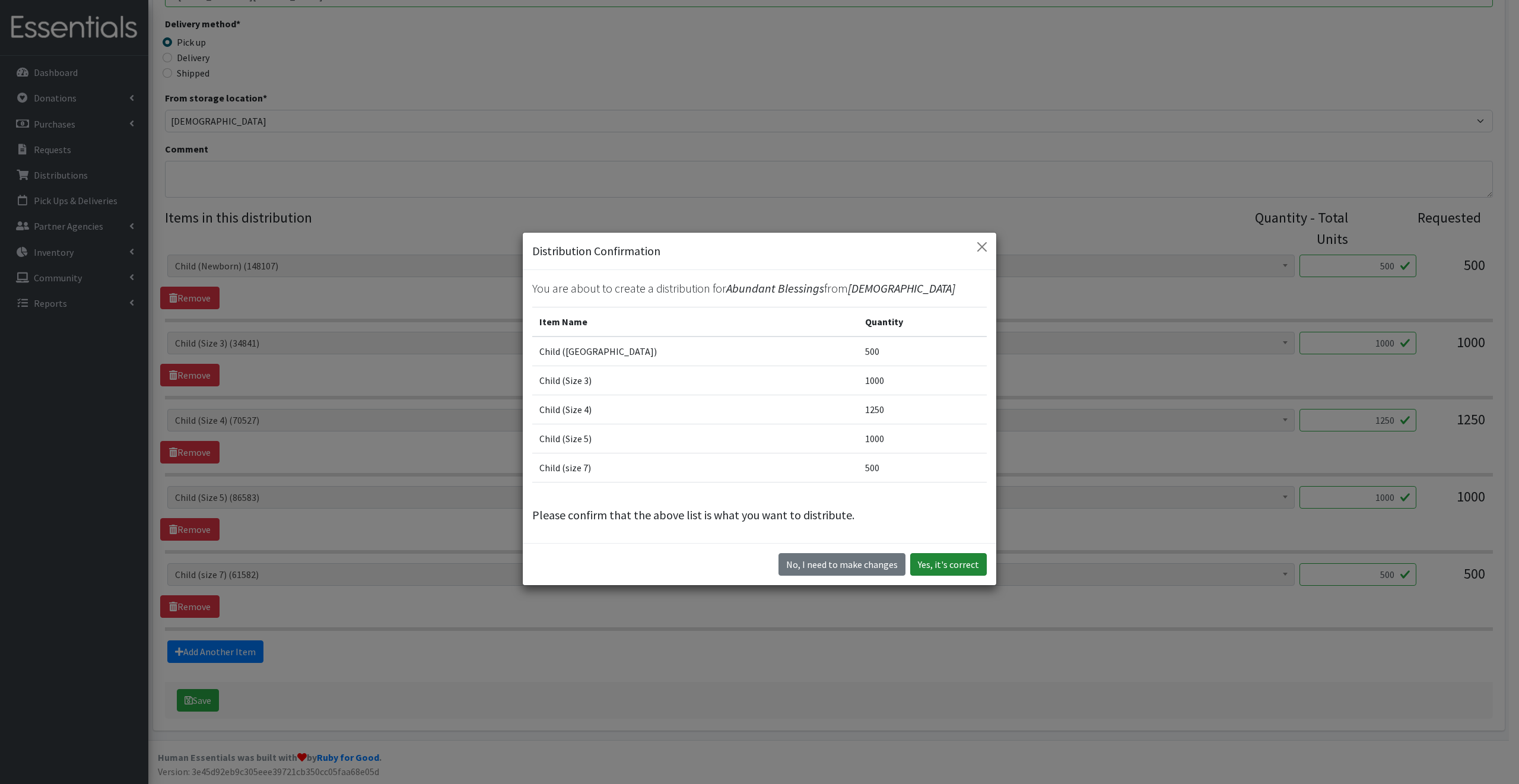
click at [948, 564] on button "Yes, it's correct" at bounding box center [949, 563] width 77 height 23
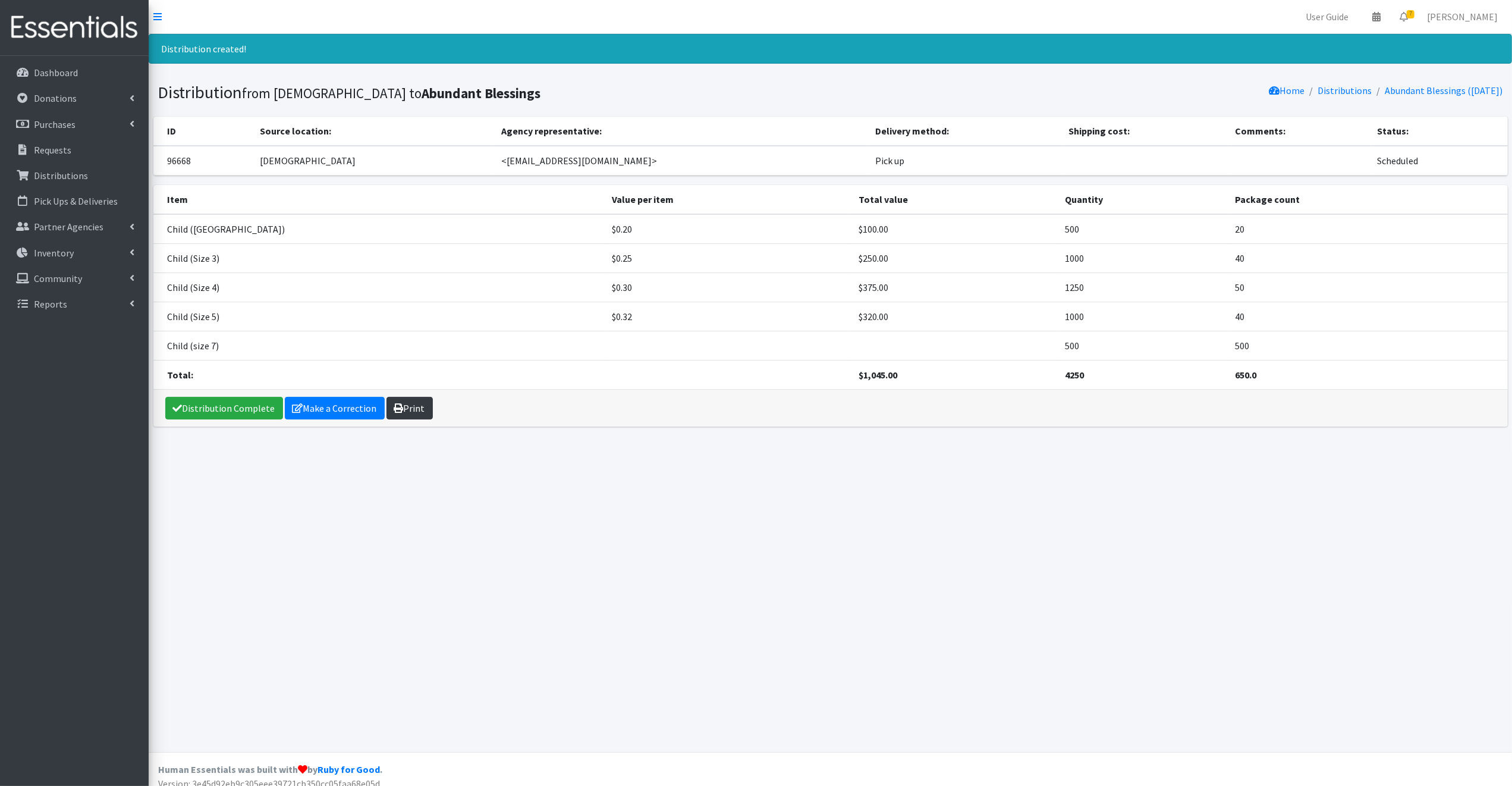
click at [415, 404] on link "Print" at bounding box center [409, 408] width 46 height 23
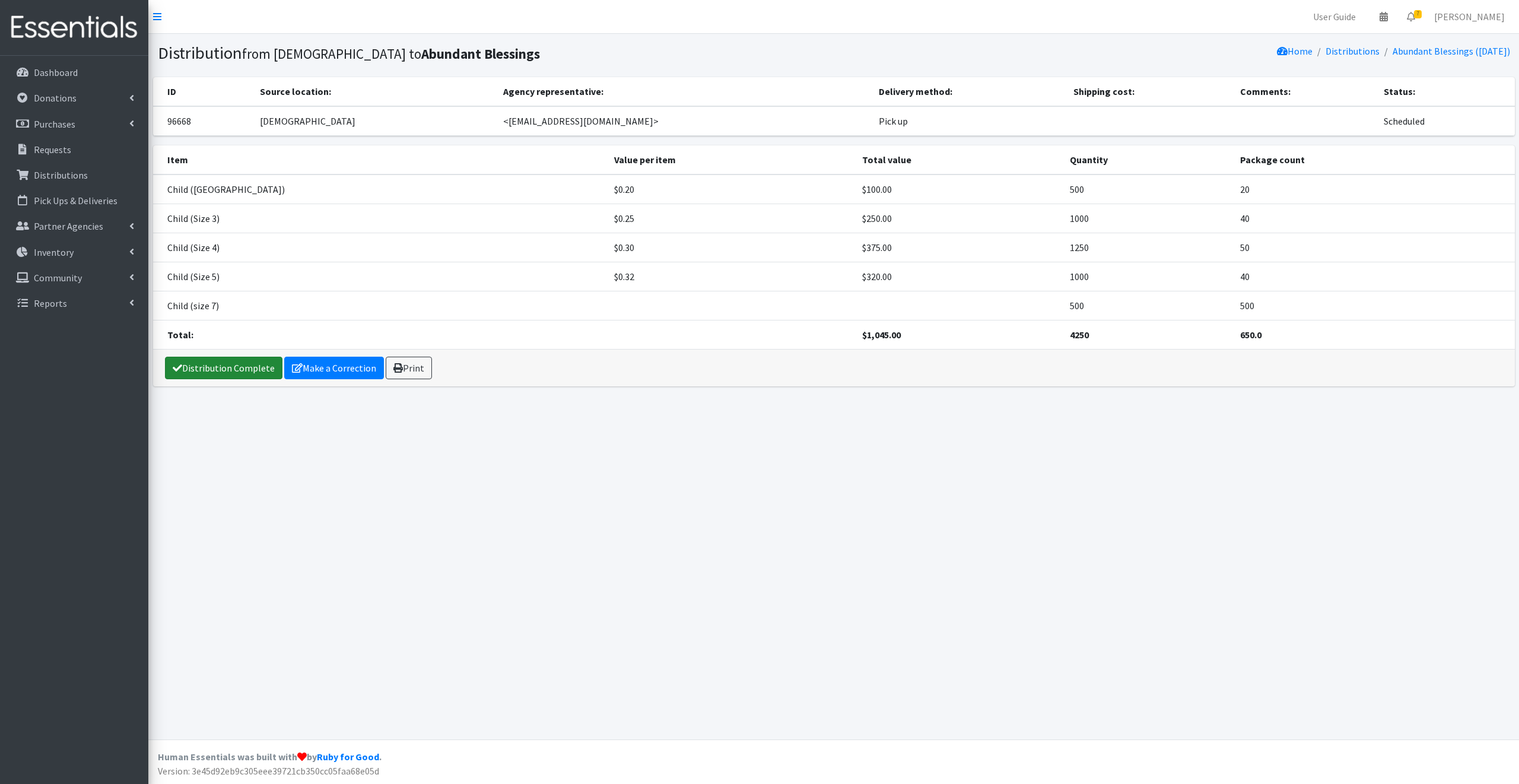
click at [228, 366] on link "Distribution Complete" at bounding box center [224, 367] width 118 height 23
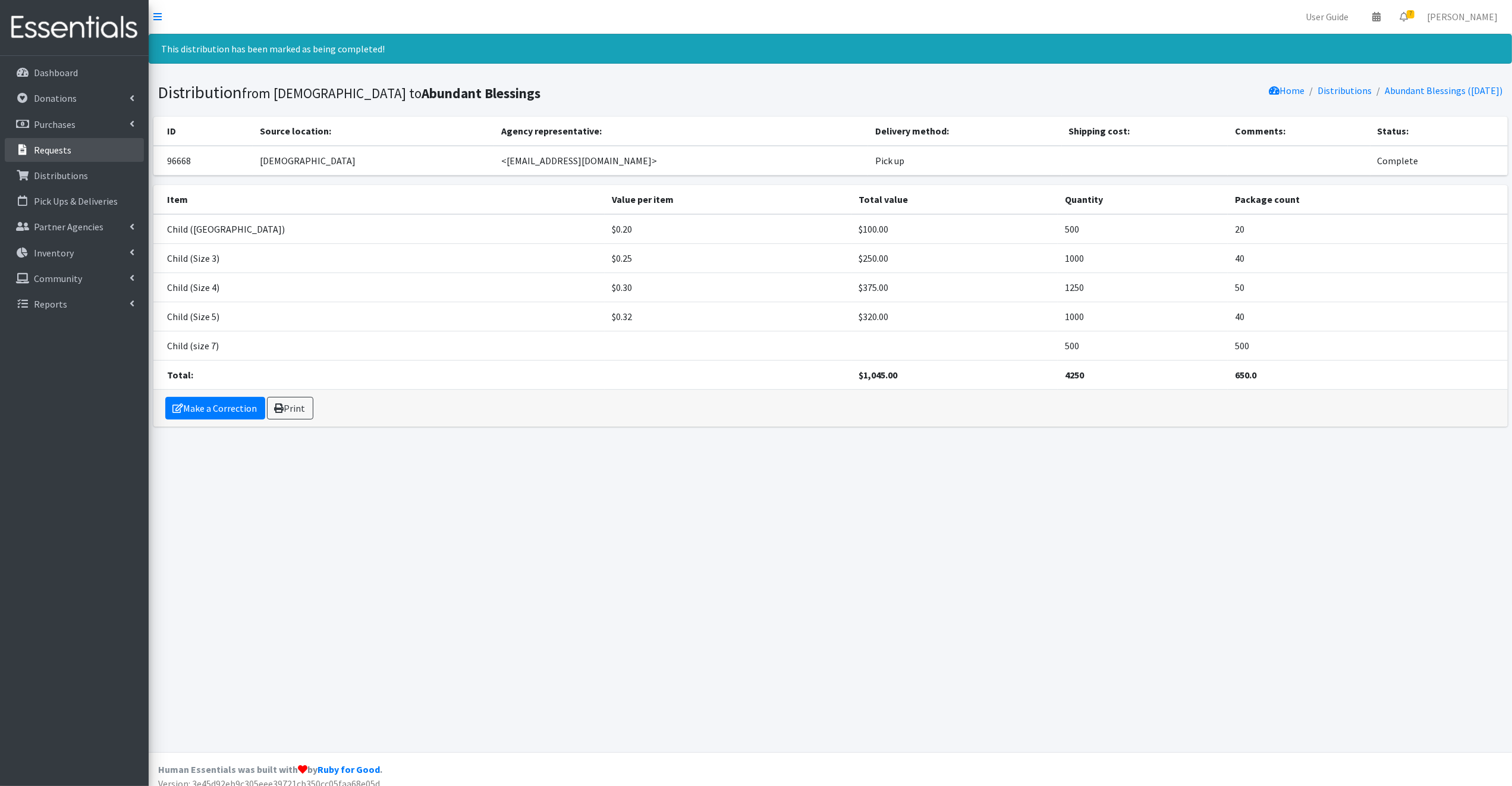
click at [53, 146] on p "Requests" at bounding box center [53, 149] width 38 height 12
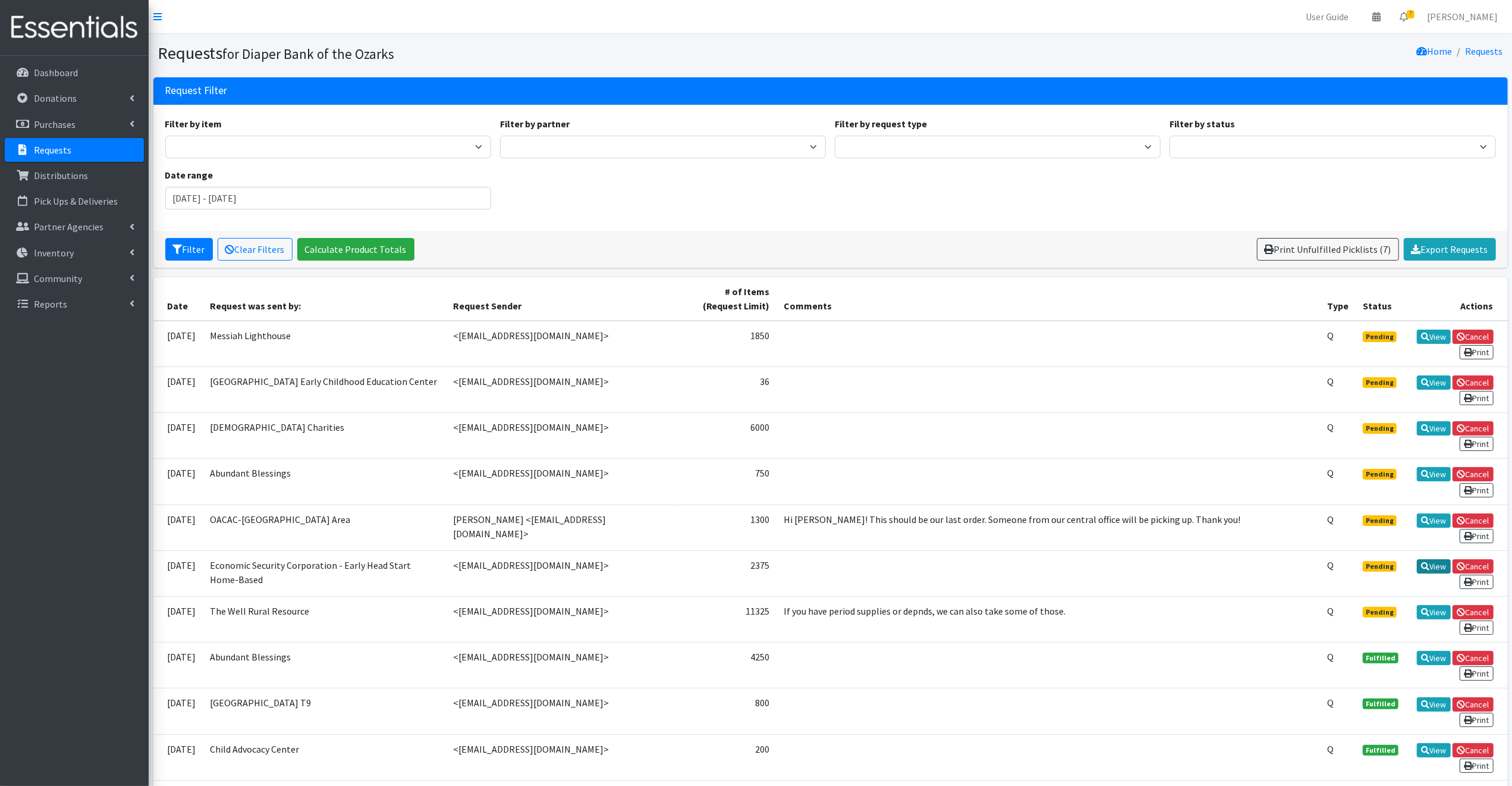
click at [1434, 559] on link "View" at bounding box center [1433, 566] width 34 height 14
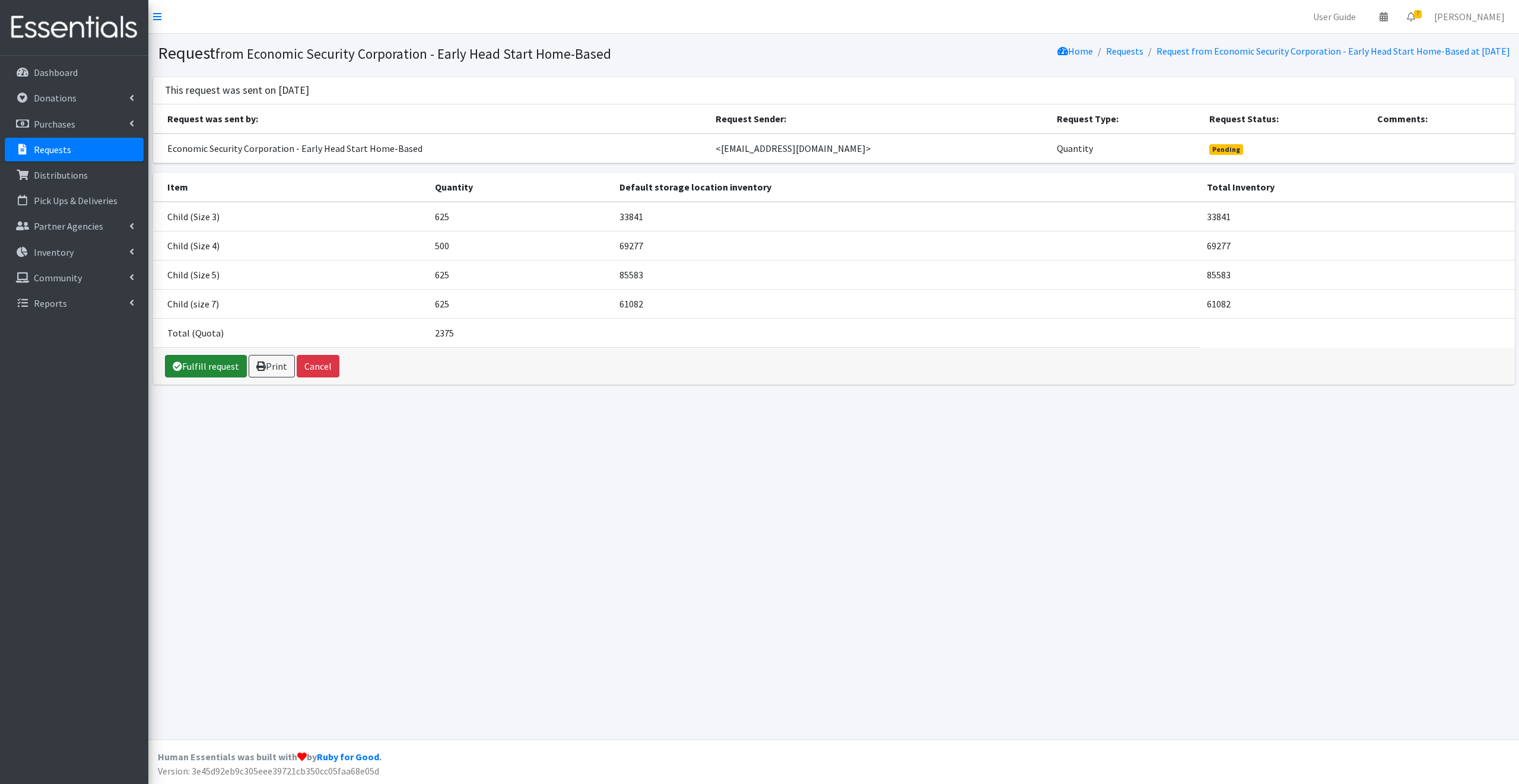
click at [206, 360] on link "Fulfill request" at bounding box center [206, 366] width 82 height 23
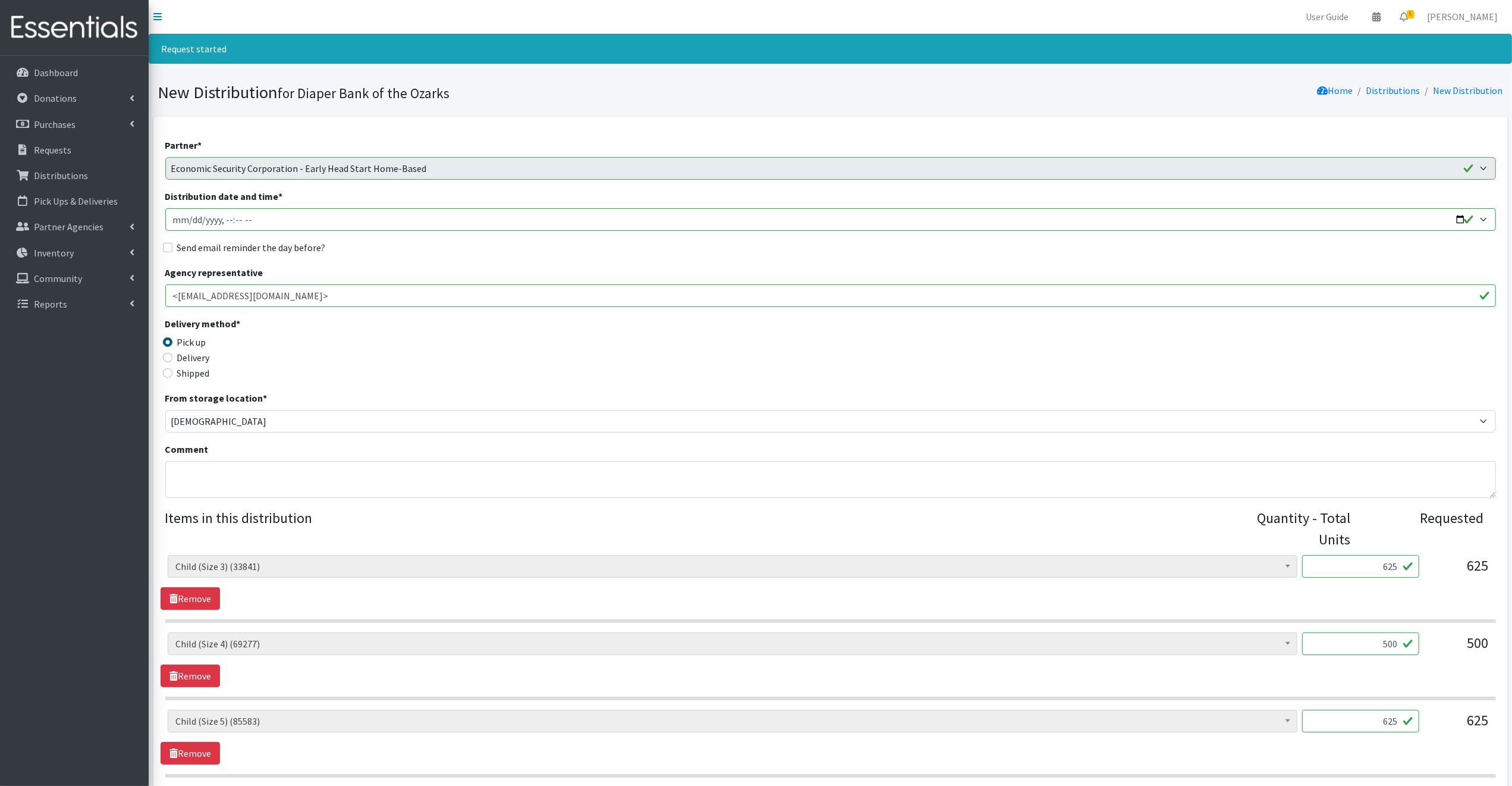
click at [1457, 219] on input "Distribution date and time *" at bounding box center [831, 220] width 1331 height 23
type input "[DATE]T09:00"
click at [437, 328] on legend "Delivery method *" at bounding box center [331, 325] width 333 height 18
click at [164, 245] on input "Send email reminder the day before?" at bounding box center [168, 247] width 9 height 9
checkbox input "true"
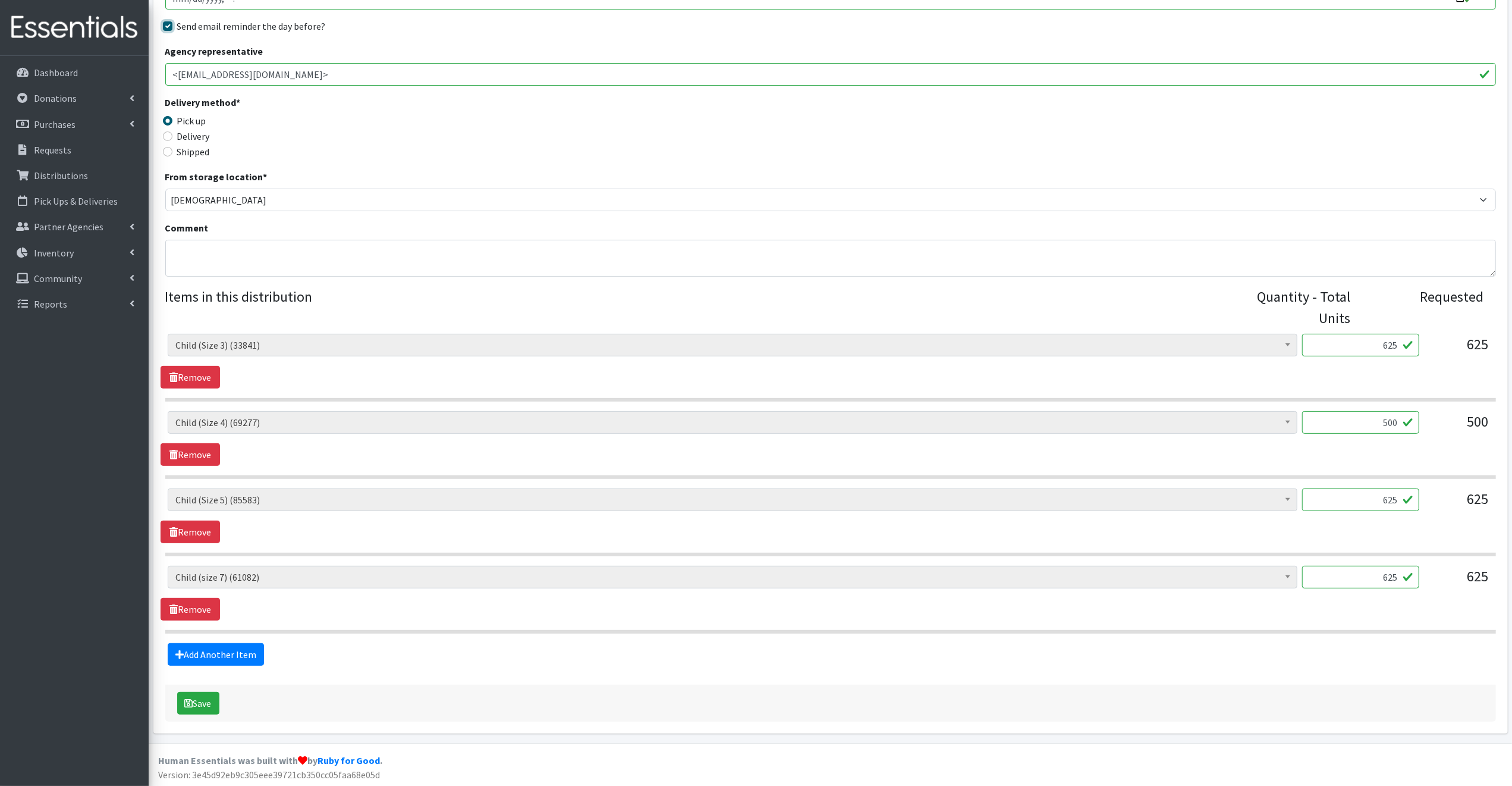
scroll to position [223, 0]
click at [207, 700] on button "Save" at bounding box center [198, 702] width 42 height 23
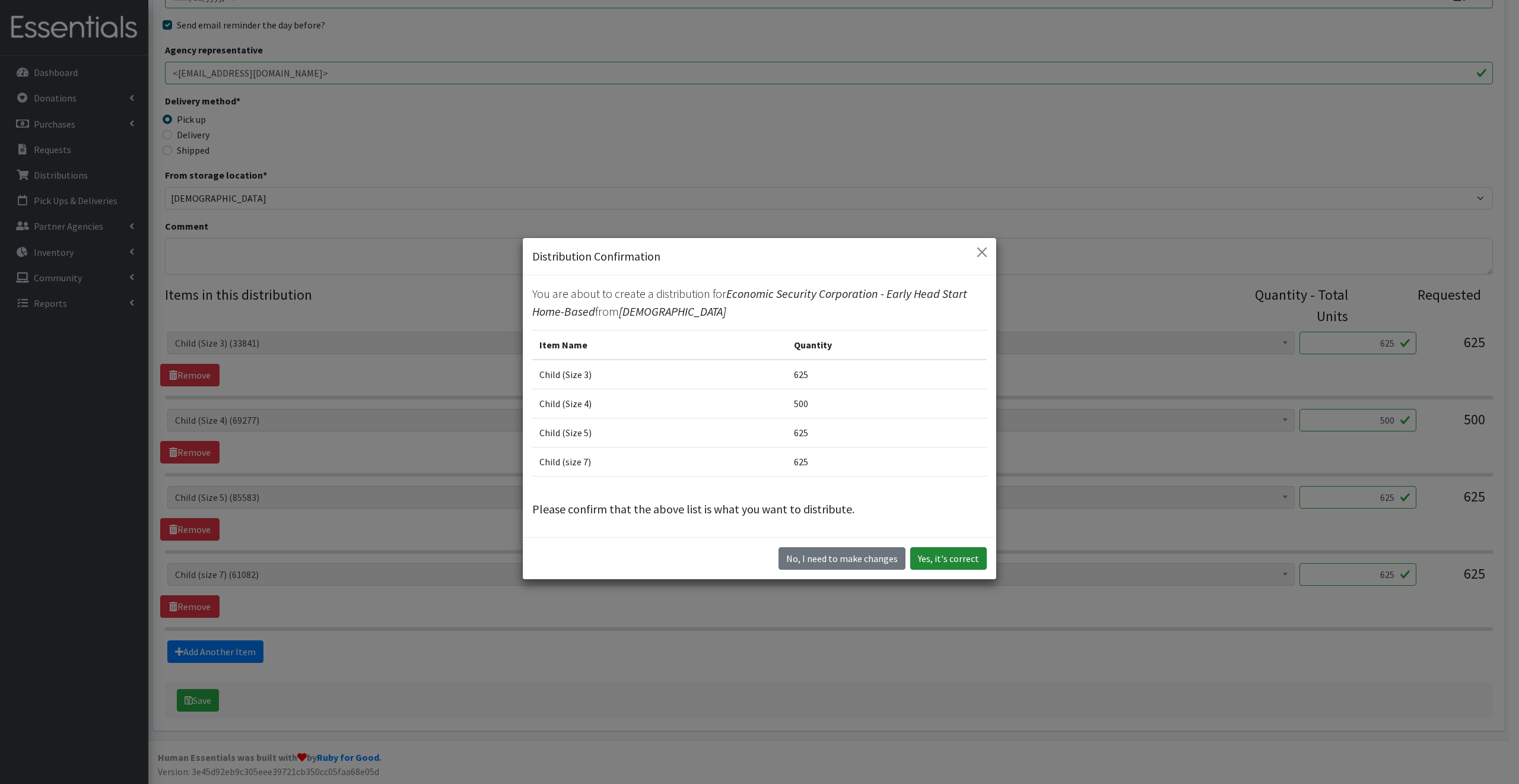
click at [961, 560] on button "Yes, it's correct" at bounding box center [949, 558] width 77 height 23
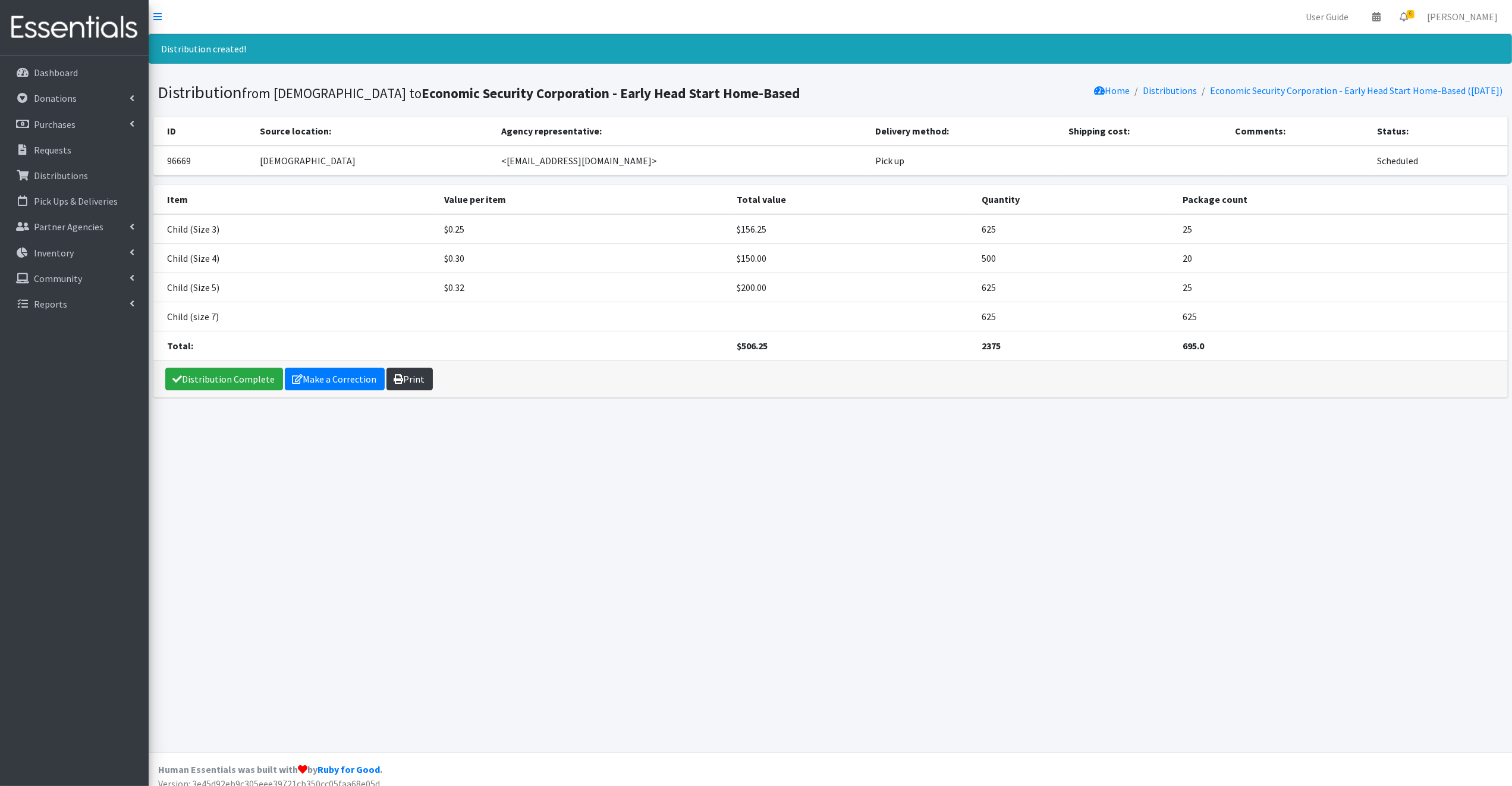
click at [418, 380] on link "Print" at bounding box center [409, 378] width 46 height 23
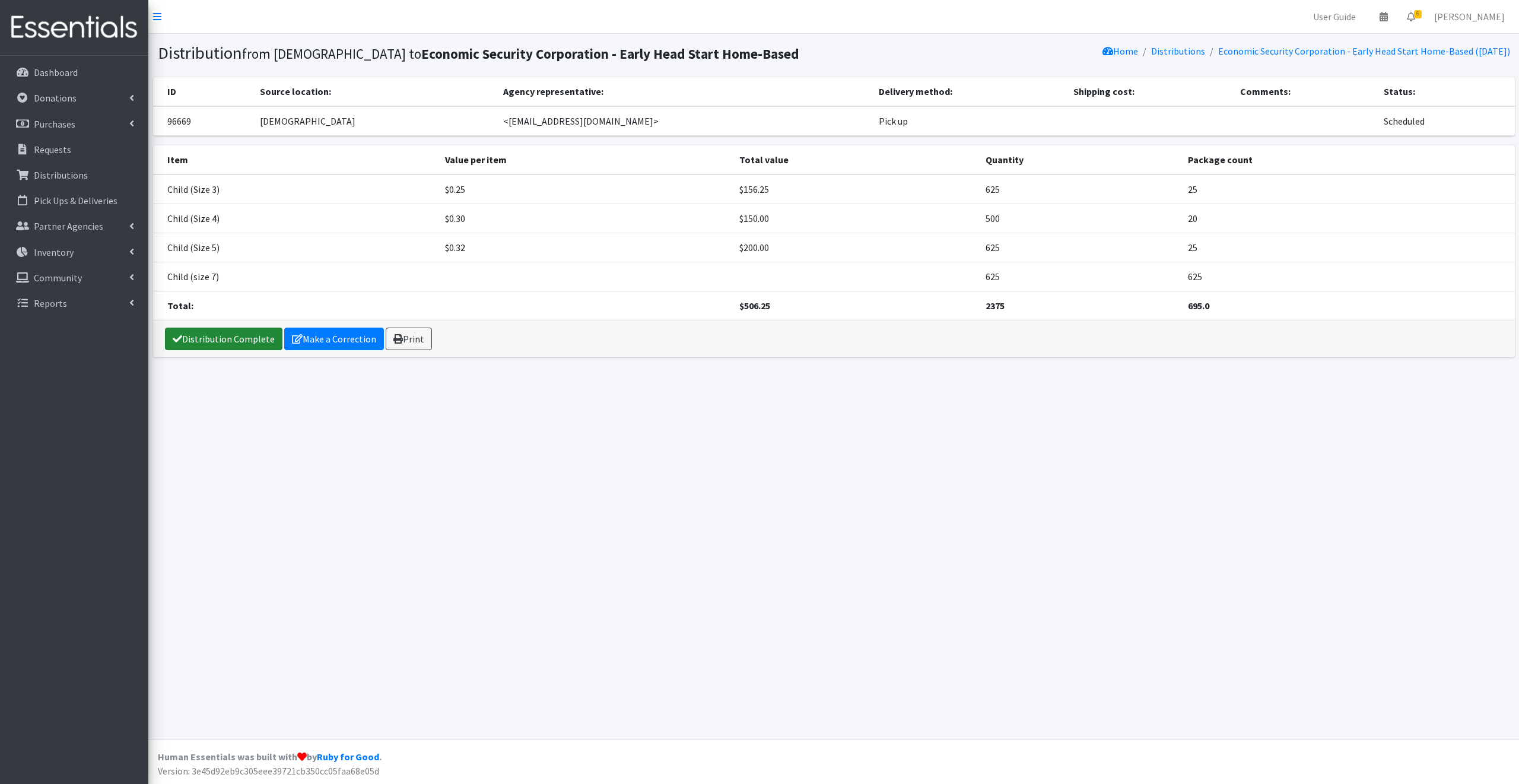
click at [214, 334] on link "Distribution Complete" at bounding box center [224, 338] width 118 height 23
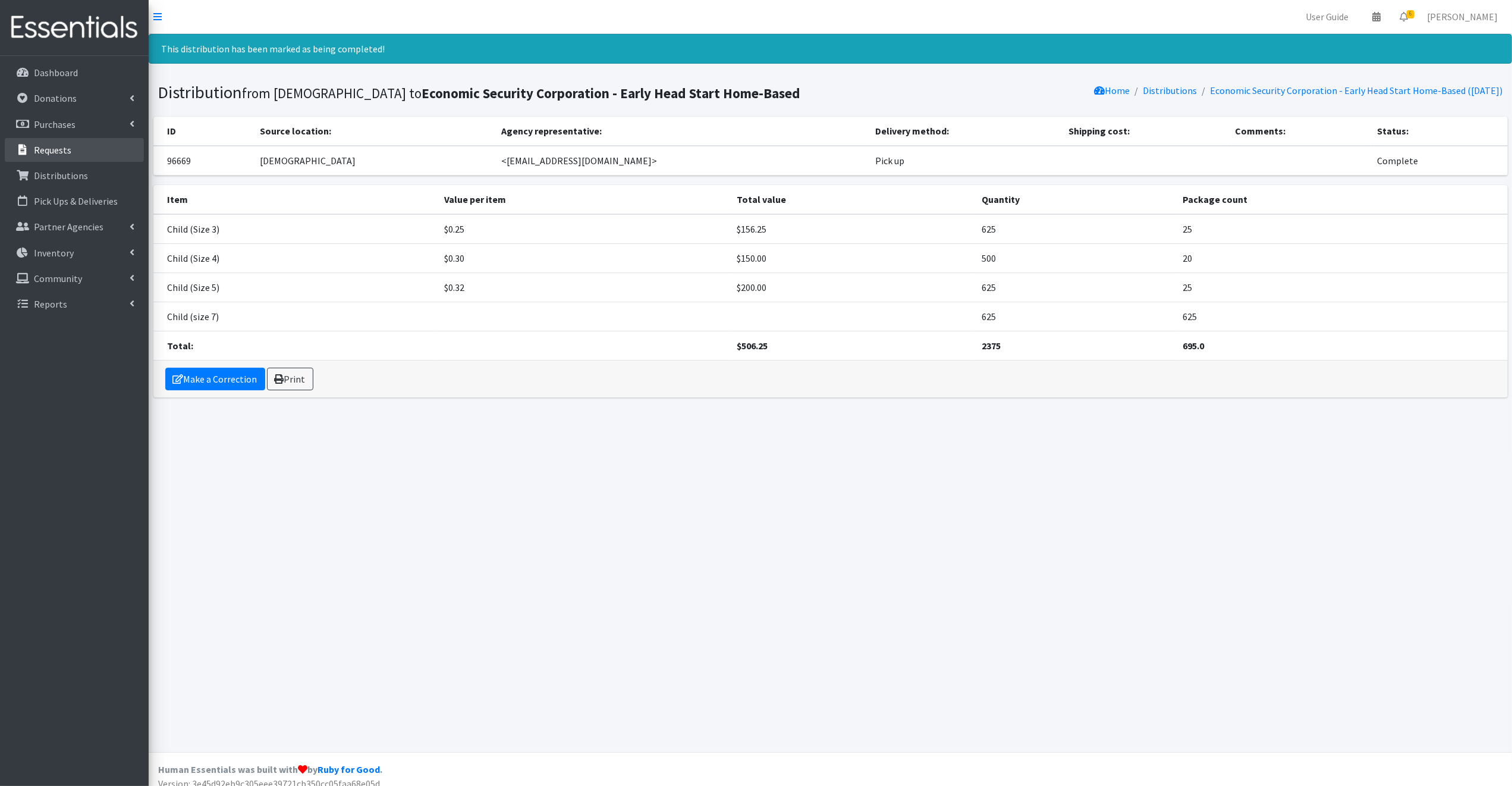
click at [53, 148] on p "Requests" at bounding box center [53, 149] width 38 height 12
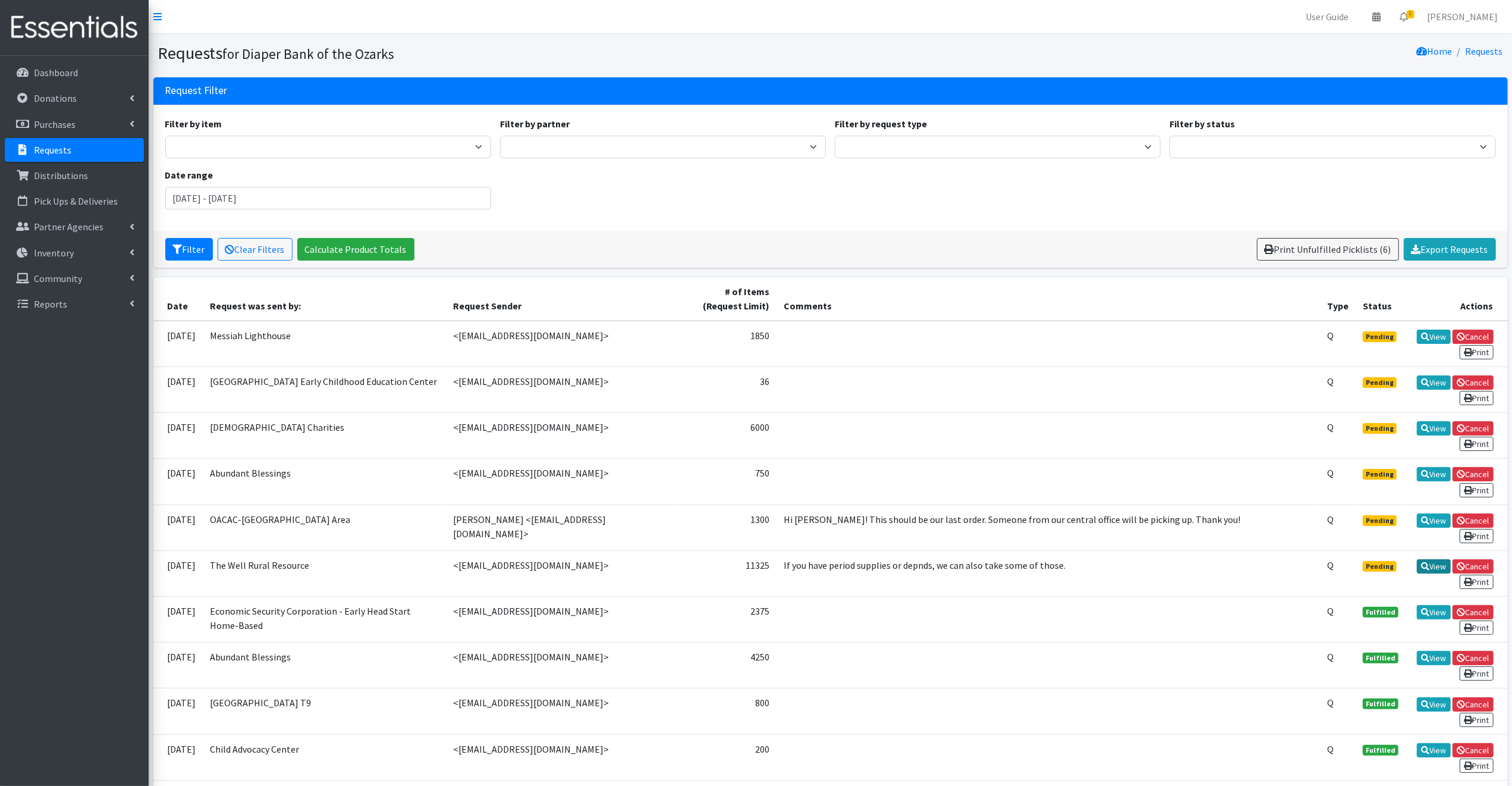
click at [1436, 559] on link "View" at bounding box center [1433, 566] width 34 height 14
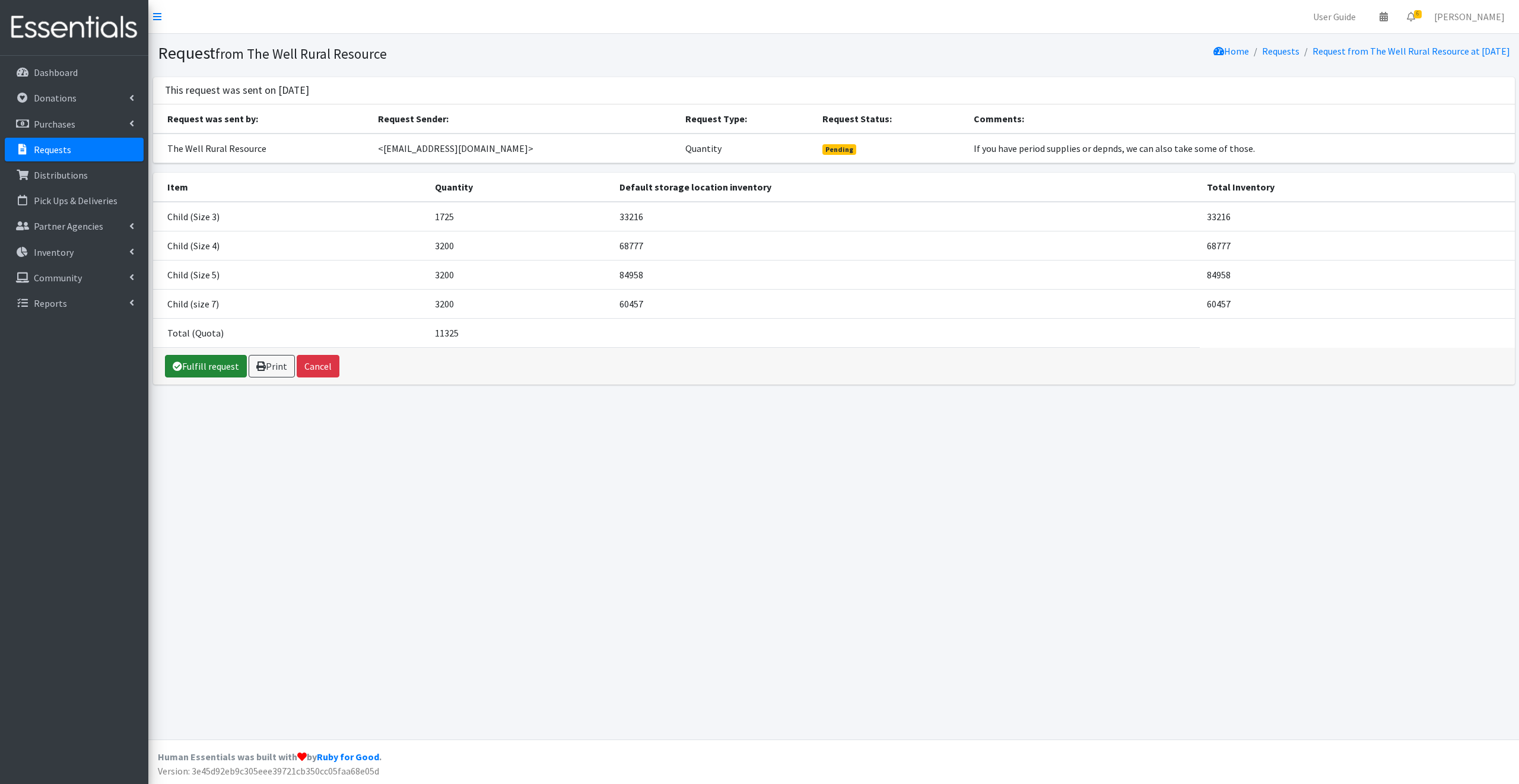
click at [211, 363] on link "Fulfill request" at bounding box center [206, 366] width 82 height 23
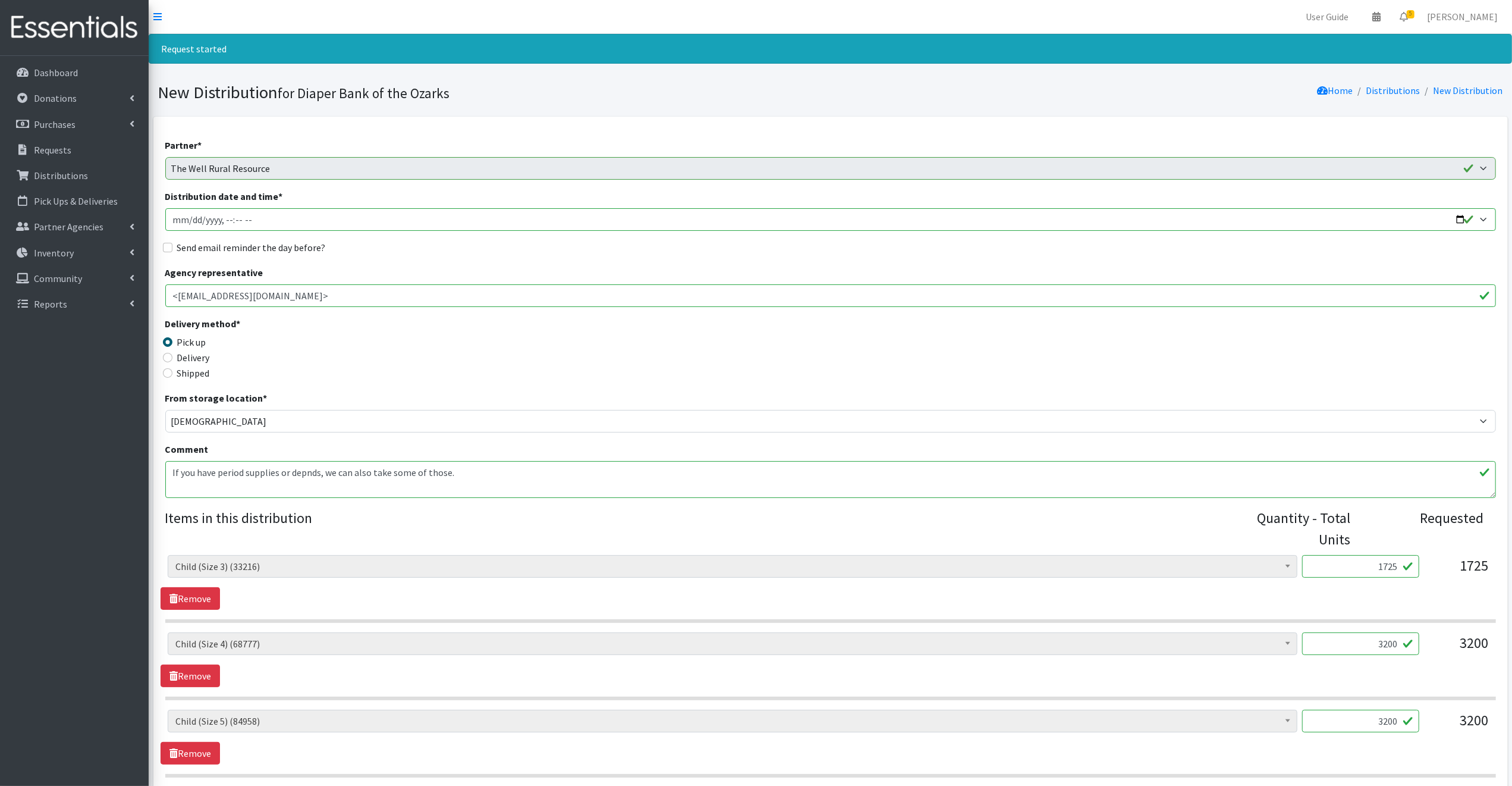
click at [1460, 219] on input "Distribution date and time *" at bounding box center [831, 220] width 1331 height 23
type input "[DATE]T09:30"
click at [446, 327] on legend "Delivery method *" at bounding box center [331, 325] width 333 height 18
click at [170, 245] on input "Send email reminder the day before?" at bounding box center [168, 247] width 9 height 9
checkbox input "true"
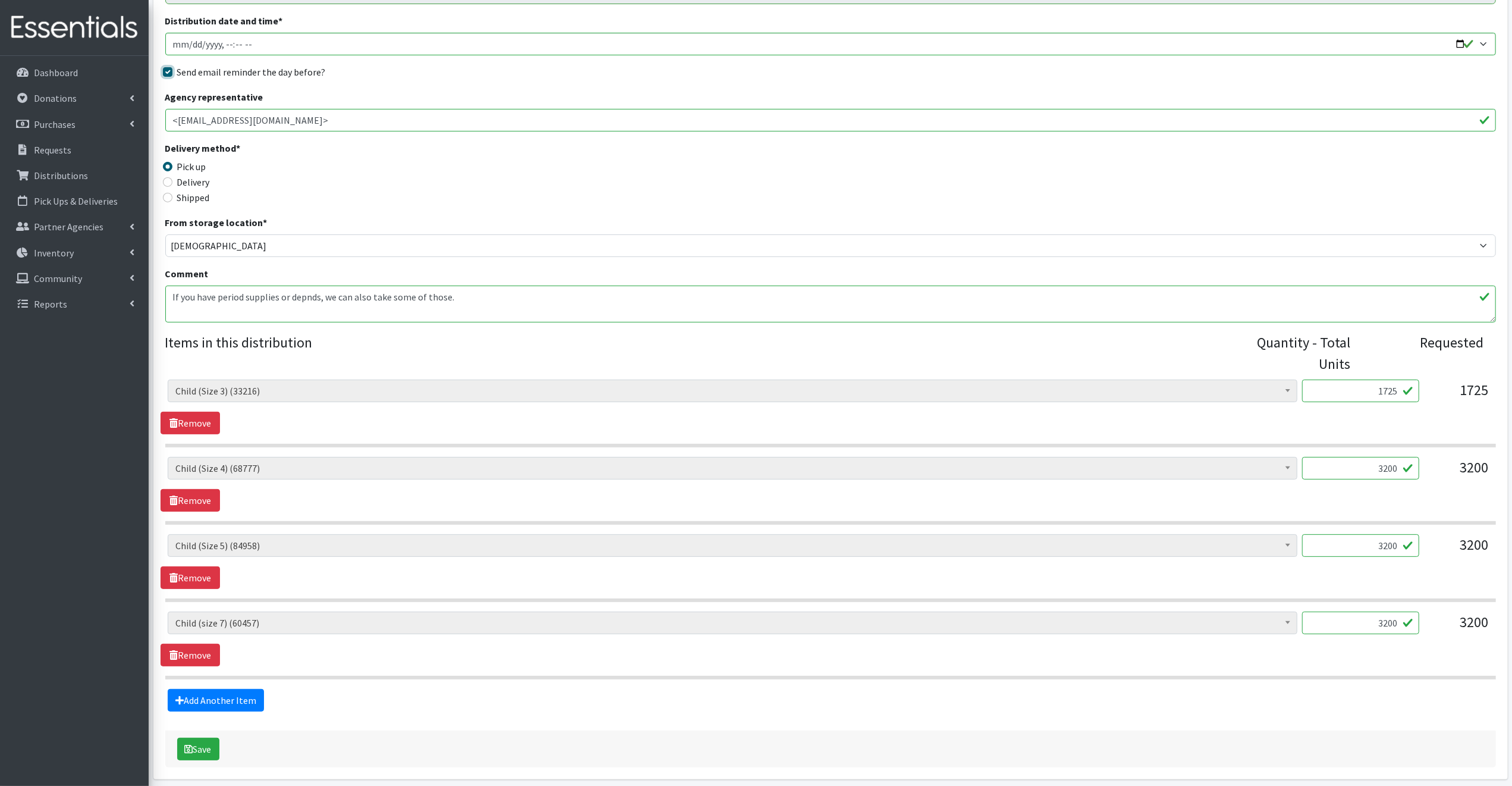
scroll to position [223, 0]
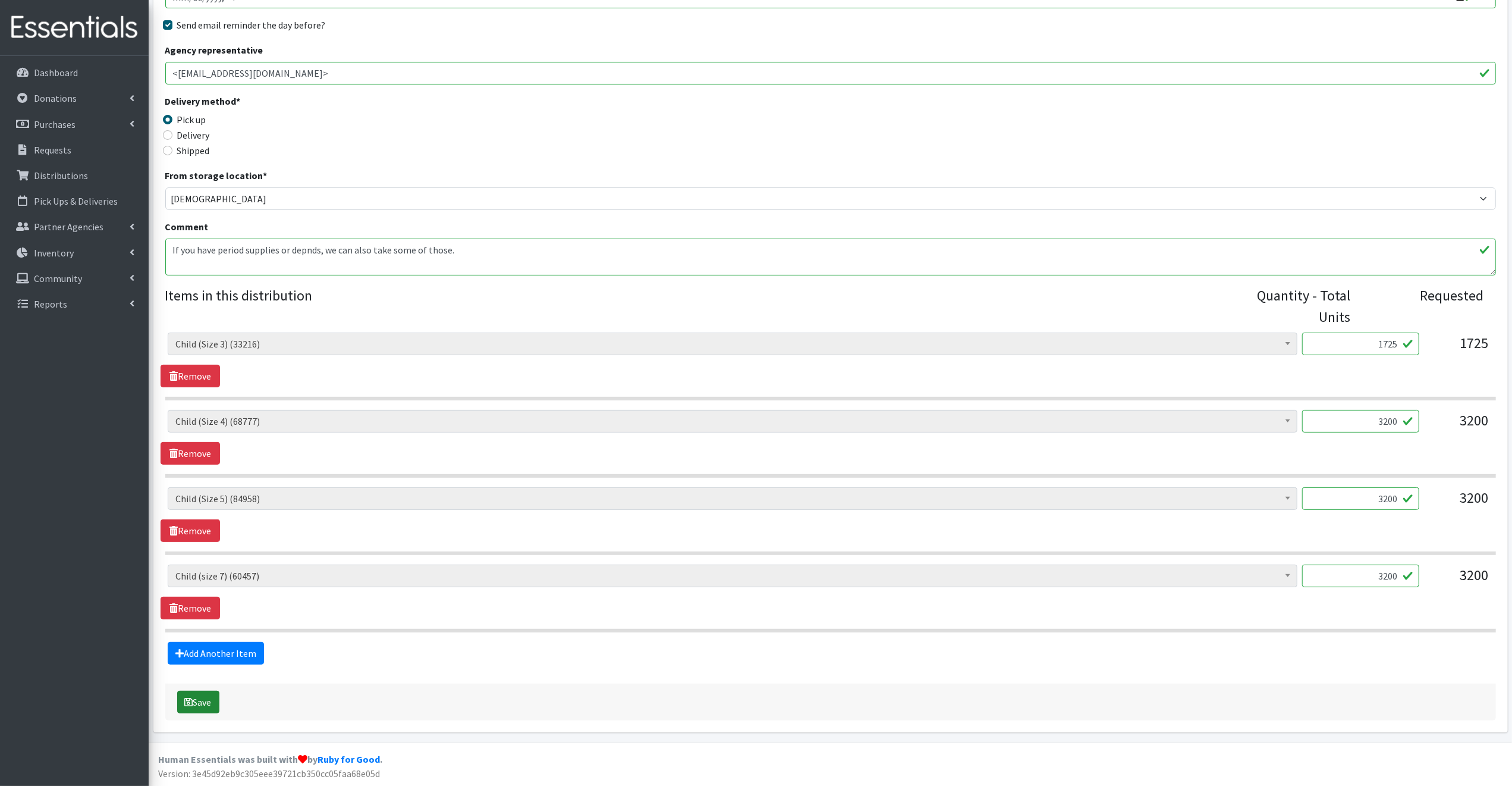
click at [197, 699] on button "Save" at bounding box center [198, 702] width 42 height 23
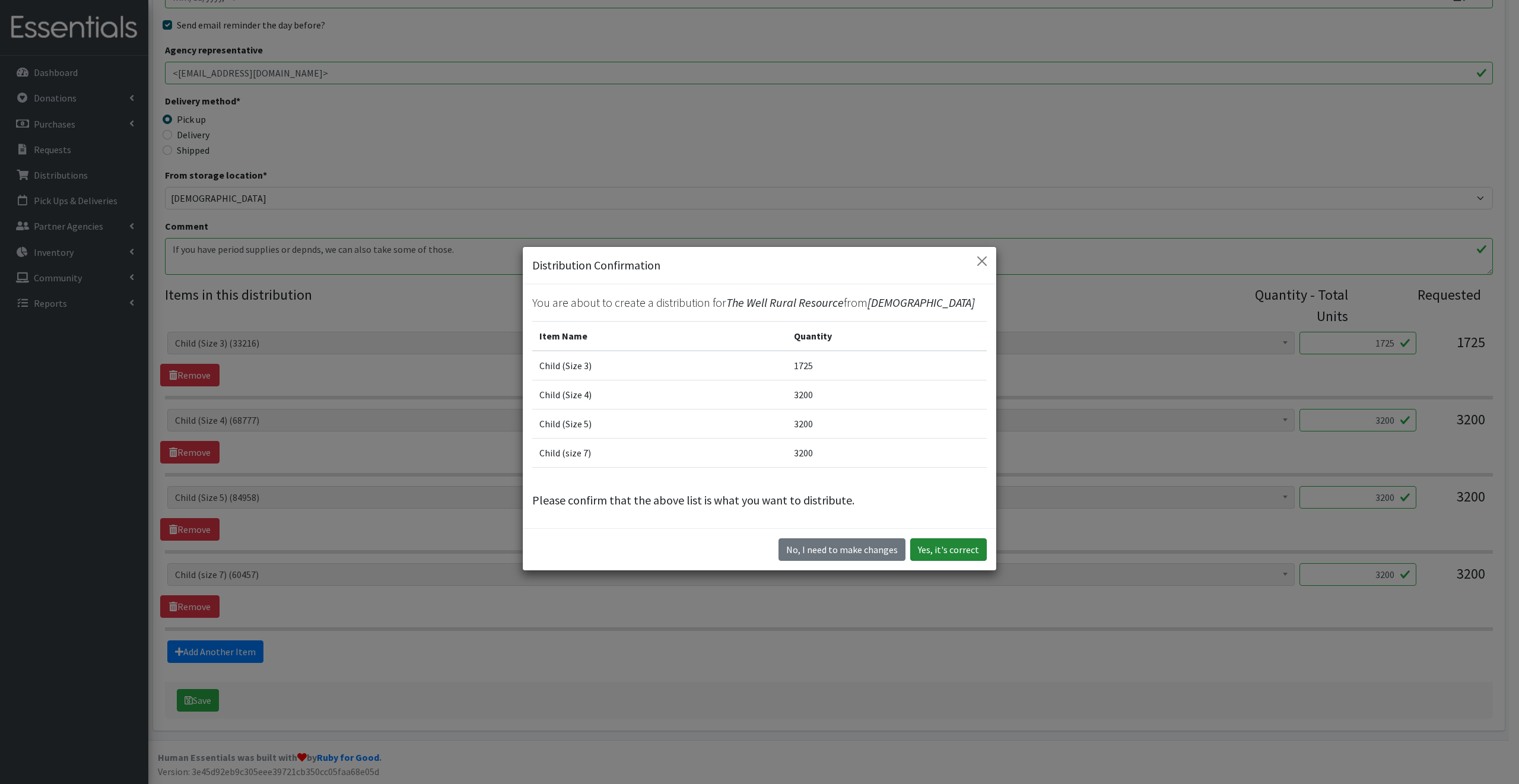
click at [967, 546] on button "Yes, it's correct" at bounding box center [949, 549] width 77 height 23
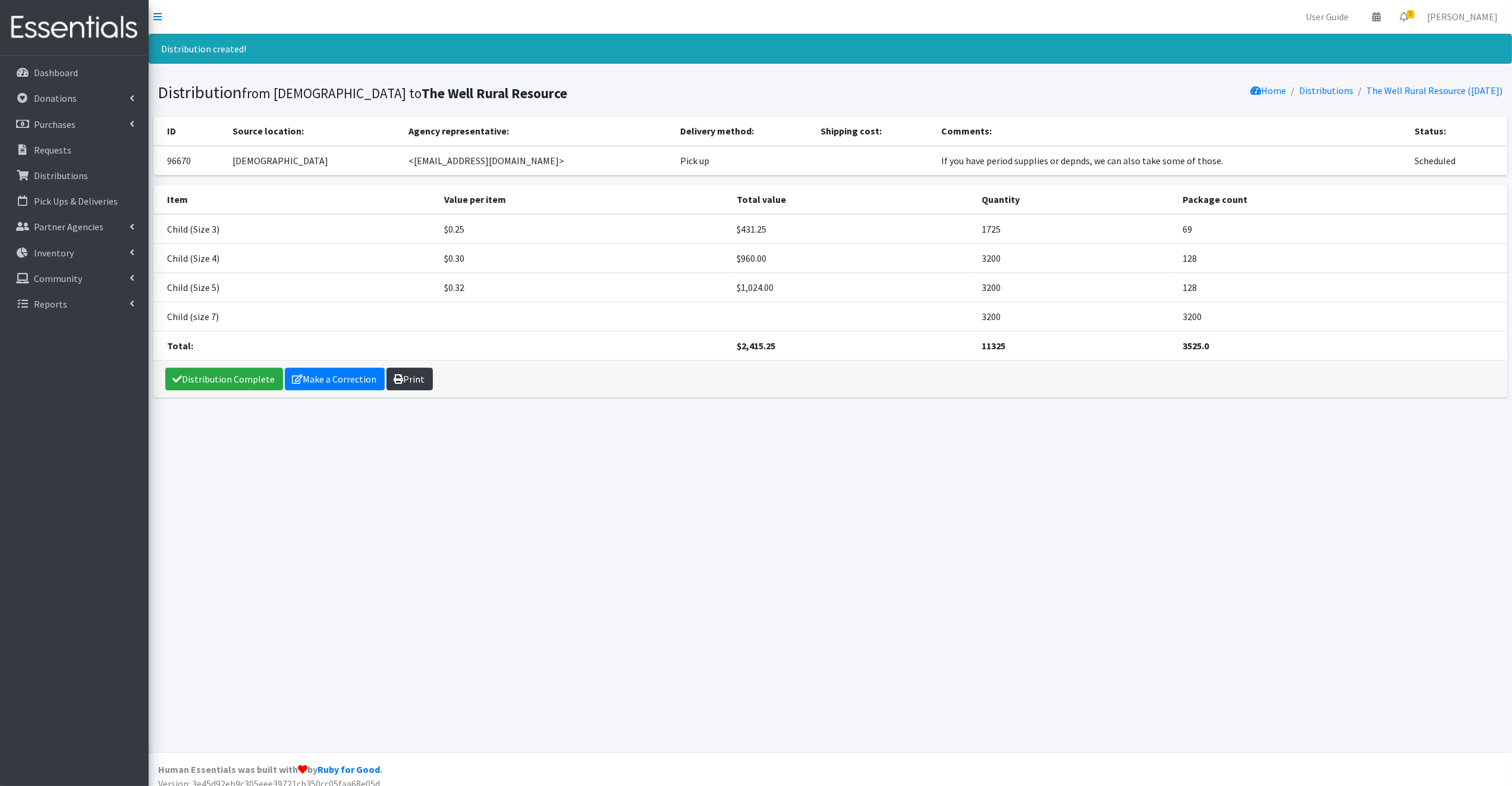
click at [408, 378] on link "Print" at bounding box center [409, 378] width 46 height 23
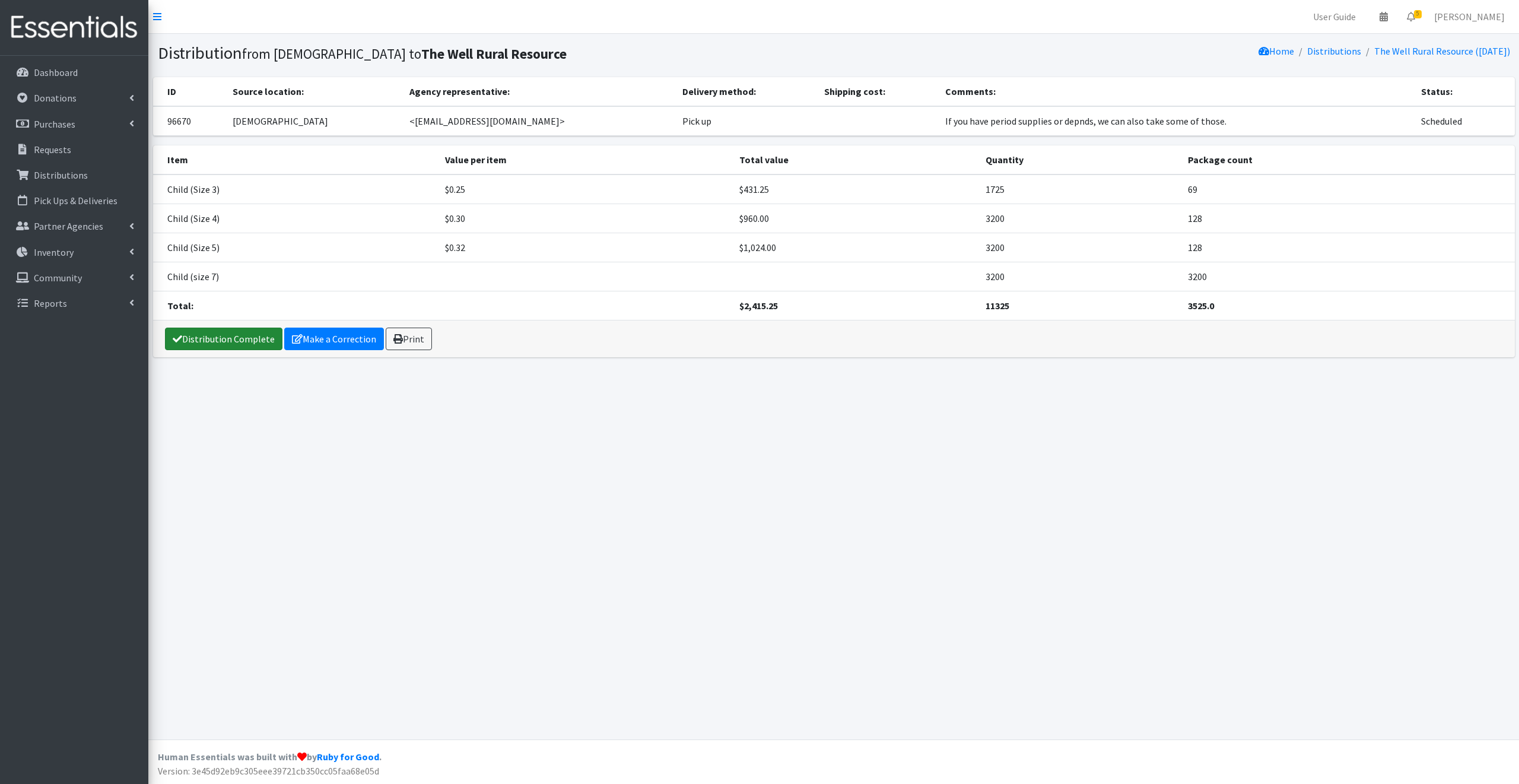
click at [184, 337] on link "Distribution Complete" at bounding box center [224, 338] width 118 height 23
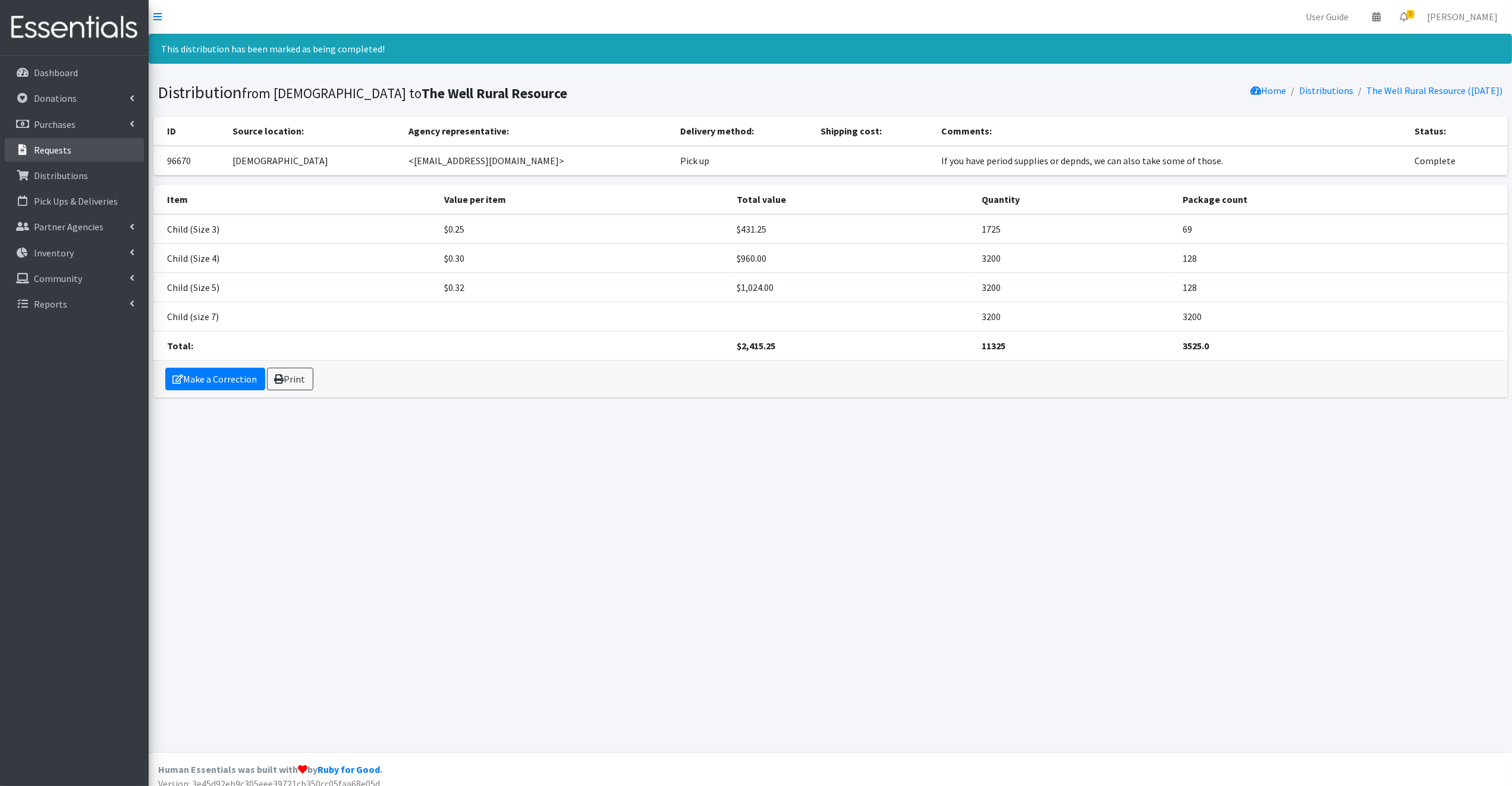
click at [50, 144] on p "Requests" at bounding box center [53, 149] width 38 height 12
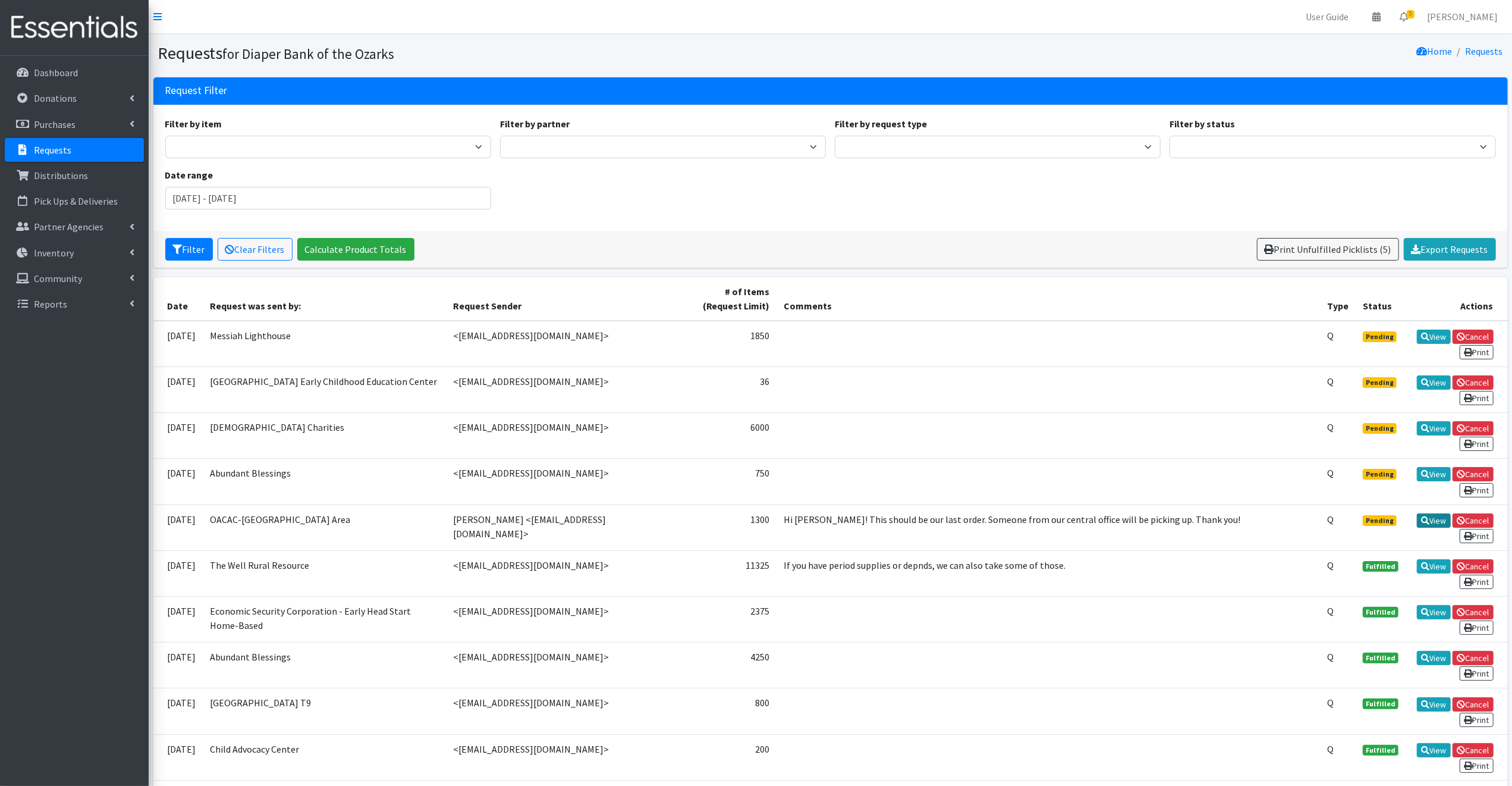
click at [1433, 513] on link "View" at bounding box center [1433, 520] width 34 height 14
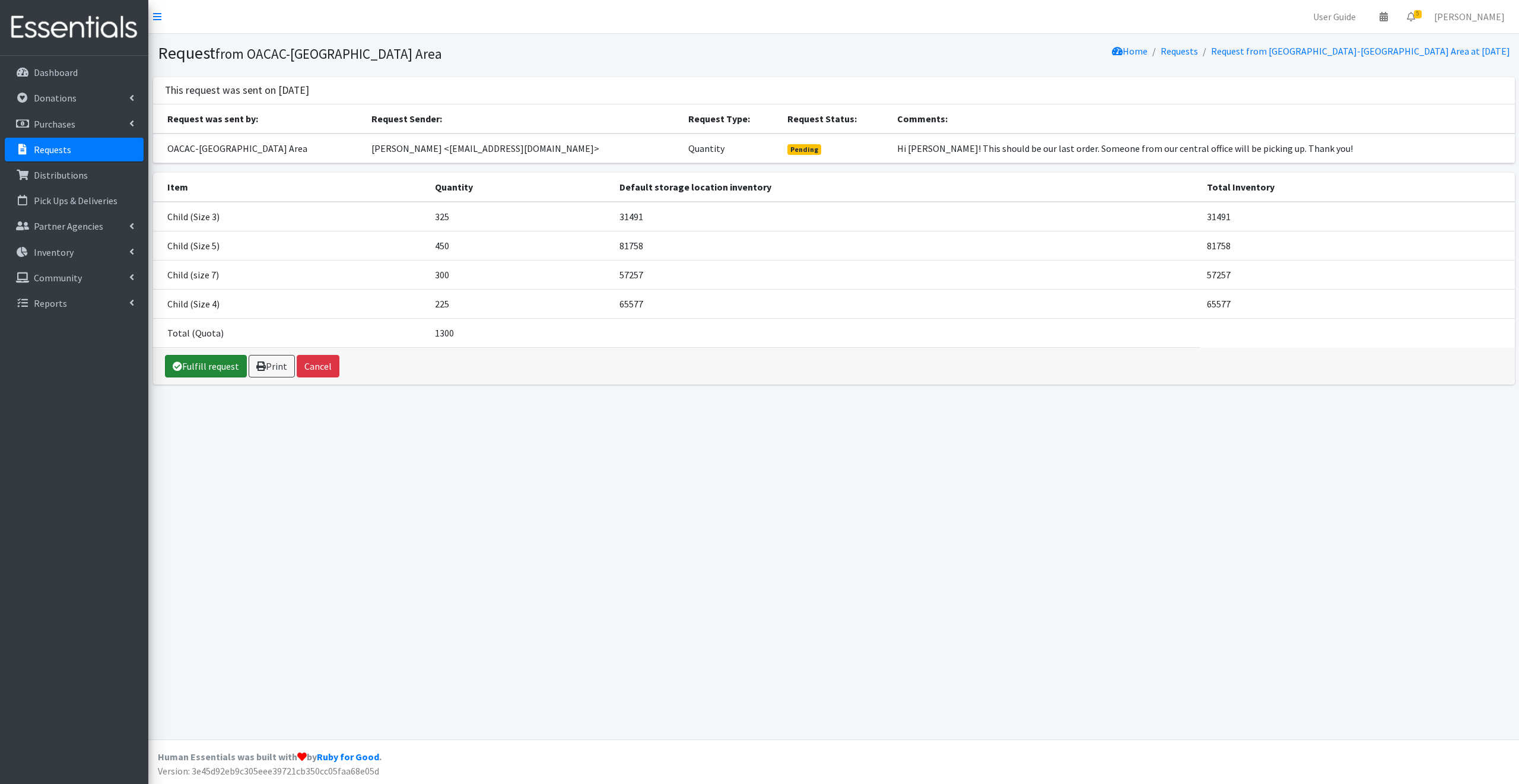
click at [217, 363] on link "Fulfill request" at bounding box center [206, 366] width 82 height 23
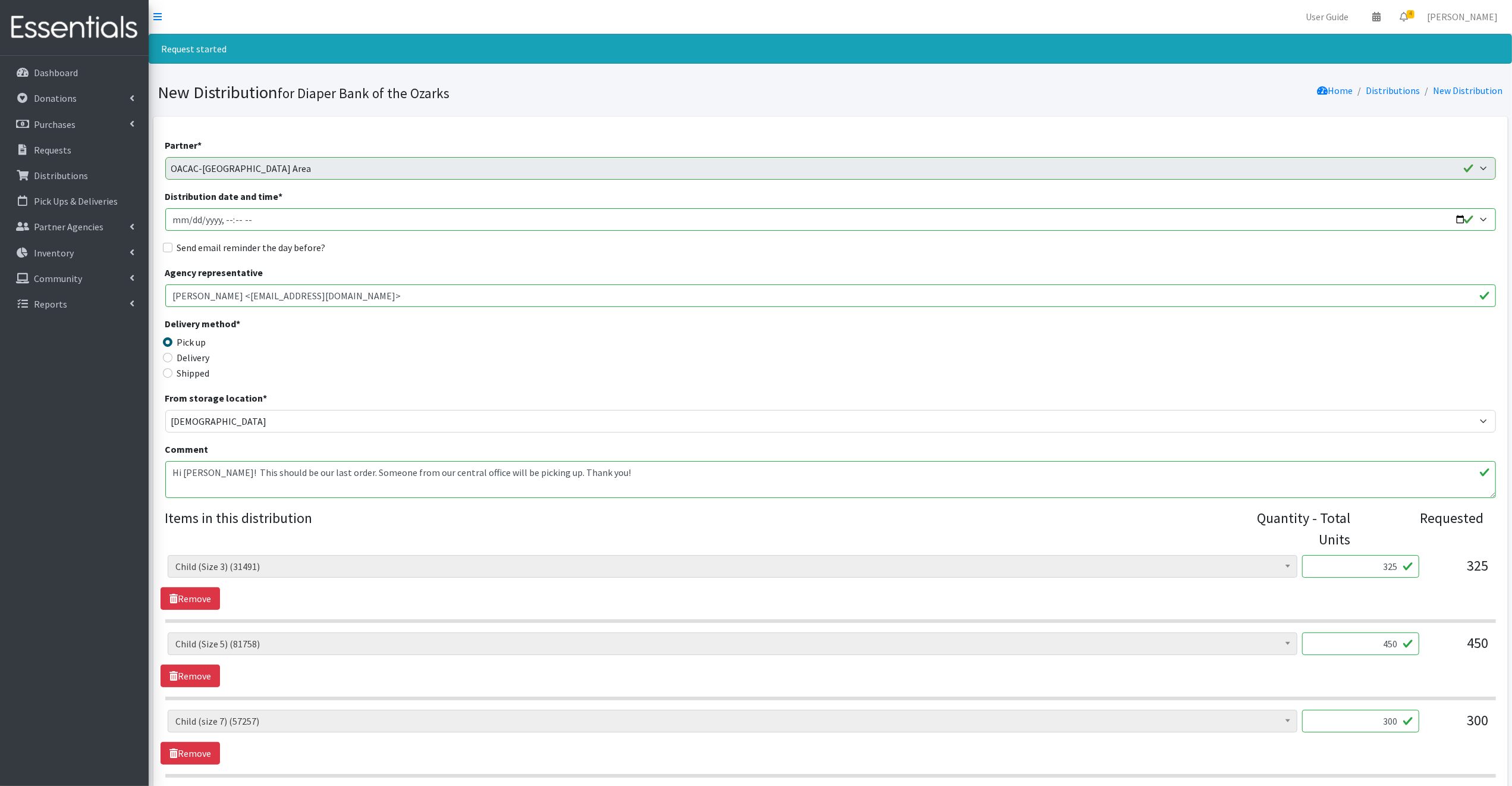
click at [1458, 218] on input "Distribution date and time *" at bounding box center [831, 220] width 1331 height 23
type input "2025-09-25T09:30"
click at [433, 327] on legend "Delivery method *" at bounding box center [331, 325] width 333 height 18
click at [166, 246] on input "Send email reminder the day before?" at bounding box center [168, 247] width 9 height 9
checkbox input "true"
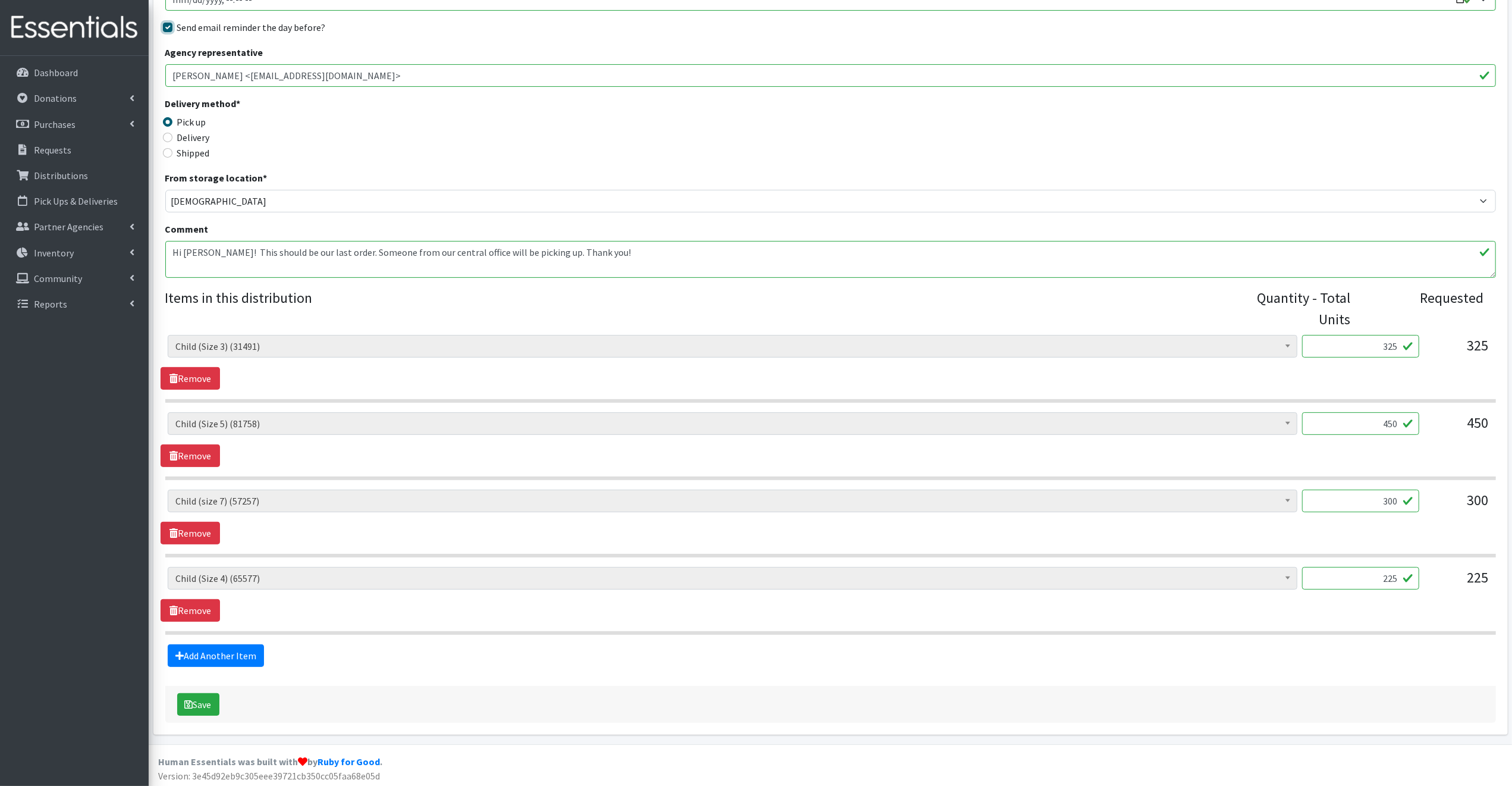
scroll to position [223, 0]
click at [207, 699] on button "Save" at bounding box center [198, 702] width 42 height 23
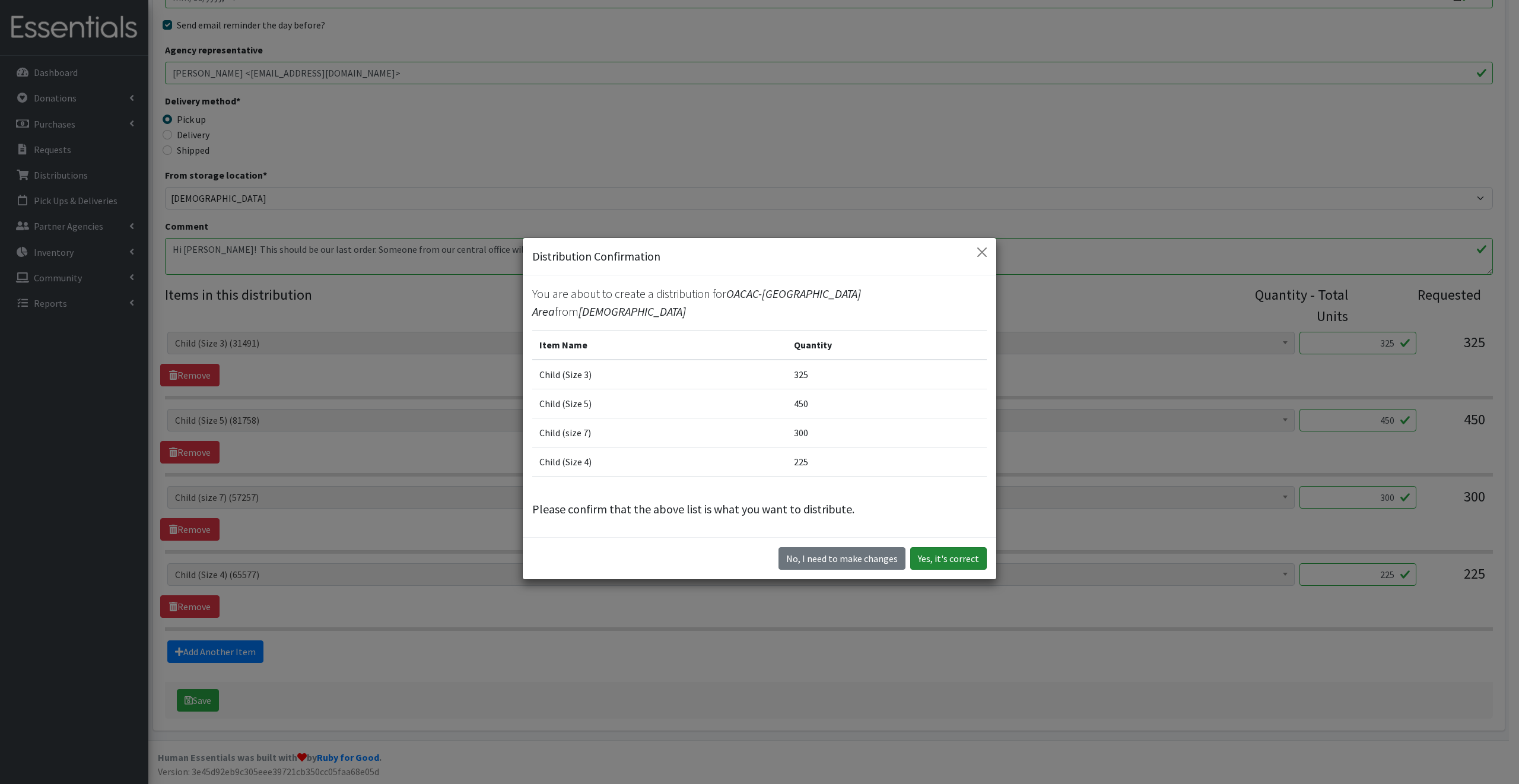
click at [954, 547] on button "Yes, it's correct" at bounding box center [949, 558] width 77 height 23
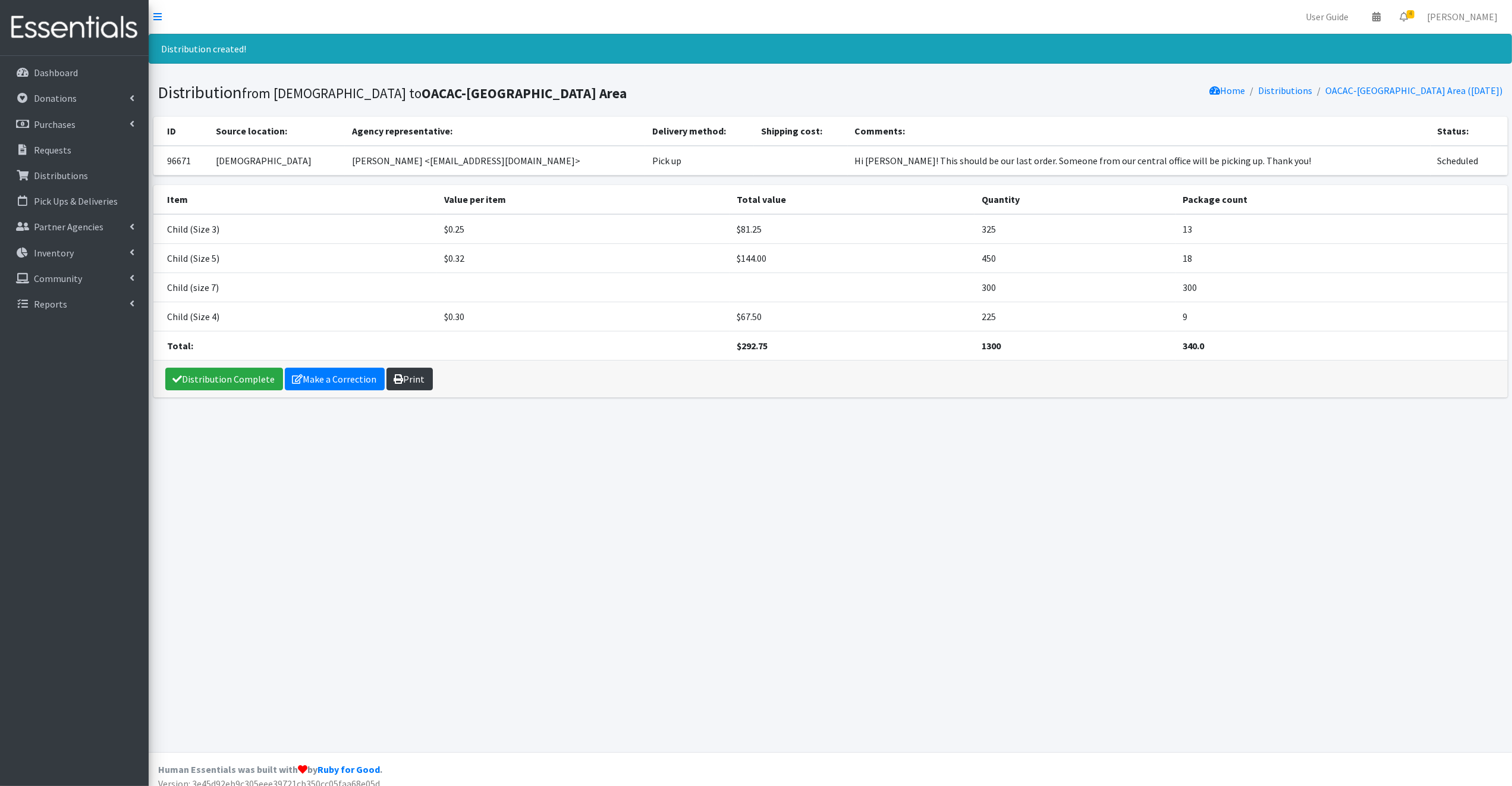
click at [411, 378] on link "Print" at bounding box center [409, 378] width 46 height 23
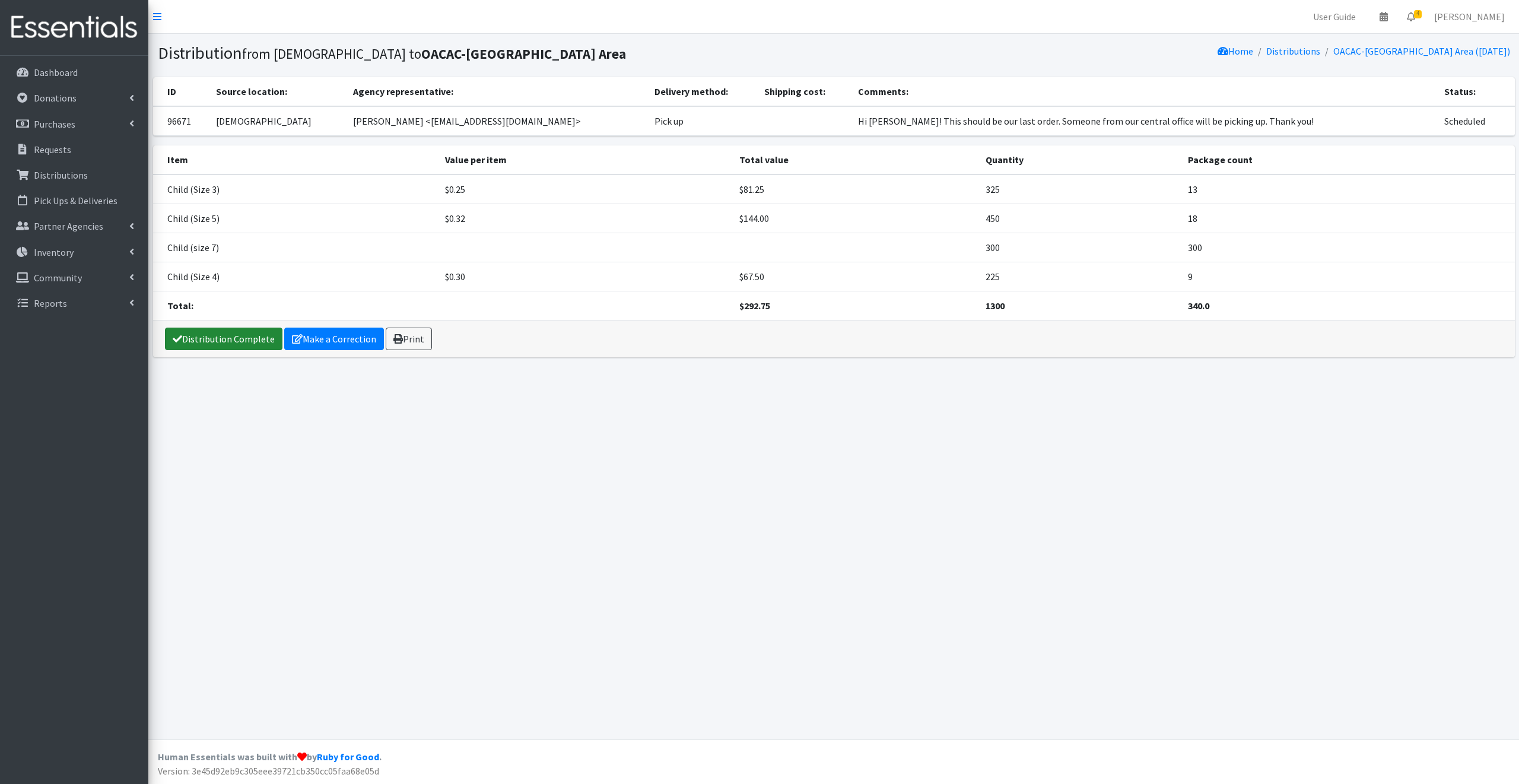
click at [228, 337] on link "Distribution Complete" at bounding box center [224, 338] width 118 height 23
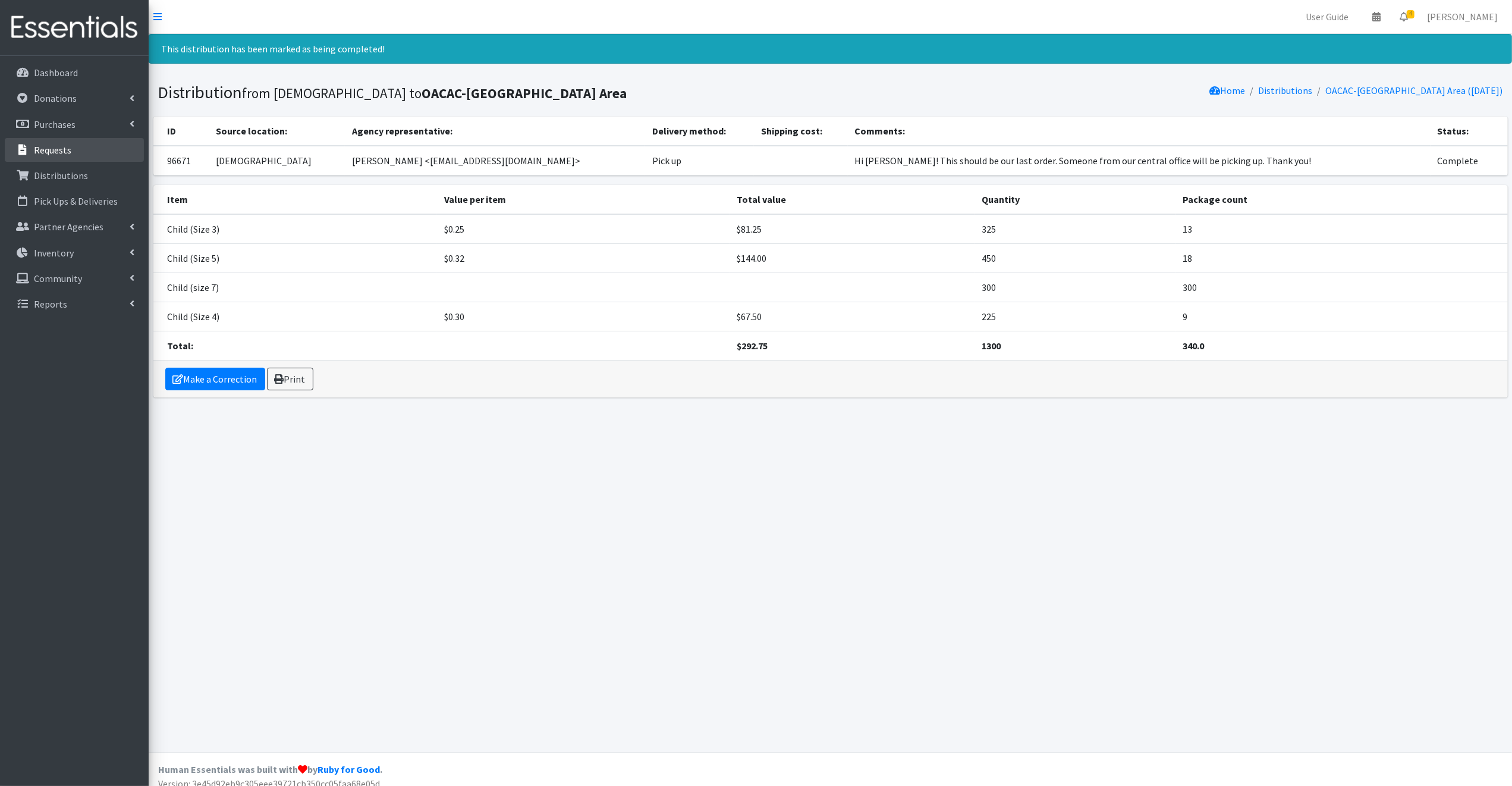
click at [53, 146] on p "Requests" at bounding box center [53, 149] width 38 height 12
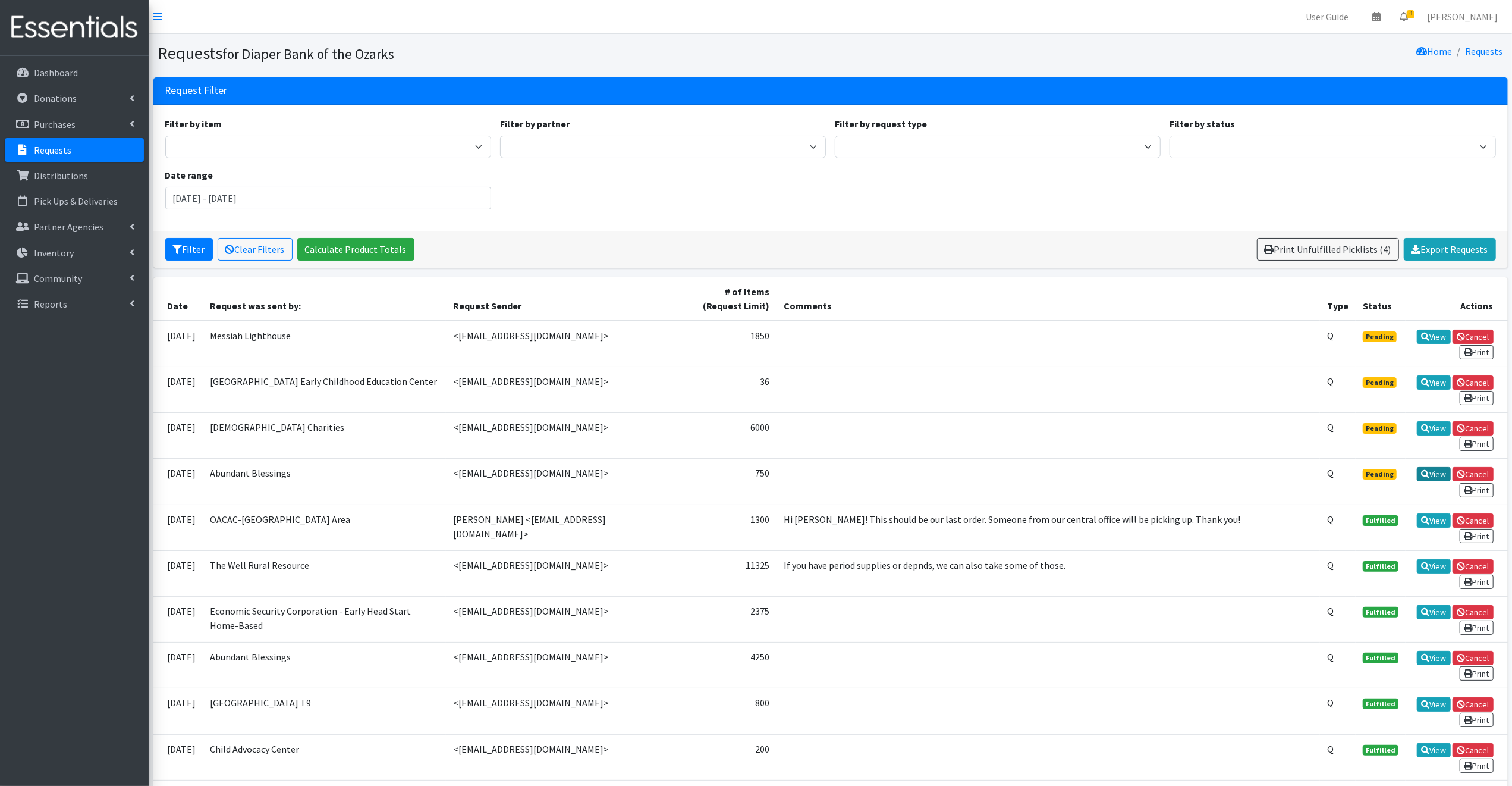
click at [1429, 469] on link "View" at bounding box center [1433, 474] width 34 height 14
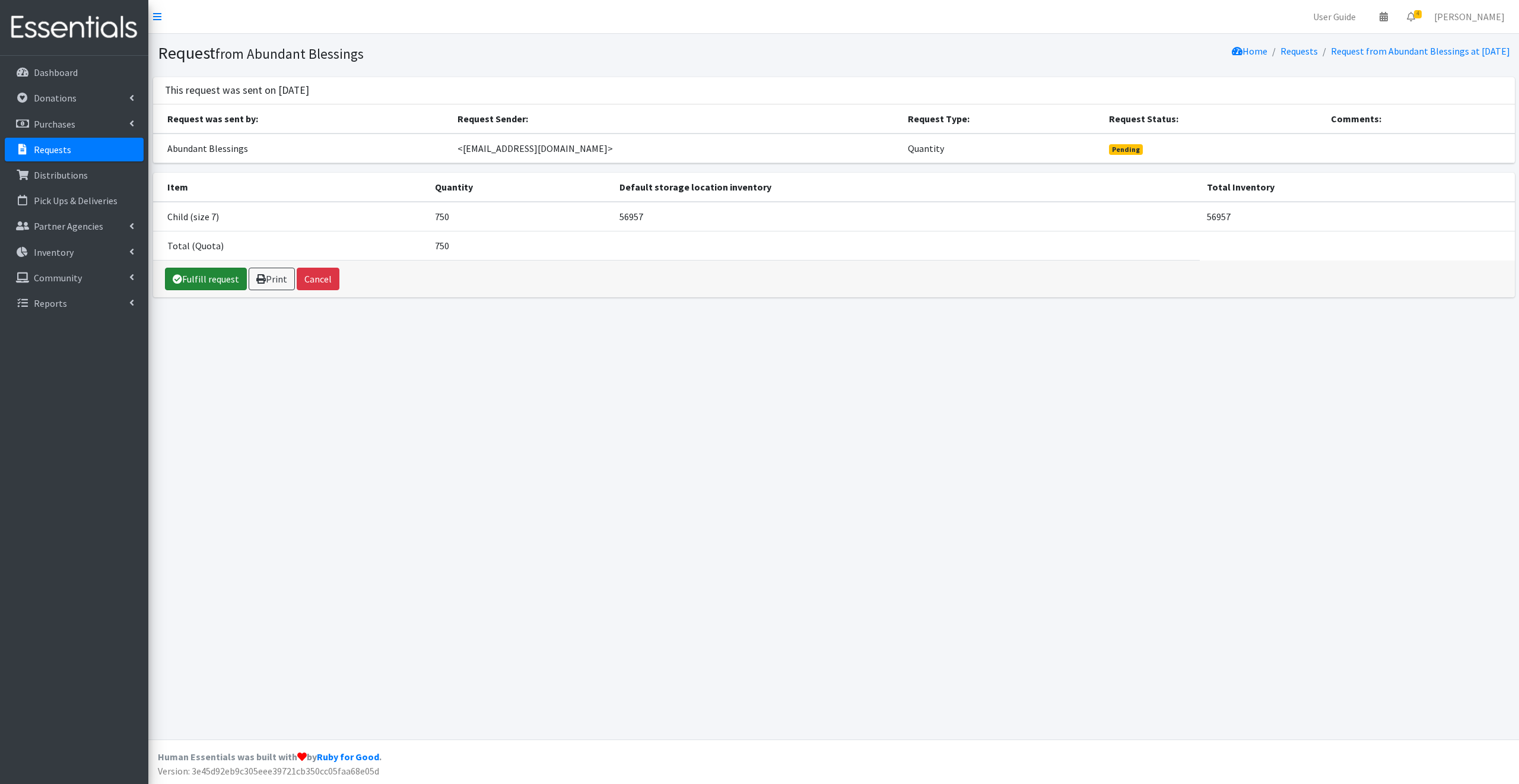
click at [212, 275] on link "Fulfill request" at bounding box center [206, 279] width 82 height 23
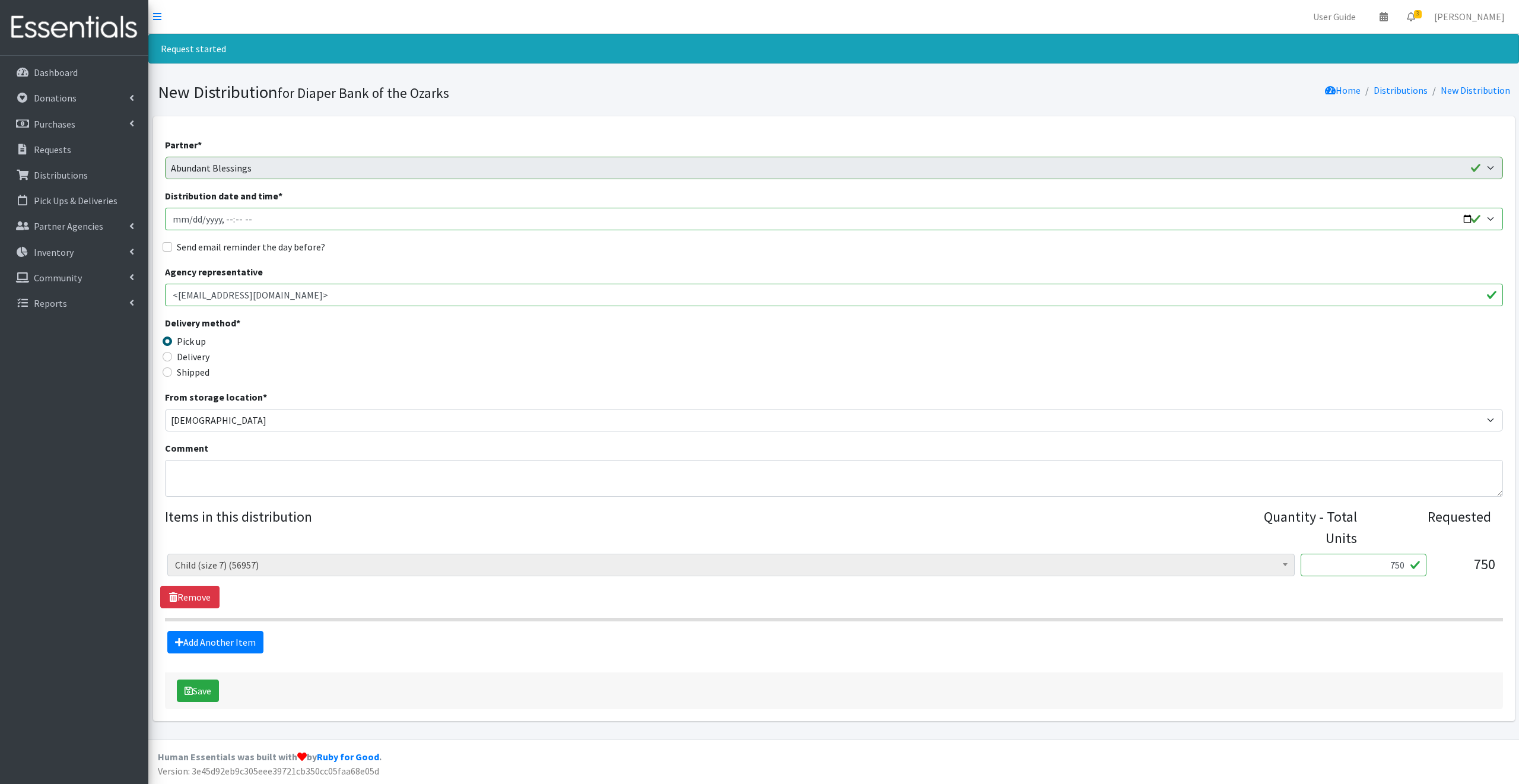
click at [1470, 218] on input "Distribution date and time *" at bounding box center [834, 219] width 1338 height 23
type input "[DATE]T09:00"
click at [417, 330] on legend "Delivery method *" at bounding box center [332, 324] width 334 height 18
click at [167, 245] on input "Send email reminder the day before?" at bounding box center [167, 246] width 9 height 9
checkbox input "true"
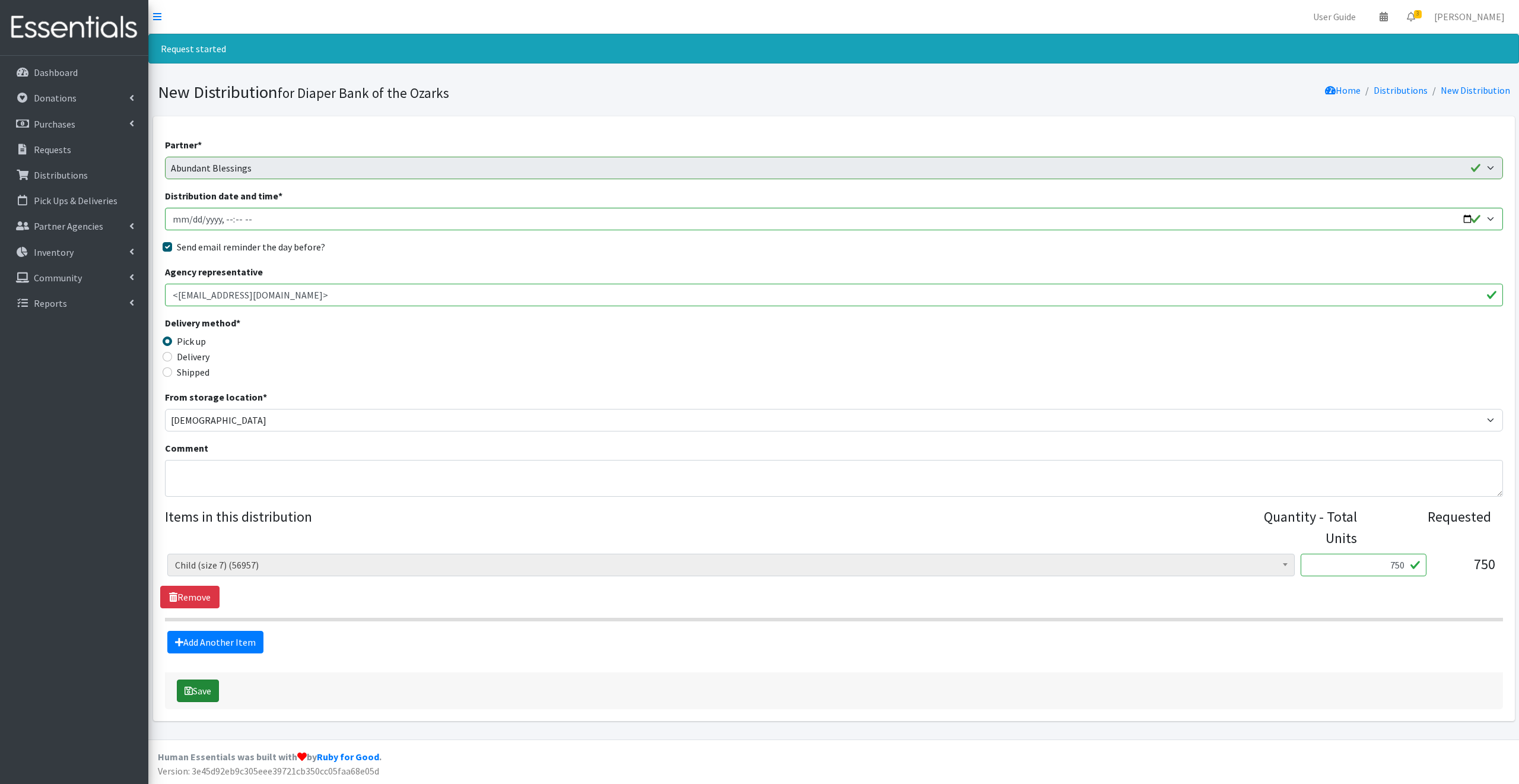
click at [202, 687] on button "Save" at bounding box center [198, 690] width 42 height 23
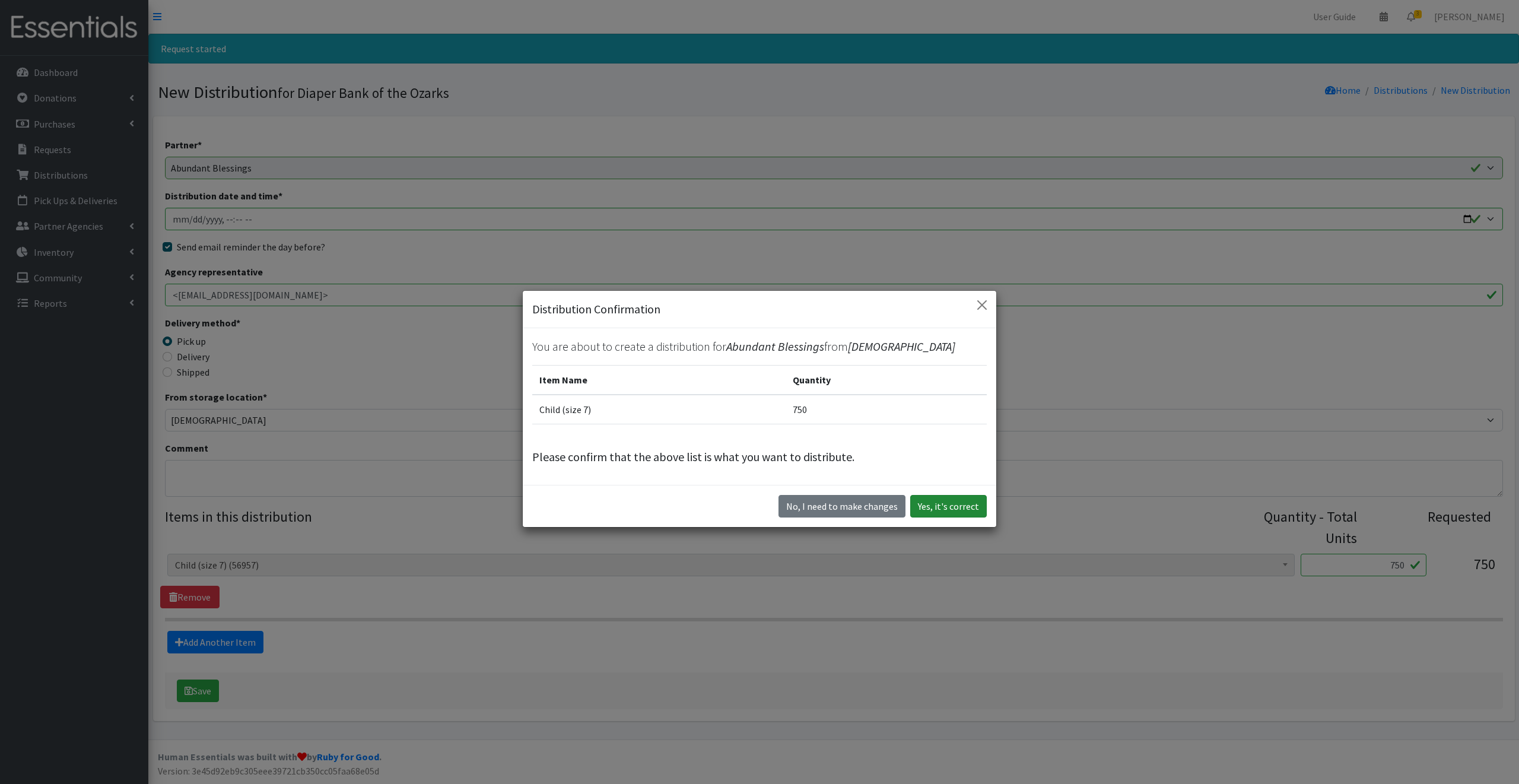
click at [947, 501] on button "Yes, it's correct" at bounding box center [949, 505] width 77 height 23
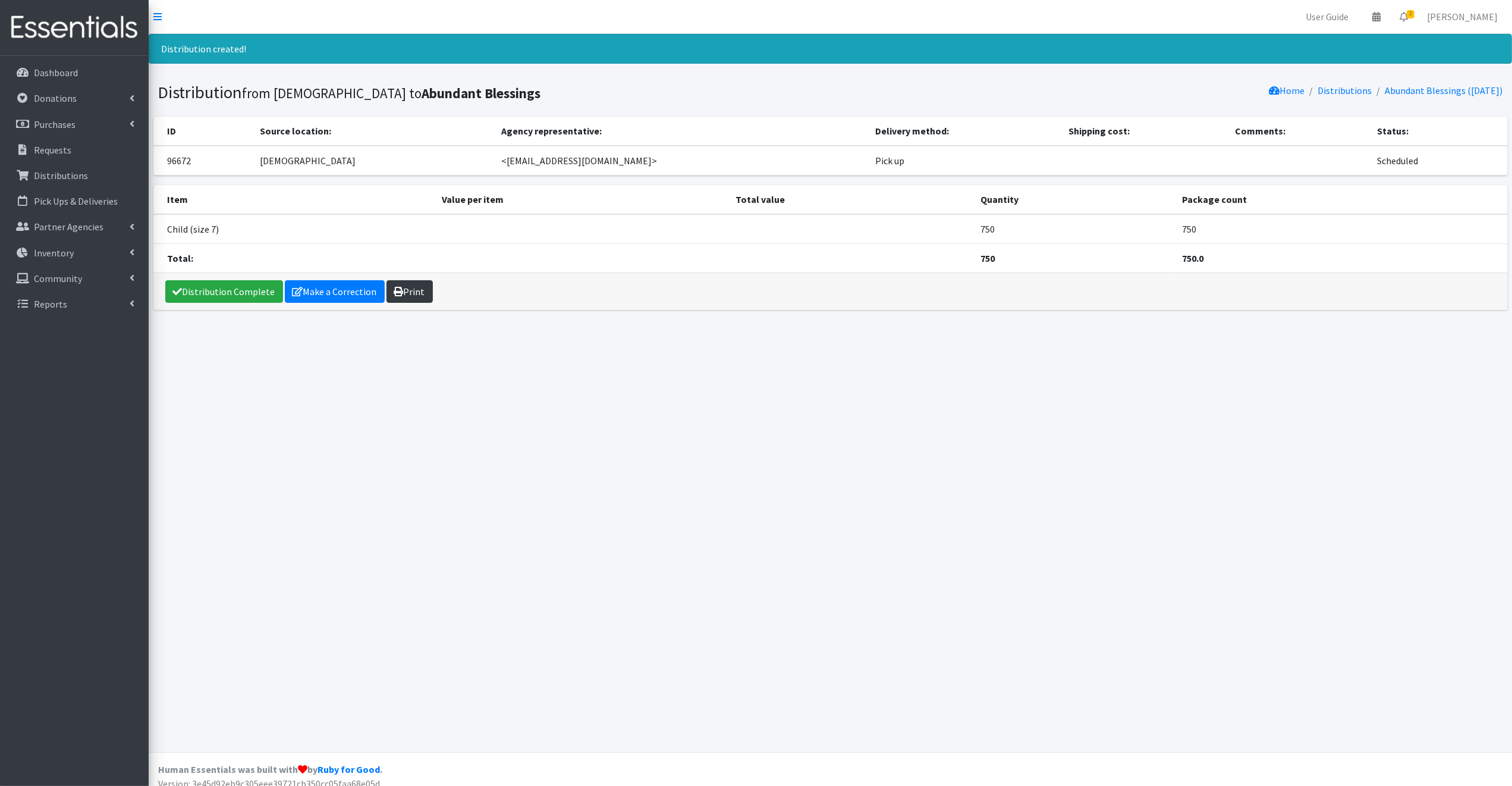
click at [406, 286] on link "Print" at bounding box center [409, 291] width 46 height 23
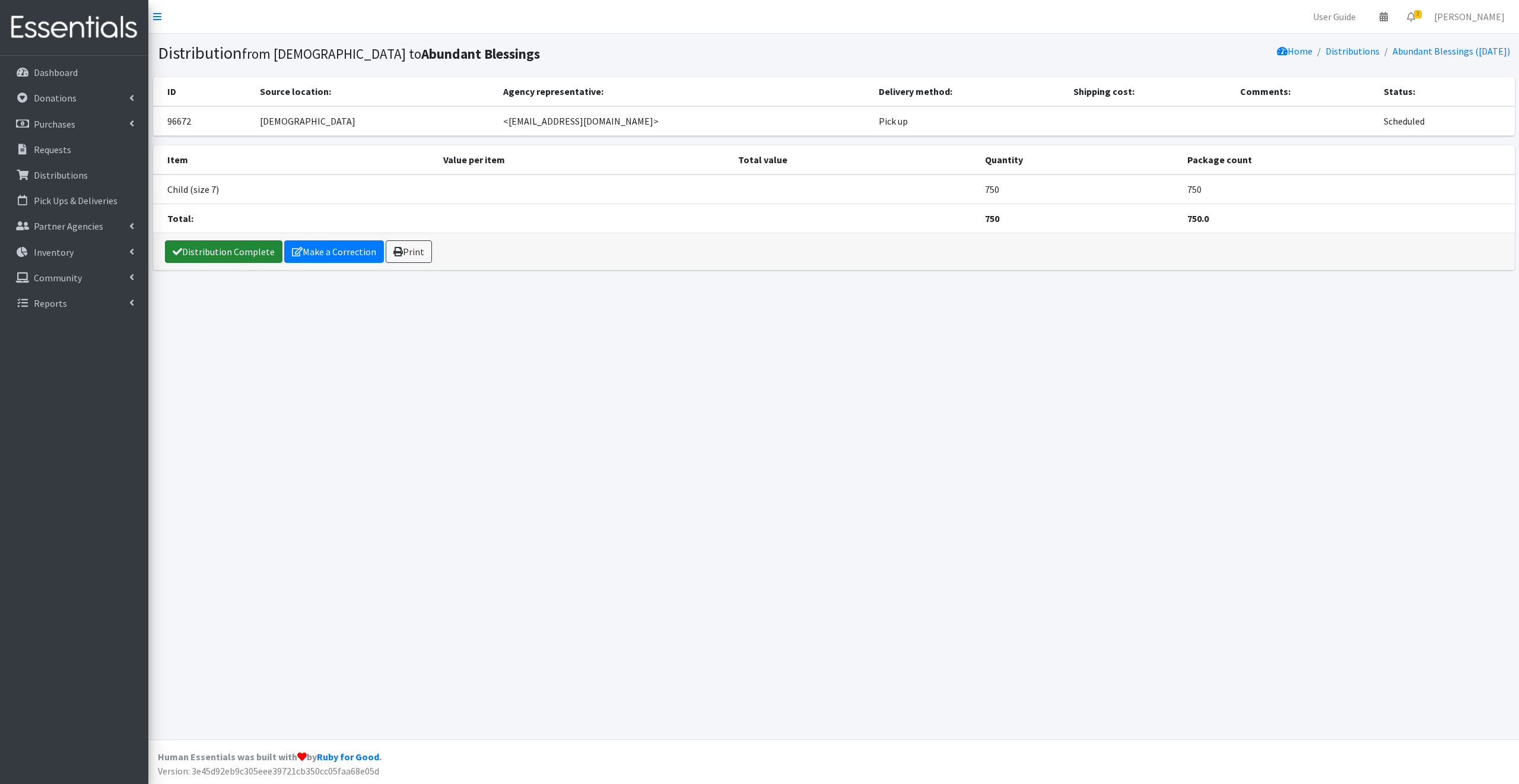
click at [199, 250] on link "Distribution Complete" at bounding box center [224, 251] width 118 height 23
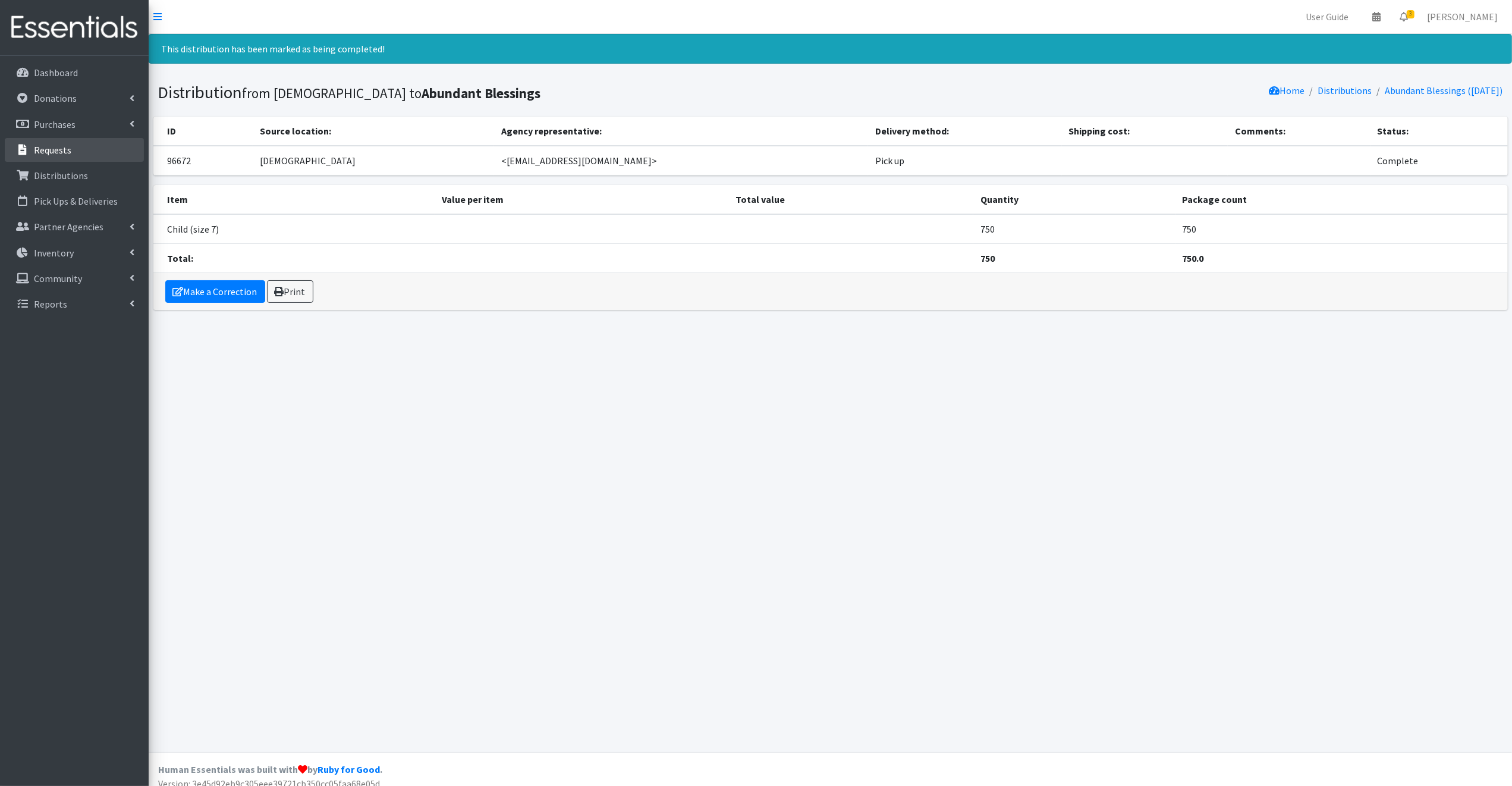
click at [42, 142] on link "Requests" at bounding box center [74, 149] width 139 height 24
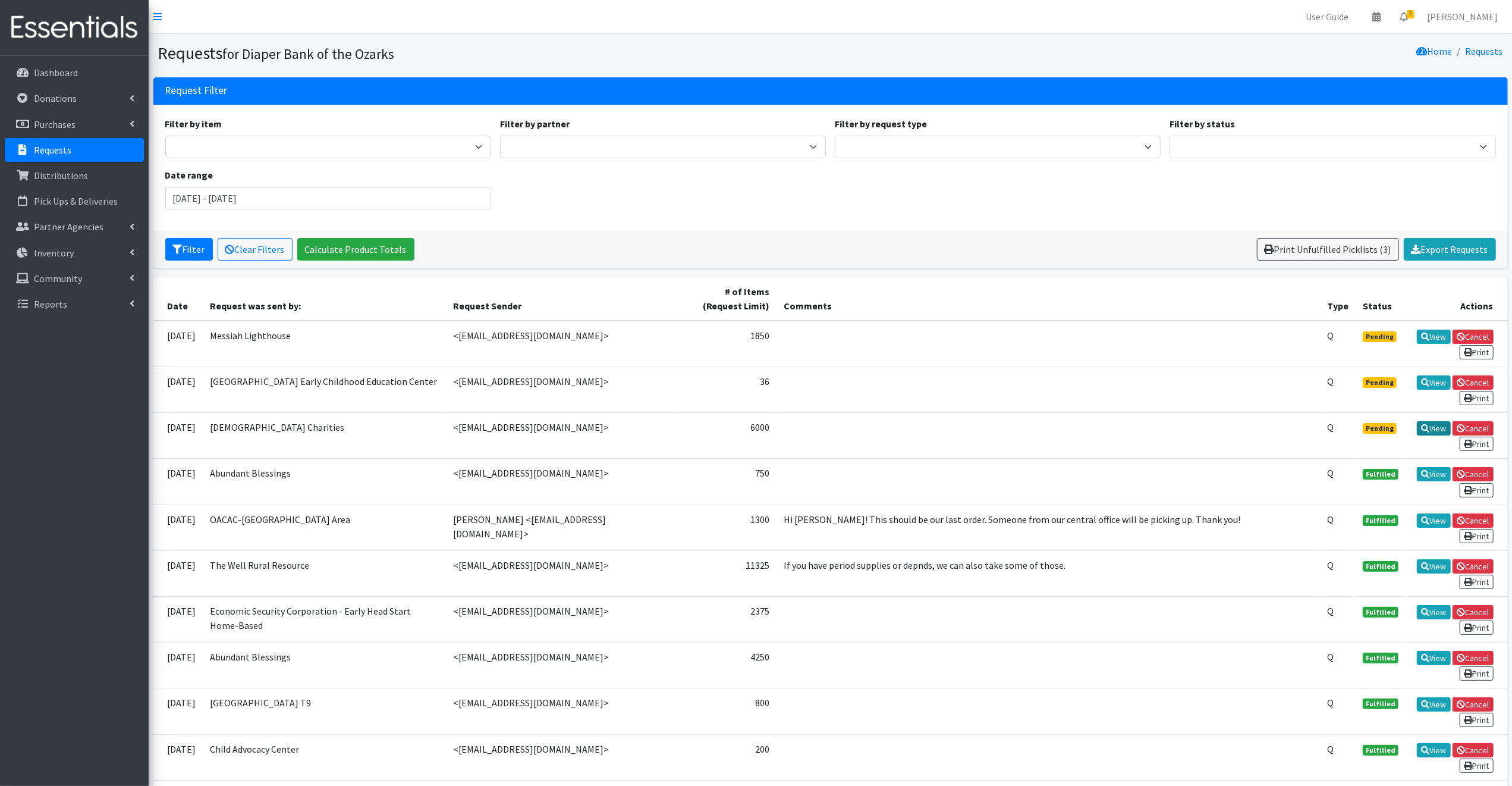
click at [1427, 424] on link "View" at bounding box center [1433, 428] width 34 height 14
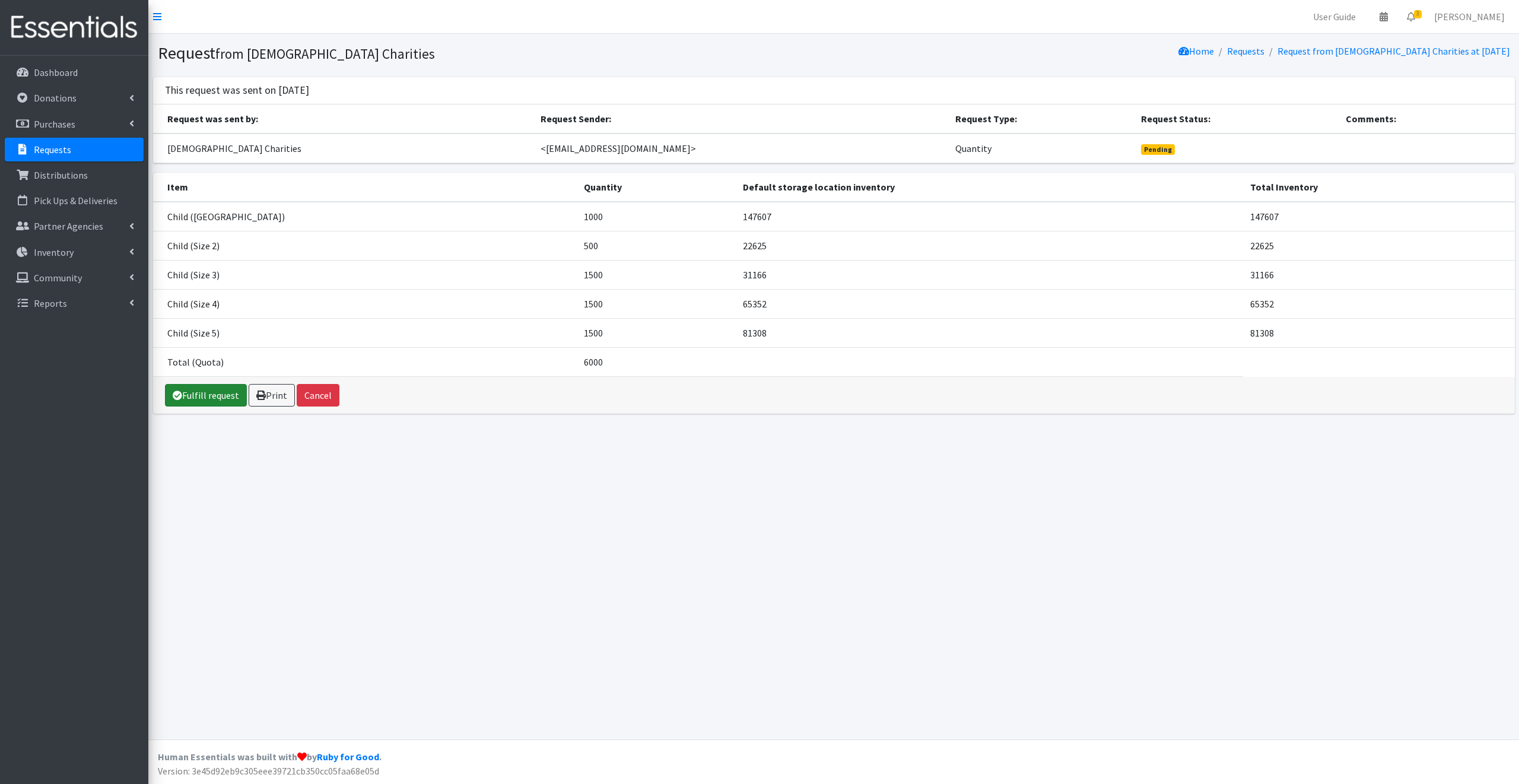
click at [217, 393] on link "Fulfill request" at bounding box center [206, 395] width 82 height 23
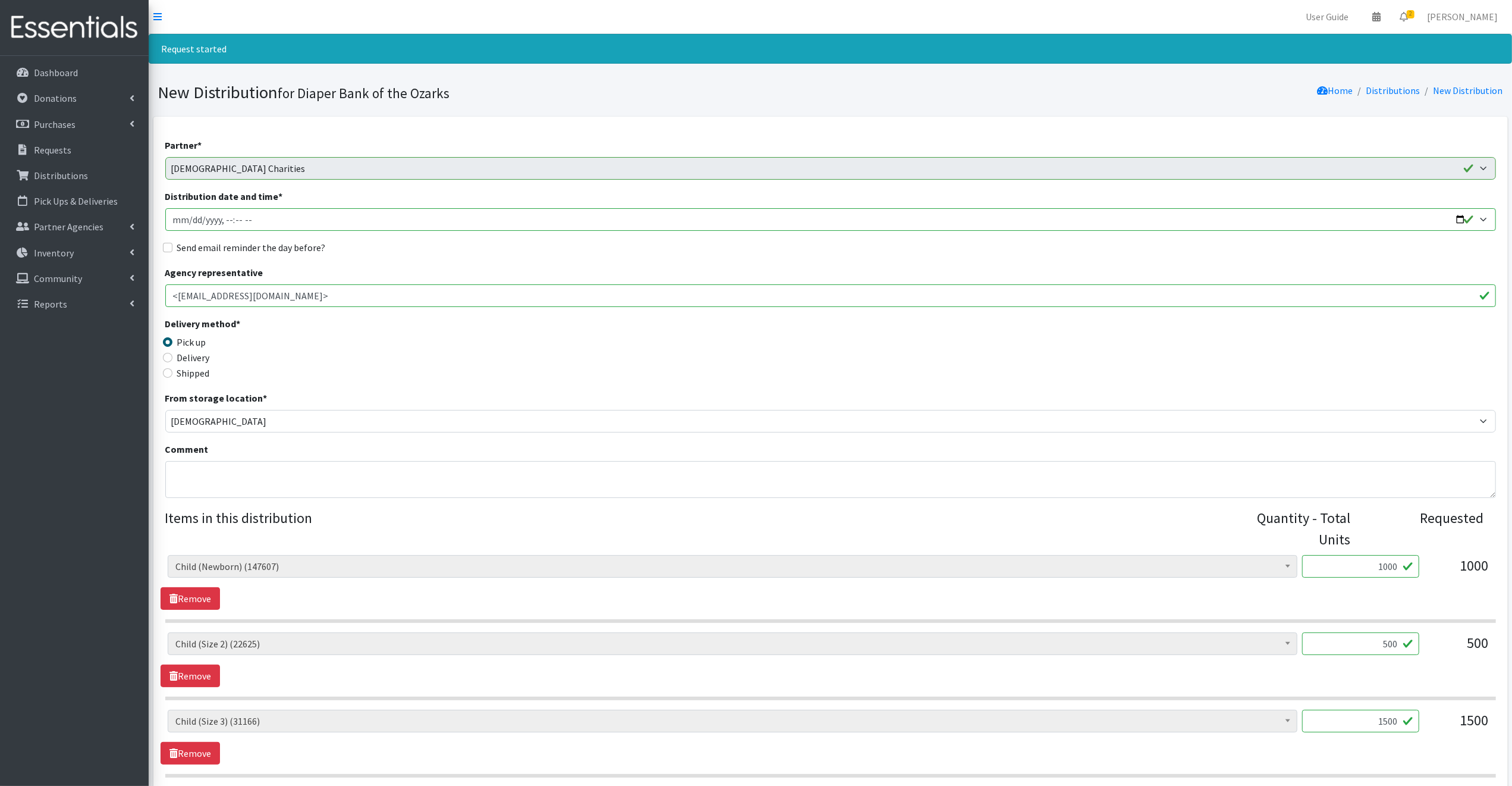
click at [1460, 220] on input "Distribution date and time *" at bounding box center [831, 220] width 1331 height 23
type input "2025-09-25T09:30"
click at [447, 322] on legend "Delivery method *" at bounding box center [331, 325] width 333 height 18
click at [169, 247] on input "Send email reminder the day before?" at bounding box center [168, 247] width 9 height 9
checkbox input "true"
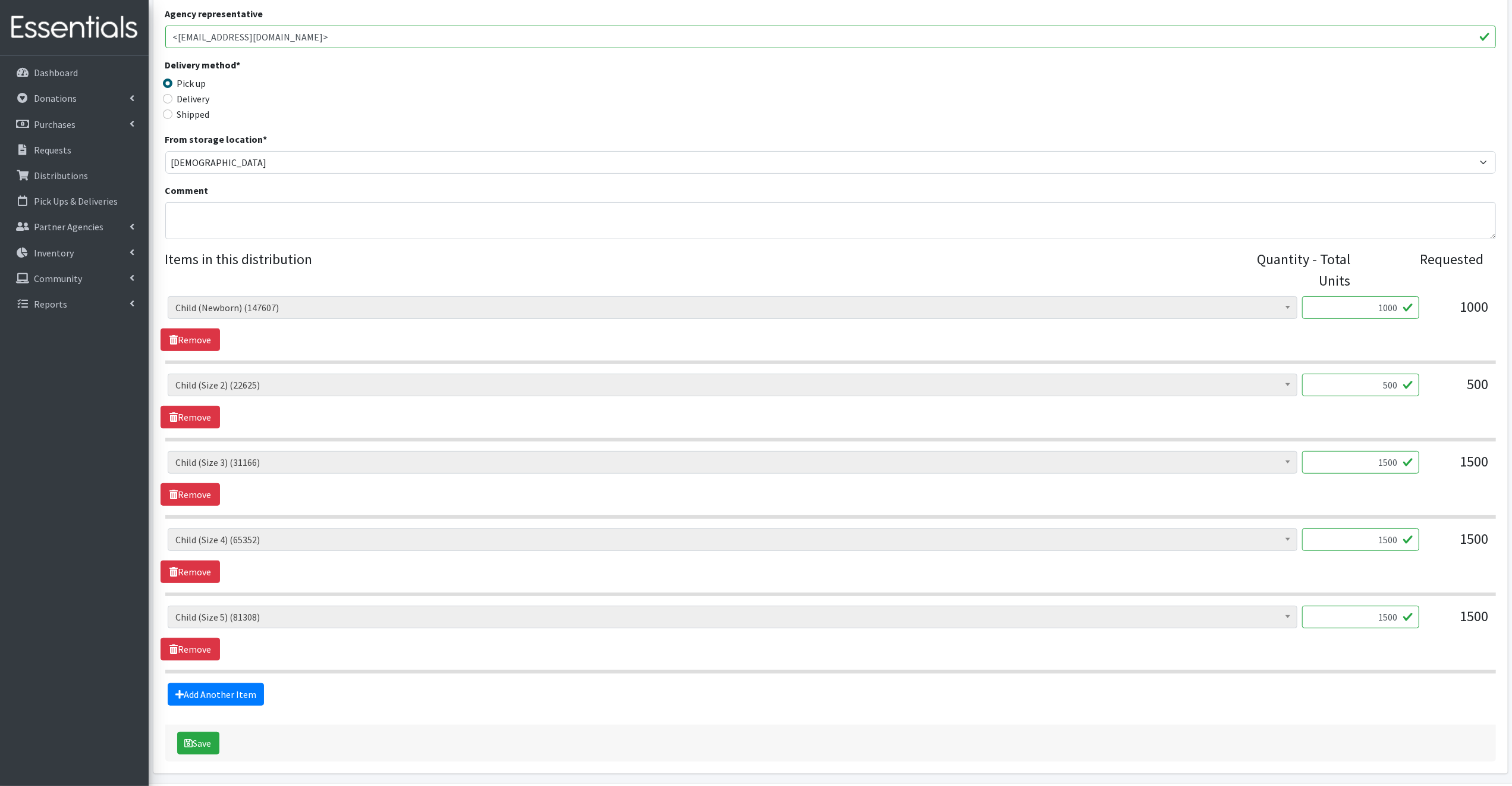
scroll to position [300, 0]
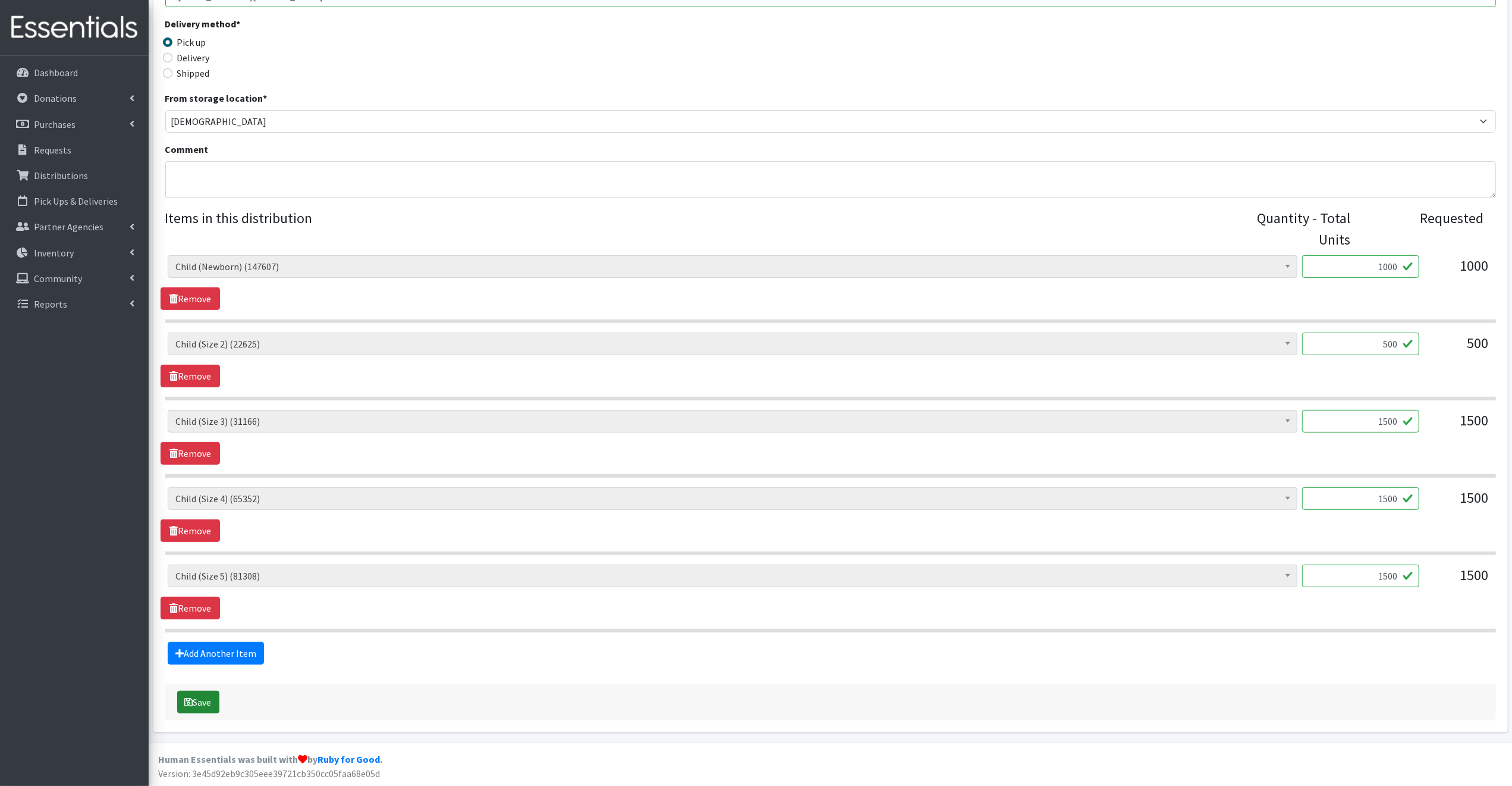
click at [208, 698] on button "Save" at bounding box center [198, 702] width 42 height 23
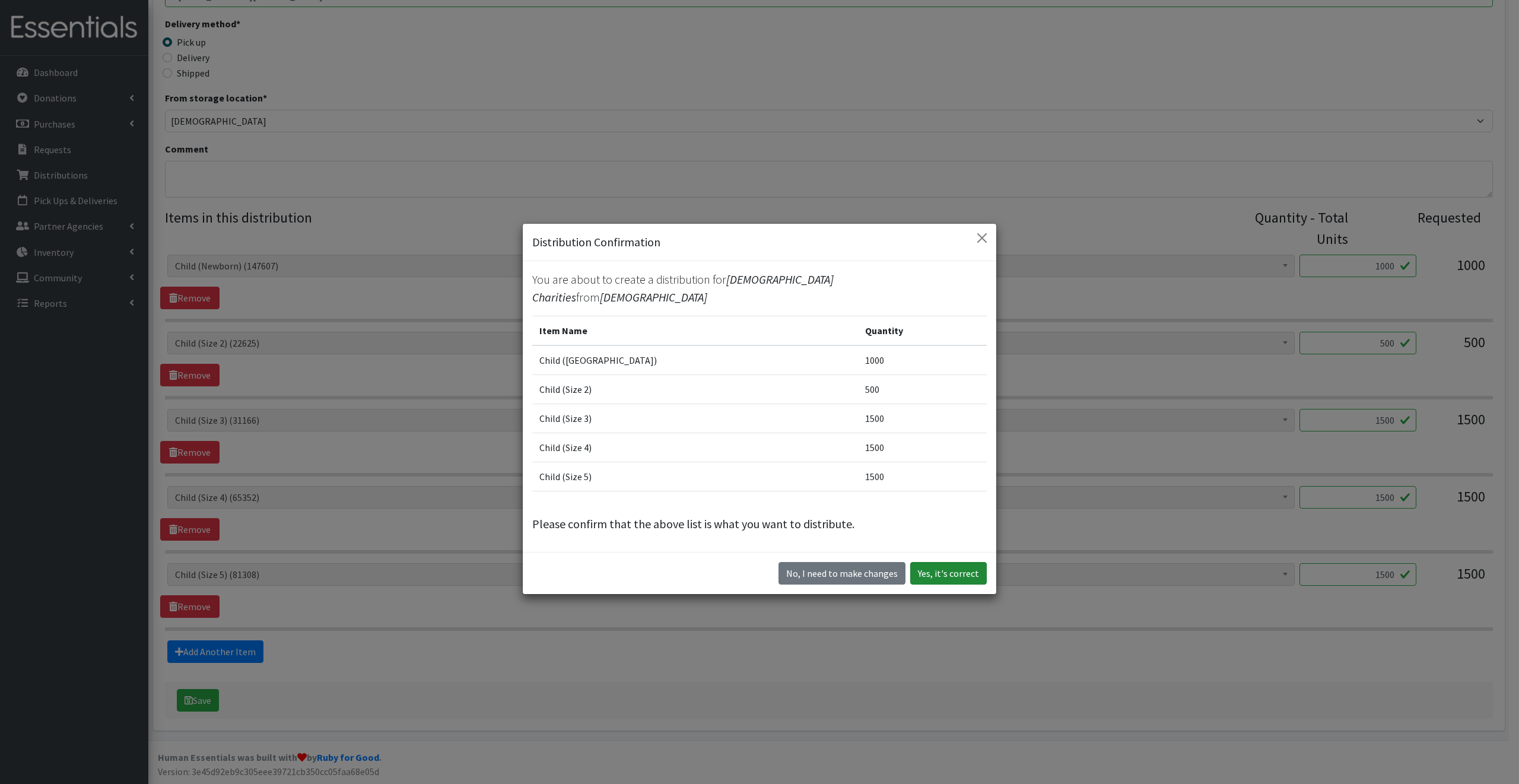
click at [928, 563] on button "Yes, it's correct" at bounding box center [949, 573] width 77 height 23
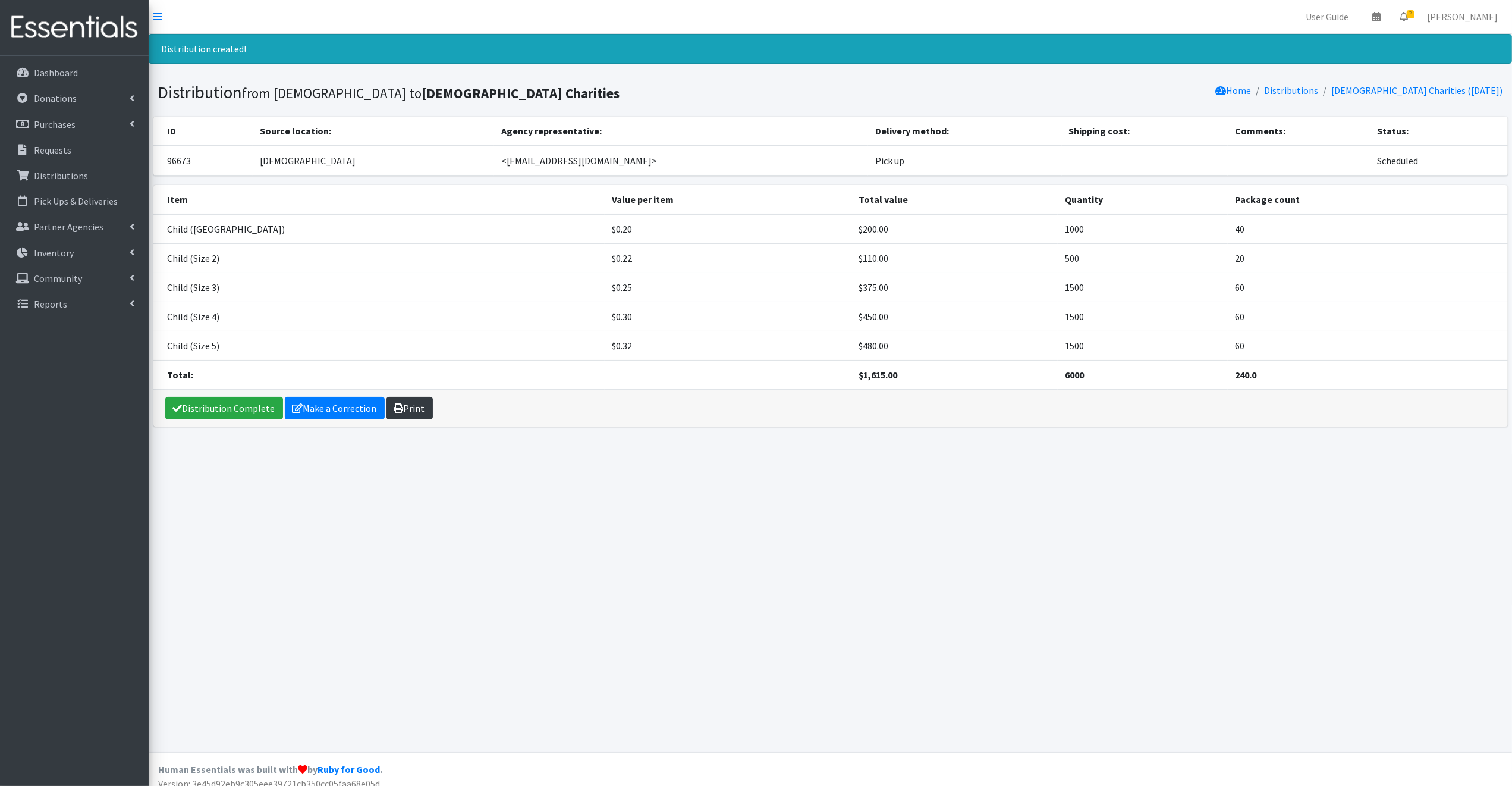
click at [411, 408] on link "Print" at bounding box center [409, 408] width 46 height 23
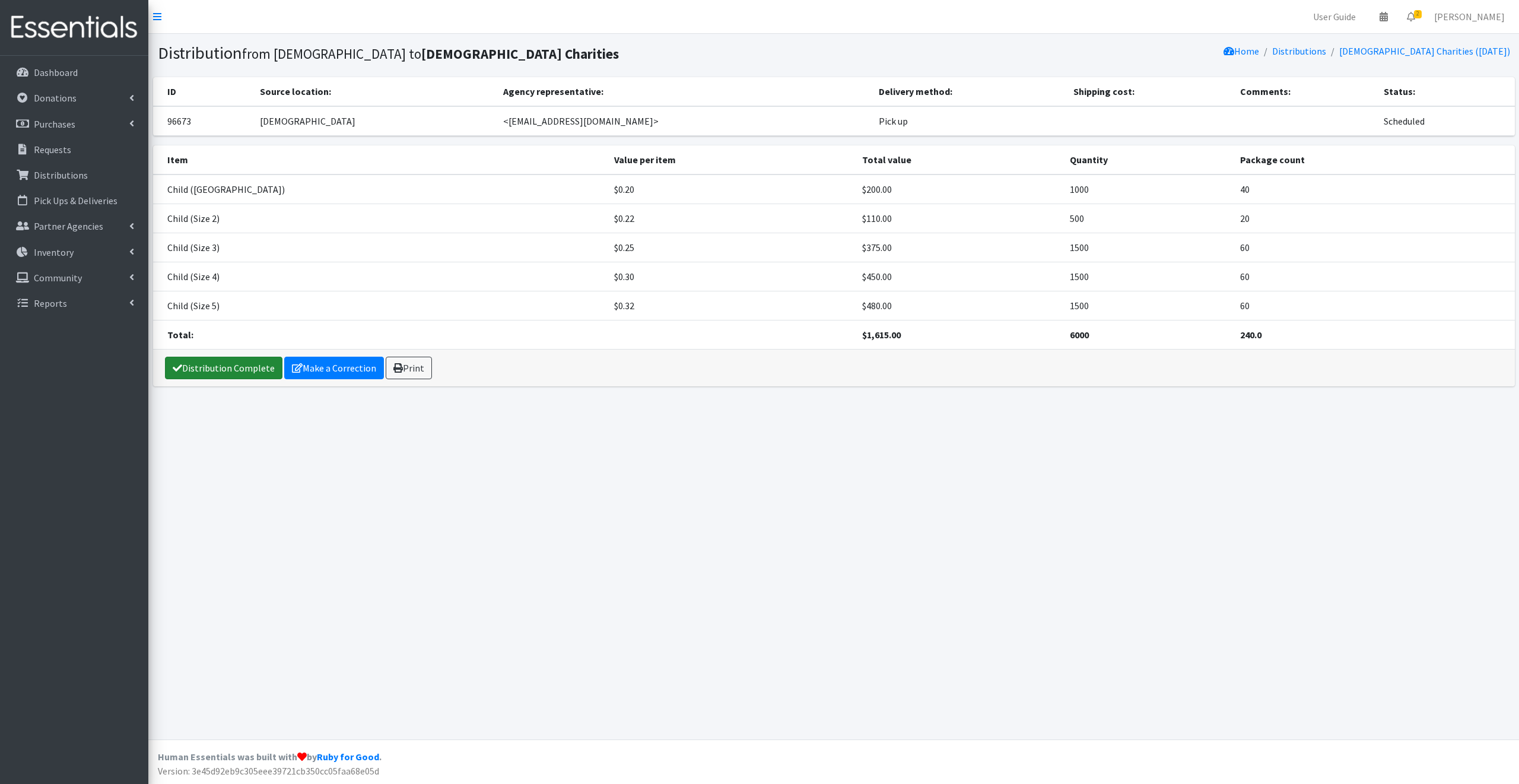
click at [221, 366] on link "Distribution Complete" at bounding box center [224, 367] width 118 height 23
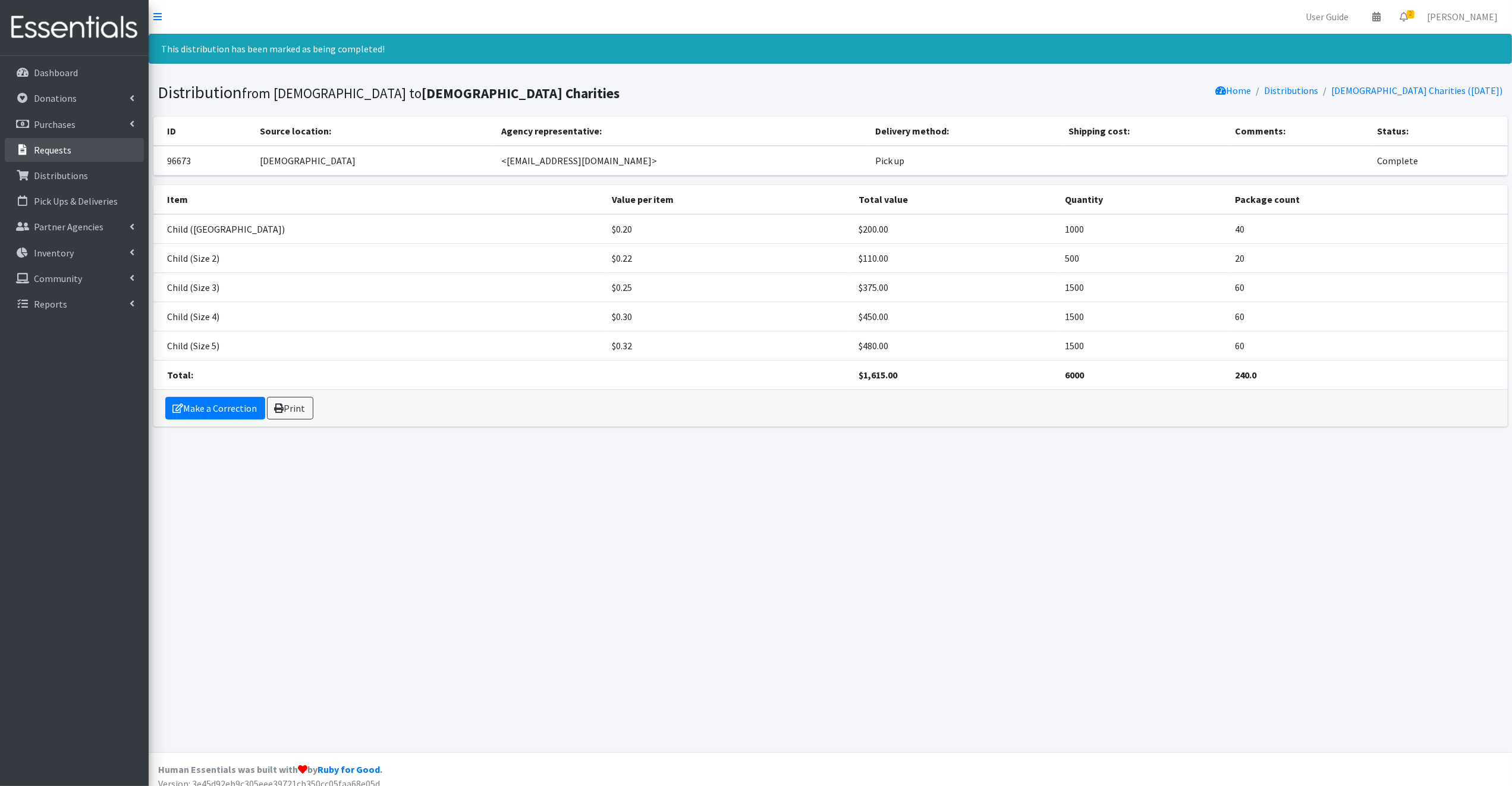
click at [44, 147] on p "Requests" at bounding box center [53, 149] width 38 height 12
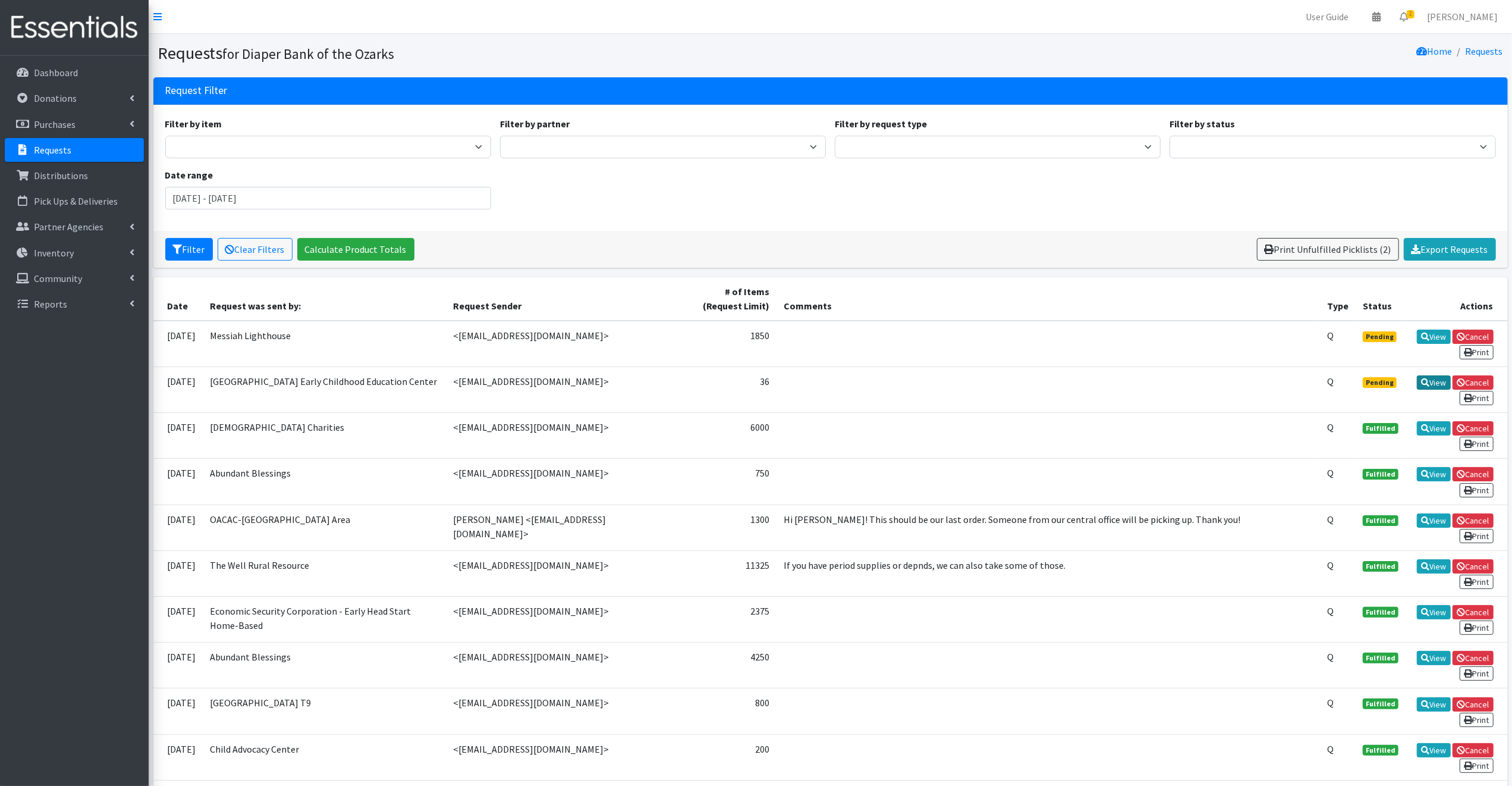
click at [1433, 375] on link "View" at bounding box center [1433, 382] width 34 height 14
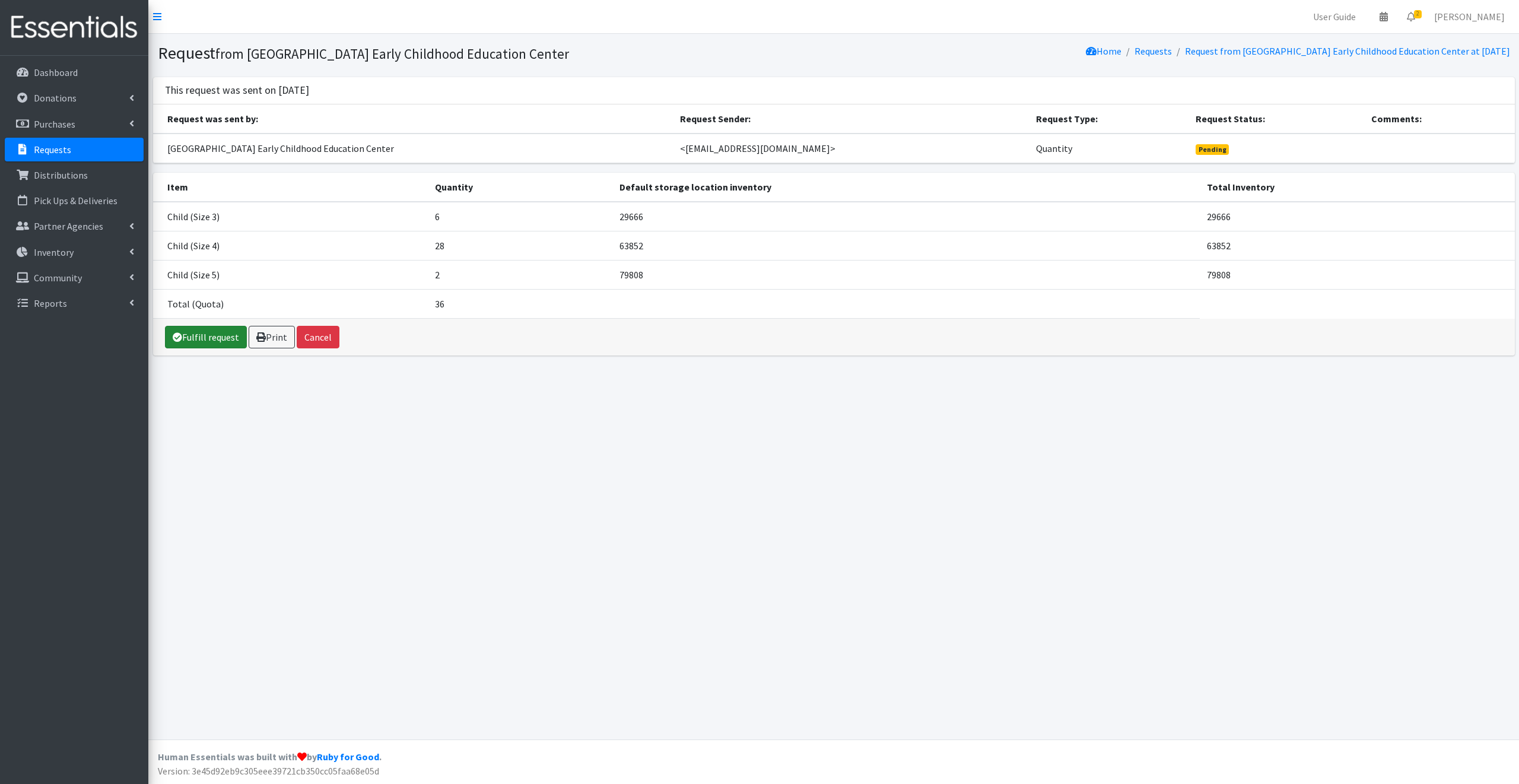
click at [220, 333] on link "Fulfill request" at bounding box center [206, 337] width 82 height 23
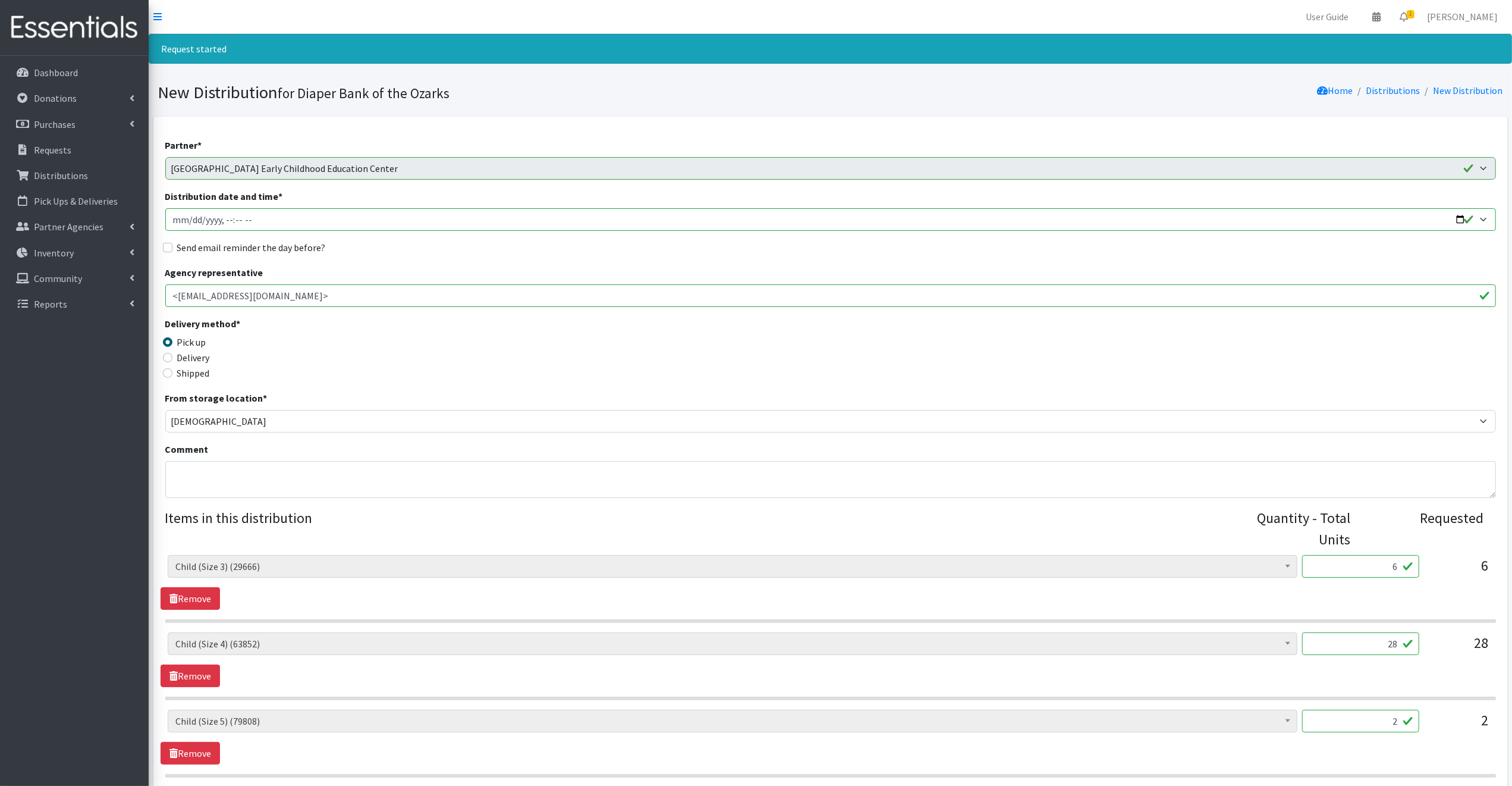
click at [1458, 218] on input "Distribution date and time *" at bounding box center [831, 220] width 1331 height 23
type input "2025-09-25T09:30"
click at [428, 330] on legend "Delivery method *" at bounding box center [331, 325] width 333 height 18
click at [164, 245] on input "Send email reminder the day before?" at bounding box center [168, 247] width 9 height 9
checkbox input "true"
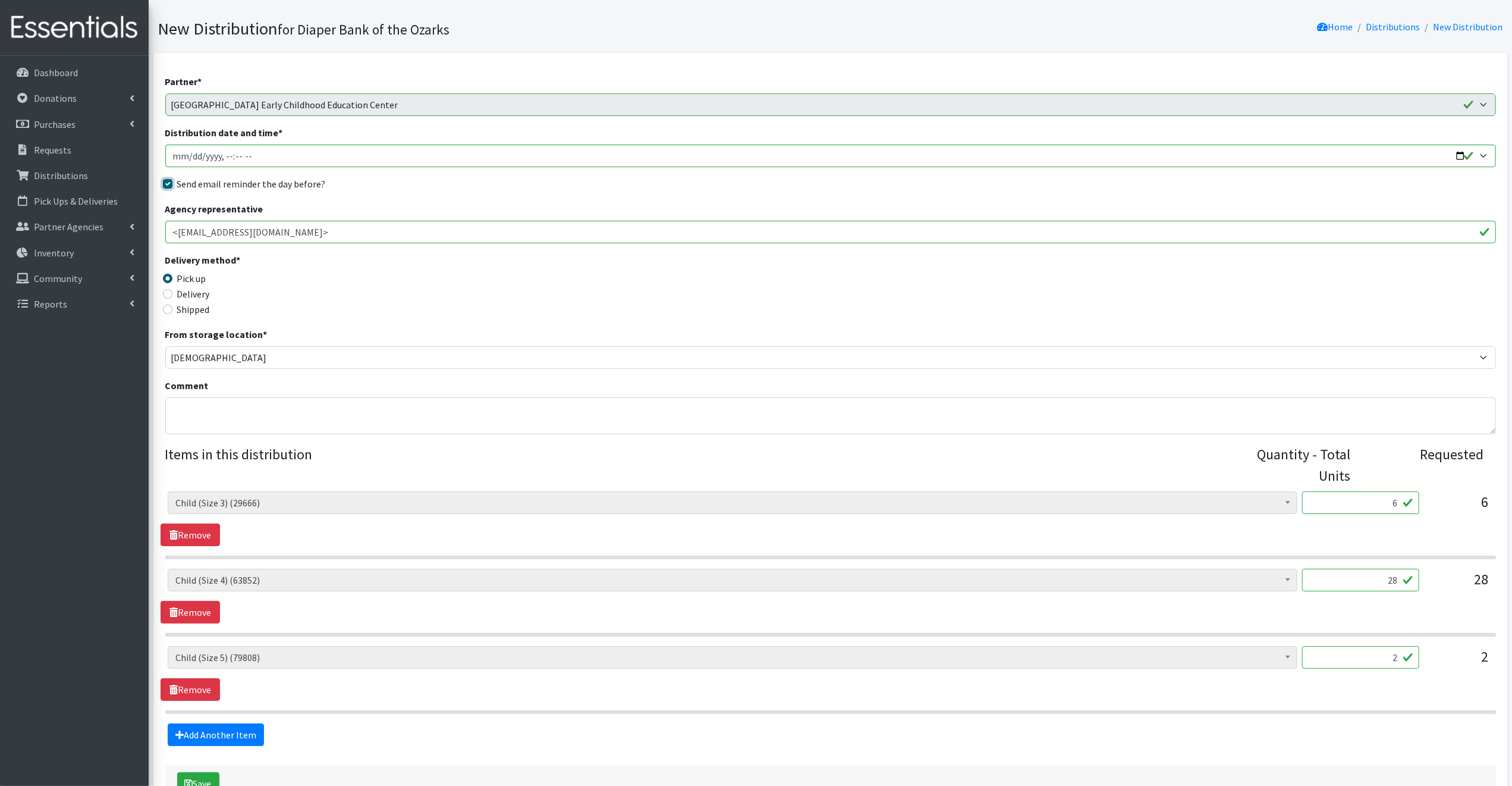
scroll to position [145, 0]
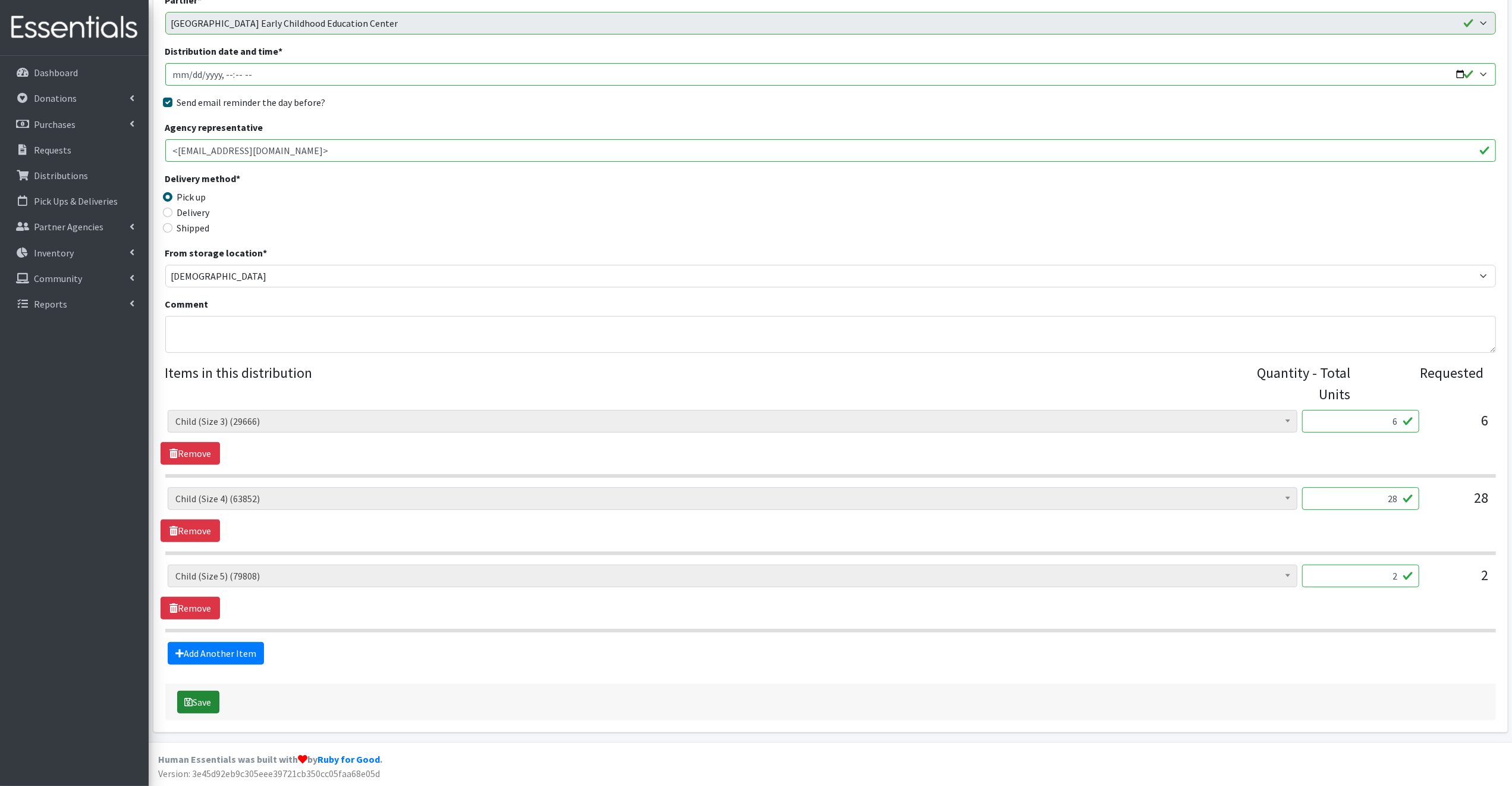
click at [201, 700] on button "Save" at bounding box center [198, 702] width 42 height 23
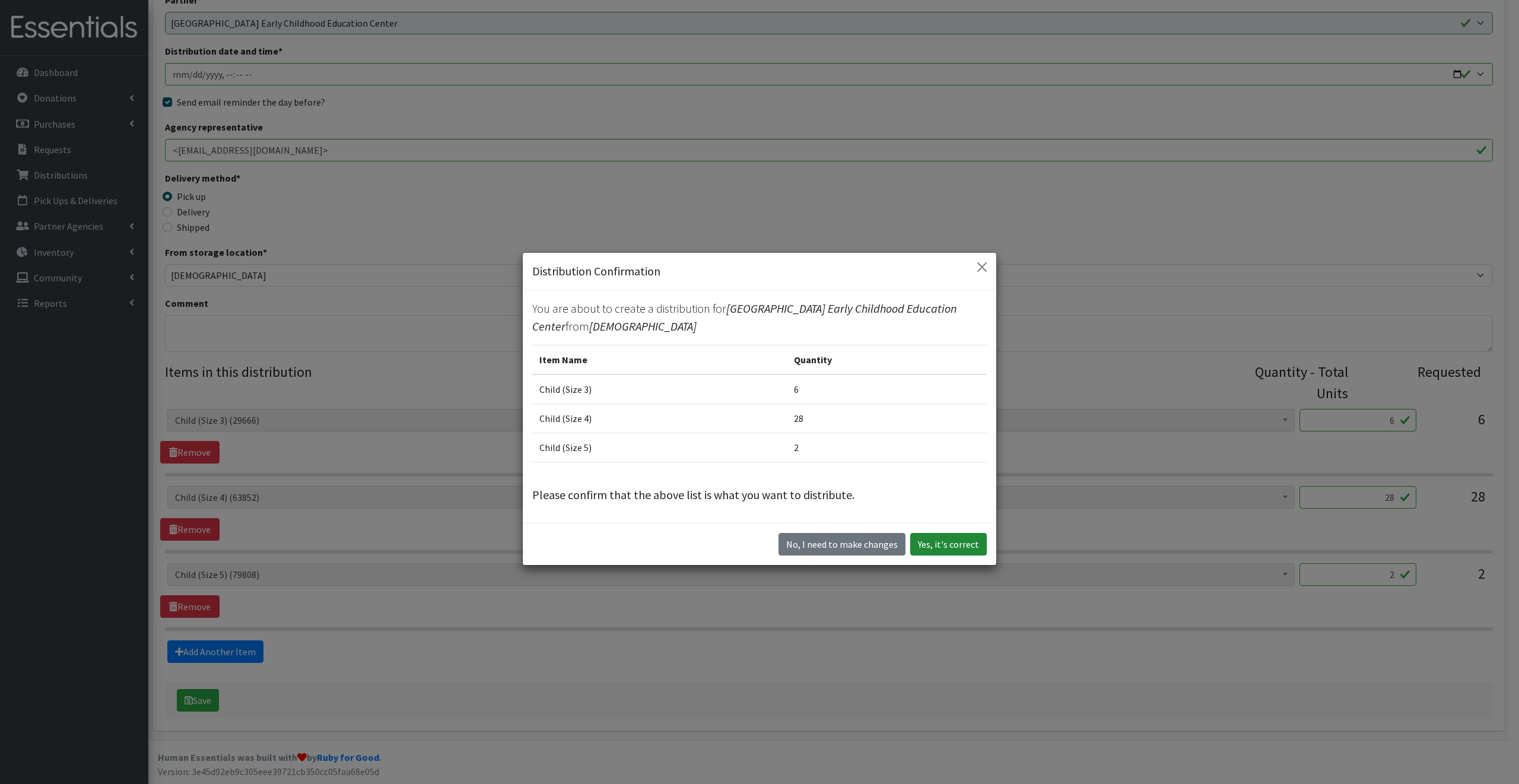
click at [954, 542] on button "Yes, it's correct" at bounding box center [949, 544] width 77 height 23
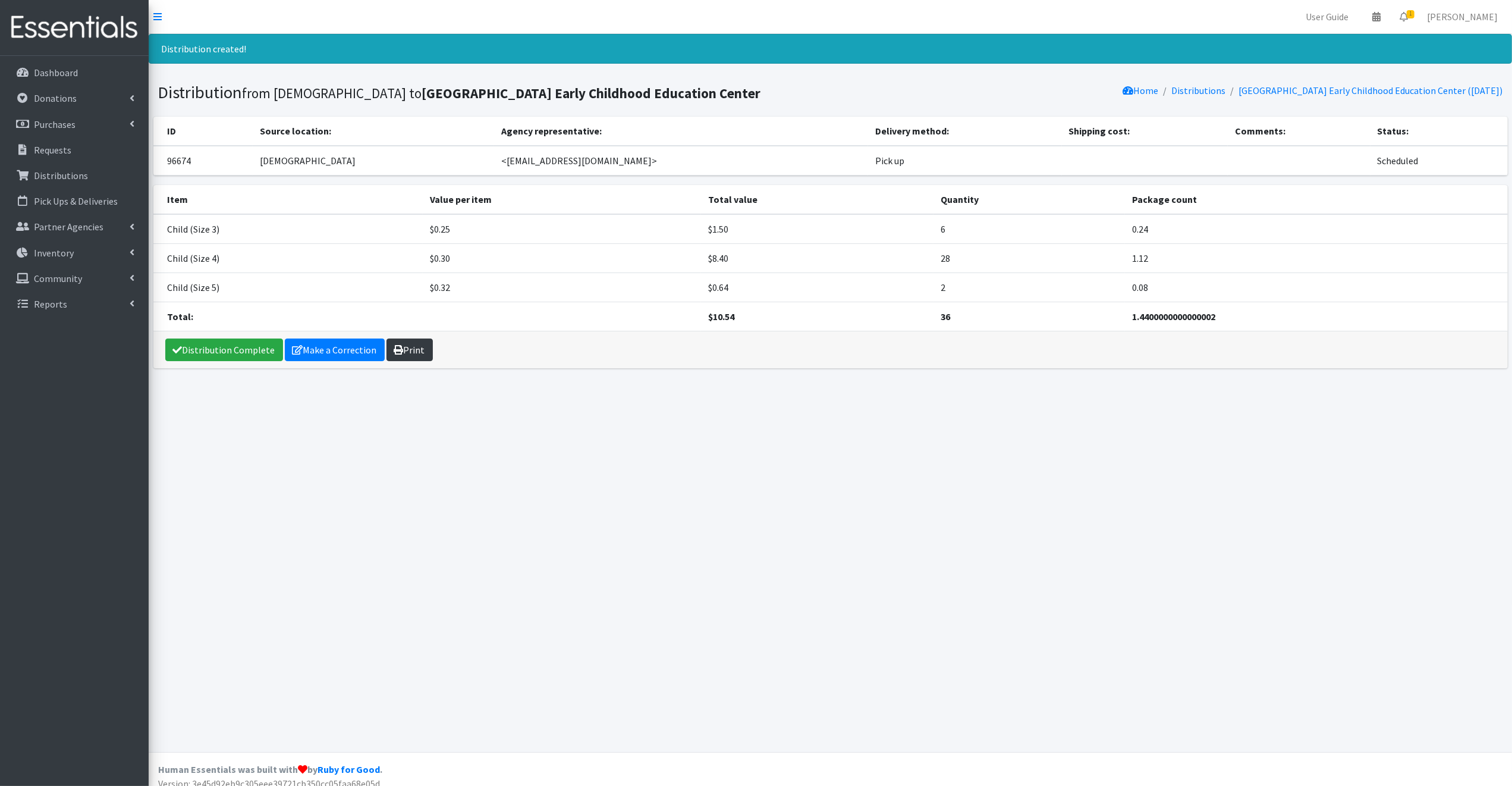
click at [406, 361] on link "Print" at bounding box center [409, 349] width 46 height 23
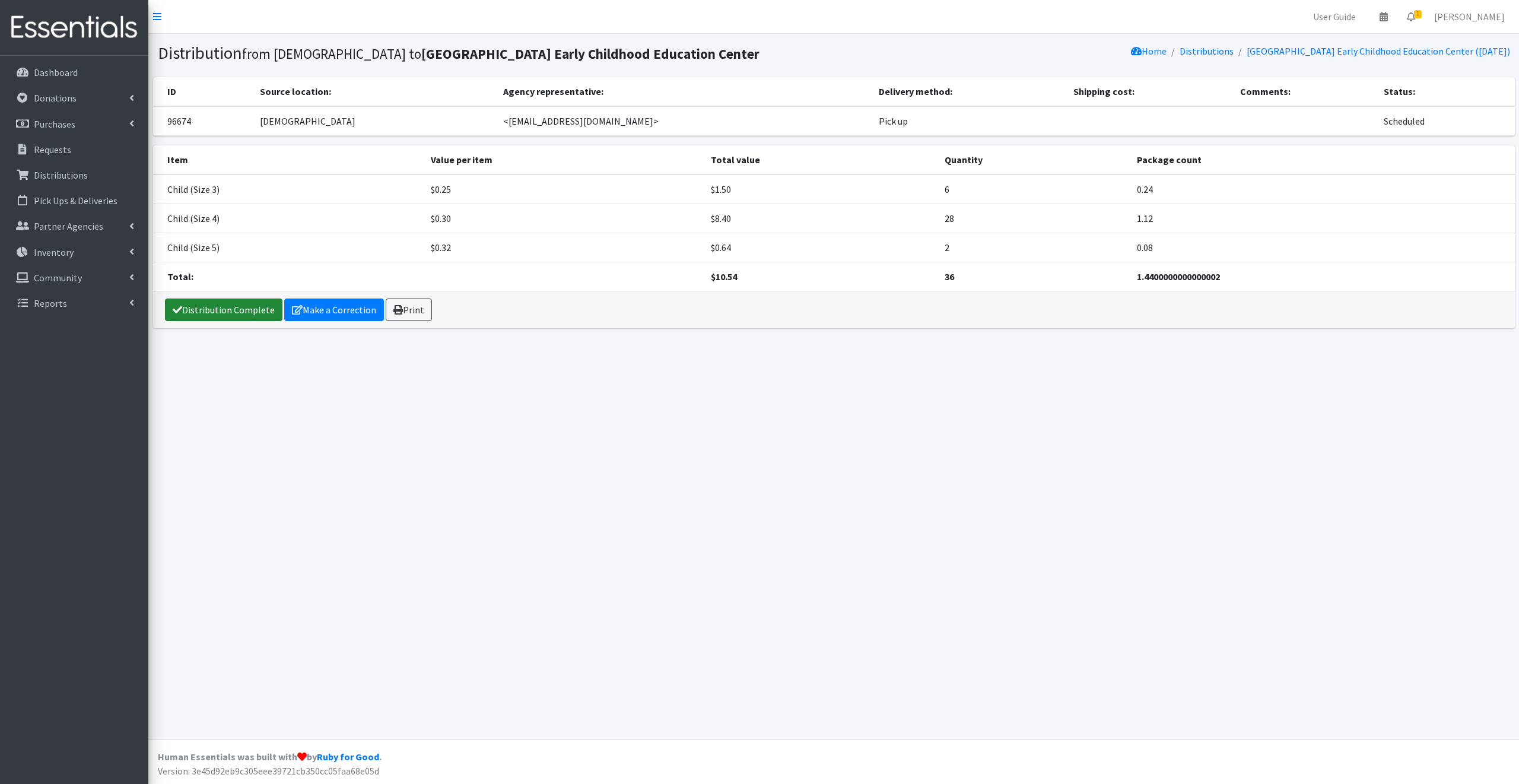
click at [239, 321] on link "Distribution Complete" at bounding box center [224, 309] width 118 height 23
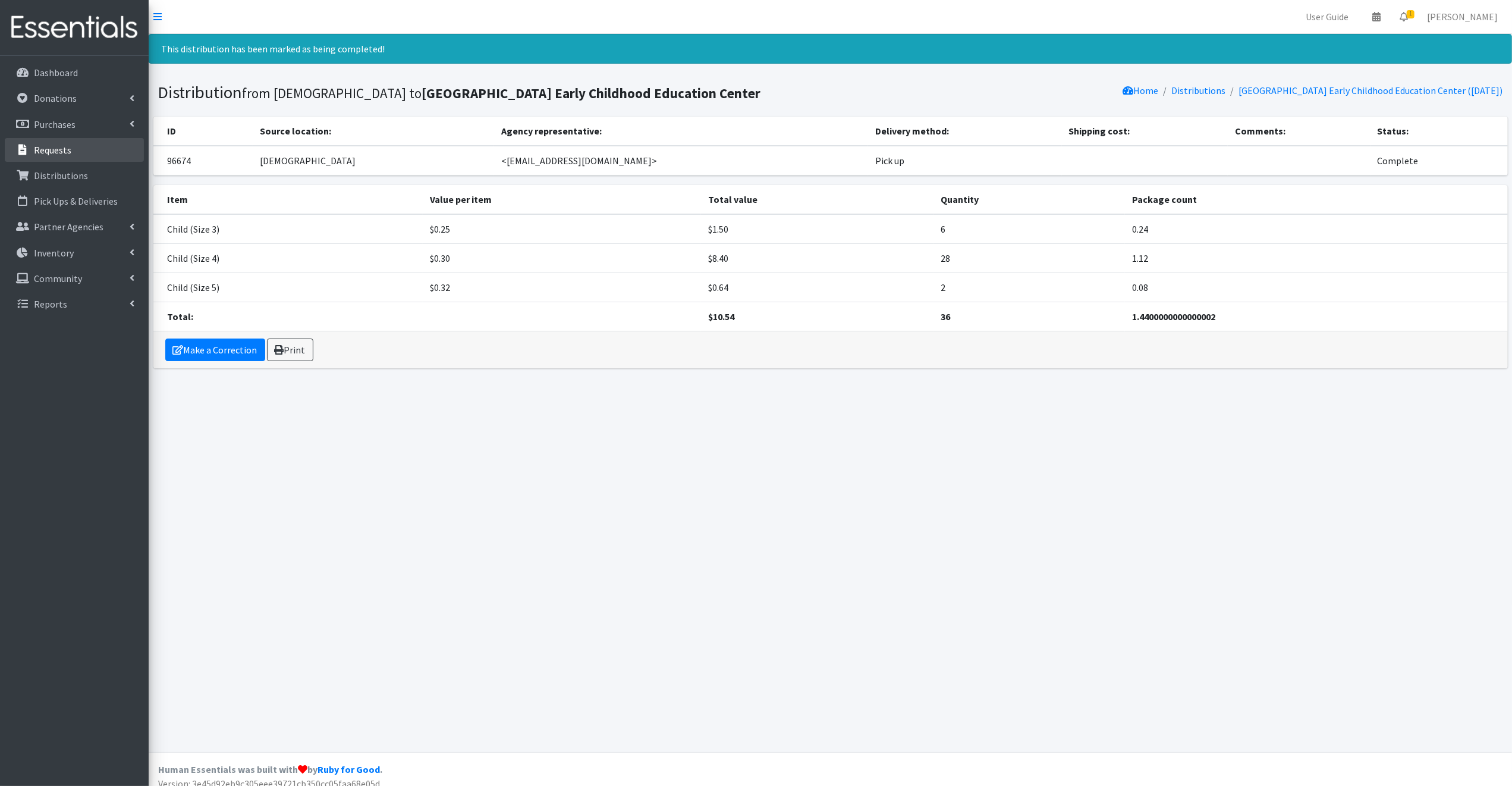
click at [44, 149] on p "Requests" at bounding box center [53, 149] width 38 height 12
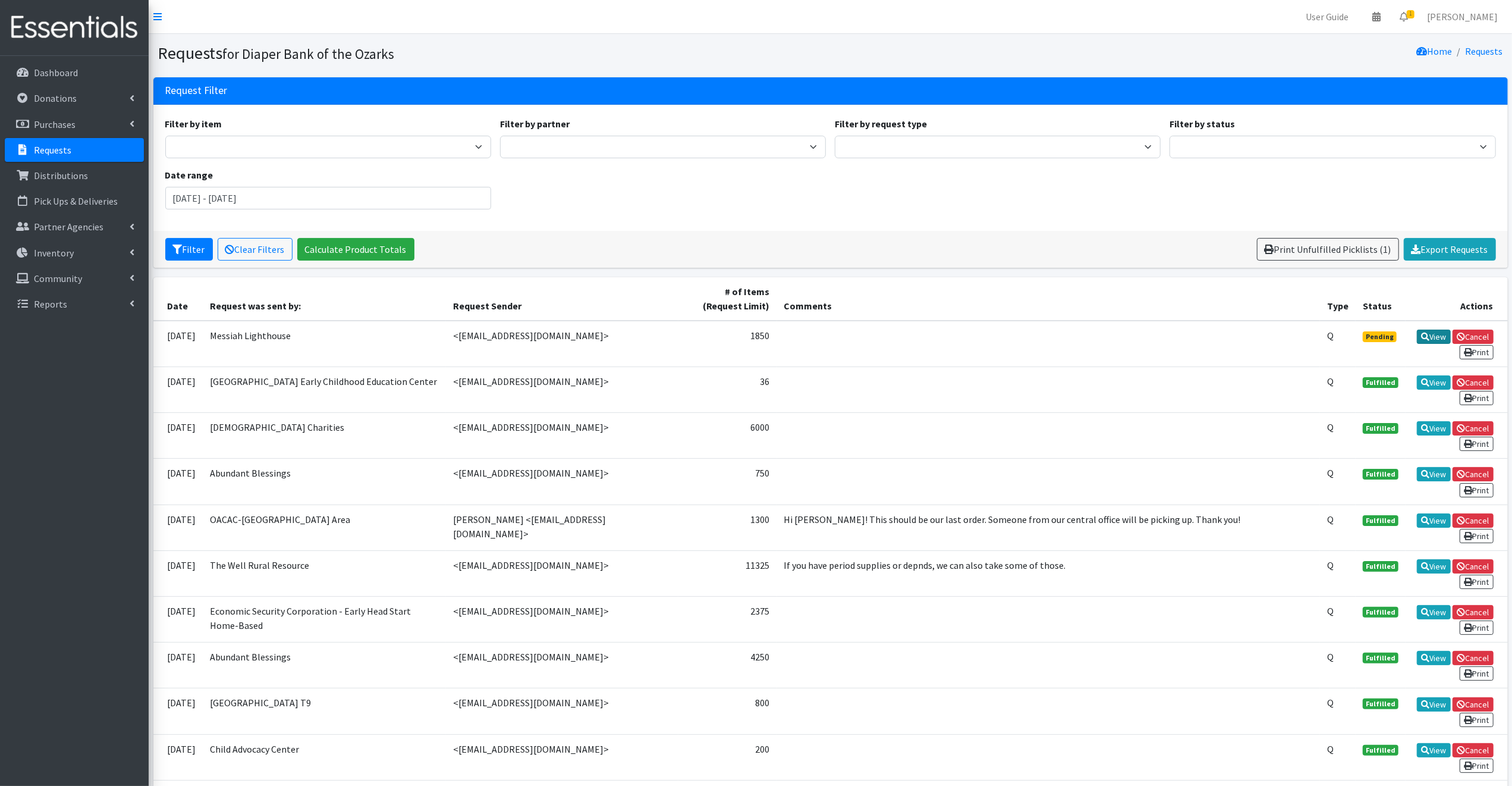
click at [1433, 334] on link "View" at bounding box center [1433, 337] width 34 height 14
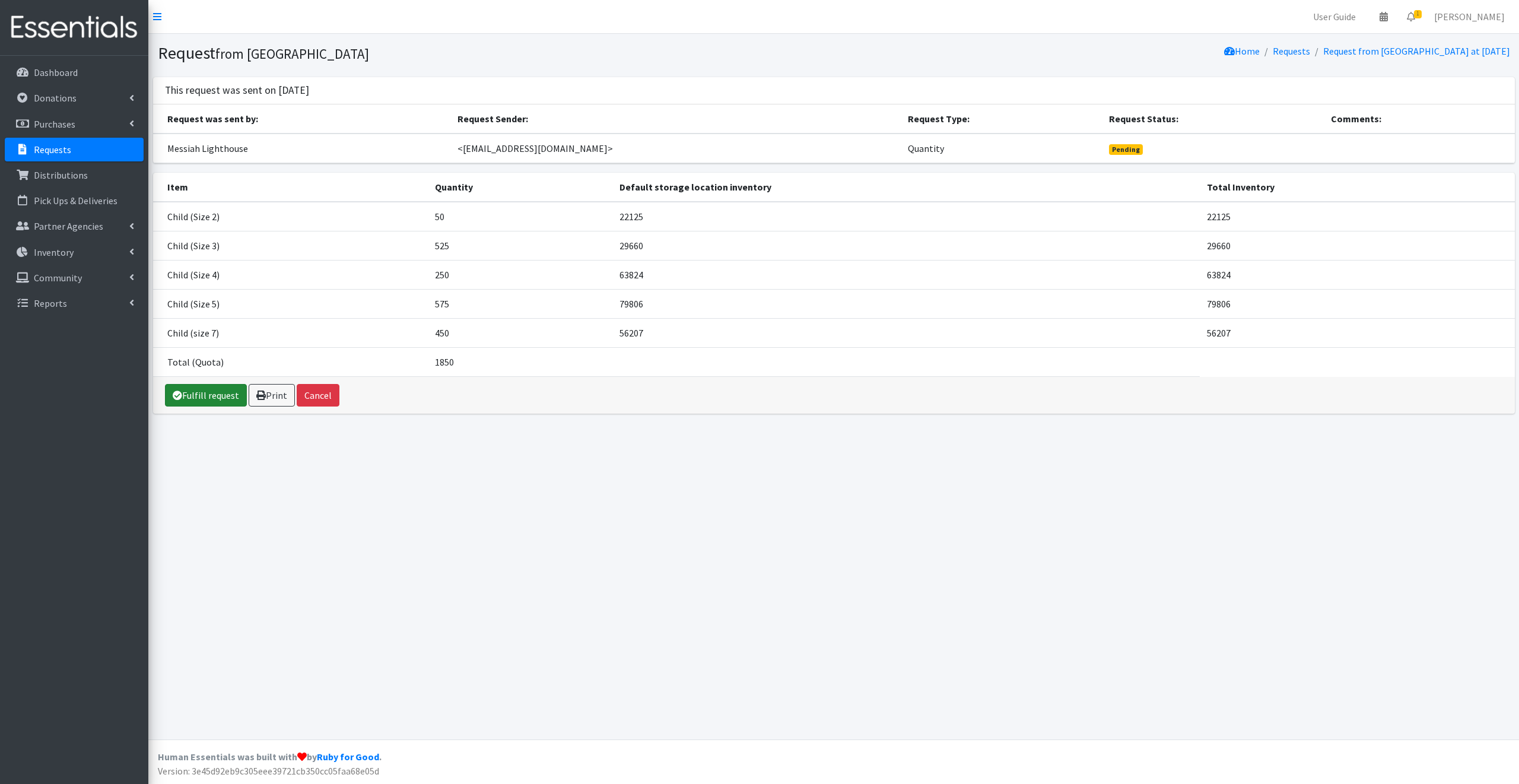
click at [205, 392] on link "Fulfill request" at bounding box center [206, 395] width 82 height 23
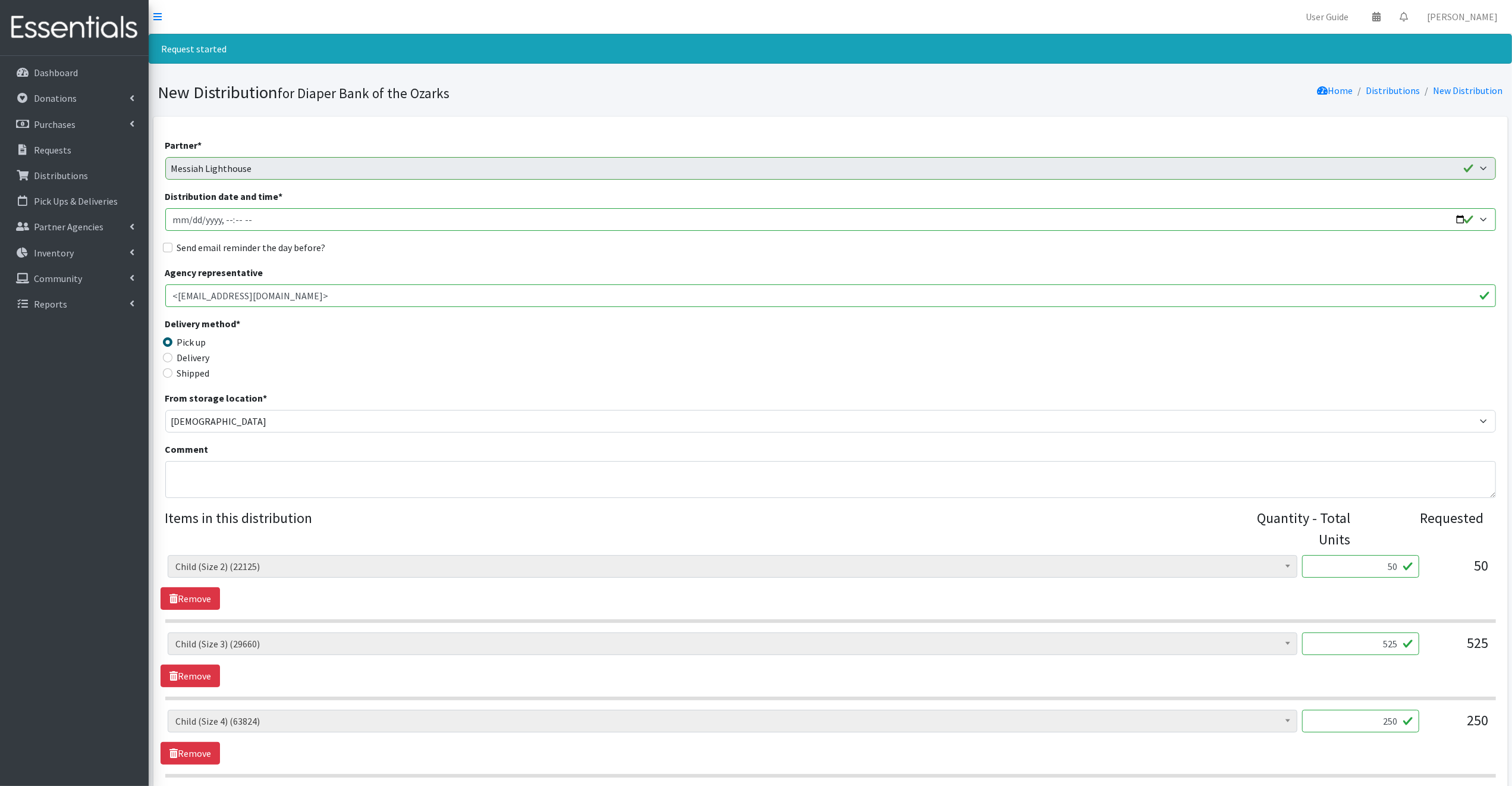
click at [1460, 219] on input "Distribution date and time *" at bounding box center [831, 220] width 1331 height 23
type input "2025-09-25T09:30"
click at [426, 334] on legend "Delivery method *" at bounding box center [331, 325] width 333 height 18
click at [167, 245] on input "Send email reminder the day before?" at bounding box center [168, 247] width 9 height 9
checkbox input "true"
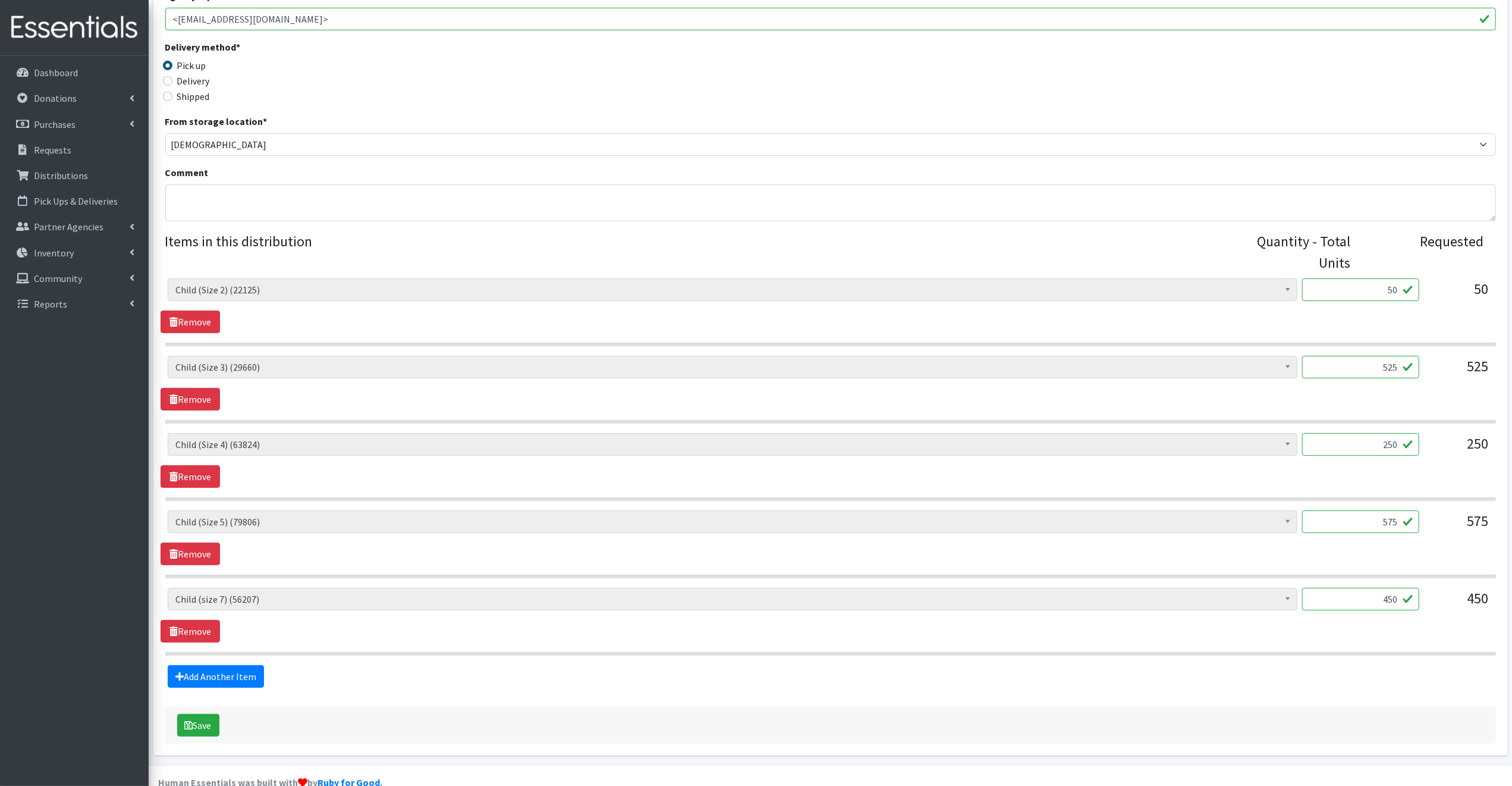
scroll to position [300, 0]
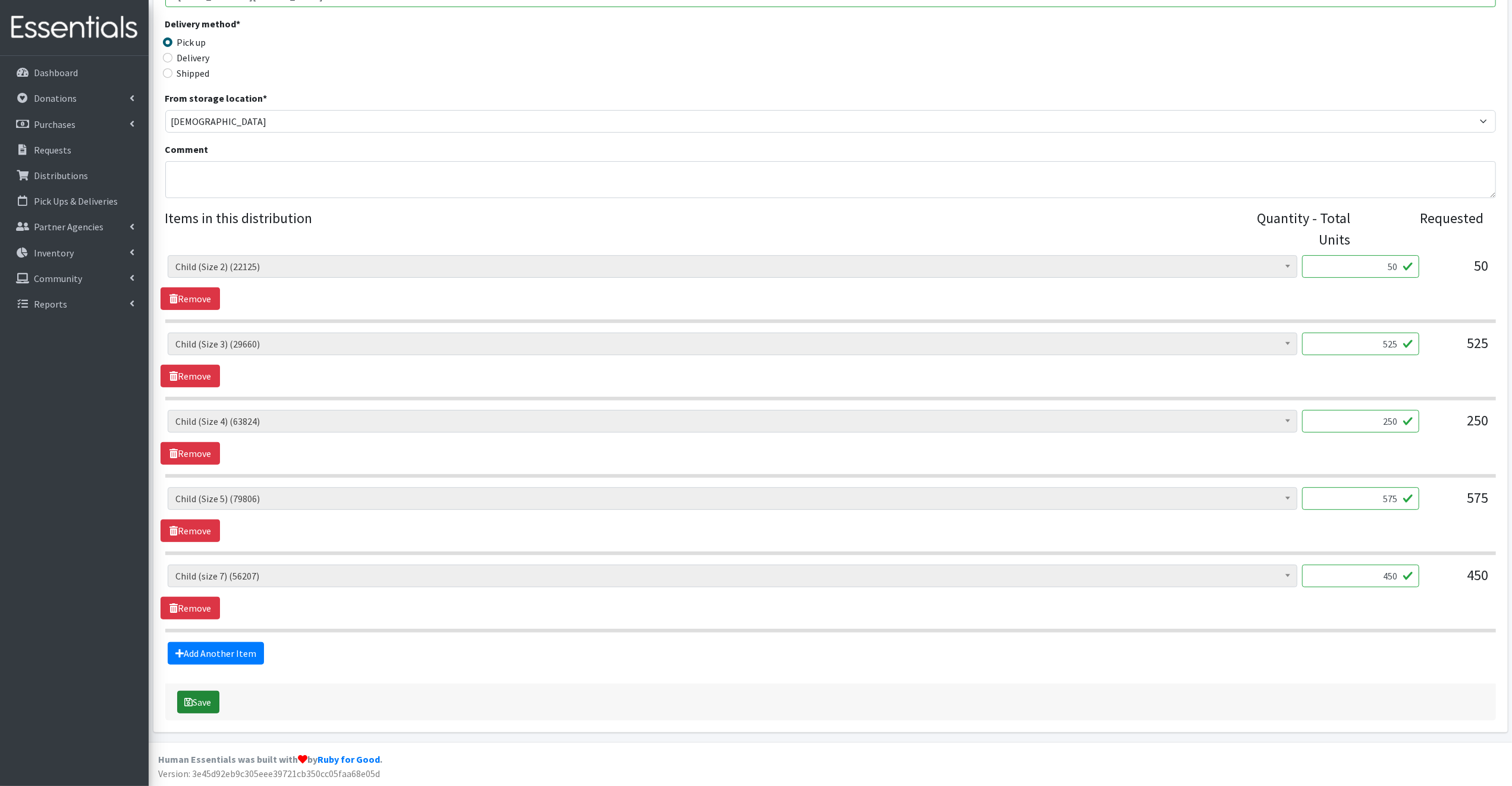
click at [198, 701] on button "Save" at bounding box center [198, 702] width 42 height 23
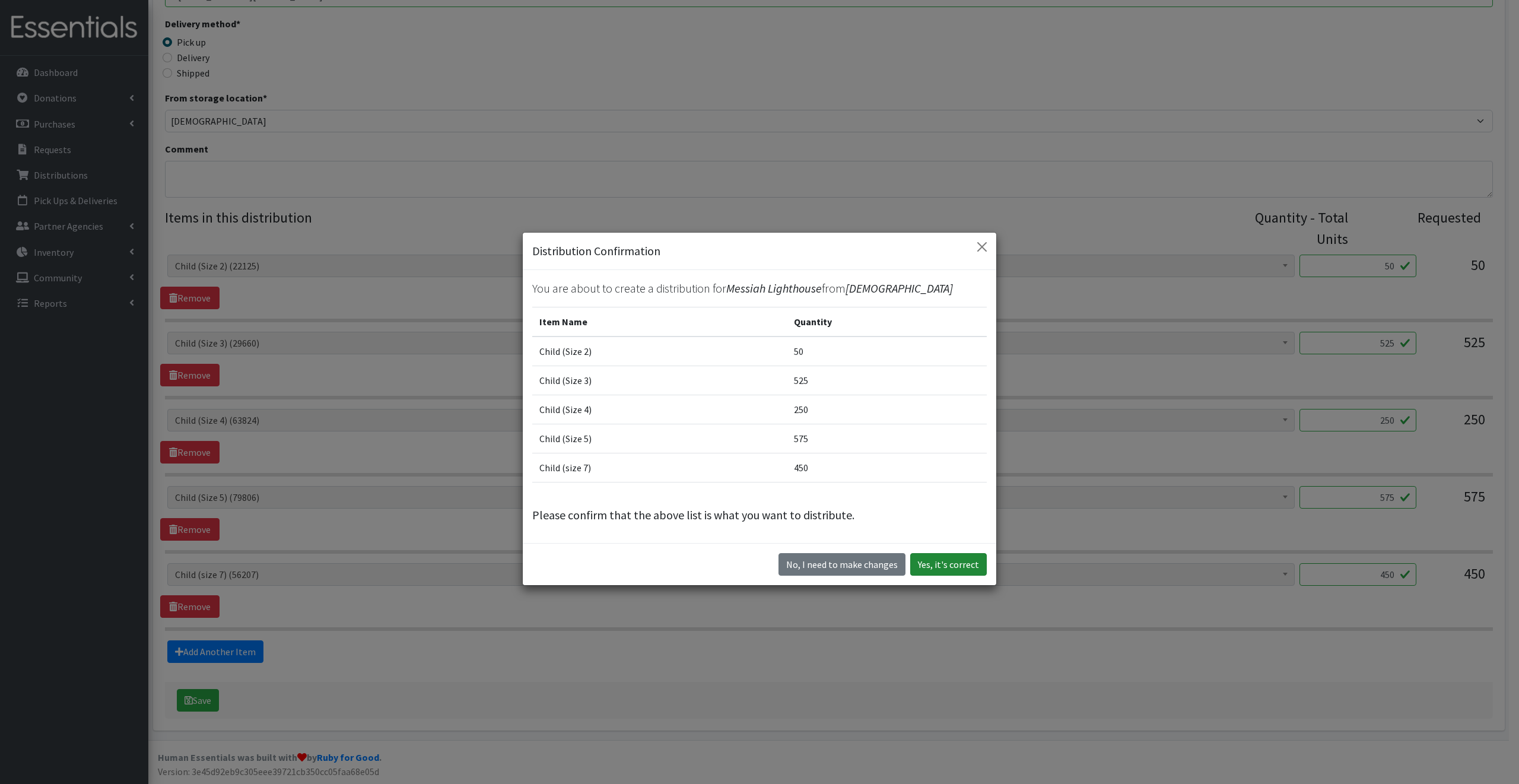
click at [959, 563] on button "Yes, it's correct" at bounding box center [949, 563] width 77 height 23
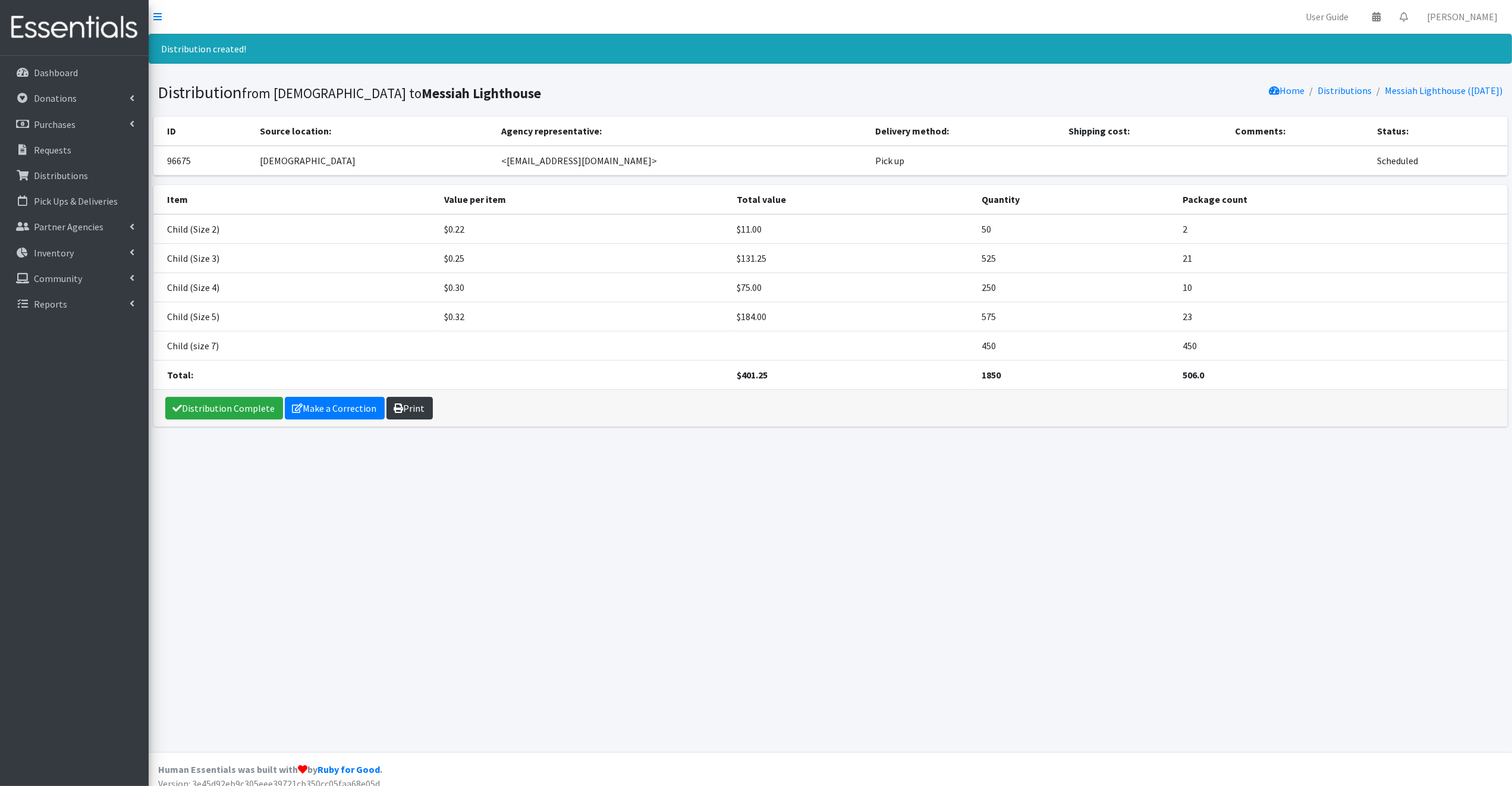
click at [396, 404] on icon at bounding box center [399, 408] width 9 height 9
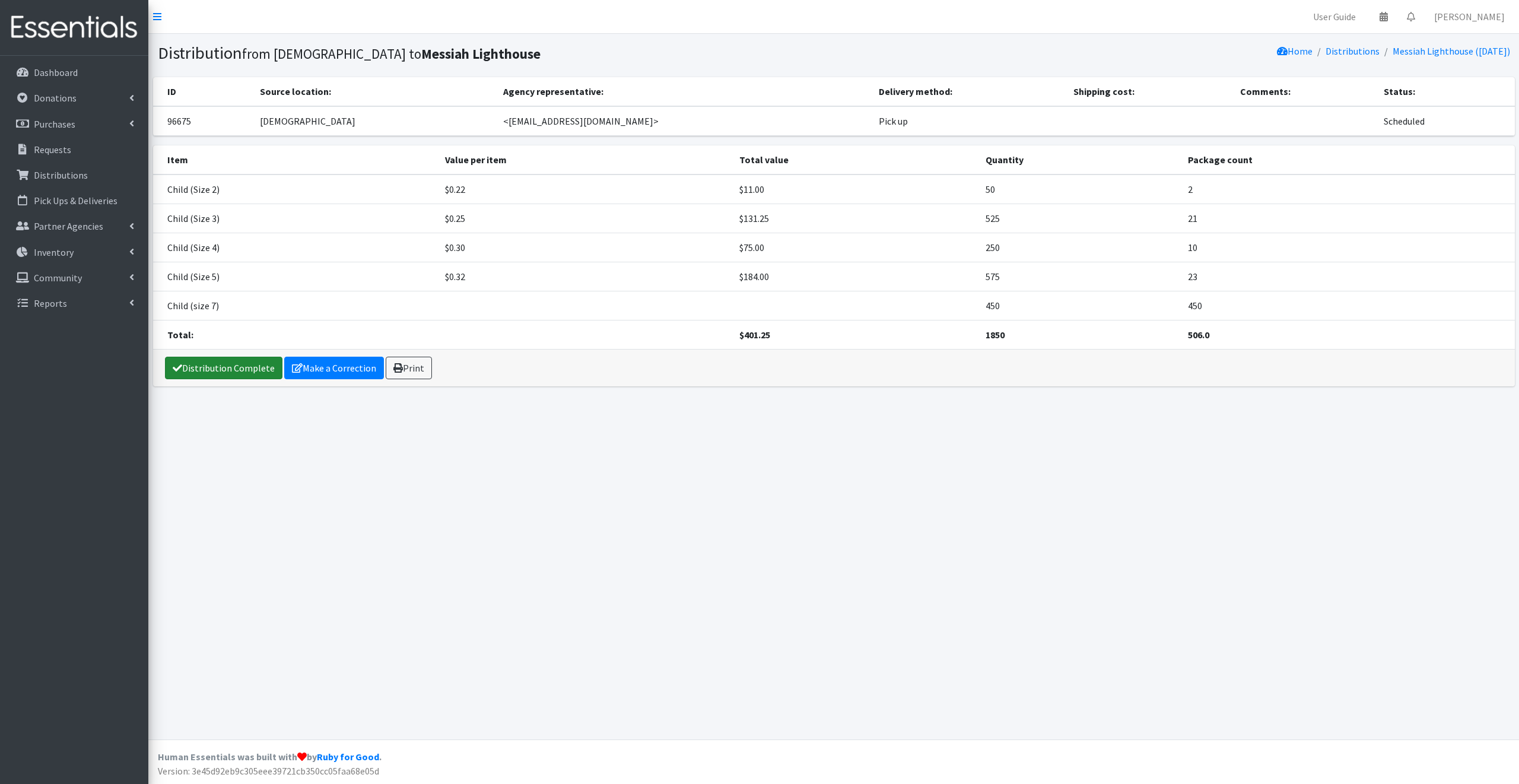
click at [232, 367] on link "Distribution Complete" at bounding box center [224, 367] width 118 height 23
